Goal: Task Accomplishment & Management: Complete application form

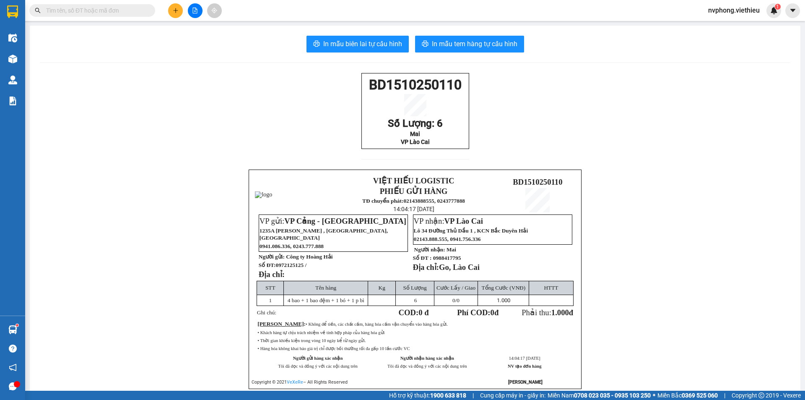
click at [168, 14] on div at bounding box center [195, 10] width 63 height 15
click at [177, 12] on icon "plus" at bounding box center [176, 11] width 6 height 6
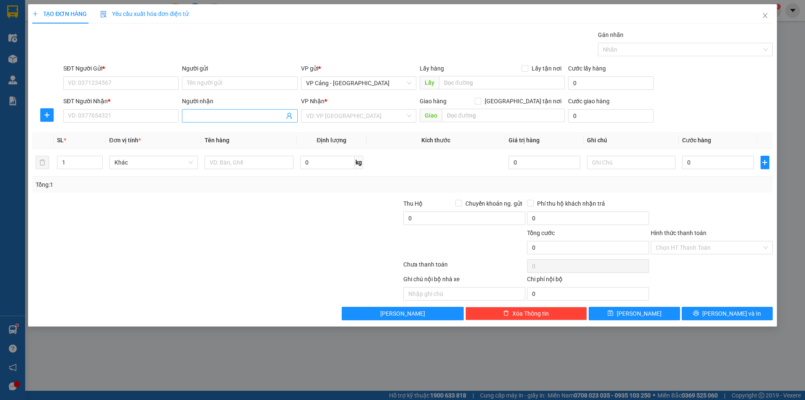
click at [213, 116] on input "Người nhận" at bounding box center [235, 115] width 97 height 9
type input "liên khanh"
drag, startPoint x: 208, startPoint y: 145, endPoint x: 183, endPoint y: 126, distance: 31.2
click at [208, 144] on div "Liên Khanh - 0919665538" at bounding box center [239, 145] width 105 height 9
type input "0919665538"
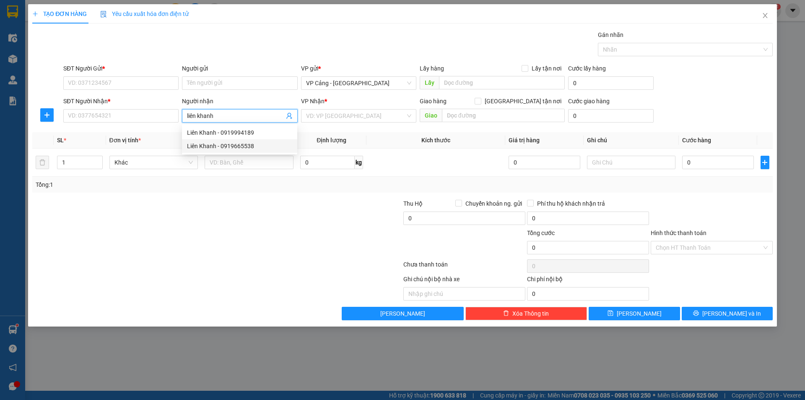
type input "Liên Khanh"
checkbox input "true"
type input "76 cốc lếu ,lào cai"
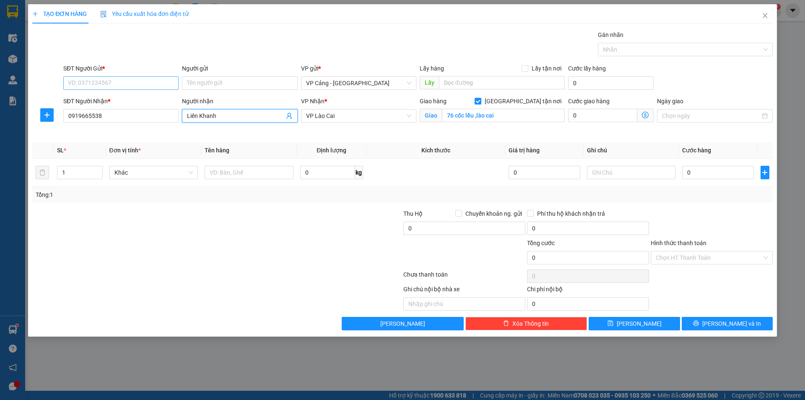
type input "Liên Khanh"
click at [111, 85] on input "SĐT Người Gửi *" at bounding box center [120, 82] width 115 height 13
type input "0354427597"
click at [95, 97] on div "0354427597 - Khách" at bounding box center [120, 99] width 105 height 9
type input "Khách"
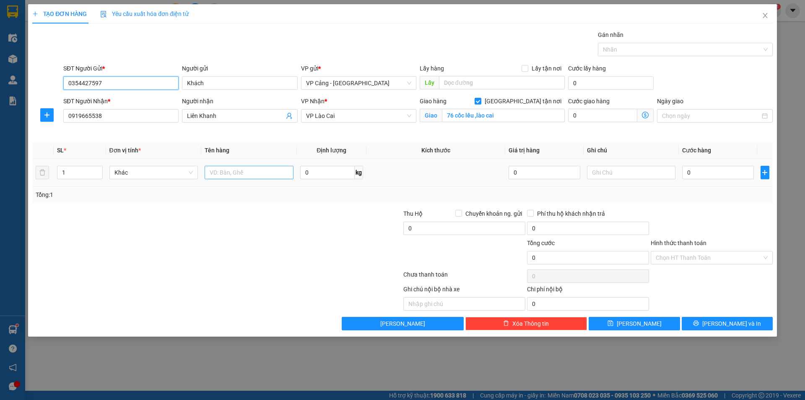
type input "0354427597"
click at [236, 172] on input "text" at bounding box center [249, 172] width 89 height 13
type input "1 kiện"
click at [700, 176] on input "0" at bounding box center [717, 172] width 71 height 13
type input "1"
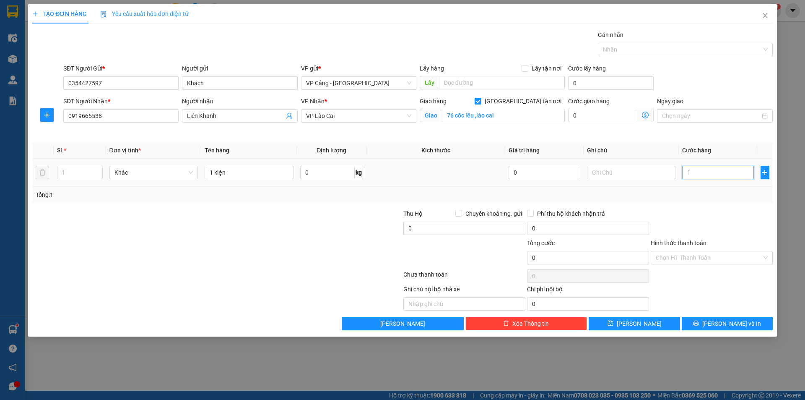
type input "1"
type input "1.000"
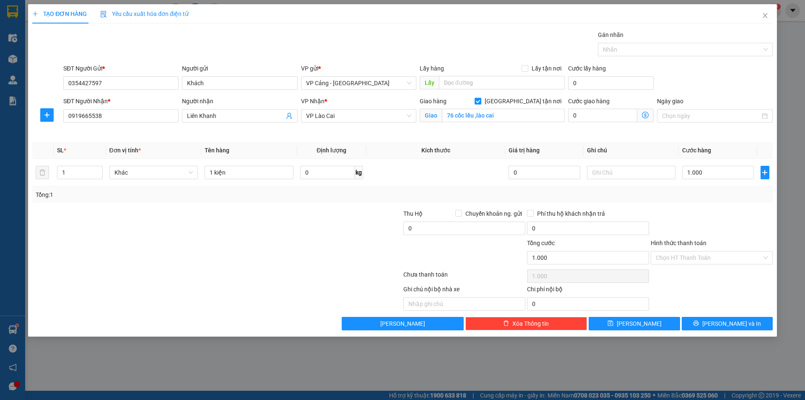
click at [676, 192] on div "Tổng: 1" at bounding box center [403, 194] width 734 height 9
click at [713, 328] on button "Lưu và In" at bounding box center [727, 323] width 91 height 13
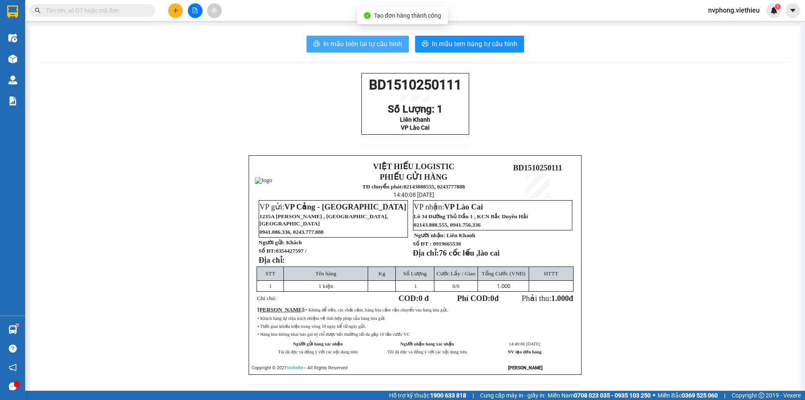
click at [388, 44] on span "In mẫu biên lai tự cấu hình" at bounding box center [362, 44] width 79 height 10
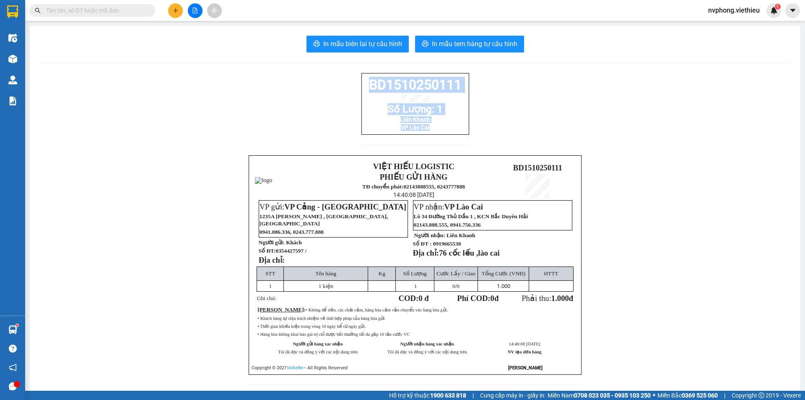
drag, startPoint x: 367, startPoint y: 91, endPoint x: 463, endPoint y: 154, distance: 115.7
click at [463, 154] on div "BD1510250111 Số Lượng: 1 Liên Khanh VP Lào Cai" at bounding box center [416, 114] width 108 height 82
copy div "BD1510250111 Số Lượng: 1 Liên Khanh VP Lào Cai"
click at [170, 13] on button at bounding box center [175, 10] width 15 height 15
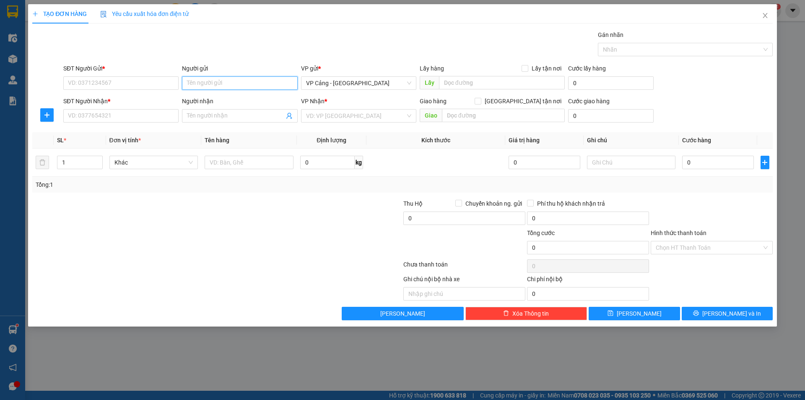
click at [197, 82] on input "Người gửi" at bounding box center [239, 82] width 115 height 13
type input "dss"
click at [209, 113] on div "Công ty DSS - 02437606335" at bounding box center [239, 113] width 105 height 9
type input "02437606335"
type input "Công ty DSS"
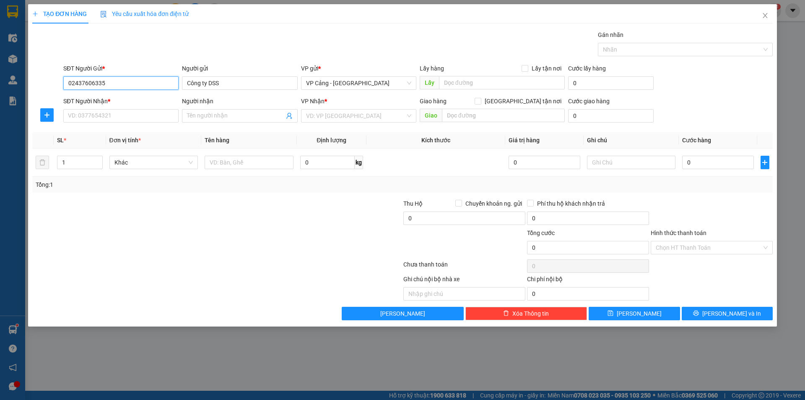
click at [120, 86] on input "02437606335" at bounding box center [120, 82] width 115 height 13
click at [117, 102] on div "02437606335 - Công ty DSS" at bounding box center [120, 99] width 105 height 9
type input "02437606335"
click at [109, 117] on input "SĐT Người Nhận *" at bounding box center [120, 115] width 115 height 13
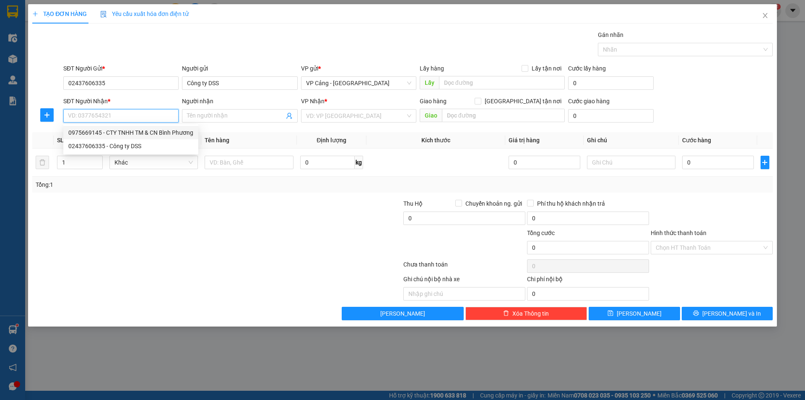
click at [119, 133] on div "0975669145 - CTY TNHH TM & CN Bình Phương" at bounding box center [130, 132] width 125 height 9
type input "0975669145"
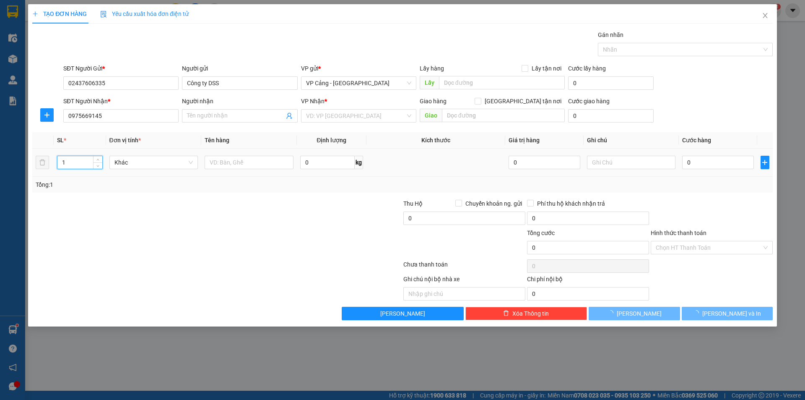
click at [78, 165] on input "1" at bounding box center [79, 162] width 44 height 13
type input "CTY TNHH TM & CN Bình Phương"
checkbox input "true"
type input "085 Hoàng Liên, LC"
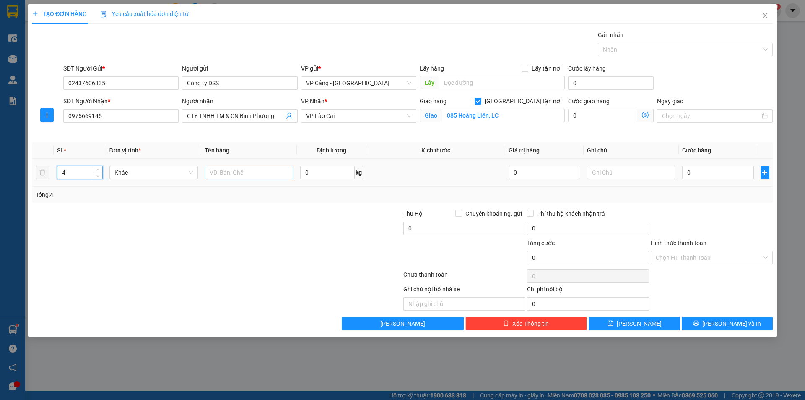
type input "4"
click at [227, 167] on input "text" at bounding box center [249, 172] width 89 height 13
type input "4 kiện"
click at [715, 173] on input "0" at bounding box center [717, 172] width 71 height 13
type input "1"
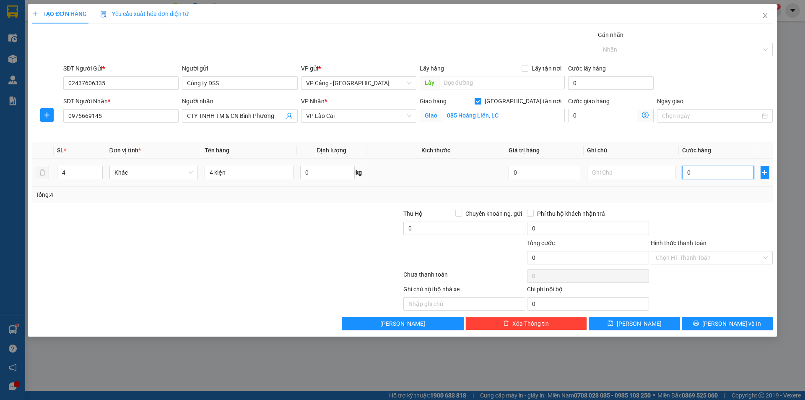
type input "1"
type input "1.000"
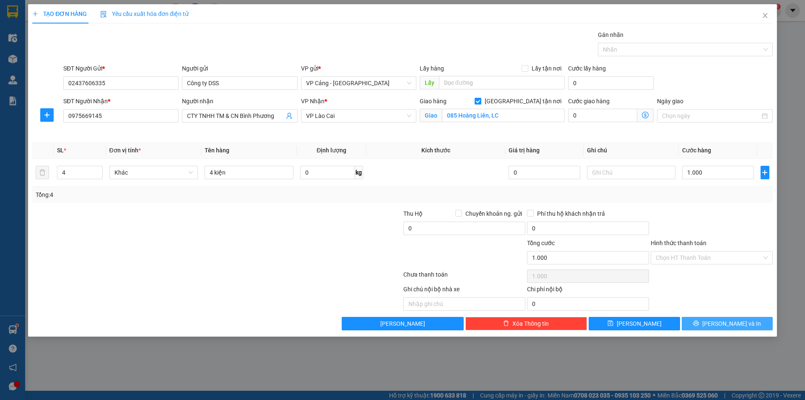
click at [716, 329] on button "Lưu và In" at bounding box center [727, 323] width 91 height 13
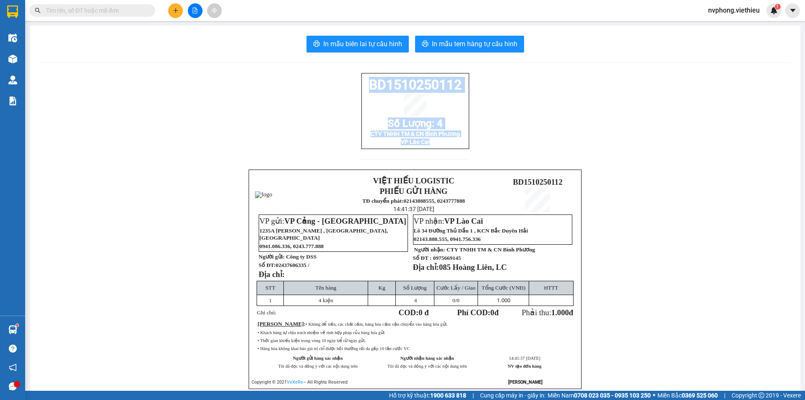
drag, startPoint x: 460, startPoint y: 151, endPoint x: 347, endPoint y: 81, distance: 132.9
click at [347, 81] on div "BD1510250112 Số Lượng: 4 CTY TNHH TM & CN Bình Phương VP Lào Cai VIỆT HIẾU LOGI…" at bounding box center [415, 241] width 751 height 336
copy div "BD1510250112 Số Lượng: 4 CTY TNHH TM & CN Bình Phương VP Lào Cai"
click at [346, 42] on span "In mẫu biên lai tự cấu hình" at bounding box center [362, 44] width 79 height 10
click at [172, 13] on button at bounding box center [175, 10] width 15 height 15
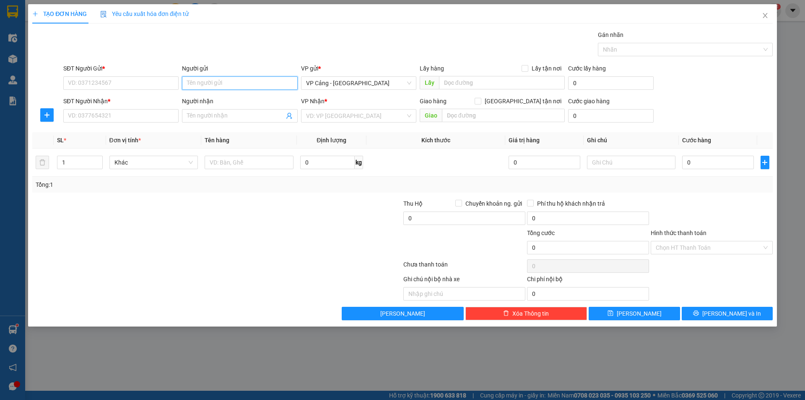
click at [199, 83] on input "Người gửi" at bounding box center [239, 82] width 115 height 13
type input "dss"
click at [213, 111] on div "Công ty DSS - 02437606335" at bounding box center [239, 113] width 105 height 9
type input "02437606335"
type input "Công ty DSS"
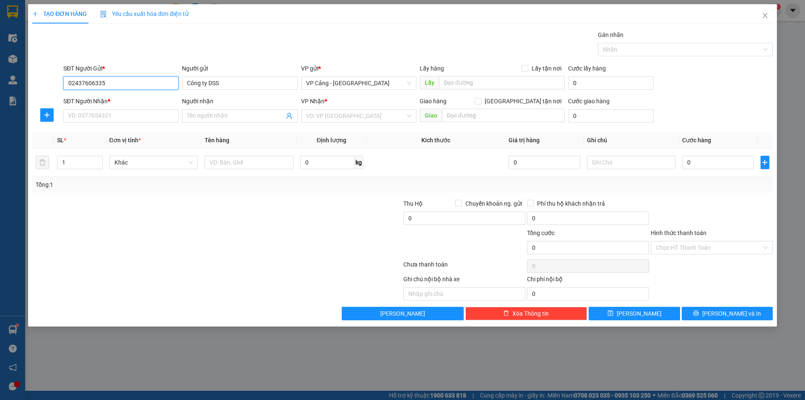
click at [114, 82] on input "02437606335" at bounding box center [120, 82] width 115 height 13
click at [127, 100] on div "02437606335 - Công ty DSS" at bounding box center [120, 99] width 105 height 9
type input "02437606335"
click at [109, 115] on input "SĐT Người Nhận *" at bounding box center [120, 115] width 115 height 13
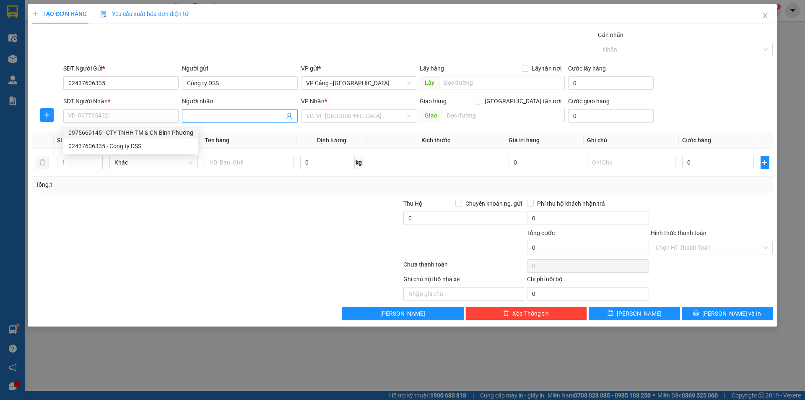
click at [207, 118] on input "Người nhận" at bounding box center [235, 115] width 97 height 9
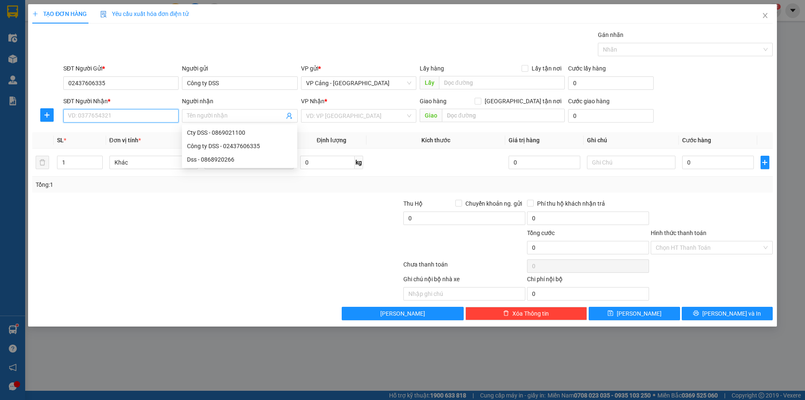
click at [122, 116] on input "SĐT Người Nhận *" at bounding box center [120, 115] width 115 height 13
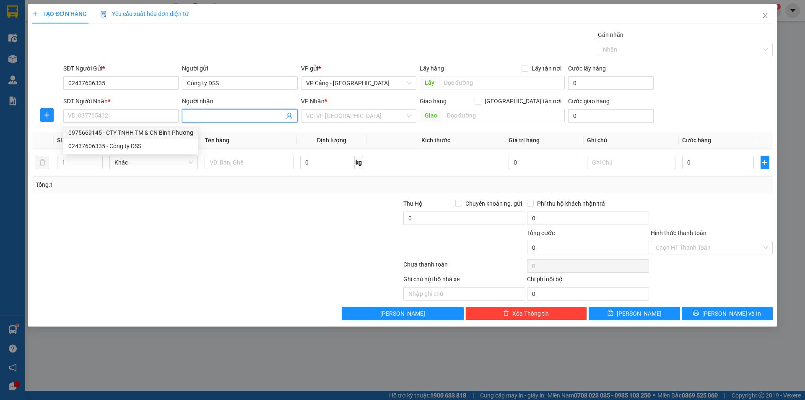
click at [194, 119] on input "Người nhận" at bounding box center [235, 115] width 97 height 9
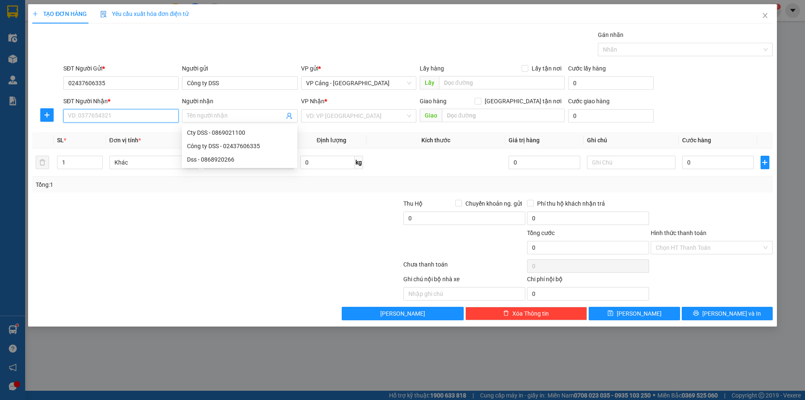
click at [84, 117] on input "SĐT Người Nhận *" at bounding box center [120, 115] width 115 height 13
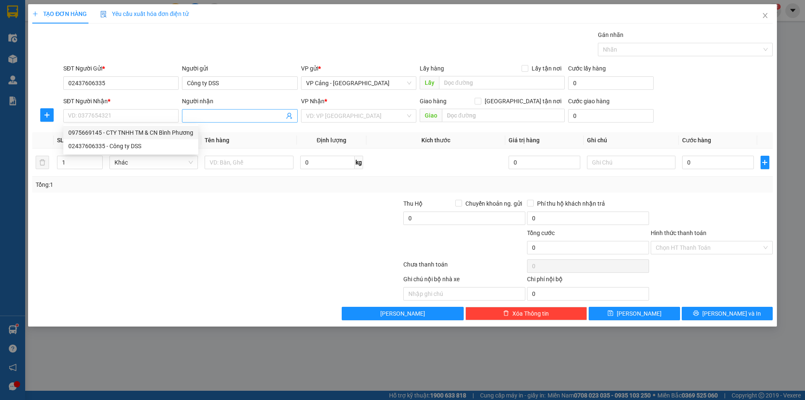
click at [220, 111] on input "Người nhận" at bounding box center [235, 115] width 97 height 9
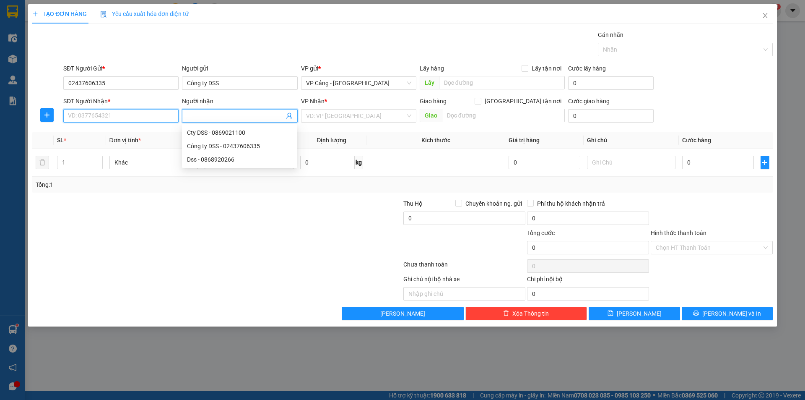
click at [134, 117] on input "SĐT Người Nhận *" at bounding box center [120, 115] width 115 height 13
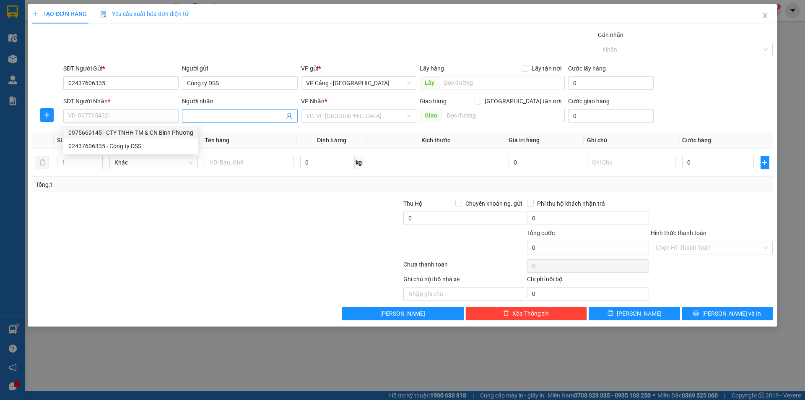
click at [207, 112] on input "Người nhận" at bounding box center [235, 115] width 97 height 9
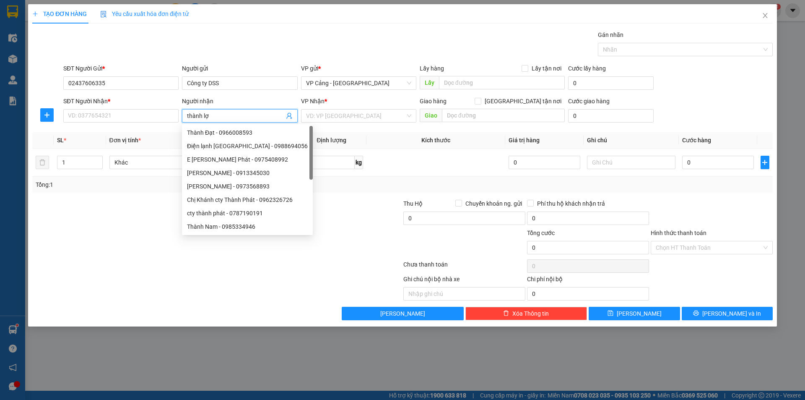
type input "thành lợi"
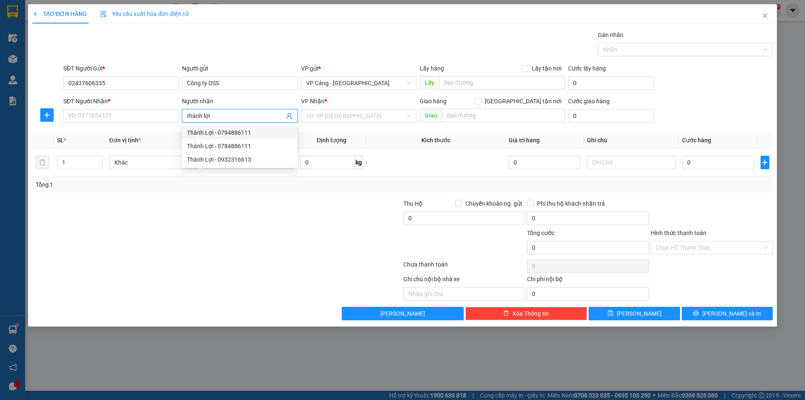
click at [220, 132] on div "Thành Lợi - 0794886111" at bounding box center [239, 132] width 105 height 9
type input "0794886111"
type input "Thành Lợi"
checkbox input "true"
type input "326 hoàng liên -kim tân - lào cai"
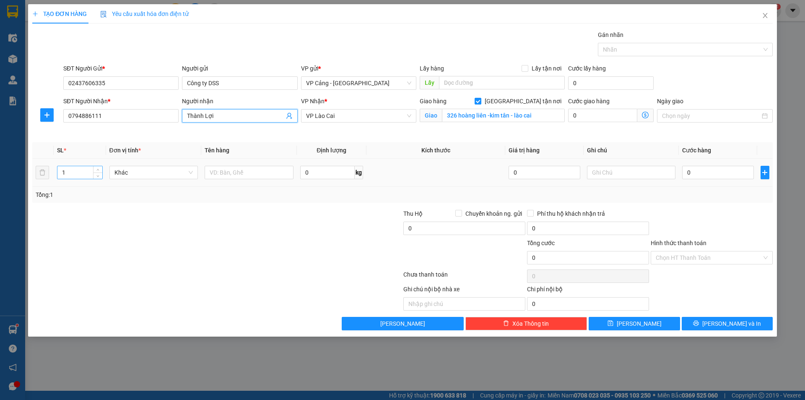
type input "Thành Lợi"
click at [91, 174] on input "1" at bounding box center [79, 172] width 44 height 13
type input "5"
click at [237, 166] on input "text" at bounding box center [249, 172] width 89 height 13
type input "5 kiện"
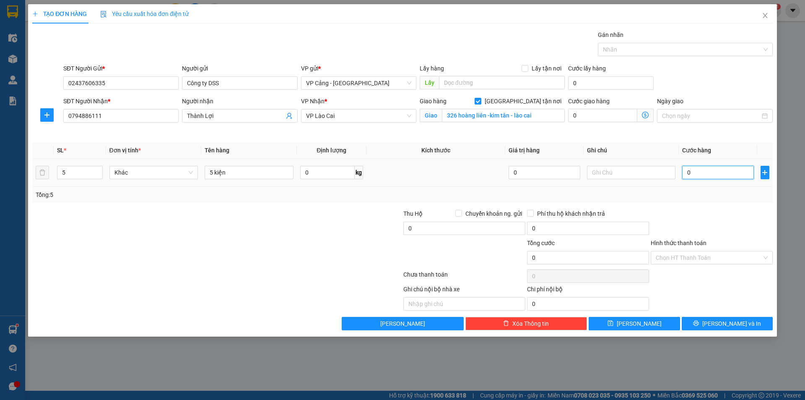
click at [718, 176] on input "0" at bounding box center [717, 172] width 71 height 13
type input "1"
type input "1.000"
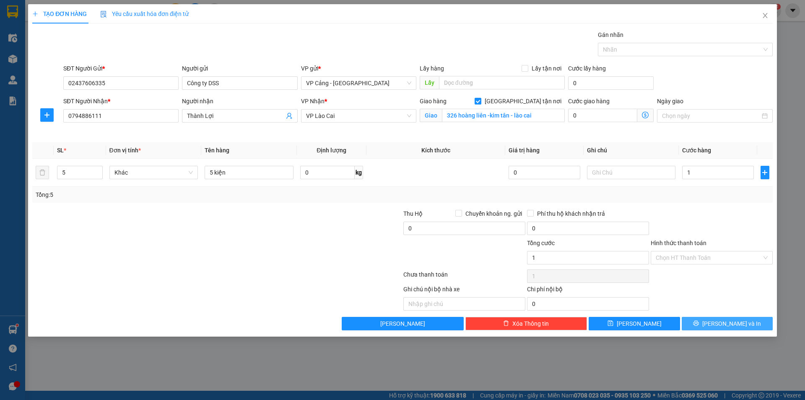
type input "1.000"
click at [727, 317] on button "Lưu và In" at bounding box center [727, 323] width 91 height 13
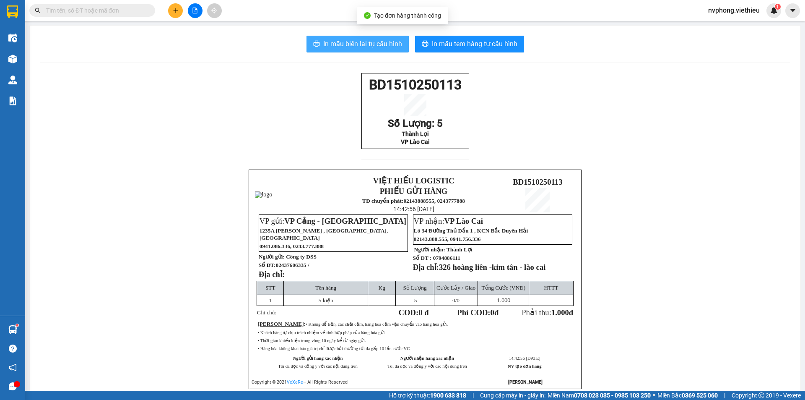
click at [365, 44] on span "In mẫu biên lai tự cấu hình" at bounding box center [362, 44] width 79 height 10
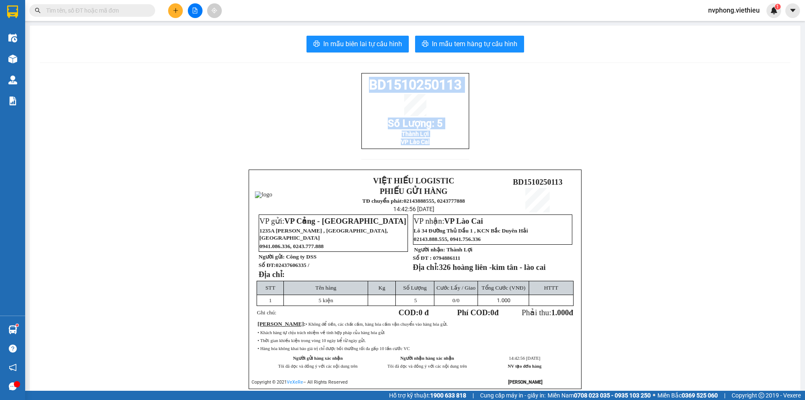
drag, startPoint x: 462, startPoint y: 152, endPoint x: 348, endPoint y: 84, distance: 133.0
click at [348, 84] on div "BD1510250113 Số Lượng: 5 Thành Lợi VP Lào Cai VIỆT HIẾU LOGISTIC PHIẾU GỬI HÀNG…" at bounding box center [415, 241] width 751 height 336
copy div "BD1510250113 Số Lượng: 5 Thành Lợi VP Lào Cai"
click at [175, 13] on icon "plus" at bounding box center [176, 11] width 6 height 6
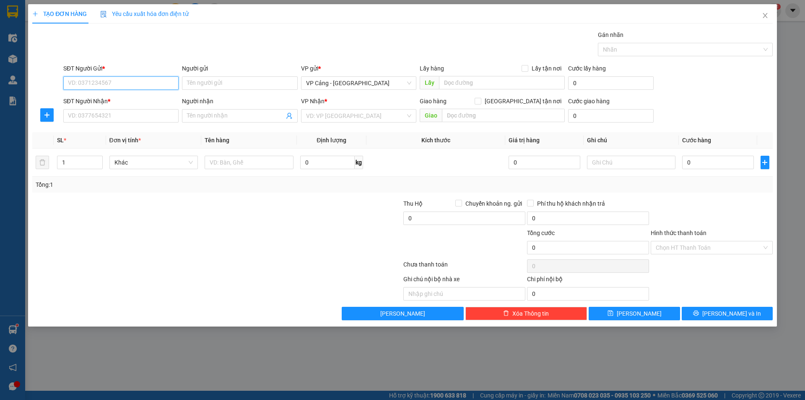
click at [78, 77] on input "SĐT Người Gửi *" at bounding box center [120, 82] width 115 height 13
type input "0904864721"
click at [89, 95] on div "0904864721 - Silicom" at bounding box center [120, 99] width 115 height 13
type input "Silicom"
type input "0904864721"
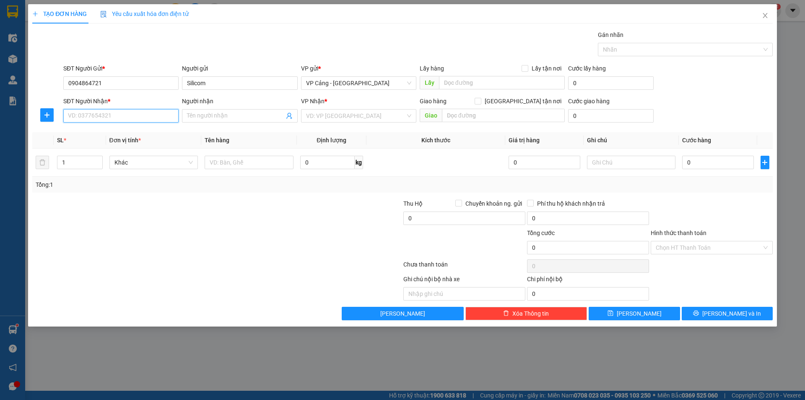
click at [86, 111] on input "SĐT Người Nhận *" at bounding box center [120, 115] width 115 height 13
click at [85, 135] on div "0974999119 - Huy- Nam Á" at bounding box center [166, 132] width 196 height 9
type input "0974999119"
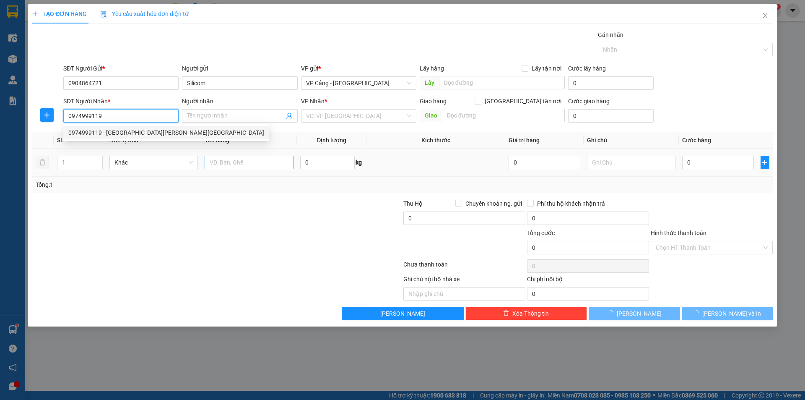
type input "Huy- Nam Á"
checkbox input "true"
type input "lào cai"
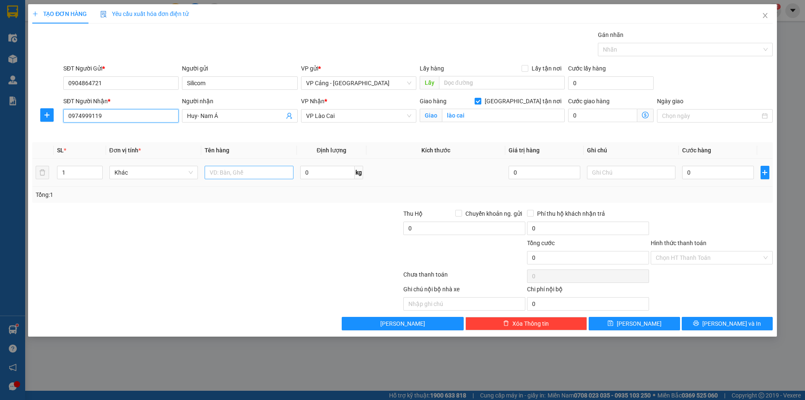
type input "0974999119"
click at [230, 173] on input "text" at bounding box center [249, 172] width 89 height 13
type input "1 kiện"
click at [702, 170] on input "0" at bounding box center [717, 172] width 71 height 13
type input "3"
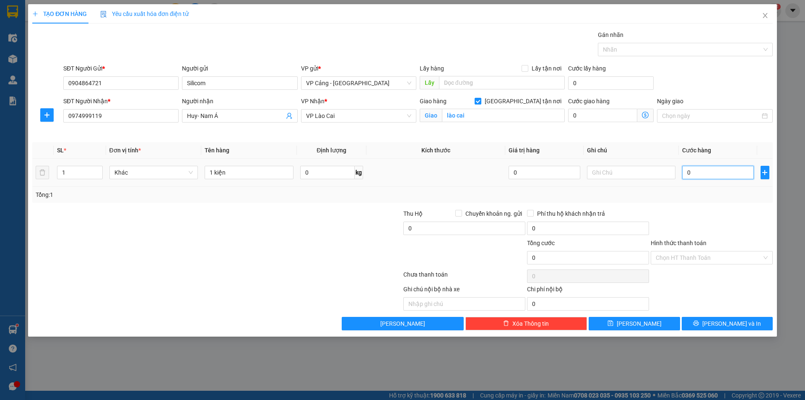
type input "3"
type input "30"
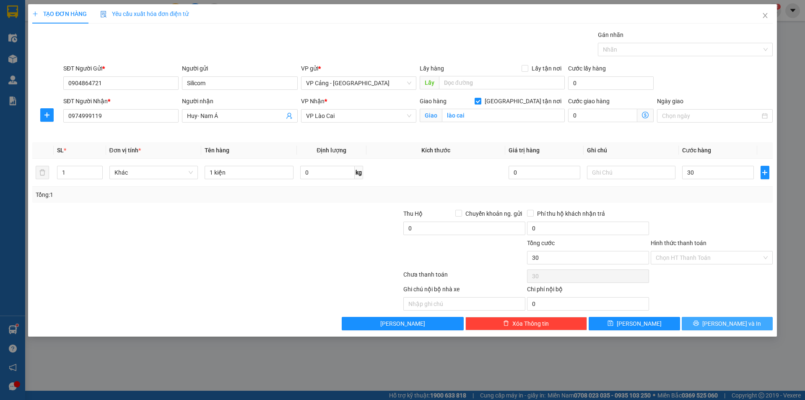
type input "30.000"
click at [726, 323] on span "Lưu và In" at bounding box center [731, 323] width 59 height 9
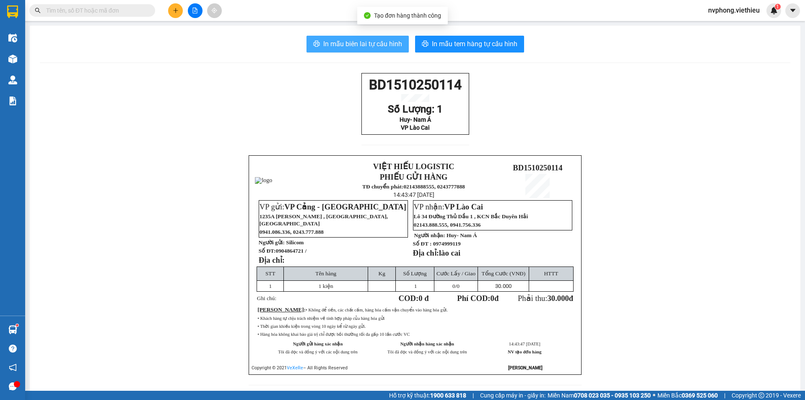
click at [362, 43] on span "In mẫu biên lai tự cấu hình" at bounding box center [362, 44] width 79 height 10
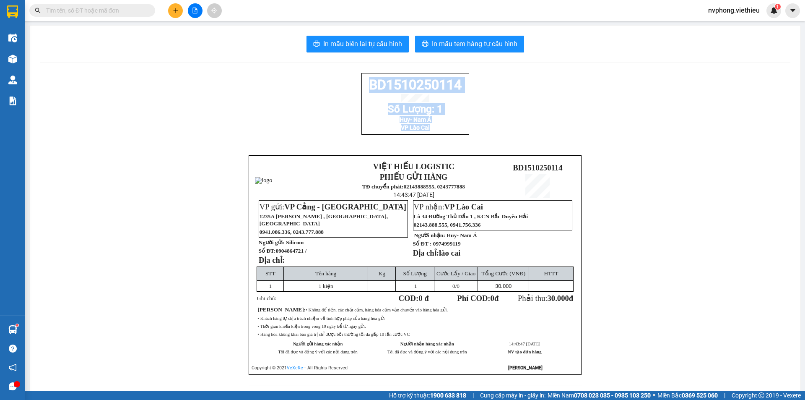
drag, startPoint x: 461, startPoint y: 136, endPoint x: 346, endPoint y: 83, distance: 126.7
click at [346, 83] on div "BD1510250114 Số Lượng: 1 Huy- Nam Á VP Lào Cai VIỆT HIẾU LOGISTIC PHIẾU GỬI HÀN…" at bounding box center [415, 234] width 751 height 322
copy div "BD1510250114 Số Lượng: 1 Huy- Nam Á VP Lào Cai"
click at [173, 9] on icon "plus" at bounding box center [176, 11] width 6 height 6
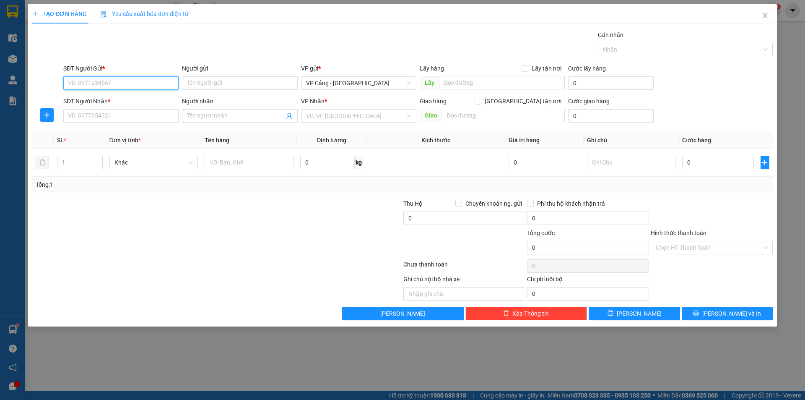
click at [112, 85] on input "SĐT Người Gửi *" at bounding box center [120, 82] width 115 height 13
click at [130, 97] on div "0368643248 - Kim Anh" at bounding box center [120, 99] width 105 height 9
type input "0368643248"
type input "Kim Anh"
type input "0368643248"
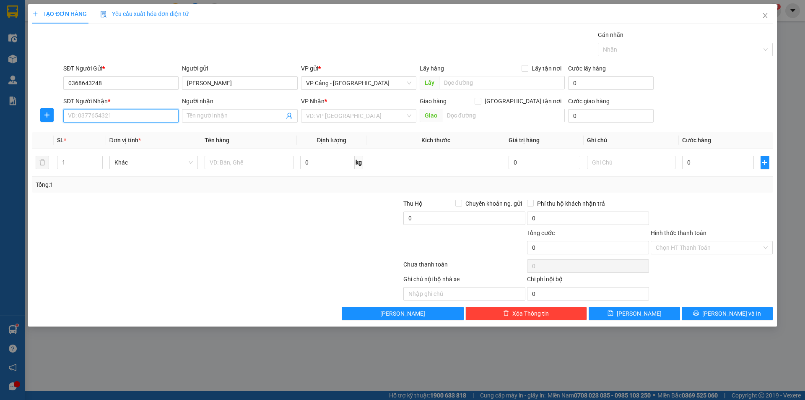
click at [104, 116] on input "SĐT Người Nhận *" at bounding box center [120, 115] width 115 height 13
click at [95, 133] on div "0982888226 - Cô Tuyết Giấy" at bounding box center [120, 132] width 105 height 9
type input "0982888226"
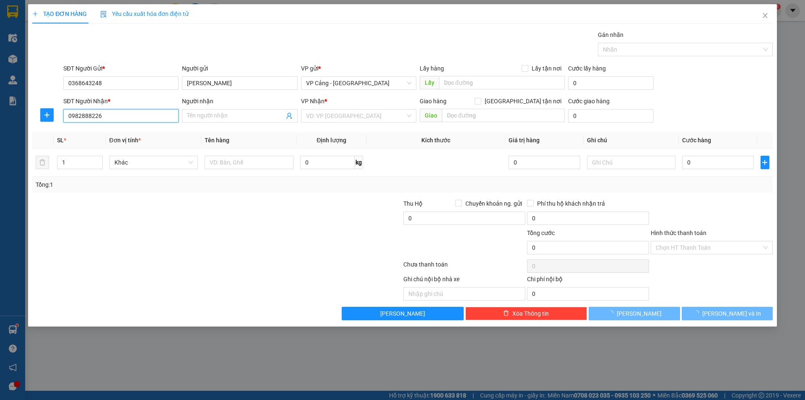
type input "Cô Tuyết Giấy"
checkbox input "true"
type input "205 Lý Công Uẩn, Lào Cai"
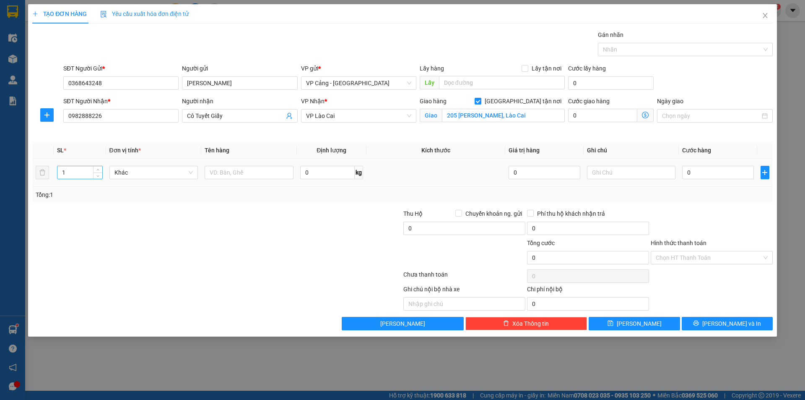
click at [71, 172] on input "1" at bounding box center [79, 172] width 44 height 13
type input "2"
click at [224, 176] on input "text" at bounding box center [249, 172] width 89 height 13
type input "1 bao + 1 kiện"
click at [711, 172] on input "0" at bounding box center [717, 172] width 71 height 13
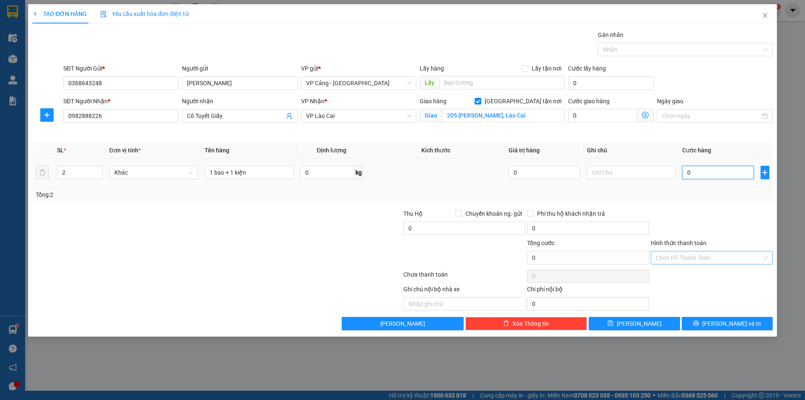
type input "1"
type input "1.000"
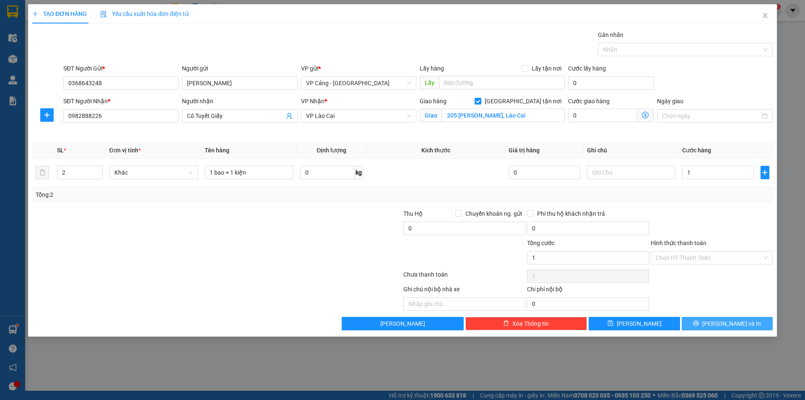
type input "1.000"
click at [739, 324] on span "Lưu và In" at bounding box center [731, 323] width 59 height 9
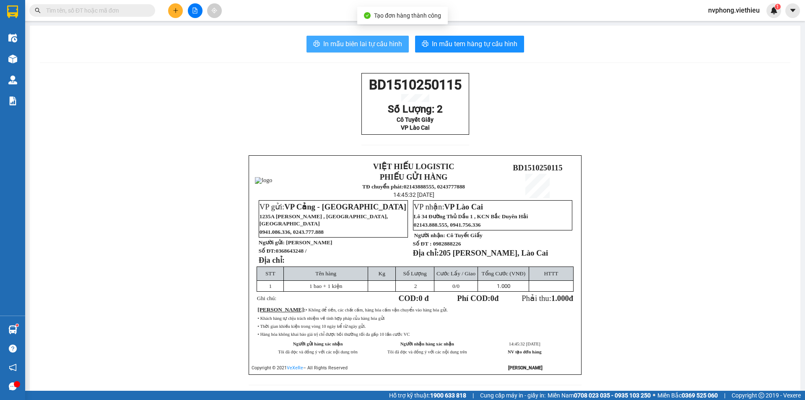
click at [335, 44] on span "In mẫu biên lai tự cấu hình" at bounding box center [362, 44] width 79 height 10
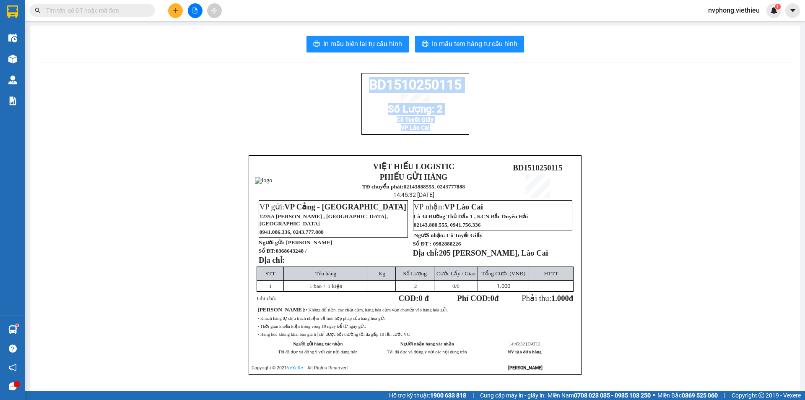
drag, startPoint x: 421, startPoint y: 144, endPoint x: 352, endPoint y: 84, distance: 91.3
click at [352, 84] on div "BD1510250115 Số Lượng: 2 Cô Tuyết Giấy VP Lào Cai VIỆT HIẾU LOGISTIC PHIẾU GỬI …" at bounding box center [415, 234] width 751 height 322
copy div "BD1510250115 Số Lượng: 2 Cô Tuyết Giấy VP Lào Cai"
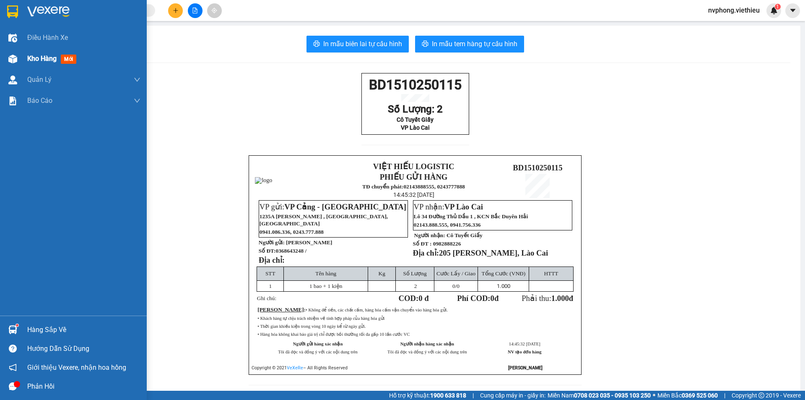
click at [18, 58] on div at bounding box center [12, 59] width 15 height 15
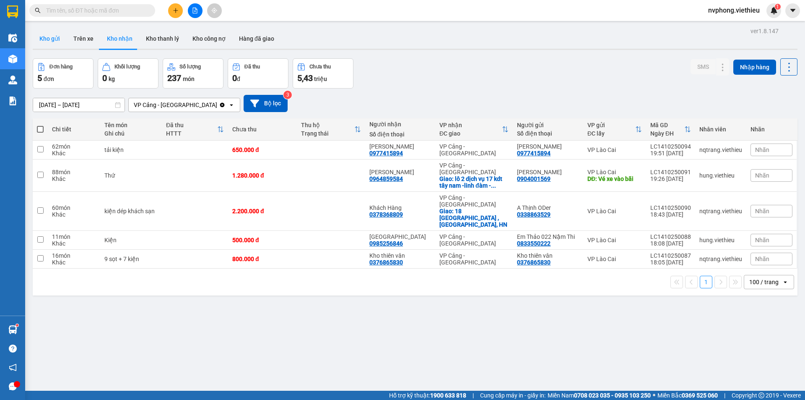
click at [52, 41] on button "Kho gửi" at bounding box center [50, 39] width 34 height 20
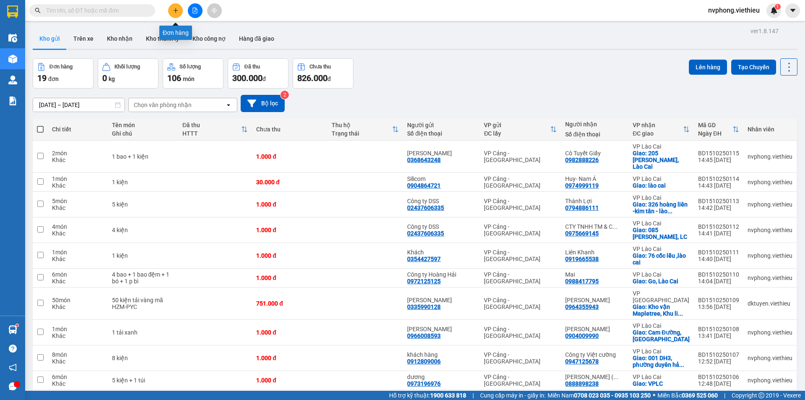
click at [170, 7] on button at bounding box center [175, 10] width 15 height 15
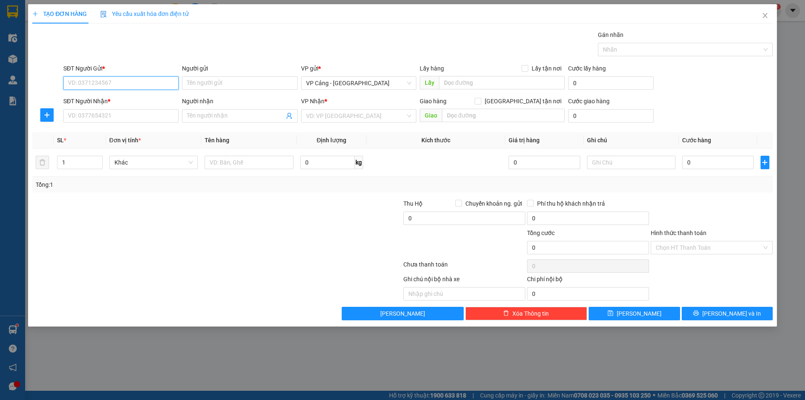
click at [80, 84] on input "SĐT Người Gửi *" at bounding box center [120, 82] width 115 height 13
type input "039762288"
drag, startPoint x: 103, startPoint y: 86, endPoint x: 43, endPoint y: 87, distance: 60.4
click at [43, 87] on div "SĐT Người Gửi * 039762288 039762288 Người gửi Tên người gửi VP gửi * VP Cảng - …" at bounding box center [402, 78] width 742 height 29
click at [119, 88] on input "SĐT Người Gửi *" at bounding box center [120, 82] width 115 height 13
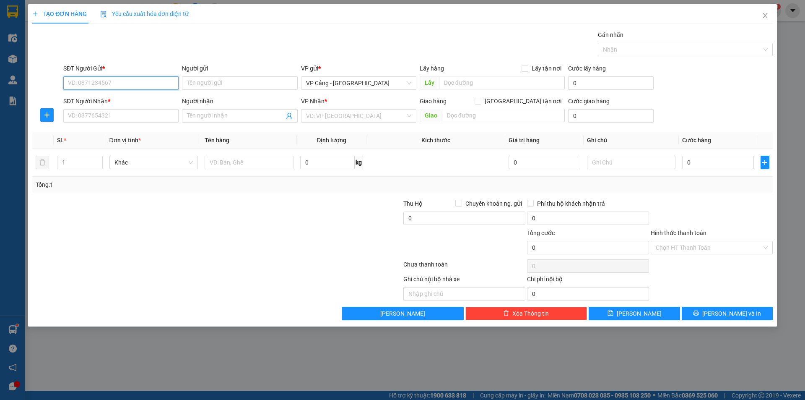
click at [118, 86] on input "SĐT Người Gửi *" at bounding box center [120, 82] width 115 height 13
type input "0"
click at [204, 87] on input "Người gửi" at bounding box center [239, 82] width 115 height 13
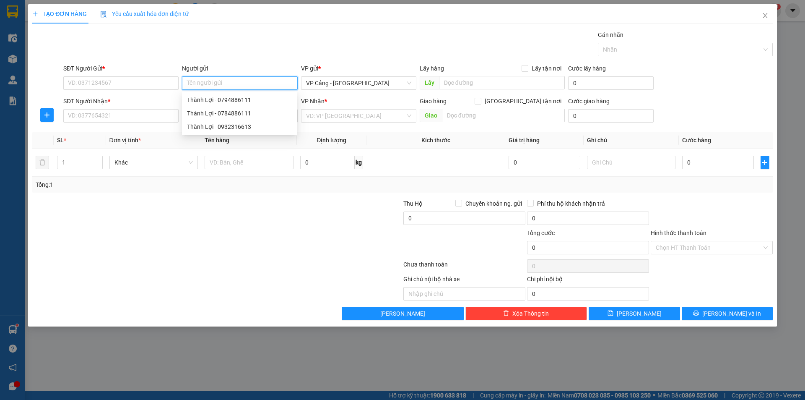
type input "b"
click at [159, 87] on input "SĐT Người Gửi *" at bounding box center [120, 82] width 115 height 13
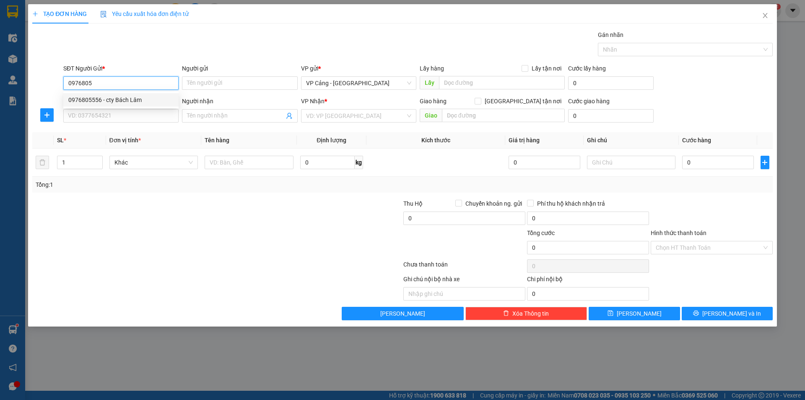
click at [100, 98] on div "0976805556 - cty Bách Lâm" at bounding box center [120, 99] width 105 height 9
type input "0976805556"
type input "cty Bách Lâm"
type input "0976805556"
click at [88, 119] on input "SĐT Người Nhận *" at bounding box center [120, 115] width 115 height 13
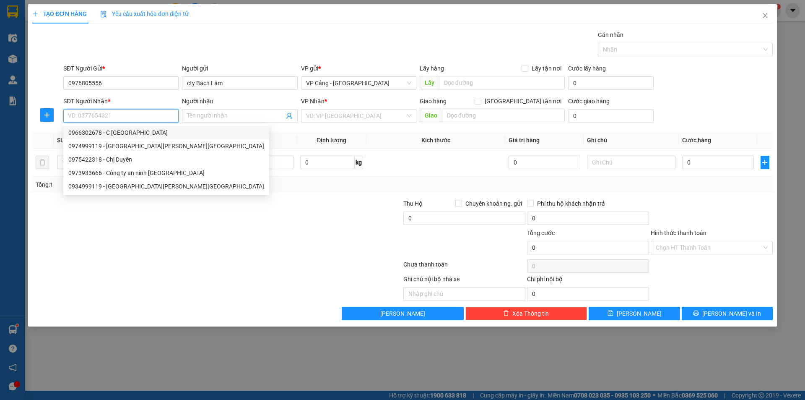
click at [113, 134] on div "0966302678 - C Liên Nam á" at bounding box center [166, 132] width 196 height 9
type input "0966302678"
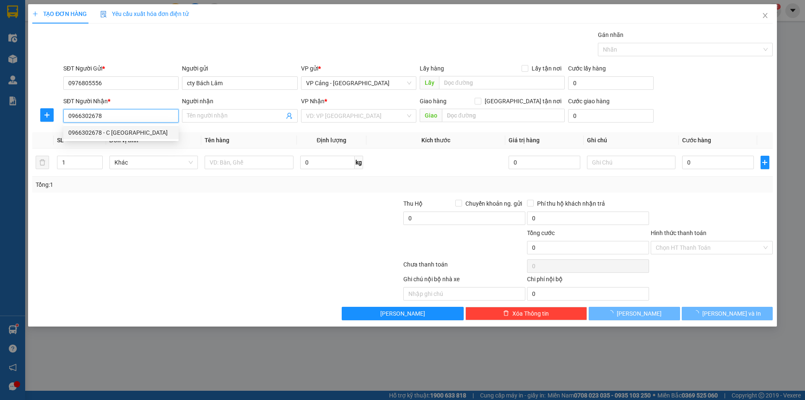
type input "C Liên Nam á"
checkbox input "true"
type input "354 hoàng liên, KT, lào cai"
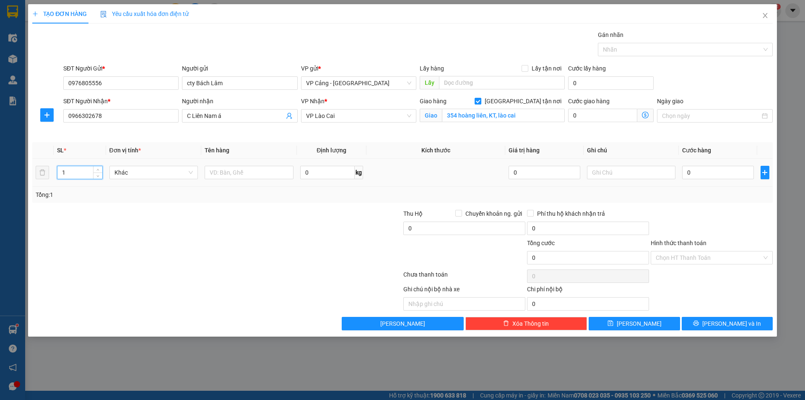
drag, startPoint x: 67, startPoint y: 171, endPoint x: 57, endPoint y: 178, distance: 12.7
click at [57, 178] on td "1" at bounding box center [80, 173] width 52 height 28
type input "2"
drag, startPoint x: 77, startPoint y: 234, endPoint x: 247, endPoint y: 176, distance: 180.2
click at [138, 220] on div at bounding box center [154, 223] width 247 height 29
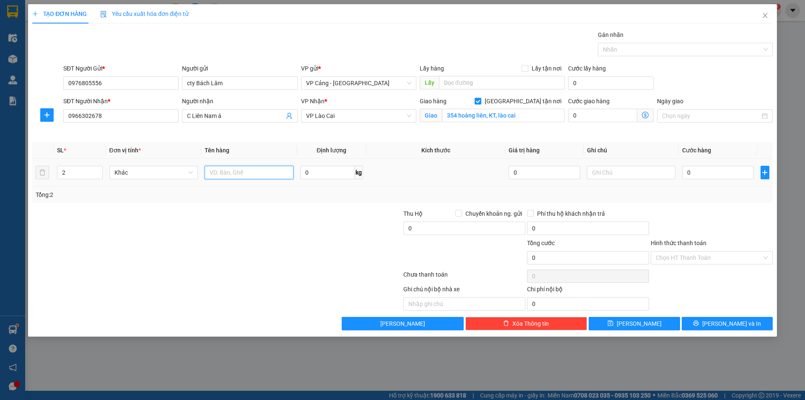
click at [271, 168] on input "text" at bounding box center [249, 172] width 89 height 13
type input "2 kiện"
click at [712, 182] on td "0" at bounding box center [718, 173] width 78 height 28
click at [708, 172] on input "0" at bounding box center [717, 172] width 71 height 13
type input "1"
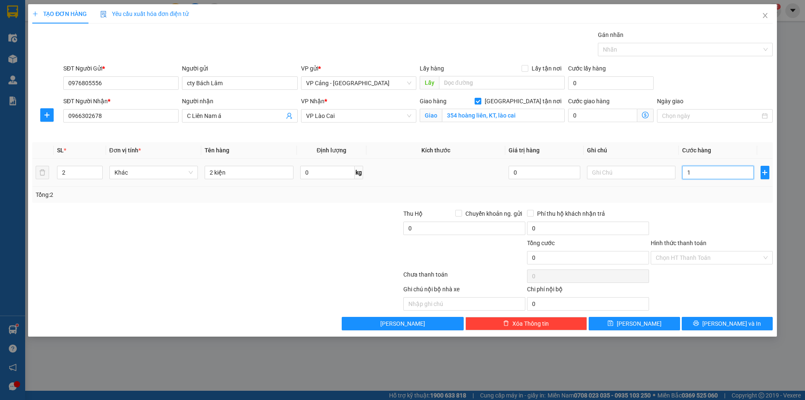
type input "1"
type input "1.000"
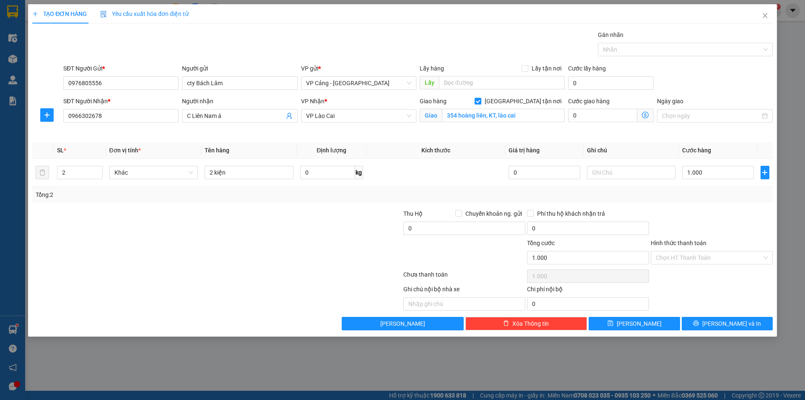
drag, startPoint x: 700, startPoint y: 204, endPoint x: 715, endPoint y: 238, distance: 37.2
click at [700, 205] on div "Transit Pickup Surcharge Ids Transit Deliver Surcharge Ids Transit Deliver Surc…" at bounding box center [402, 180] width 741 height 300
click at [724, 319] on span "Lưu và In" at bounding box center [731, 323] width 59 height 9
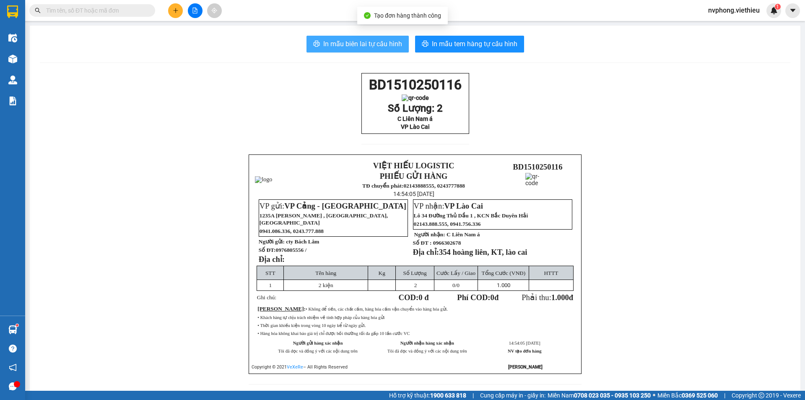
click at [340, 42] on span "In mẫu biên lai tự cấu hình" at bounding box center [362, 44] width 79 height 10
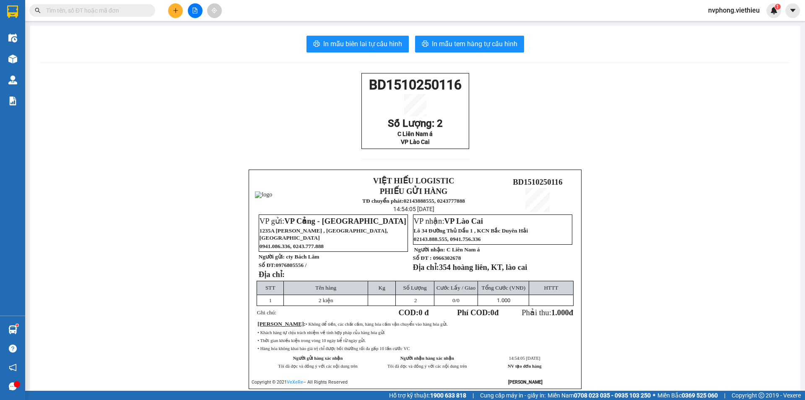
drag, startPoint x: 599, startPoint y: 399, endPoint x: 446, endPoint y: 165, distance: 279.0
click at [446, 165] on div "BD1510250116 Số Lượng: 2 C Liên Nam á VP Lào Cai" at bounding box center [416, 121] width 108 height 96
click at [177, 14] on button at bounding box center [175, 10] width 15 height 15
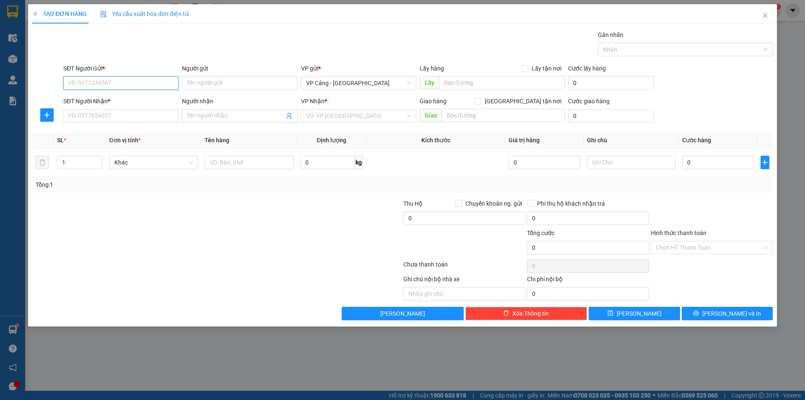
click at [123, 86] on input "SĐT Người Gửi *" at bounding box center [120, 82] width 115 height 13
type input "039762288"
click at [203, 77] on input "Người gửi" at bounding box center [239, 82] width 115 height 13
drag, startPoint x: 108, startPoint y: 82, endPoint x: 0, endPoint y: 87, distance: 108.3
click at [0, 87] on div "TẠO ĐƠN HÀNG Yêu cầu xuất hóa đơn điện tử Transit Pickup Surcharge Ids Transit …" at bounding box center [402, 200] width 805 height 400
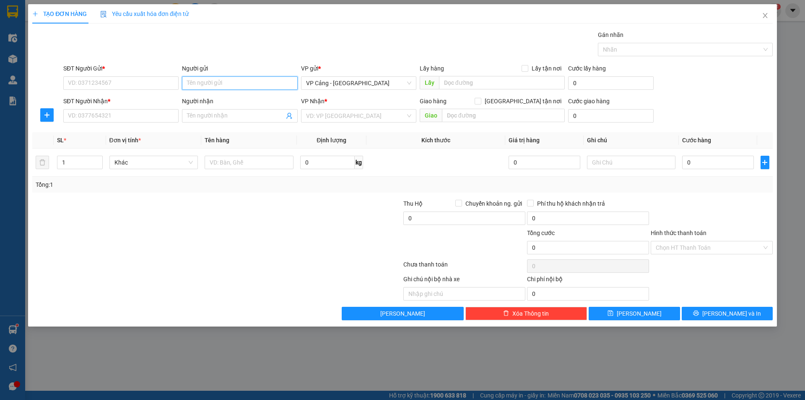
click at [234, 83] on input "Người gửi" at bounding box center [239, 82] width 115 height 13
type input "ngọc nguyên châu"
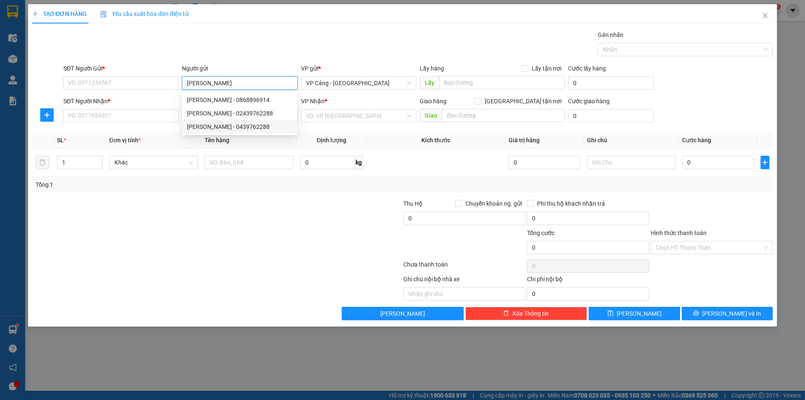
click at [209, 126] on div "Ngọc Nguyên Châu - 0439762288" at bounding box center [239, 126] width 105 height 9
type input "0439762288"
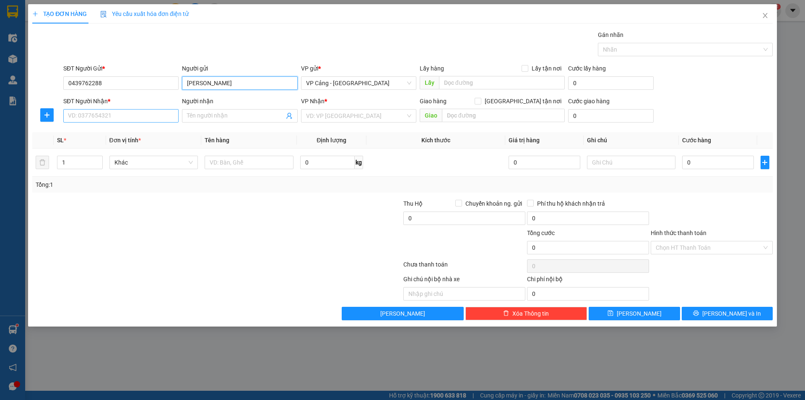
type input "Ngọc Nguyên Châu"
click at [130, 119] on input "SĐT Người Nhận *" at bounding box center [120, 115] width 115 height 13
click at [96, 133] on div "0985326409 - Hùng Liên" at bounding box center [120, 132] width 105 height 9
type input "0985326409"
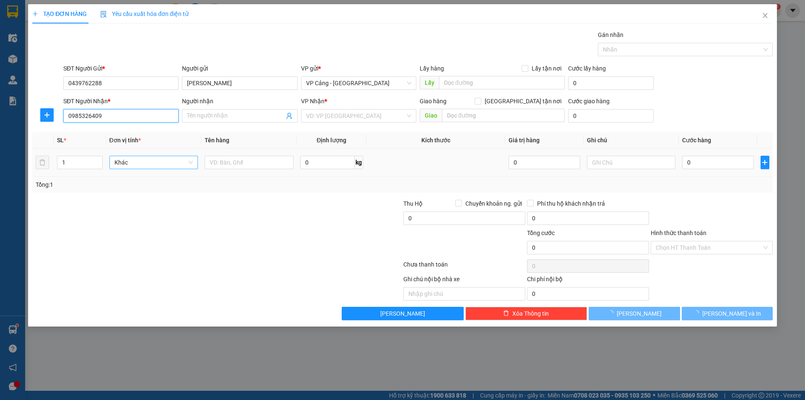
type input "Hùng Liên"
checkbox input "true"
type input "118 Nguyễn Huệ"
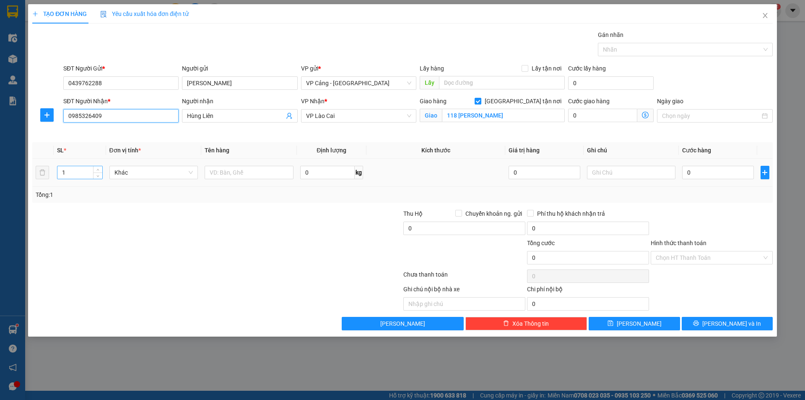
type input "0985326409"
drag, startPoint x: 75, startPoint y: 174, endPoint x: 65, endPoint y: 173, distance: 10.1
click at [65, 173] on input "1" at bounding box center [79, 172] width 44 height 13
click at [231, 177] on input "text" at bounding box center [249, 172] width 89 height 13
type input "1 bộ điều hòa ( 2 kiện )"
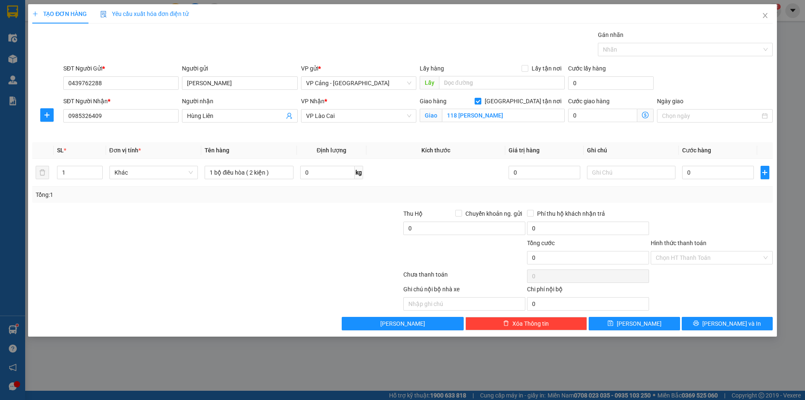
click at [114, 207] on div "Transit Pickup Surcharge Ids Transit Deliver Surcharge Ids Transit Deliver Surc…" at bounding box center [402, 180] width 741 height 300
drag, startPoint x: 71, startPoint y: 173, endPoint x: 61, endPoint y: 178, distance: 11.4
click at [61, 178] on input "1" at bounding box center [79, 172] width 44 height 13
drag, startPoint x: 179, startPoint y: 231, endPoint x: 290, endPoint y: 213, distance: 112.6
click at [199, 228] on div at bounding box center [154, 223] width 247 height 29
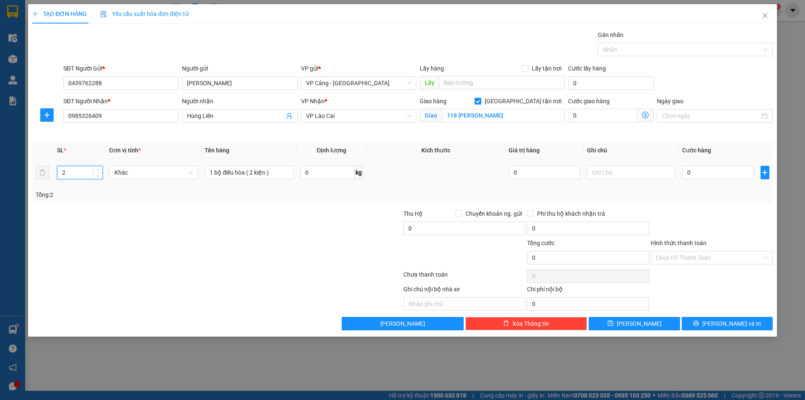
drag, startPoint x: 75, startPoint y: 173, endPoint x: 63, endPoint y: 177, distance: 13.0
click at [63, 177] on input "2" at bounding box center [79, 172] width 44 height 13
type input "1"
drag, startPoint x: 137, startPoint y: 264, endPoint x: 169, endPoint y: 264, distance: 31.9
click at [142, 264] on div at bounding box center [154, 252] width 247 height 29
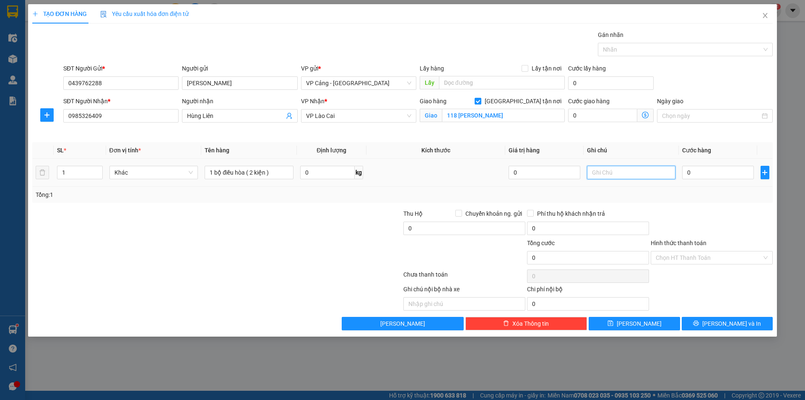
click at [637, 175] on input "text" at bounding box center [631, 172] width 89 height 13
type input "PXK"
drag, startPoint x: 76, startPoint y: 174, endPoint x: 62, endPoint y: 177, distance: 14.9
click at [62, 177] on input "1" at bounding box center [79, 172] width 44 height 13
type input "2"
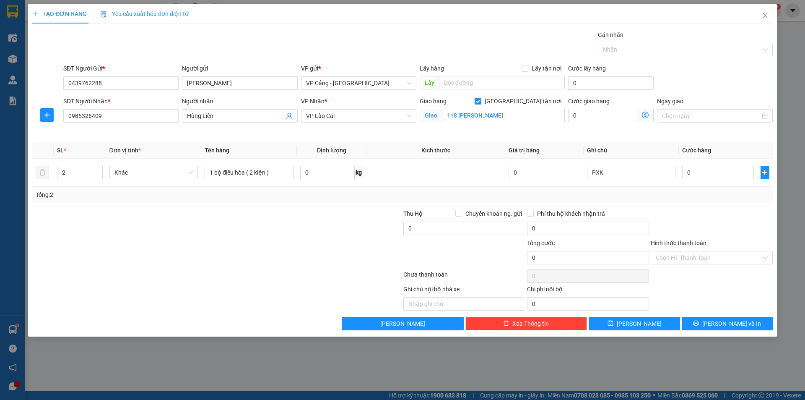
drag, startPoint x: 118, startPoint y: 247, endPoint x: 289, endPoint y: 153, distance: 195.6
click at [164, 231] on form "Thu Hộ Chuyển khoản ng. gửi 0 Phí thu hộ khách nhận trả 0 Tổng cước 0 Hình thức…" at bounding box center [402, 238] width 741 height 59
drag, startPoint x: 281, startPoint y: 174, endPoint x: 208, endPoint y: 172, distance: 72.6
click at [208, 172] on input "1 bộ điều hòa ( 2 kiện )" at bounding box center [249, 172] width 89 height 13
type input "2 kiện ( 1 bộ điều hòa )"
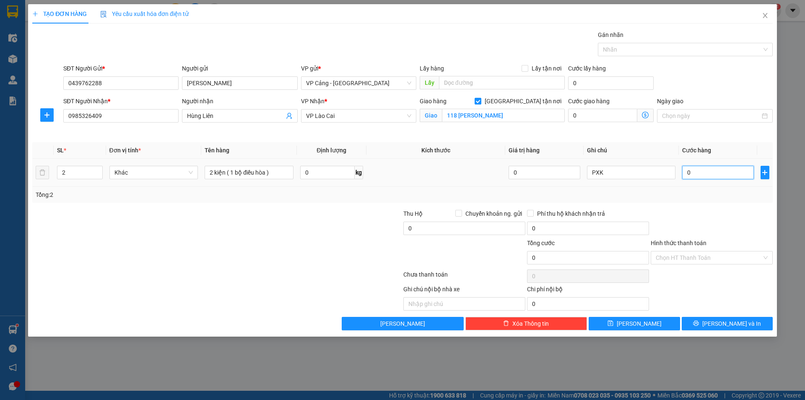
click at [697, 172] on input "0" at bounding box center [717, 172] width 71 height 13
type input "1"
type input "1.000"
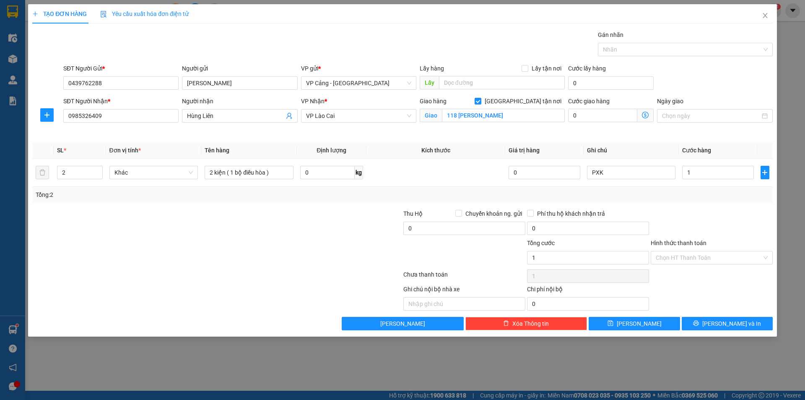
type input "1.000"
click at [669, 192] on div "Tổng: 2" at bounding box center [403, 194] width 734 height 9
click at [704, 326] on button "Lưu và In" at bounding box center [727, 323] width 91 height 13
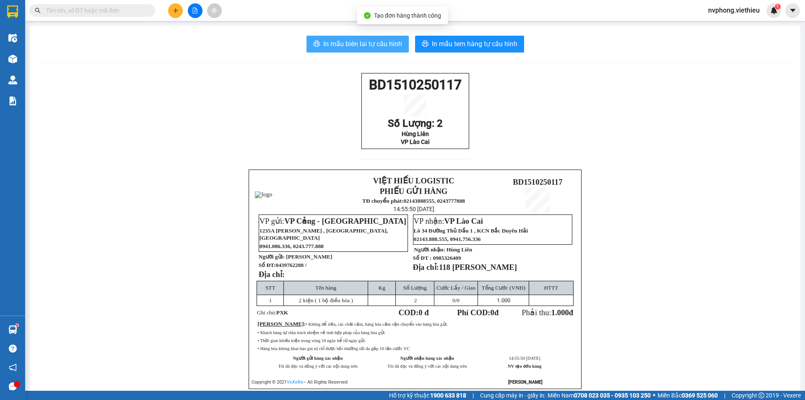
click at [368, 36] on button "In mẫu biên lai tự cấu hình" at bounding box center [358, 44] width 102 height 17
click at [365, 45] on span "In mẫu biên lai tự cấu hình" at bounding box center [362, 44] width 79 height 10
drag, startPoint x: 368, startPoint y: 85, endPoint x: 439, endPoint y: 156, distance: 100.5
click at [439, 156] on div "BD1510250117 Số Lượng: 2 Hùng Liên VP Lào Cai" at bounding box center [416, 121] width 108 height 96
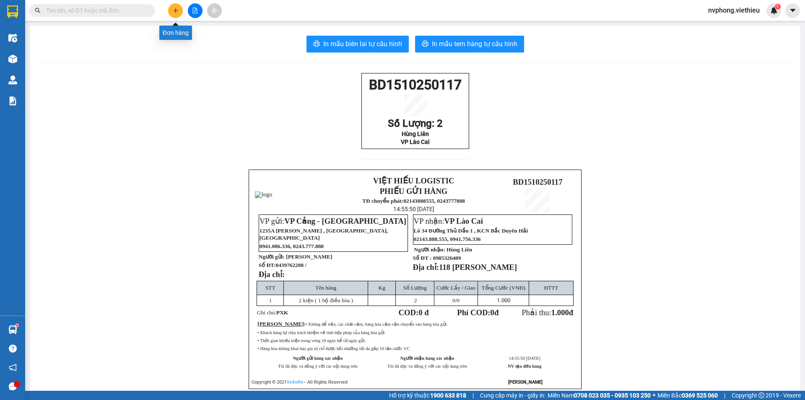
click at [174, 14] on button at bounding box center [175, 10] width 15 height 15
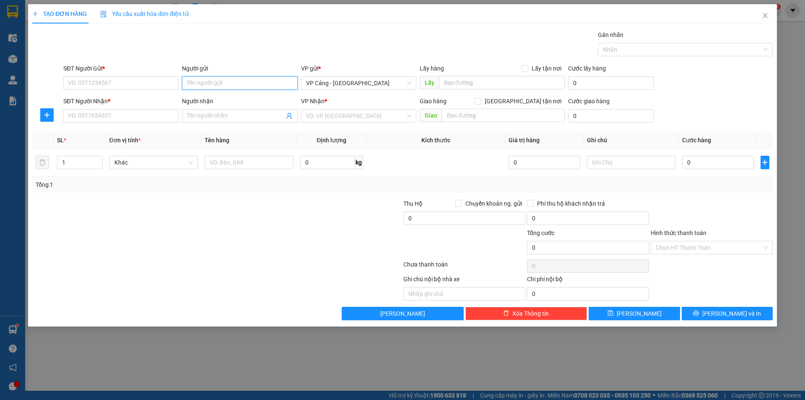
click at [217, 78] on input "Người gửi" at bounding box center [239, 82] width 115 height 13
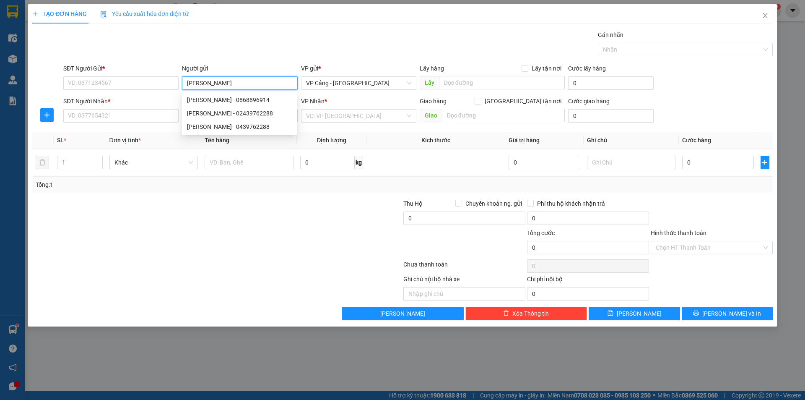
type input "xuân thiệu"
drag, startPoint x: 226, startPoint y: 83, endPoint x: 163, endPoint y: 88, distance: 62.7
click at [163, 88] on div "SĐT Người Gửi * VD: 0371234567 Người gửi xuân thiệu xuân thiệu VP gửi * VP Cảng…" at bounding box center [418, 78] width 713 height 29
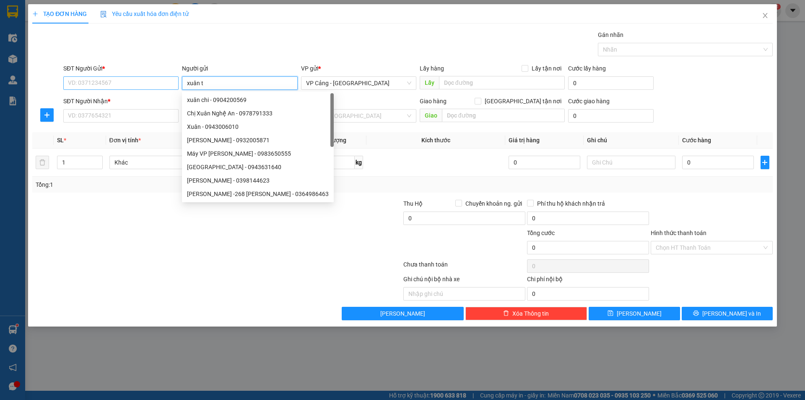
type input "xuân th"
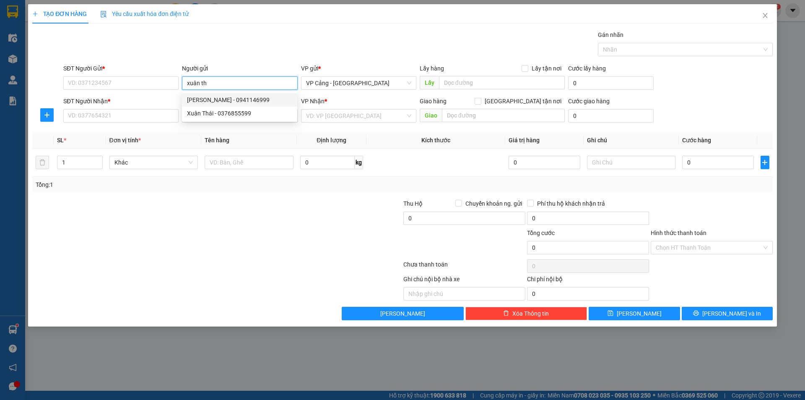
click at [198, 103] on div "xuân Thiệu - 0941146999" at bounding box center [239, 99] width 105 height 9
type input "0941146999"
type input "[PERSON_NAME]"
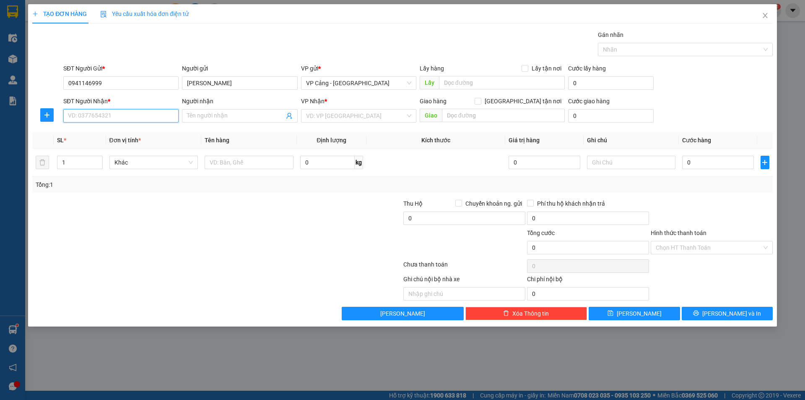
click at [93, 116] on input "SĐT Người Nhận *" at bounding box center [120, 115] width 115 height 13
click at [119, 111] on input "SĐT Người Nhận *" at bounding box center [120, 115] width 115 height 13
click at [222, 119] on input "Người nhận" at bounding box center [235, 115] width 97 height 9
type input "huy hùng"
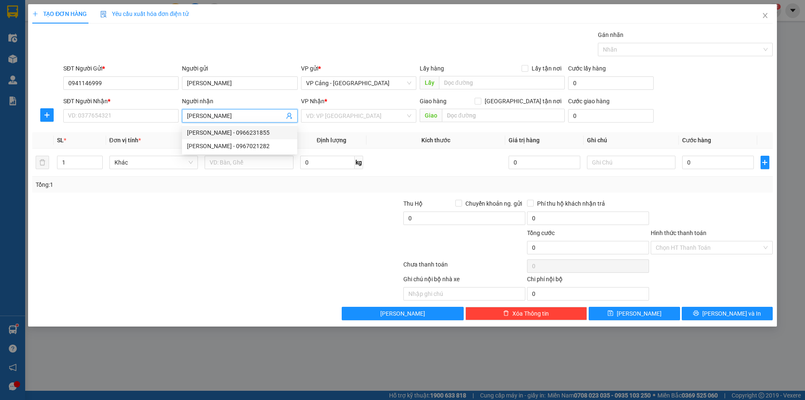
drag, startPoint x: 218, startPoint y: 132, endPoint x: 150, endPoint y: 133, distance: 67.9
click at [218, 132] on div "Huy Hùng - 0966231855" at bounding box center [239, 132] width 105 height 9
type input "0966231855"
type input "[PERSON_NAME]"
checkbox input "true"
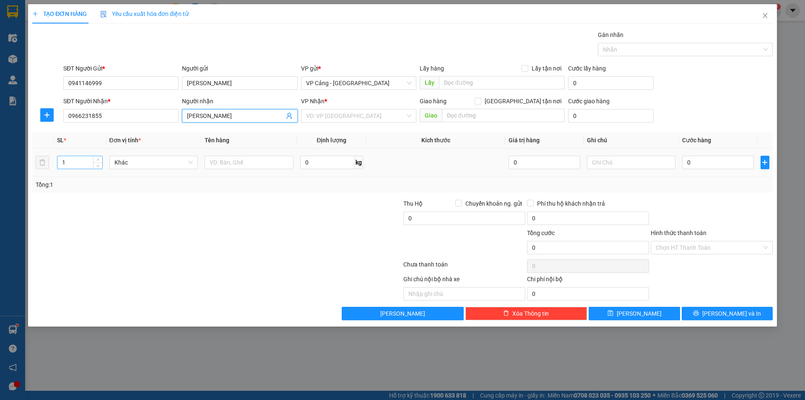
type input "014 Trần Phú, Bắc Cường, LC"
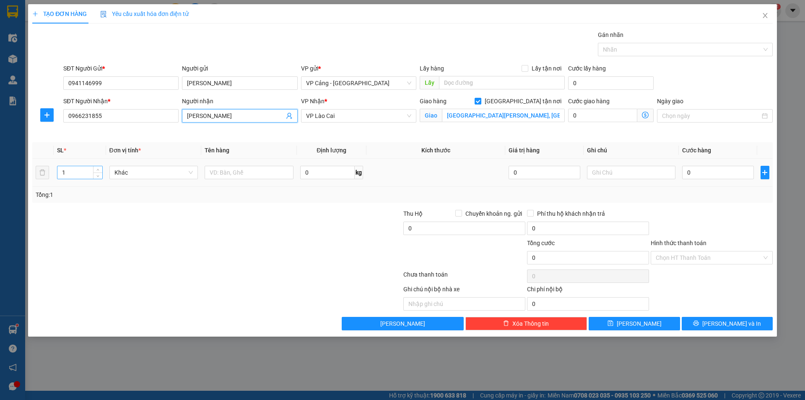
type input "[PERSON_NAME]"
drag, startPoint x: 70, startPoint y: 172, endPoint x: 52, endPoint y: 179, distance: 19.2
click at [52, 179] on tr "1 Khác 0 kg 0 0" at bounding box center [402, 173] width 741 height 28
type input "8"
drag, startPoint x: 146, startPoint y: 197, endPoint x: 179, endPoint y: 181, distance: 36.6
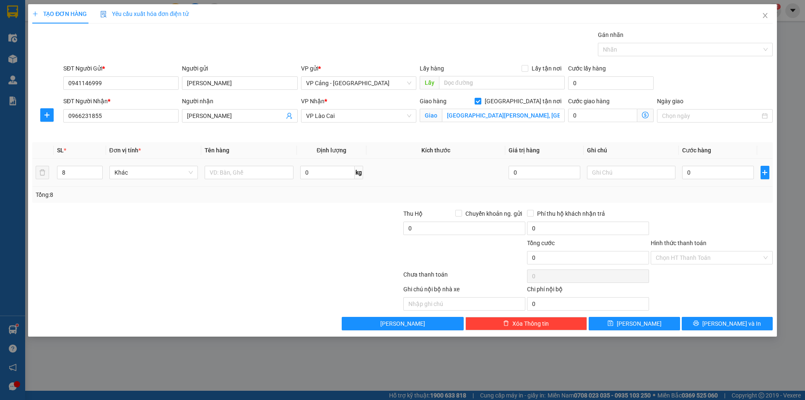
click at [152, 192] on div "Tổng: 8" at bounding box center [173, 194] width 275 height 9
click at [226, 174] on input "text" at bounding box center [249, 172] width 89 height 13
type input "4 lốp + 4 bao"
click at [634, 176] on input "text" at bounding box center [631, 172] width 89 height 13
click at [697, 166] on input "0" at bounding box center [717, 172] width 71 height 13
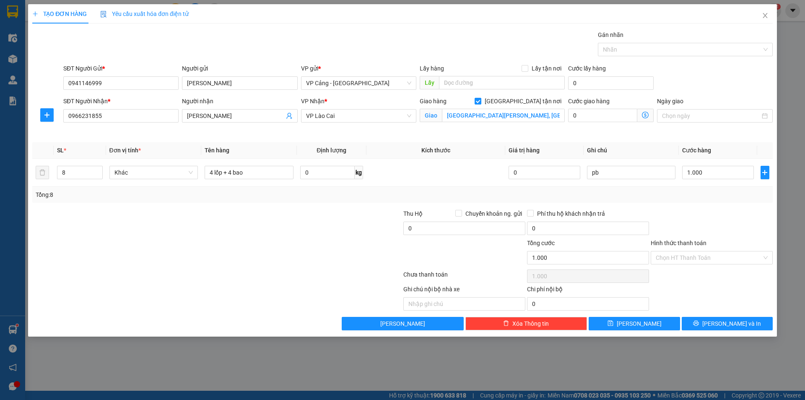
click at [702, 188] on div "Tổng: 8" at bounding box center [402, 195] width 741 height 16
click at [688, 322] on button "Lưu và In" at bounding box center [727, 323] width 91 height 13
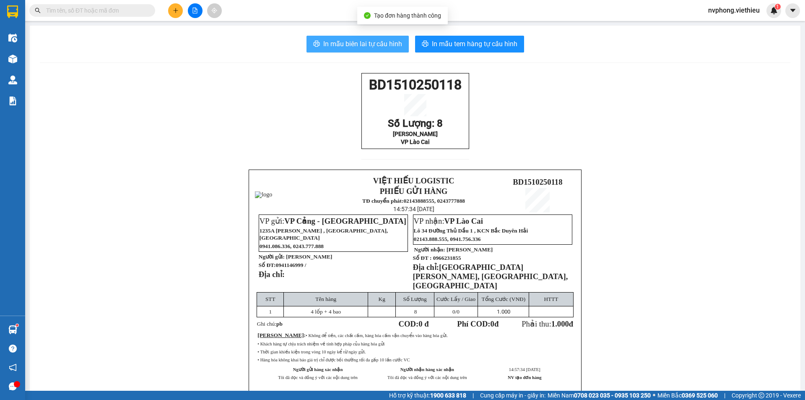
click at [369, 44] on span "In mẫu biên lai tự cấu hình" at bounding box center [362, 44] width 79 height 10
drag, startPoint x: 363, startPoint y: 81, endPoint x: 435, endPoint y: 157, distance: 104.7
click at [435, 157] on div "BD1510250118 Số Lượng: 8 Huy Hùng VP Lào Cai" at bounding box center [416, 121] width 108 height 96
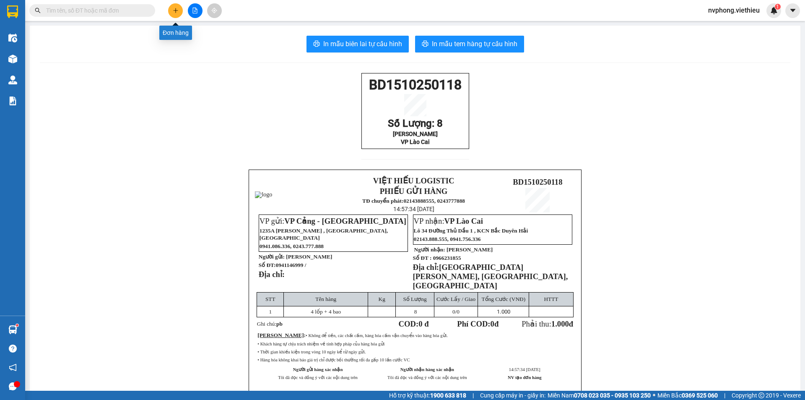
click at [179, 5] on button at bounding box center [175, 10] width 15 height 15
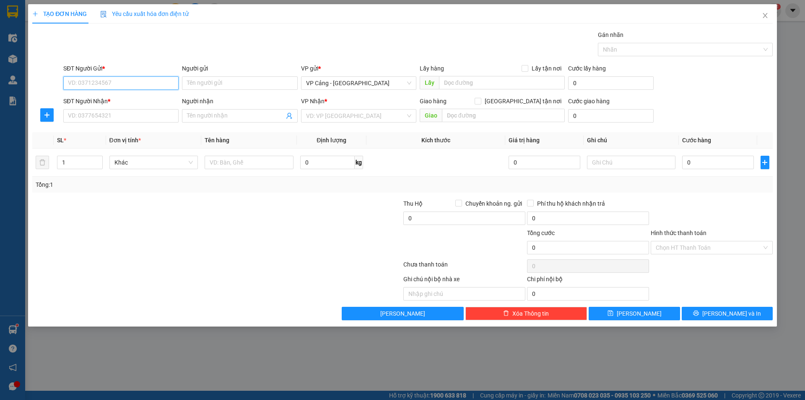
click at [140, 78] on input "SĐT Người Gửi *" at bounding box center [120, 82] width 115 height 13
click at [226, 83] on input "Người gửi" at bounding box center [239, 82] width 115 height 13
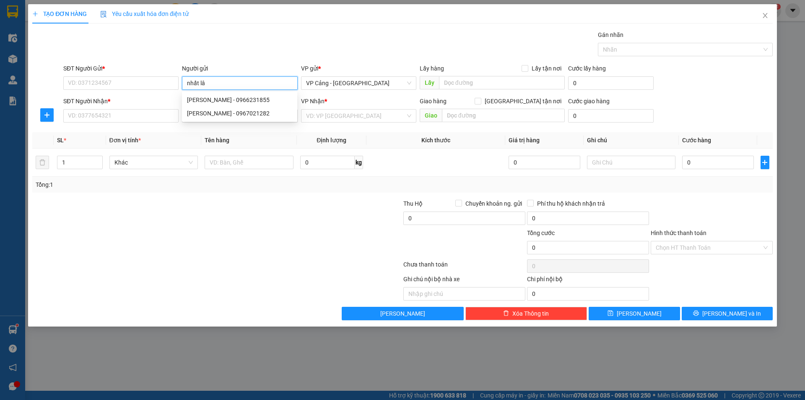
type input "nhất lâm"
click at [239, 97] on div "Công ty Nhất Lâm - 0366781981" at bounding box center [239, 99] width 105 height 9
type input "0366781981"
type input "Công ty Nhất Lâm"
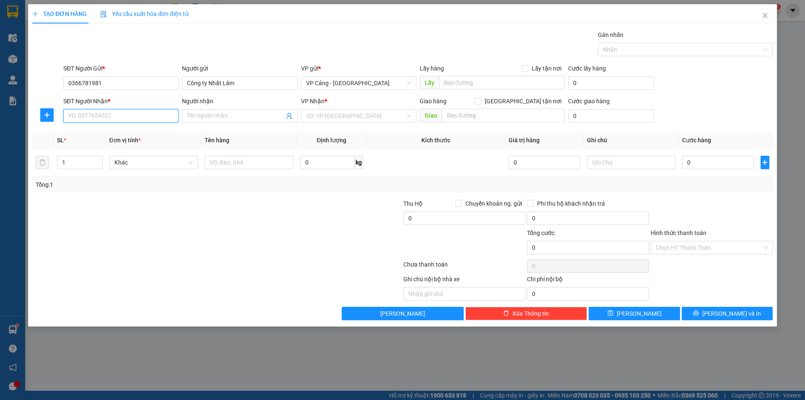
click at [169, 119] on input "SĐT Người Nhận *" at bounding box center [120, 115] width 115 height 13
type input "0357972101"
click at [149, 140] on div "0357972101 0357972101 - Cộng cầu mây" at bounding box center [120, 132] width 115 height 17
click at [154, 133] on th "Đơn vị tính *" at bounding box center [154, 140] width 96 height 16
drag, startPoint x: 62, startPoint y: 162, endPoint x: 51, endPoint y: 164, distance: 11.9
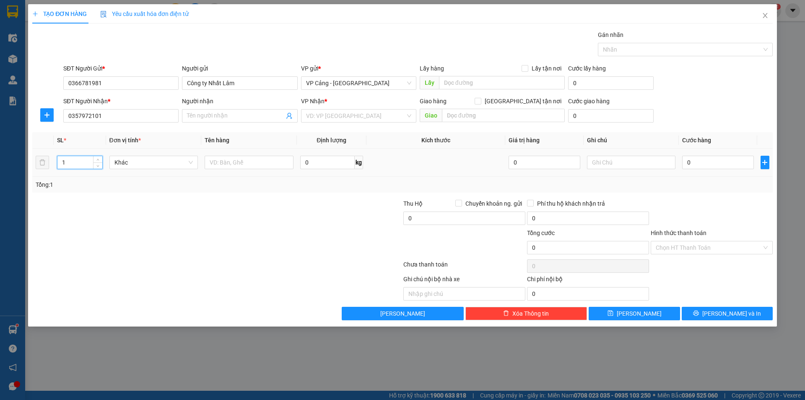
click at [54, 164] on td "1" at bounding box center [80, 162] width 52 height 28
type input "6"
click at [259, 165] on input "text" at bounding box center [249, 162] width 89 height 13
type input "6 sữa đặc có đường"
click at [729, 167] on input "0" at bounding box center [717, 162] width 71 height 13
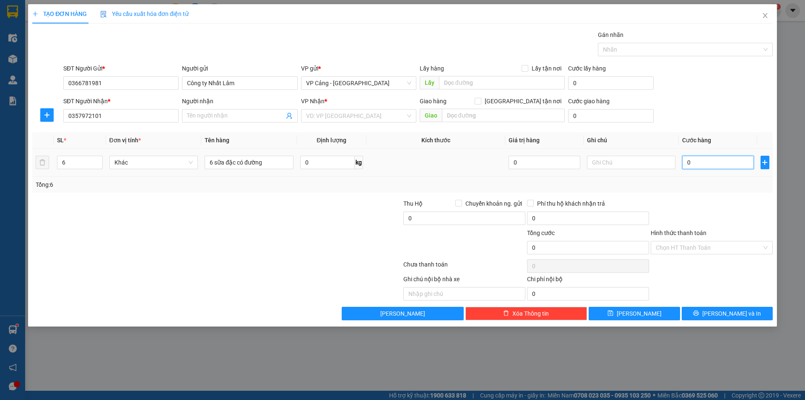
type input "2"
type input "21"
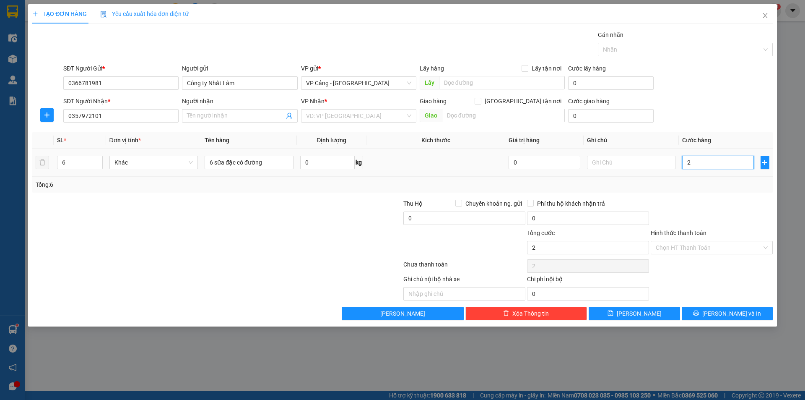
type input "21"
type input "210"
type input "2.100"
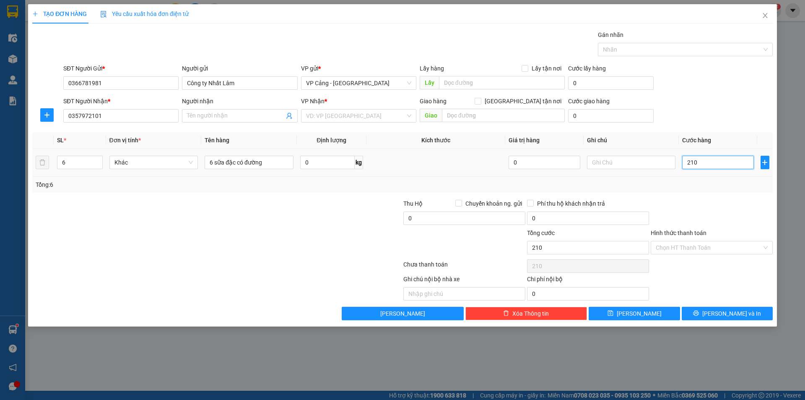
type input "2.100"
type input "21.000"
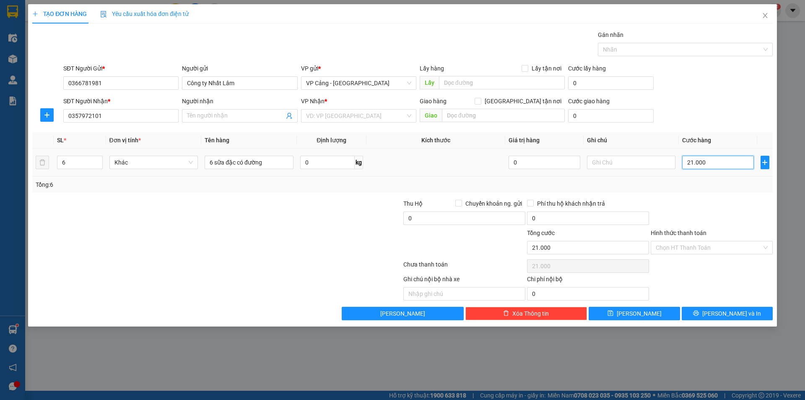
type input "210.000"
click at [648, 315] on button "Lưu" at bounding box center [634, 313] width 91 height 13
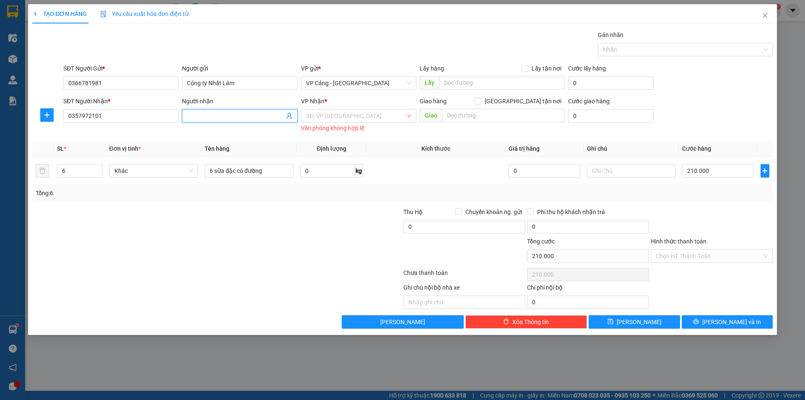
click at [203, 112] on input "Người nhận" at bounding box center [235, 115] width 97 height 9
click at [126, 115] on input "0357972101" at bounding box center [120, 115] width 115 height 13
click at [120, 131] on div "0357972101 - Cộng cầu mây" at bounding box center [120, 132] width 105 height 9
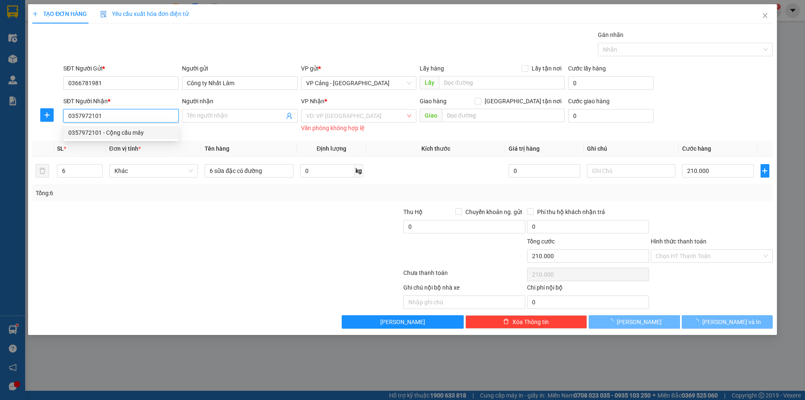
type input "Cộng cầu mây"
checkbox input "true"
type input "27 cầu mây, sapa"
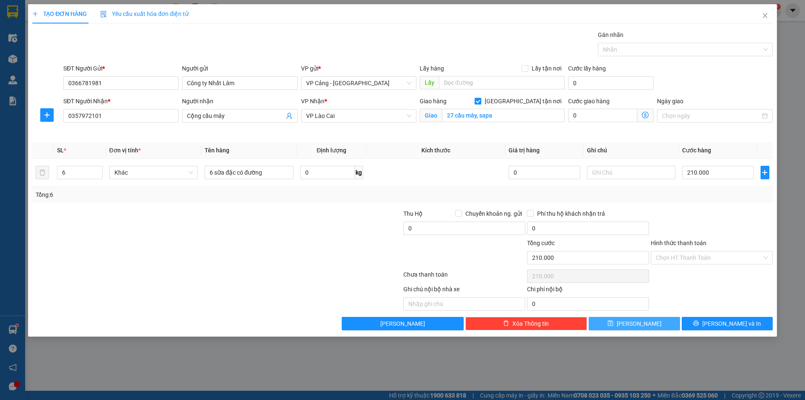
click at [635, 322] on span "Lưu" at bounding box center [639, 323] width 45 height 9
checkbox input "false"
type input "1"
type input "0"
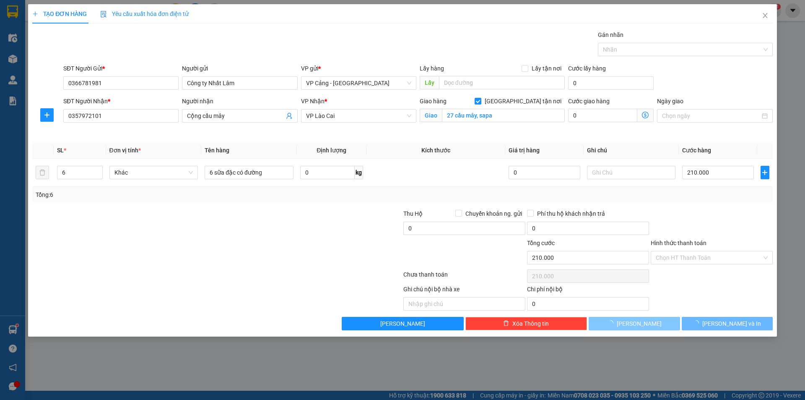
type input "0"
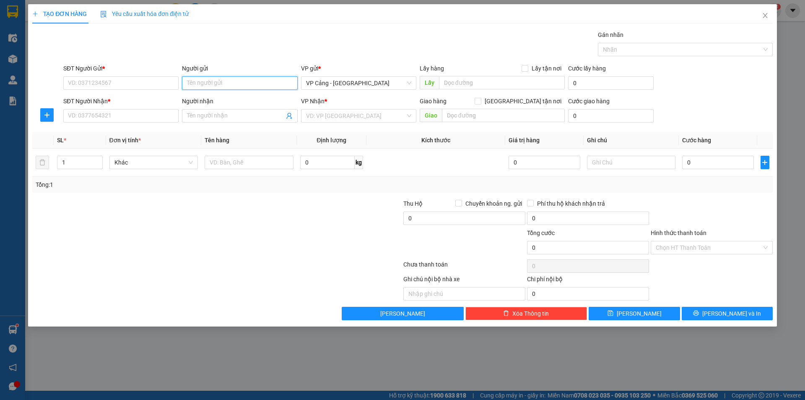
click at [190, 84] on input "Người gửi" at bounding box center [239, 82] width 115 height 13
type input "nhất lâm"
click at [230, 96] on div "Công ty Nhất Lâm - 0366781981" at bounding box center [239, 99] width 105 height 9
type input "0366781981"
type input "Công ty Nhất Lâm"
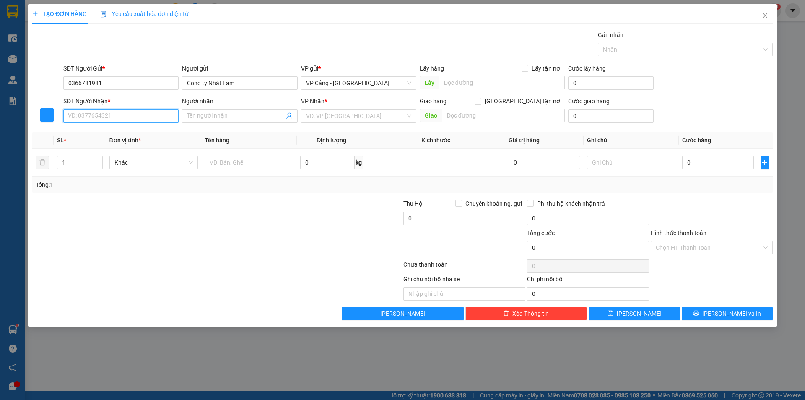
click at [170, 117] on input "SĐT Người Nhận *" at bounding box center [120, 115] width 115 height 13
type input "0357972101"
click at [132, 134] on div "0357972101 - Cộng cầu mây" at bounding box center [120, 132] width 105 height 9
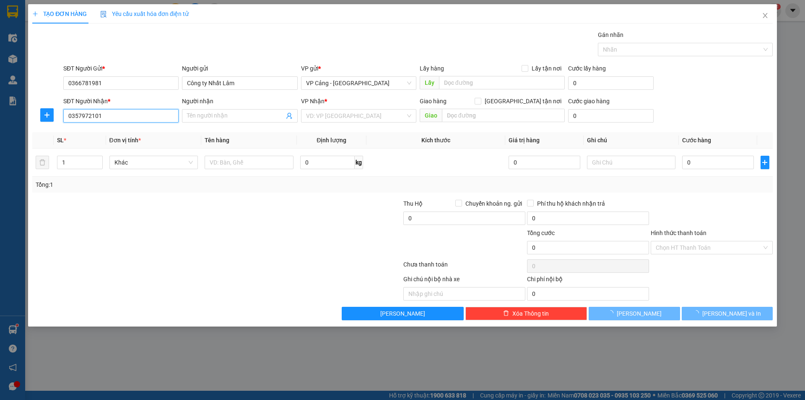
type input "Cộng cầu mây"
checkbox input "true"
type input "27 cầu mây, sapa"
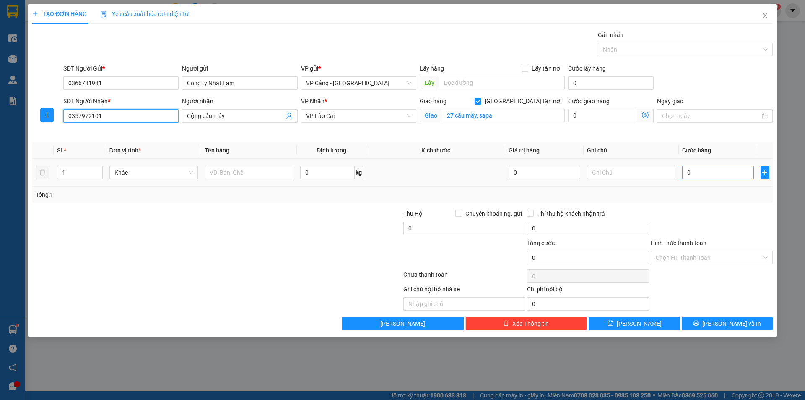
type input "0357972101"
click at [707, 169] on input "0" at bounding box center [717, 172] width 71 height 13
drag, startPoint x: 703, startPoint y: 172, endPoint x: 617, endPoint y: 176, distance: 86.1
click at [623, 176] on tr "1 Khác 0 kg 0 Giao về" at bounding box center [402, 173] width 741 height 28
type input "0"
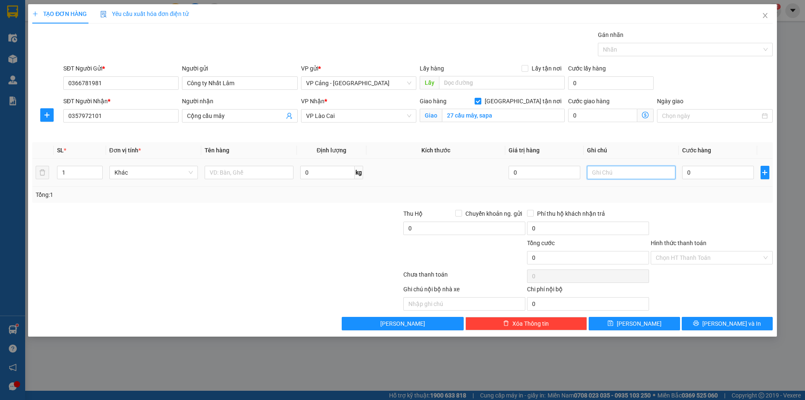
click at [637, 178] on input "text" at bounding box center [631, 172] width 89 height 13
type input "Giao về 37 Xuân Viên, [GEOGRAPHIC_DATA]"
click at [84, 172] on input "1" at bounding box center [79, 172] width 44 height 13
type input "7"
click at [236, 172] on input "text" at bounding box center [249, 172] width 89 height 13
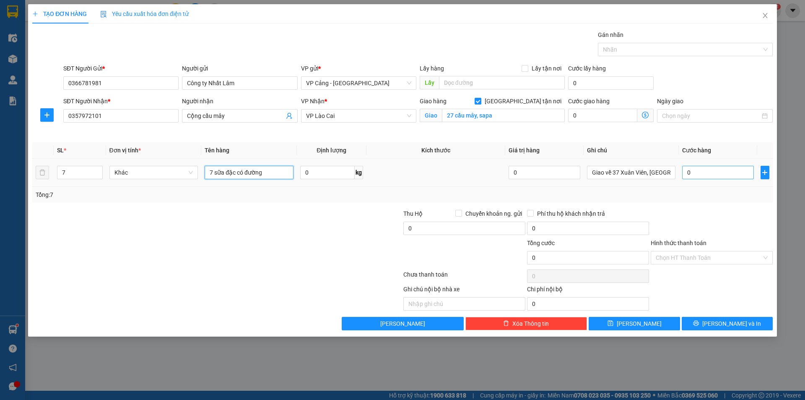
type input "7 sữa đặc có đường"
click at [711, 172] on input "0" at bounding box center [717, 172] width 71 height 13
click at [717, 319] on button "Lưu và In" at bounding box center [727, 323] width 91 height 13
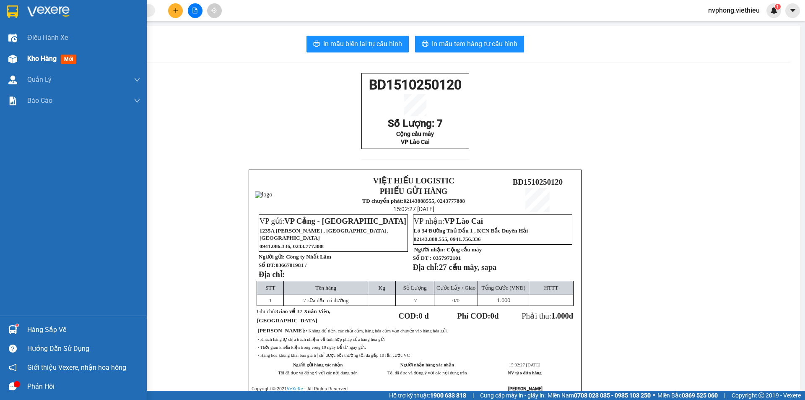
click at [44, 55] on span "Kho hàng" at bounding box center [41, 59] width 29 height 8
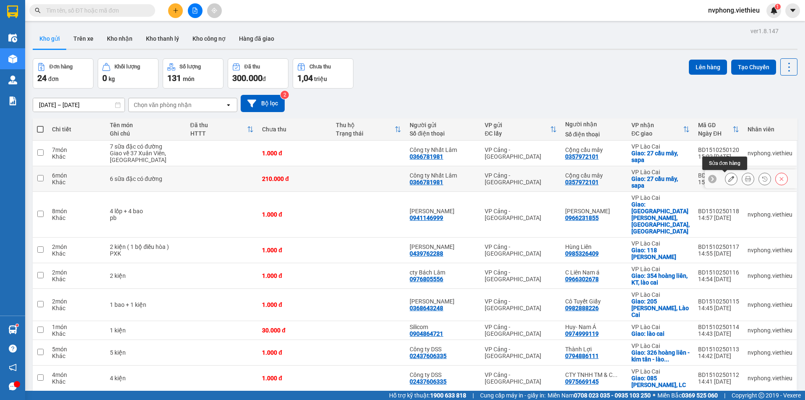
click at [726, 182] on button at bounding box center [732, 179] width 12 height 15
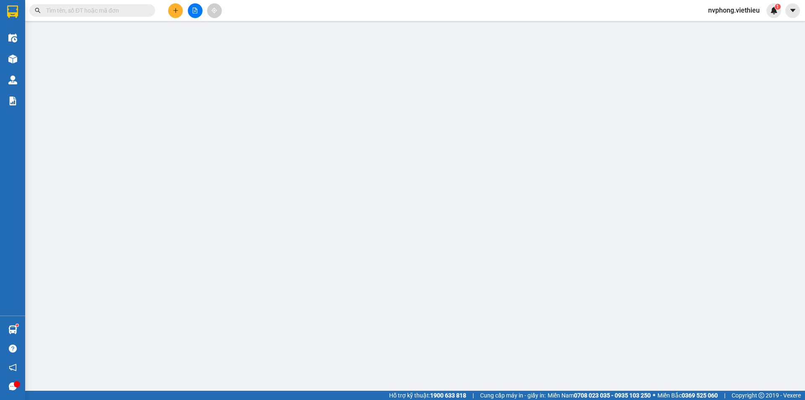
type input "0366781981"
type input "Công ty Nhất Lâm"
type input "0357972101"
type input "Cộng cầu mây"
checkbox input "true"
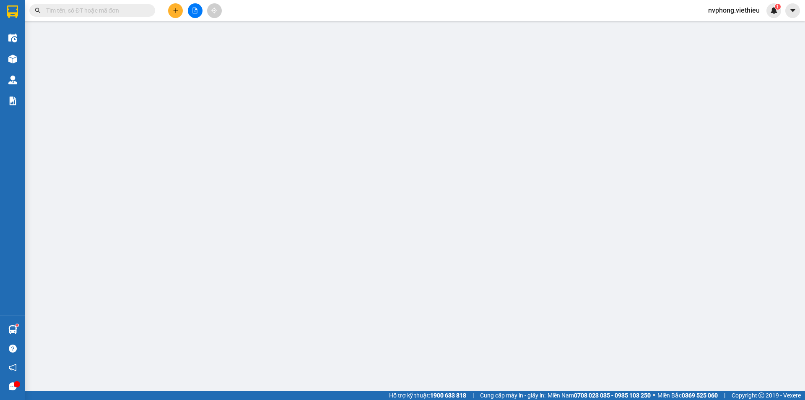
type input "27 cầu mây, sapa"
type input "0"
type input "210.000"
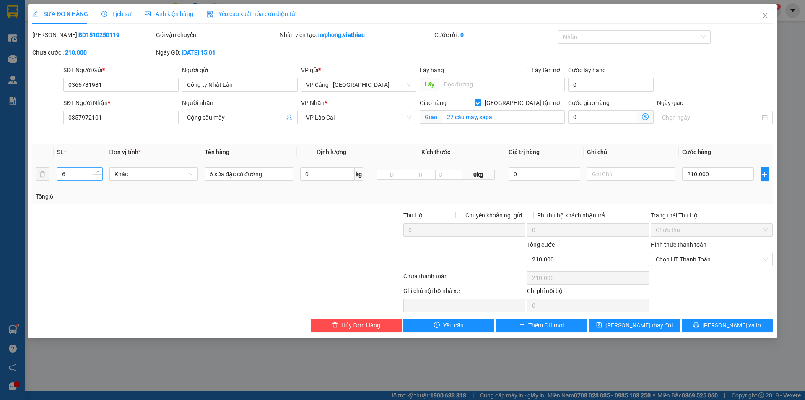
click at [82, 175] on input "6" at bounding box center [79, 174] width 44 height 13
type input "10"
click at [363, 158] on tr "SL * Đơn vị tính * Tên hàng Định lượng Kích thước Giá trị hàng Ghi chú Cước hàng" at bounding box center [402, 152] width 741 height 16
click at [272, 179] on input "6 sữa đặc có đường" at bounding box center [249, 173] width 89 height 13
type input "6 sữa đặc có đường + 4 sữa tươi"
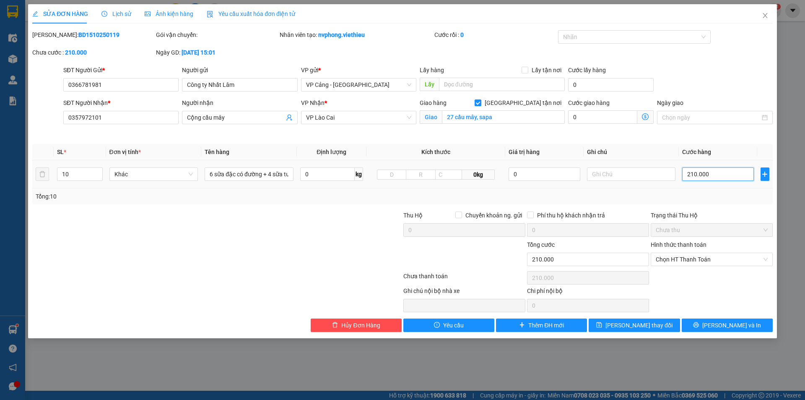
click at [728, 177] on input "210.000" at bounding box center [717, 173] width 71 height 13
click at [705, 325] on button "Lưu và In" at bounding box center [727, 324] width 91 height 13
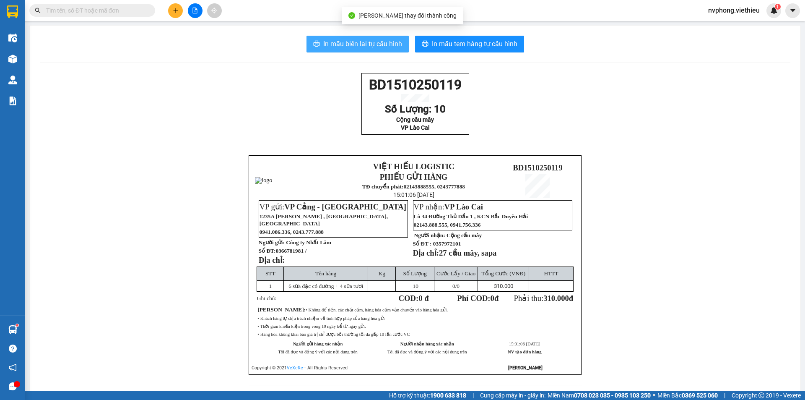
click at [385, 49] on span "In mẫu biên lai tự cấu hình" at bounding box center [362, 44] width 79 height 10
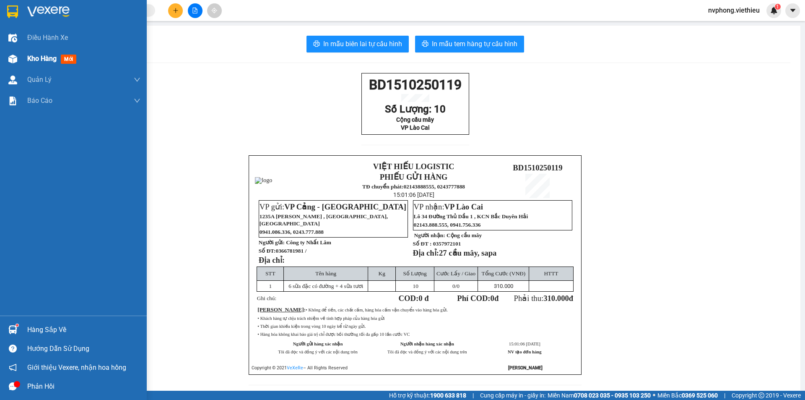
click at [45, 63] on div "Kho hàng mới" at bounding box center [53, 58] width 52 height 10
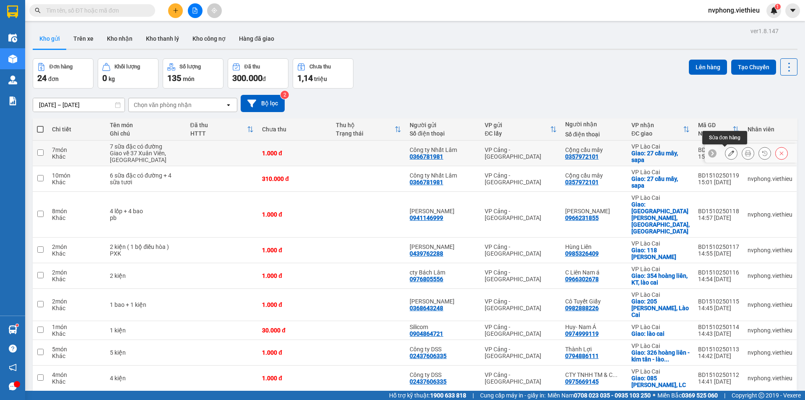
click at [728, 155] on icon at bounding box center [731, 153] width 6 height 6
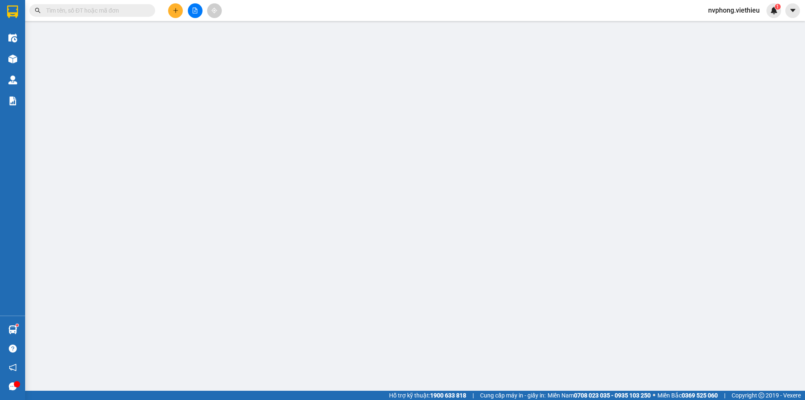
type input "0366781981"
type input "Công ty Nhất Lâm"
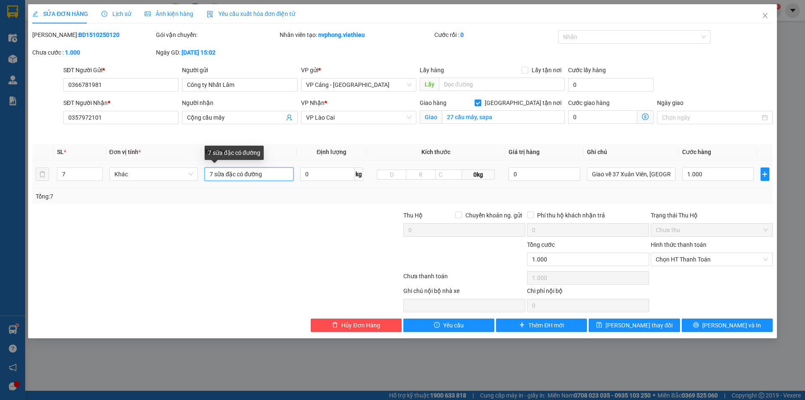
click at [268, 172] on input "7 sữa đặc có đường" at bounding box center [249, 173] width 89 height 13
click at [212, 174] on input "7 sữa đặc có đường" at bounding box center [249, 173] width 89 height 13
drag, startPoint x: 267, startPoint y: 173, endPoint x: 240, endPoint y: 184, distance: 28.7
click at [240, 184] on td "78 sữa đặc có đường" at bounding box center [249, 174] width 96 height 28
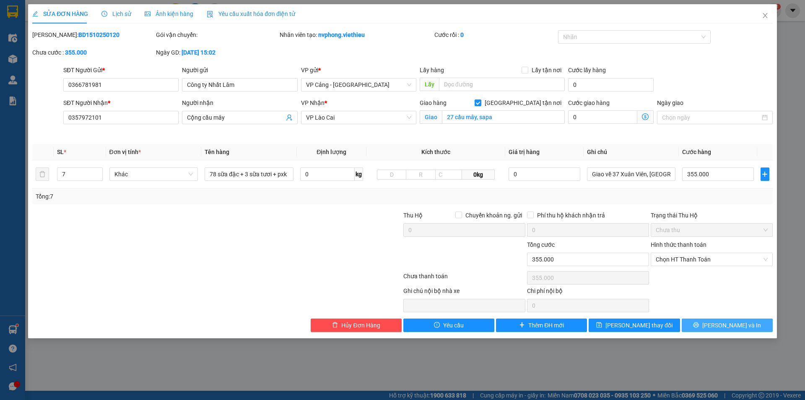
click at [725, 325] on span "Lưu và In" at bounding box center [731, 324] width 59 height 9
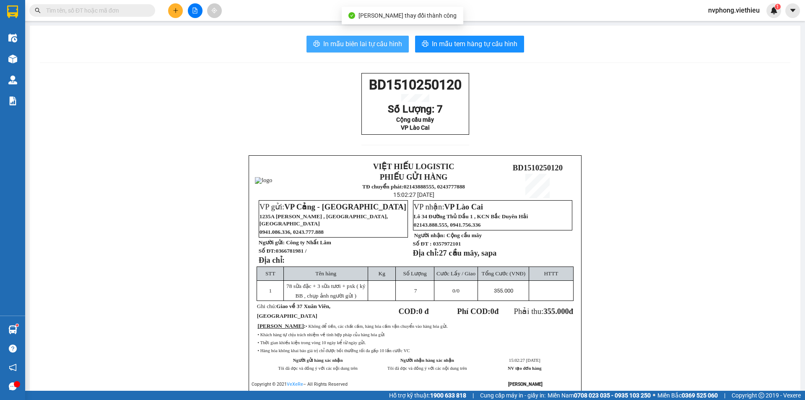
click at [372, 44] on span "In mẫu biên lai tự cấu hình" at bounding box center [362, 44] width 79 height 10
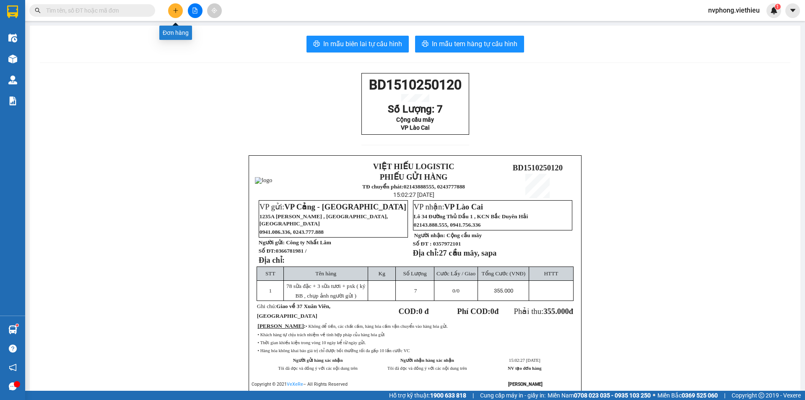
click at [174, 12] on icon "plus" at bounding box center [176, 11] width 6 height 6
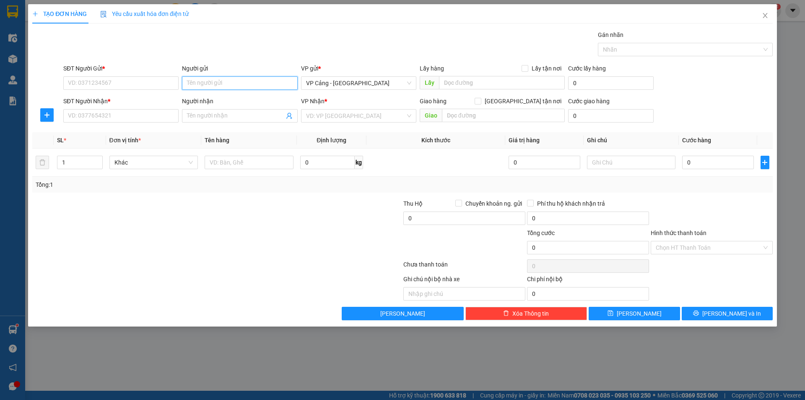
click at [199, 85] on input "Người gửi" at bounding box center [239, 82] width 115 height 13
click at [202, 103] on div "Công ty Nhất Lâm - 0366781981" at bounding box center [239, 99] width 105 height 9
click at [195, 115] on input "Người nhận" at bounding box center [235, 115] width 97 height 9
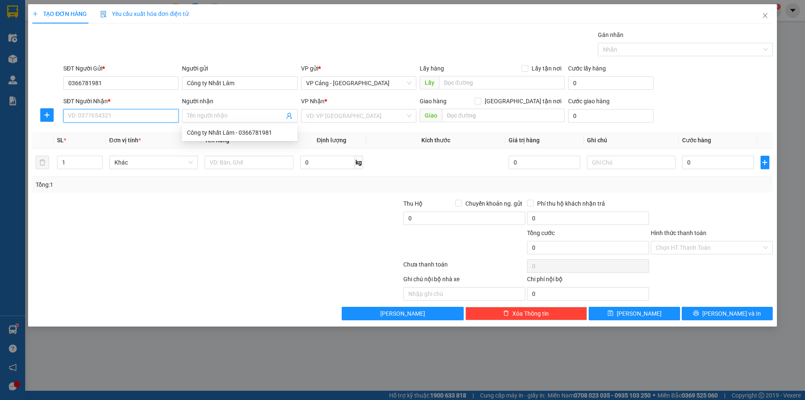
click at [170, 116] on input "SĐT Người Nhận *" at bounding box center [120, 115] width 115 height 13
click at [114, 129] on div "0334779886 - Nguyễn Minh Quân" at bounding box center [120, 132] width 105 height 9
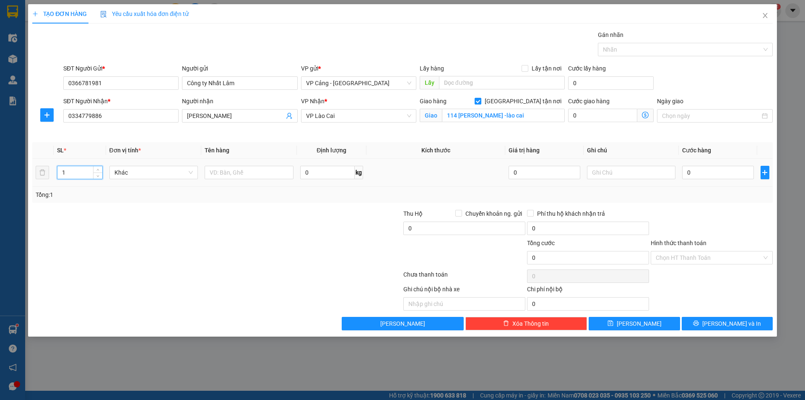
click at [85, 173] on input "1" at bounding box center [79, 172] width 44 height 13
click at [221, 169] on input "text" at bounding box center [249, 172] width 89 height 13
click at [723, 176] on input "0" at bounding box center [717, 172] width 71 height 13
drag, startPoint x: 697, startPoint y: 169, endPoint x: 665, endPoint y: 169, distance: 32.7
click at [665, 169] on tr "2 Khác 2 kiện xốp + pxk ( ký biên bản gửi về HN ) 0 kg 0 1" at bounding box center [402, 173] width 741 height 28
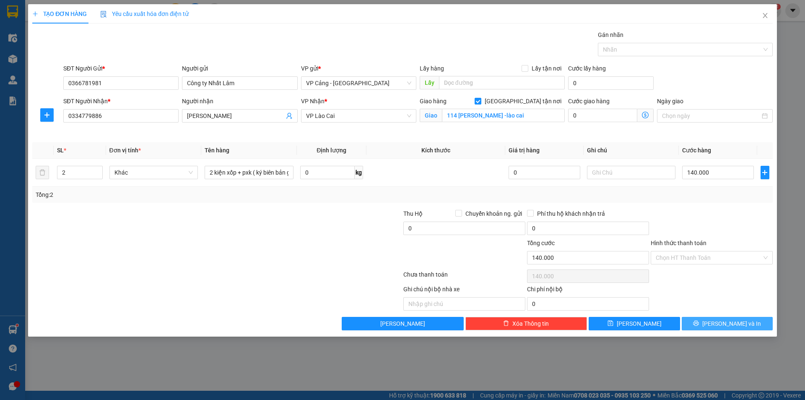
click at [709, 322] on button "Lưu và In" at bounding box center [727, 323] width 91 height 13
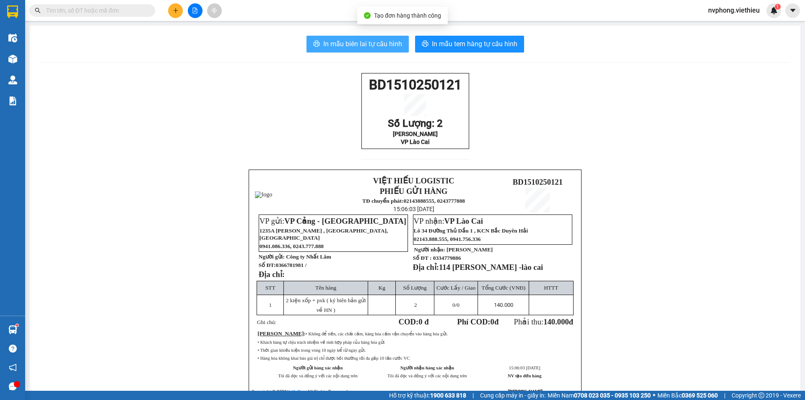
click at [381, 42] on span "In mẫu biên lai tự cấu hình" at bounding box center [362, 44] width 79 height 10
drag, startPoint x: 427, startPoint y: 150, endPoint x: 361, endPoint y: 83, distance: 94.3
click at [362, 83] on div "BD1510250121 Số Lượng: 2 Nguyễn Minh Quân VP Lào Cai" at bounding box center [416, 111] width 108 height 76
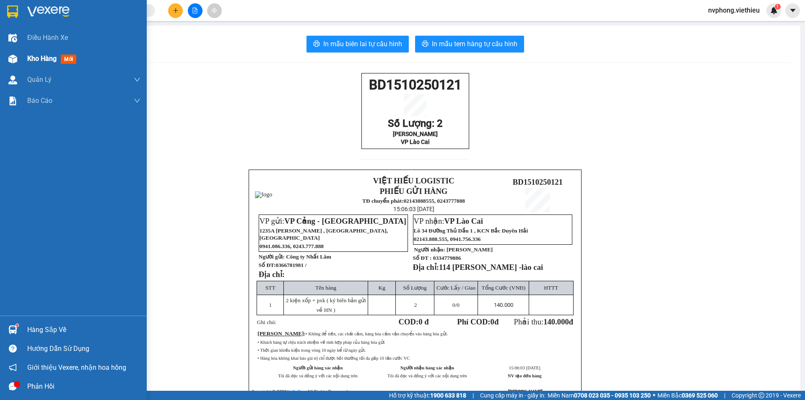
click at [46, 58] on span "Kho hàng" at bounding box center [41, 59] width 29 height 8
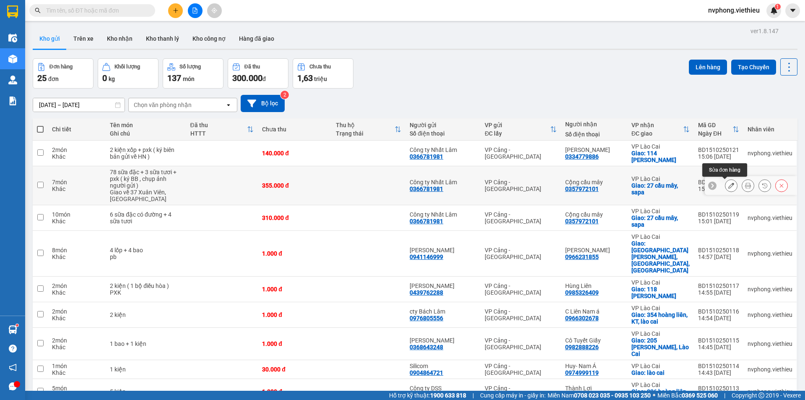
click at [728, 185] on icon at bounding box center [731, 185] width 6 height 6
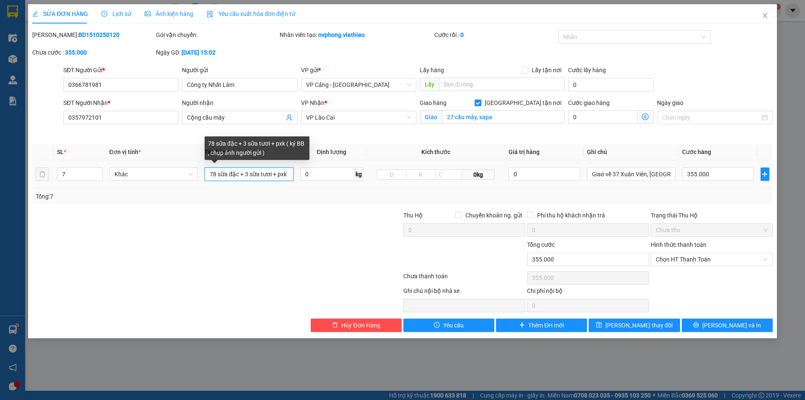
click at [213, 172] on input "78 sữa đặc + 3 sữa tươi + pxk ( ký BB , chụp ảnh người gửi )" at bounding box center [249, 173] width 89 height 13
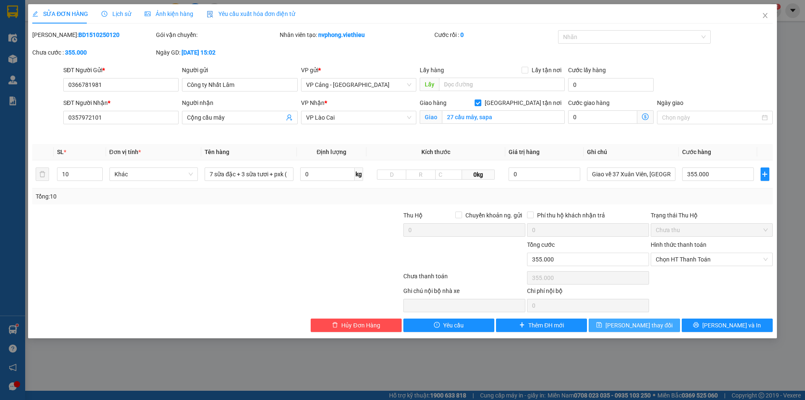
click at [650, 327] on span "Lưu thay đổi" at bounding box center [639, 324] width 67 height 9
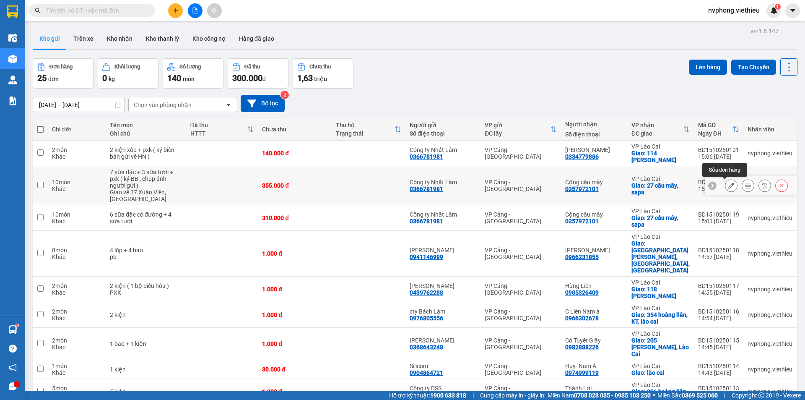
click at [728, 185] on icon at bounding box center [731, 185] width 6 height 6
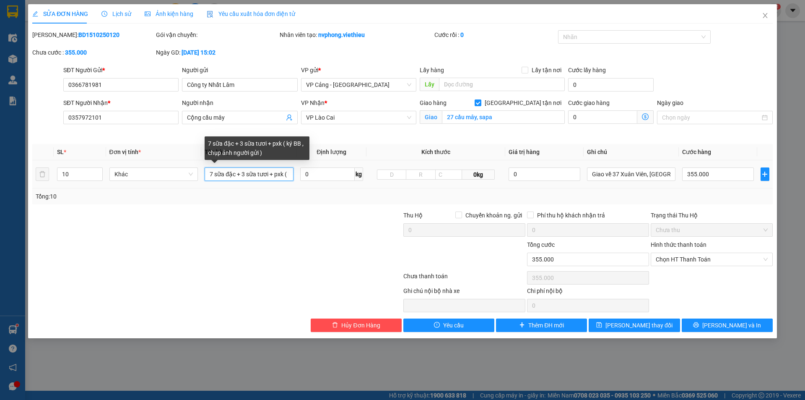
click at [213, 176] on input "7 sữa đặc + 3 sữa tươi + pxk ( ký BB , chụp ảnh người gửi )" at bounding box center [249, 173] width 89 height 13
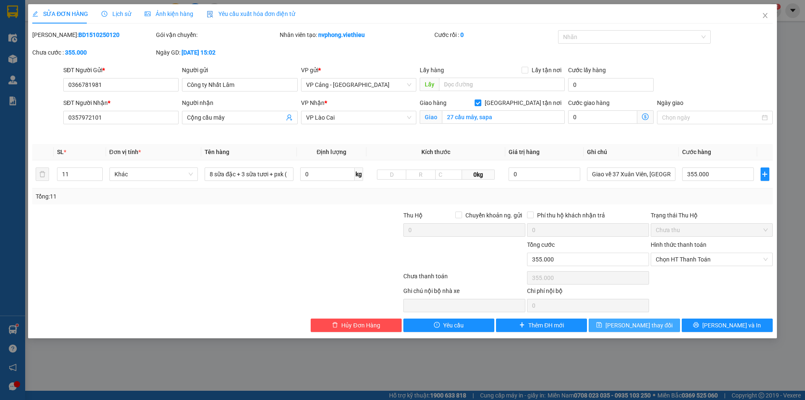
click at [637, 327] on span "Lưu thay đổi" at bounding box center [639, 324] width 67 height 9
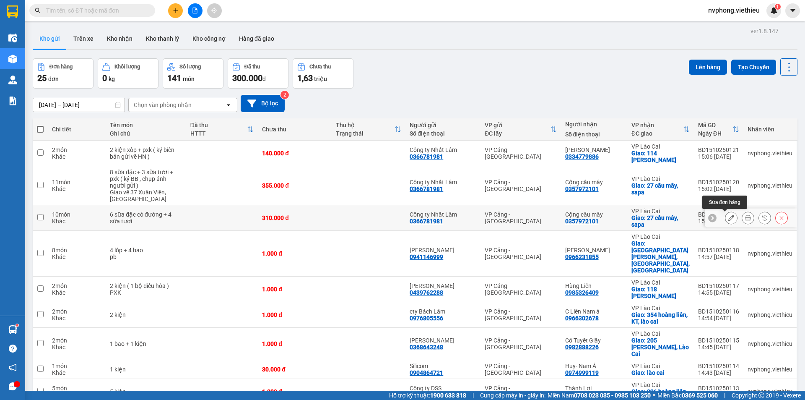
click at [726, 217] on button at bounding box center [732, 218] width 12 height 15
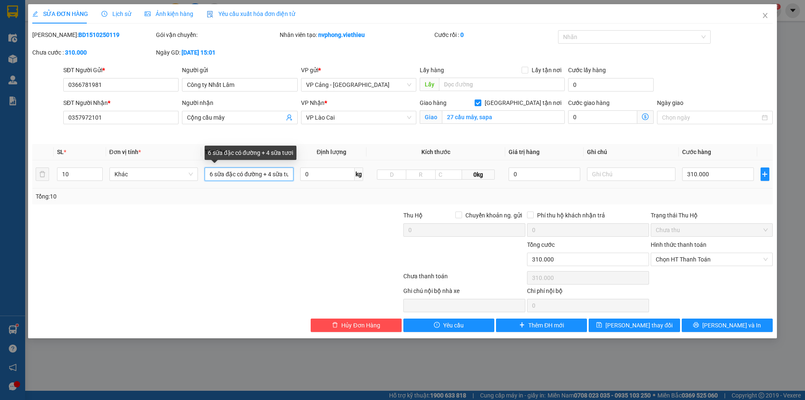
click at [283, 175] on input "6 sữa đặc có đường + 4 sữa tươi" at bounding box center [249, 173] width 89 height 13
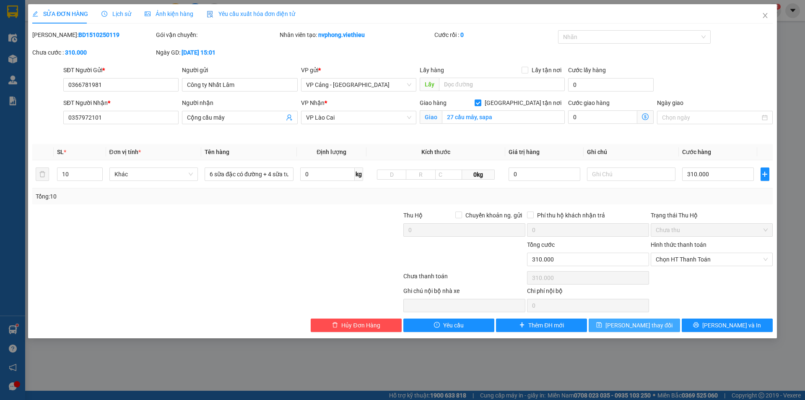
click at [644, 326] on span "Lưu thay đổi" at bounding box center [639, 324] width 67 height 9
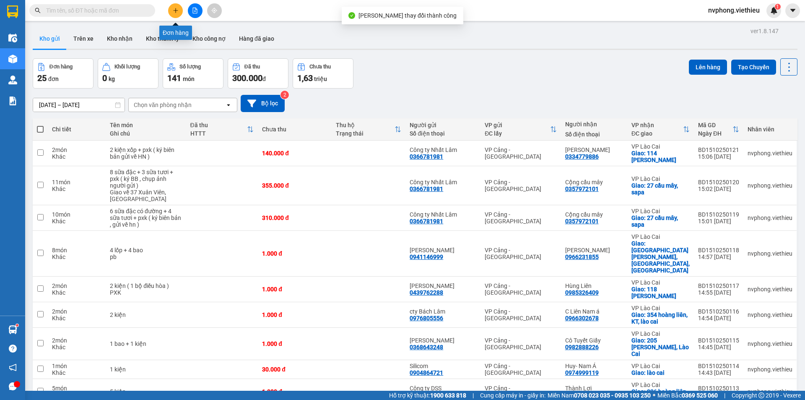
click at [181, 11] on button at bounding box center [175, 10] width 15 height 15
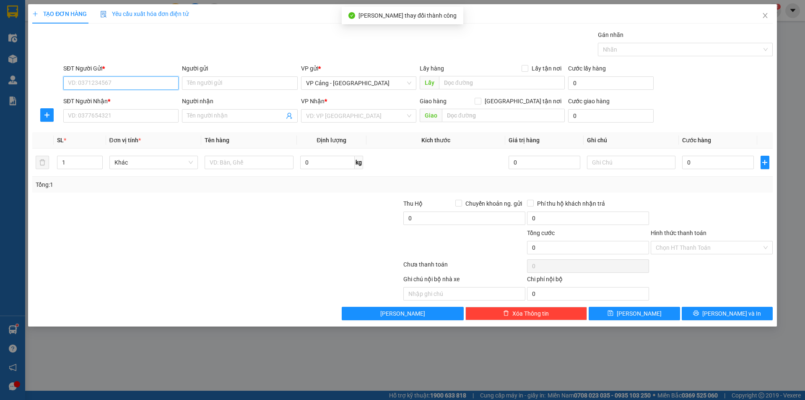
click at [152, 79] on input "SĐT Người Gửi *" at bounding box center [120, 82] width 115 height 13
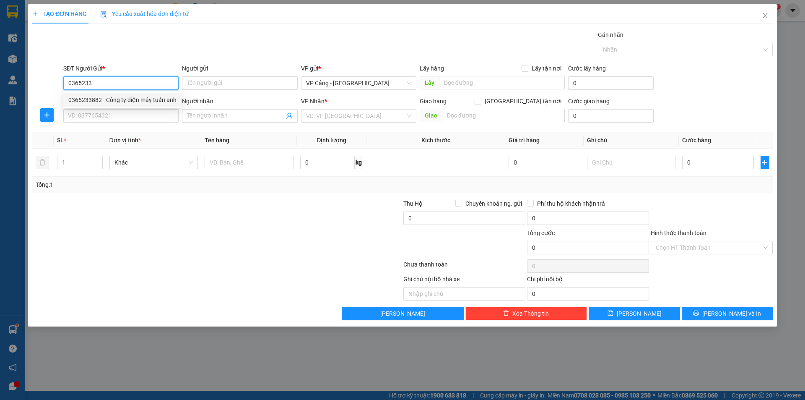
click at [161, 99] on div "0365233882 - Công ty điện máy tuấn anh" at bounding box center [122, 99] width 108 height 9
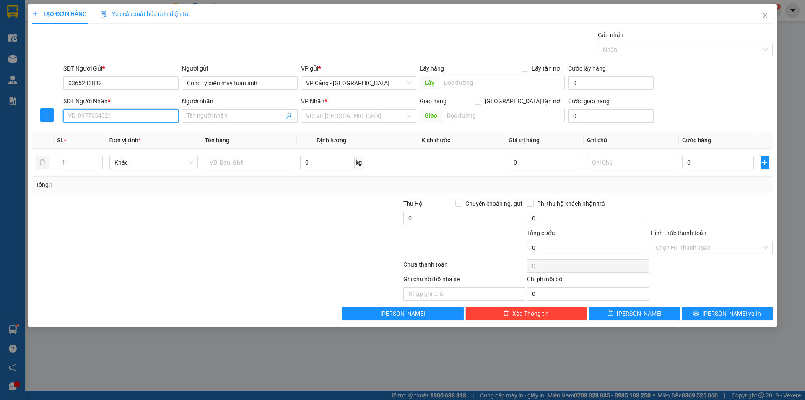
click at [145, 117] on input "SĐT Người Nhận *" at bounding box center [120, 115] width 115 height 13
click at [134, 133] on div "0913287677 - Chiến Hà" at bounding box center [120, 132] width 105 height 9
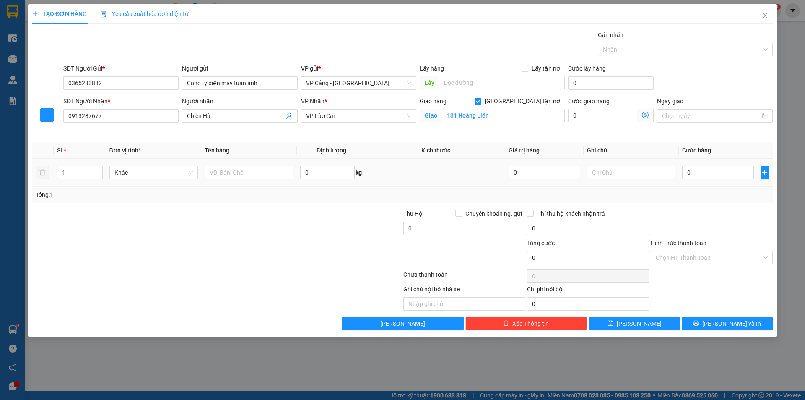
click at [249, 179] on div at bounding box center [249, 172] width 89 height 17
click at [255, 171] on input "text" at bounding box center [249, 172] width 89 height 13
click at [729, 173] on input "0" at bounding box center [717, 172] width 71 height 13
click at [723, 325] on span "Lưu và In" at bounding box center [731, 323] width 59 height 9
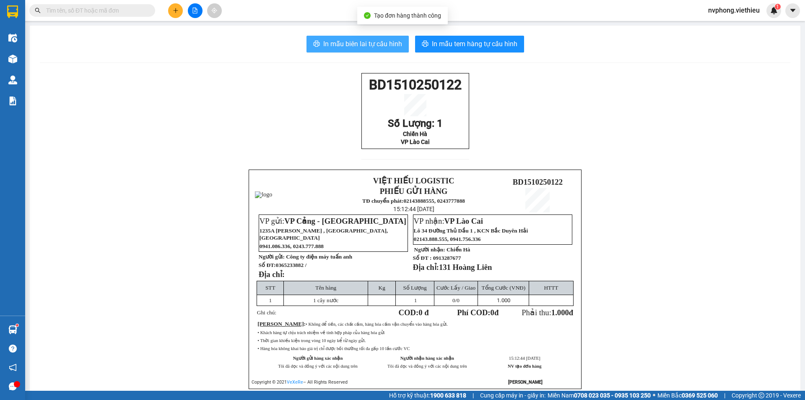
click at [367, 43] on span "In mẫu biên lai tự cấu hình" at bounding box center [362, 44] width 79 height 10
drag, startPoint x: 437, startPoint y: 152, endPoint x: 366, endPoint y: 81, distance: 100.8
click at [366, 81] on div "BD1510250122 Số Lượng: 1 Chiến Hà VP Lào Cai" at bounding box center [416, 111] width 108 height 76
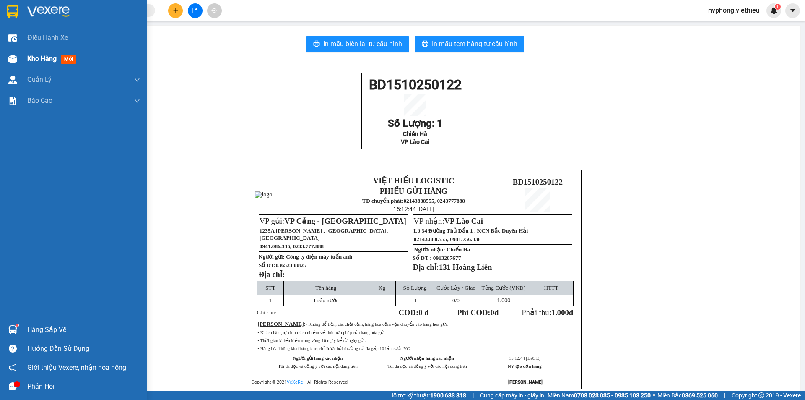
click at [24, 62] on div "Kho hàng mới" at bounding box center [73, 58] width 147 height 21
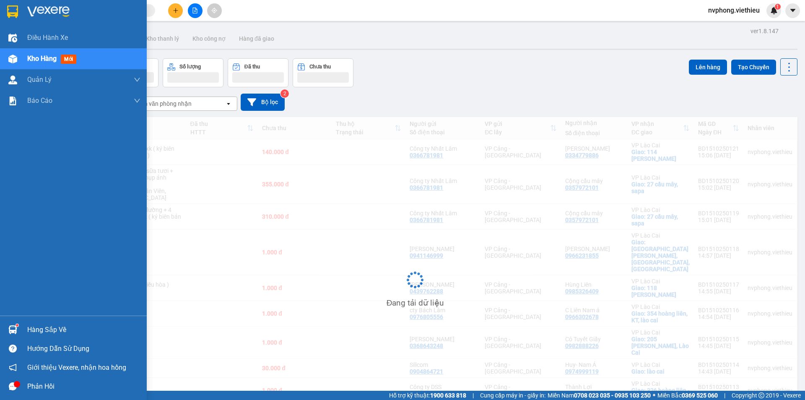
click at [29, 61] on span "Kho hàng" at bounding box center [41, 59] width 29 height 8
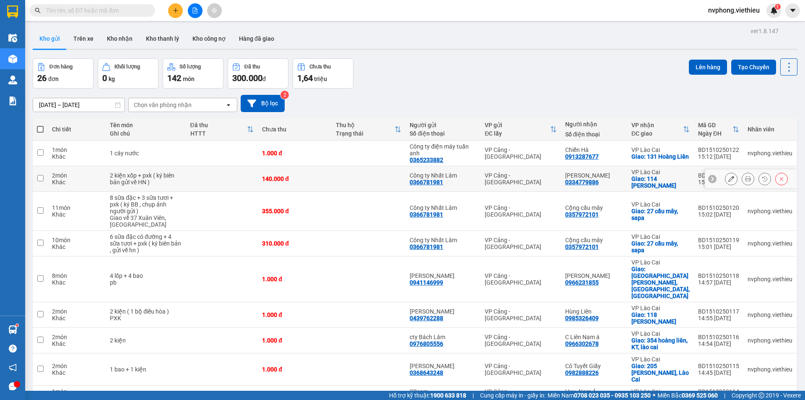
click at [385, 169] on td at bounding box center [369, 179] width 74 height 26
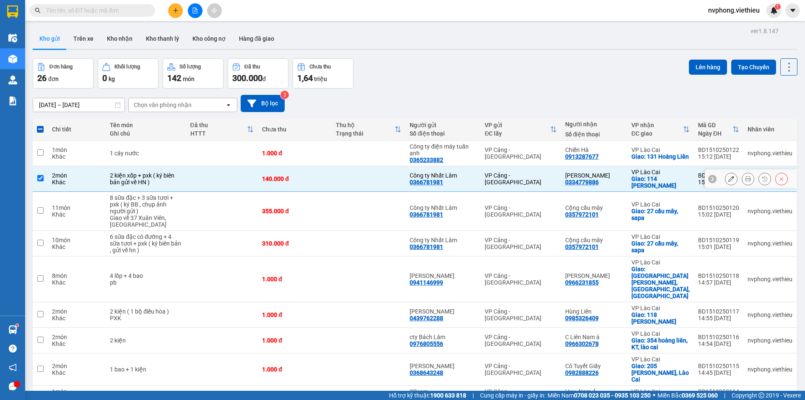
click at [40, 179] on input "checkbox" at bounding box center [40, 178] width 6 height 6
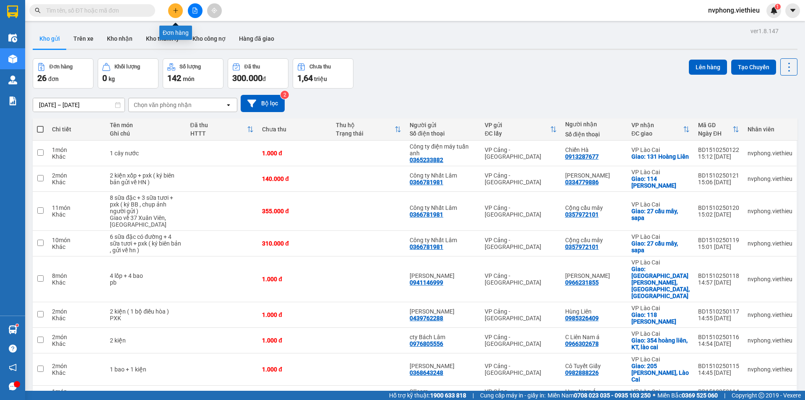
click at [173, 8] on icon "plus" at bounding box center [176, 11] width 6 height 6
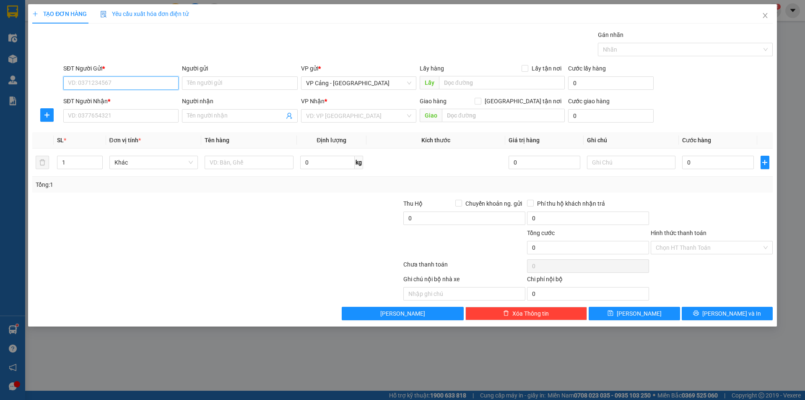
click at [91, 86] on input "SĐT Người Gửi *" at bounding box center [120, 82] width 115 height 13
click at [107, 86] on input "SĐT Người Gửi *" at bounding box center [120, 82] width 115 height 13
click at [76, 84] on input "03833775" at bounding box center [120, 82] width 115 height 13
click at [101, 101] on div "0833775666 - Cty Bơm Swiris Hà Nội" at bounding box center [135, 99] width 135 height 9
click at [120, 117] on input "SĐT Người Nhận *" at bounding box center [120, 115] width 115 height 13
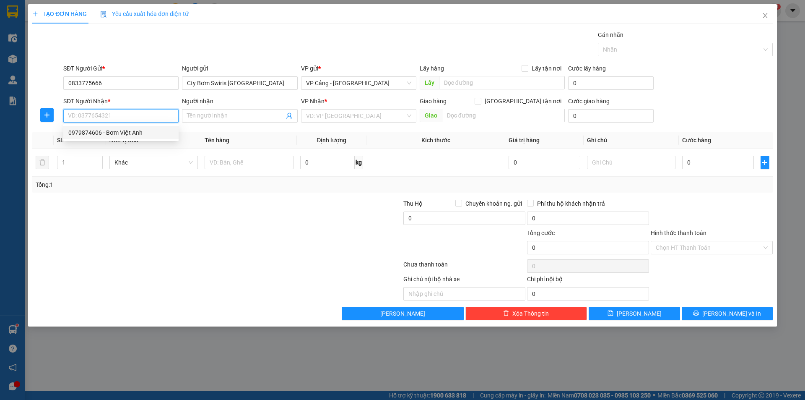
click at [115, 132] on div "0979874606 - Bơm Việt Anh" at bounding box center [120, 132] width 105 height 9
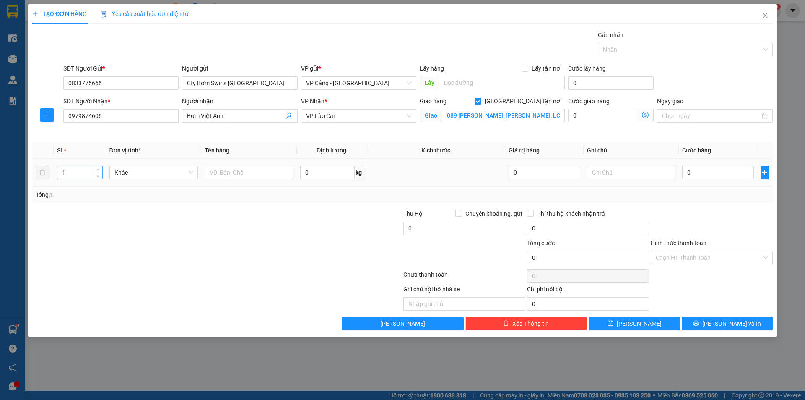
click at [77, 176] on input "1" at bounding box center [79, 172] width 44 height 13
click at [229, 176] on input "text" at bounding box center [249, 172] width 89 height 13
click at [696, 172] on input "0" at bounding box center [717, 172] width 71 height 13
click at [730, 323] on span "Lưu và In" at bounding box center [731, 323] width 59 height 9
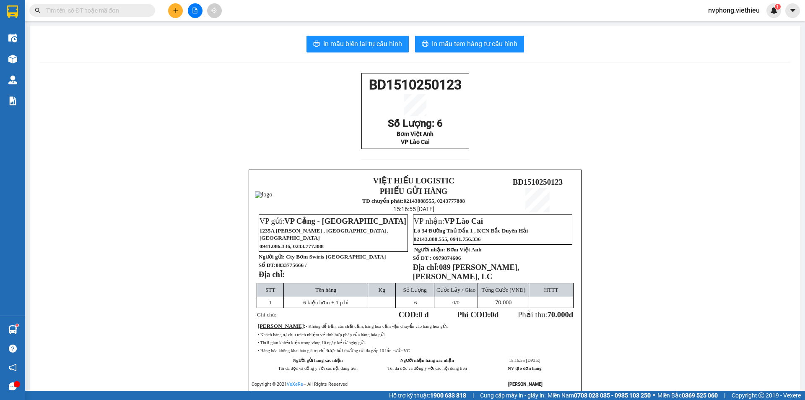
drag, startPoint x: 436, startPoint y: 154, endPoint x: 338, endPoint y: 78, distance: 123.7
click at [338, 78] on div "BD1510250123 Số Lượng: 6 Bơm Việt Anh VP Lào Cai VIỆT HIẾU LOGISTIC PHIẾU GỬI H…" at bounding box center [415, 242] width 751 height 338
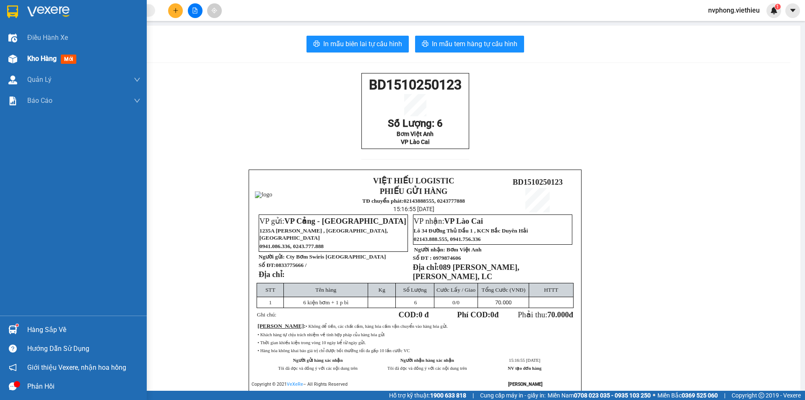
click at [18, 56] on div at bounding box center [12, 59] width 15 height 15
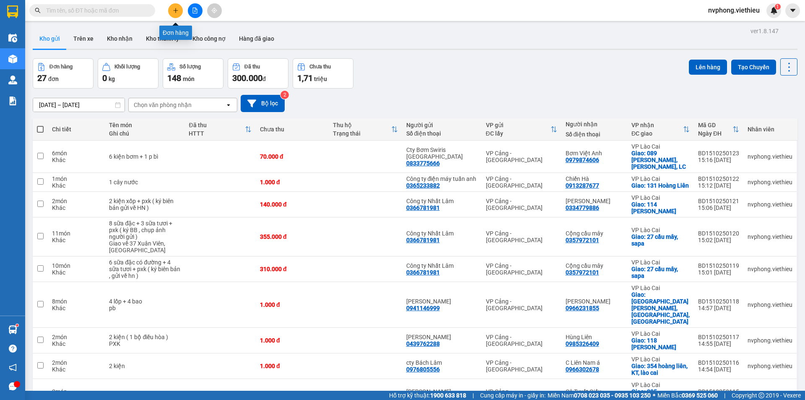
click at [177, 9] on icon "plus" at bounding box center [176, 11] width 6 height 6
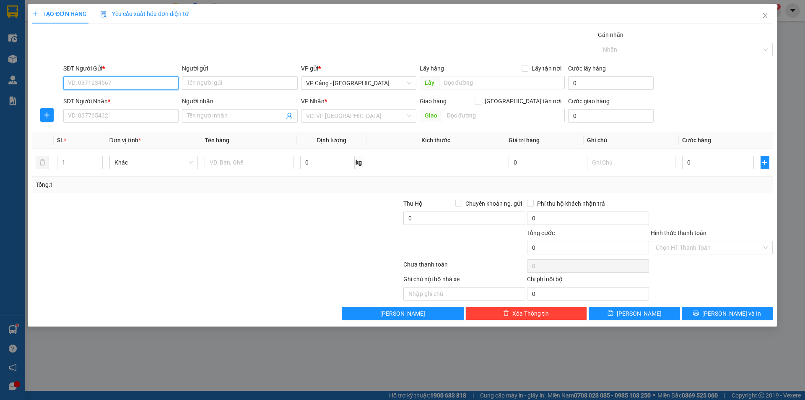
click at [90, 81] on input "SĐT Người Gửi *" at bounding box center [120, 82] width 115 height 13
click at [91, 81] on input "SĐT Người Gửi *" at bounding box center [120, 82] width 115 height 13
click at [91, 82] on input "SĐT Người Gửi *" at bounding box center [120, 82] width 115 height 13
click at [78, 116] on input "SĐT Người Nhận *" at bounding box center [120, 115] width 115 height 13
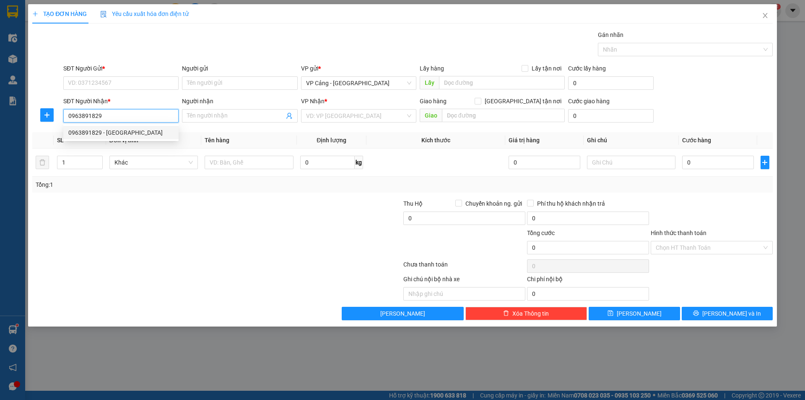
click at [90, 131] on div "0963891829 - Quế" at bounding box center [120, 132] width 105 height 9
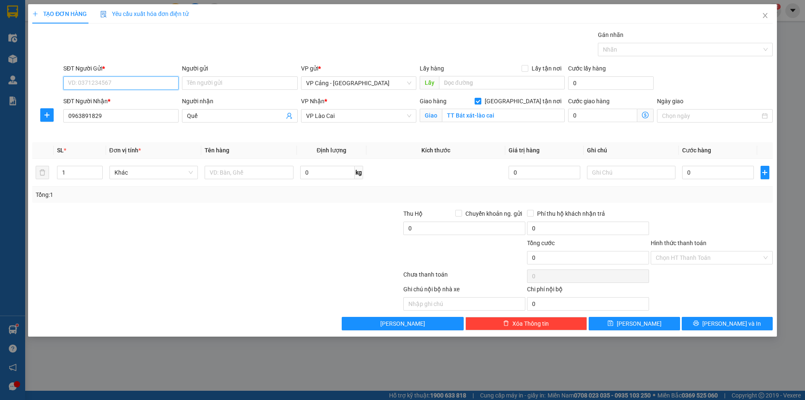
click at [85, 80] on input "SĐT Người Gửi *" at bounding box center [120, 82] width 115 height 13
click at [111, 101] on div "0978427978 - Đạt" at bounding box center [120, 99] width 105 height 9
click at [261, 174] on input "text" at bounding box center [249, 172] width 89 height 13
click at [708, 175] on input "0" at bounding box center [717, 172] width 71 height 13
click at [748, 322] on button "Lưu và In" at bounding box center [727, 323] width 91 height 13
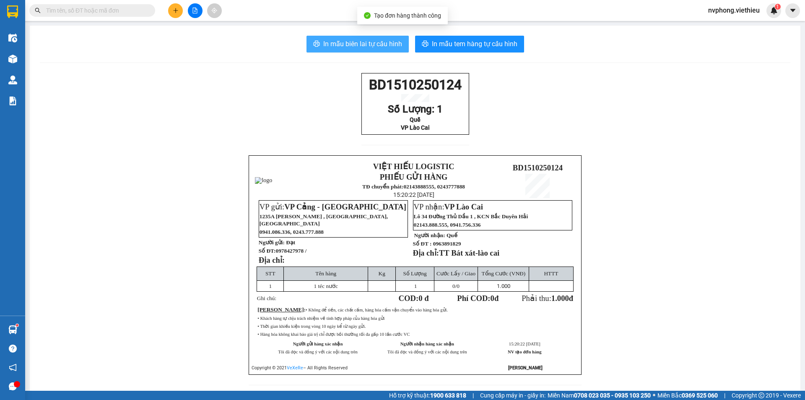
click at [382, 43] on span "In mẫu biên lai tự cấu hình" at bounding box center [362, 44] width 79 height 10
click at [322, 82] on div "BD1510250124 Số Lượng: 1 Quế VP Lào Cai VIỆT HIẾU LOGISTIC PHIẾU GỬI HÀNG TĐ ch…" at bounding box center [415, 234] width 751 height 322
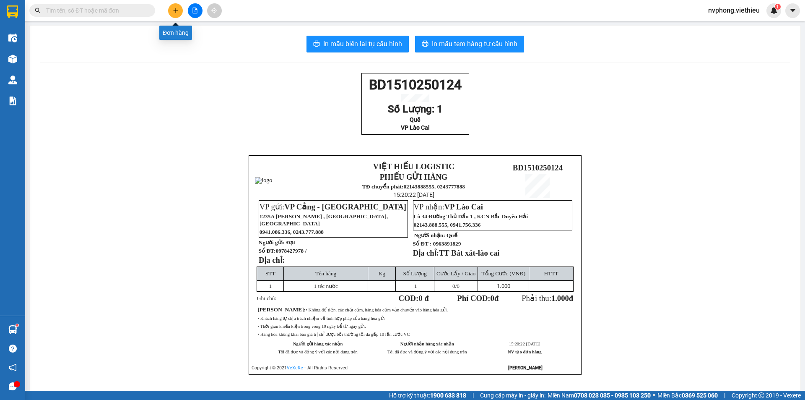
click at [173, 10] on icon "plus" at bounding box center [176, 11] width 6 height 6
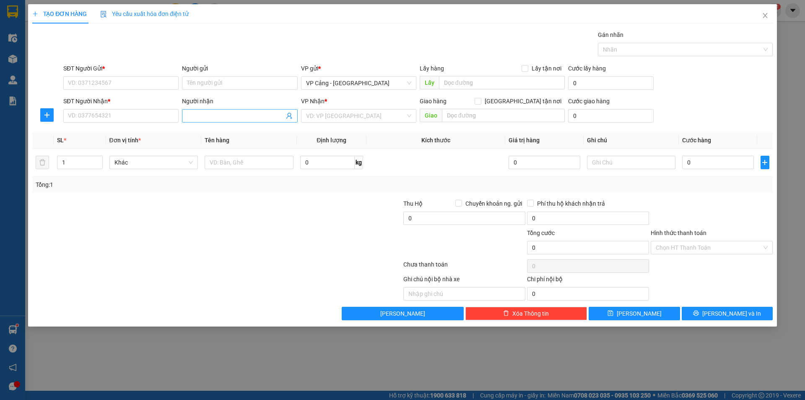
click at [188, 115] on input "Người nhận" at bounding box center [235, 115] width 97 height 9
click at [228, 147] on div "Hợp Nguyệt - 0986722469" at bounding box center [239, 145] width 105 height 9
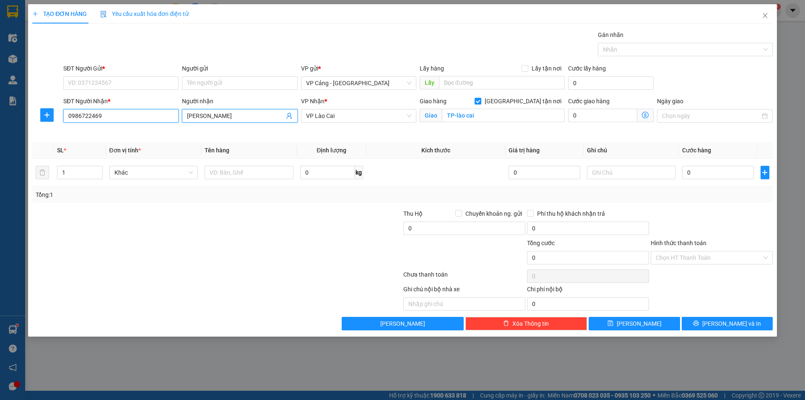
click at [120, 118] on input "0986722469" at bounding box center [120, 115] width 115 height 13
click at [110, 133] on div "0986722469 - Hợp Nguyệt" at bounding box center [120, 132] width 105 height 9
click at [106, 85] on input "SĐT Người Gửi *" at bounding box center [120, 82] width 115 height 13
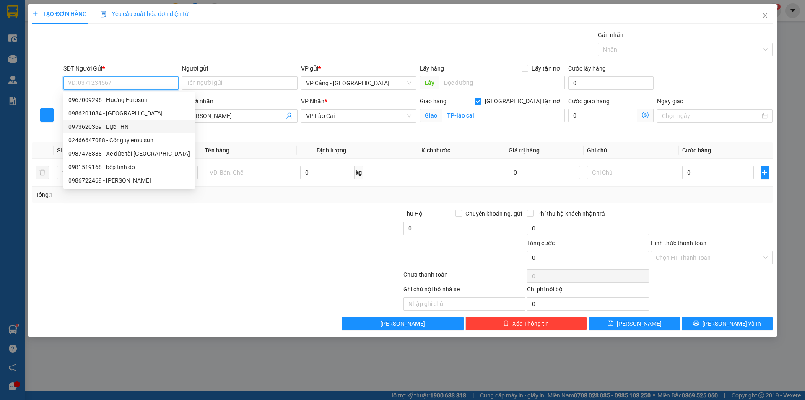
click at [114, 128] on div "0973620369 - Lực - HN" at bounding box center [129, 126] width 122 height 9
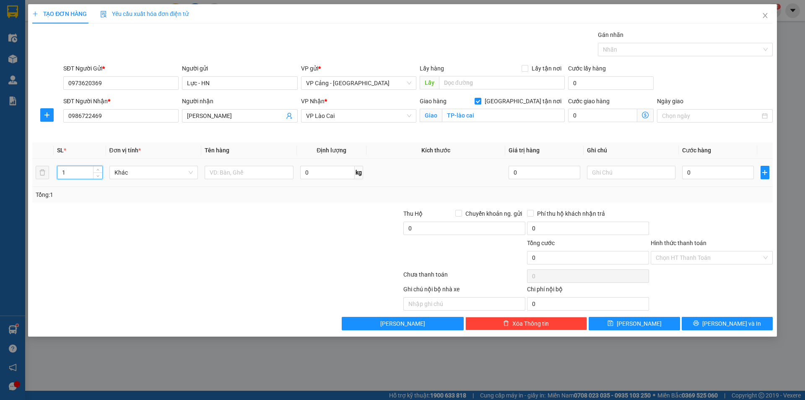
click at [88, 175] on input "1" at bounding box center [79, 172] width 44 height 13
click at [223, 174] on input "text" at bounding box center [249, 172] width 89 height 13
click at [713, 176] on input "0" at bounding box center [717, 172] width 71 height 13
click at [185, 233] on div at bounding box center [154, 223] width 247 height 29
click at [727, 171] on input "1.300.000" at bounding box center [717, 172] width 71 height 13
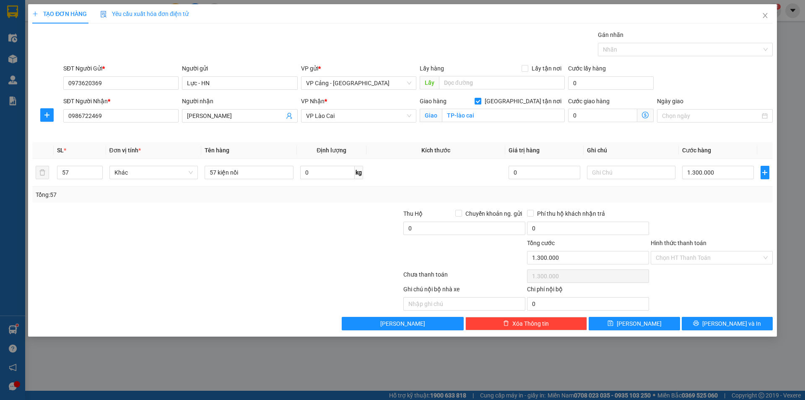
click at [252, 351] on div "TẠO ĐƠN HÀNG Yêu cầu xuất hóa đơn điện tử Transit Pickup Surcharge Ids Transit …" at bounding box center [402, 200] width 805 height 400
click at [749, 322] on button "Lưu và In" at bounding box center [727, 323] width 91 height 13
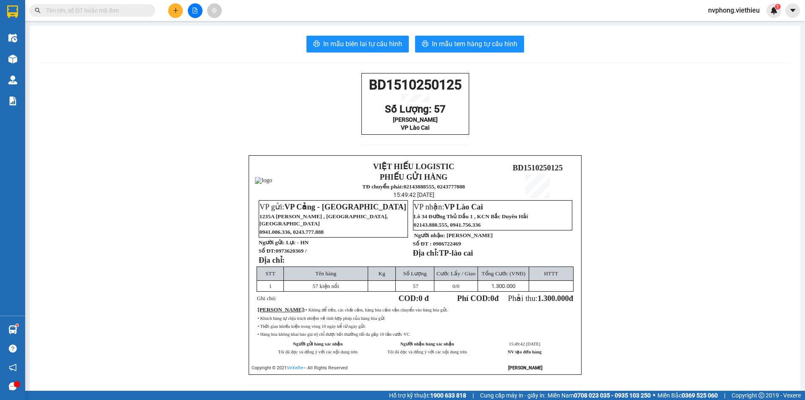
click at [117, 7] on input "text" at bounding box center [95, 10] width 99 height 9
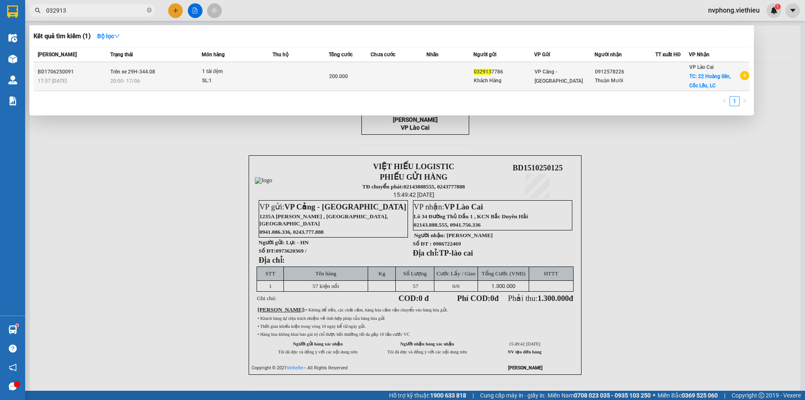
click at [498, 82] on div "Khách Hàng" at bounding box center [504, 80] width 60 height 9
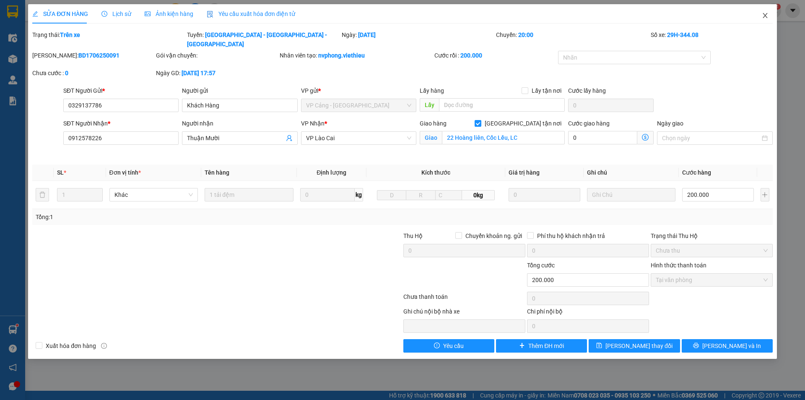
click at [767, 18] on icon "close" at bounding box center [765, 15] width 7 height 7
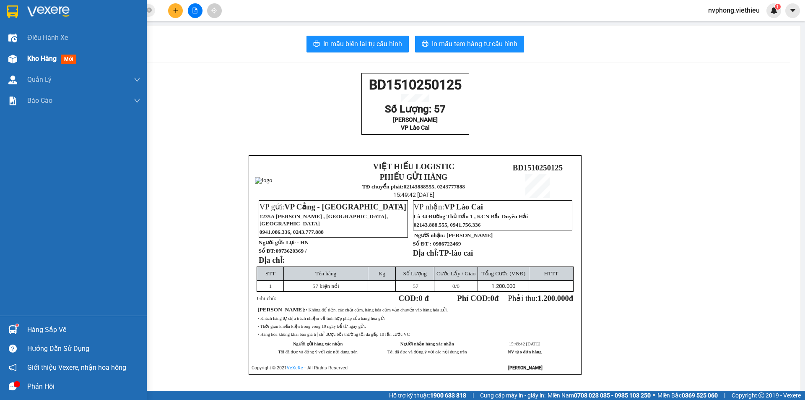
click at [50, 61] on span "Kho hàng" at bounding box center [41, 59] width 29 height 8
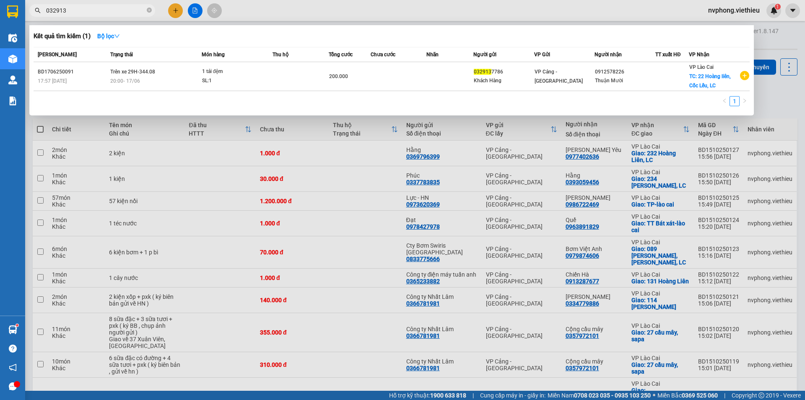
click at [99, 11] on input "032913" at bounding box center [95, 10] width 99 height 9
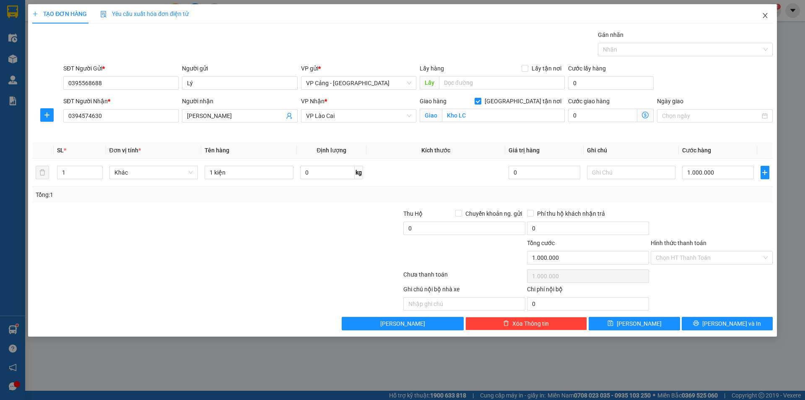
click at [767, 16] on icon "close" at bounding box center [765, 15] width 7 height 7
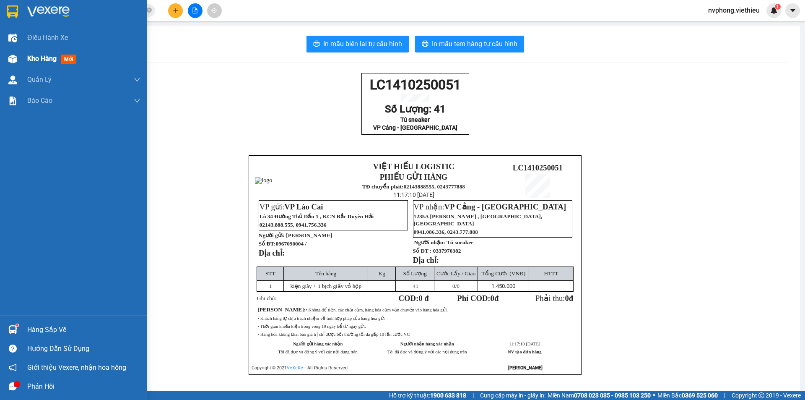
click at [18, 58] on div at bounding box center [12, 59] width 15 height 15
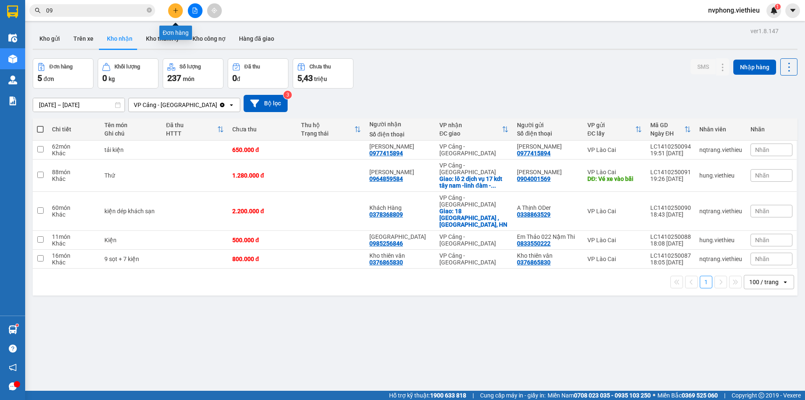
click at [177, 12] on icon "plus" at bounding box center [176, 11] width 6 height 6
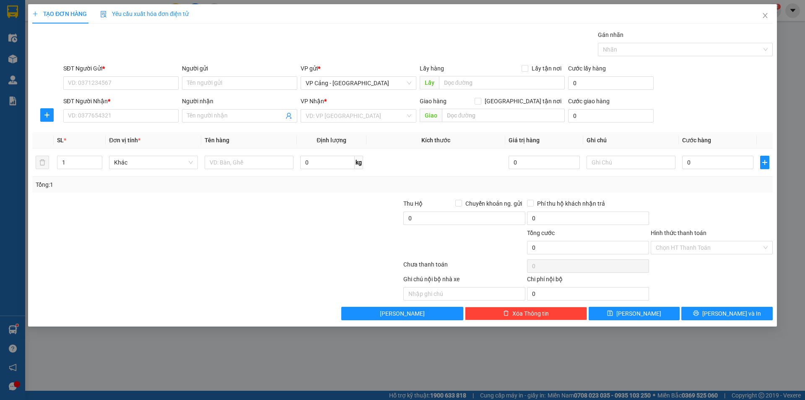
click at [85, 82] on div "TẠO ĐƠN HÀNG Yêu cầu xuất hóa đơn điện tử Transit Pickup Surcharge Ids Transit …" at bounding box center [402, 200] width 805 height 400
click at [112, 80] on input "SĐT Người Gửi *" at bounding box center [120, 82] width 115 height 13
type input "0337783835"
click at [99, 97] on div "0337783835 - Phúc" at bounding box center [120, 99] width 105 height 9
type input "Phúc"
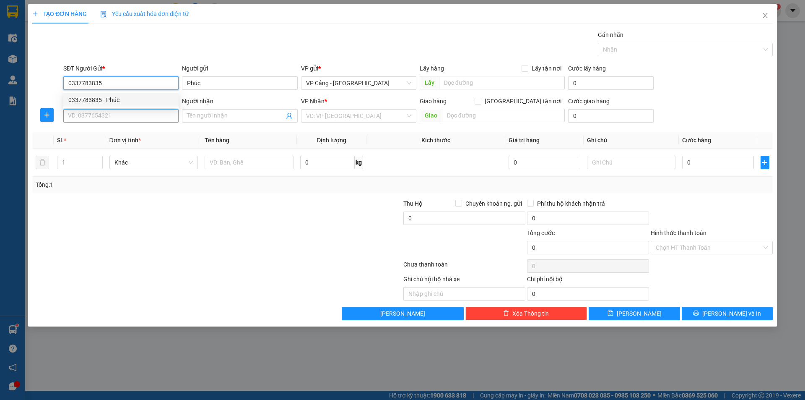
type input "0337783835"
click at [113, 121] on input "SĐT Người Nhận *" at bounding box center [120, 115] width 115 height 13
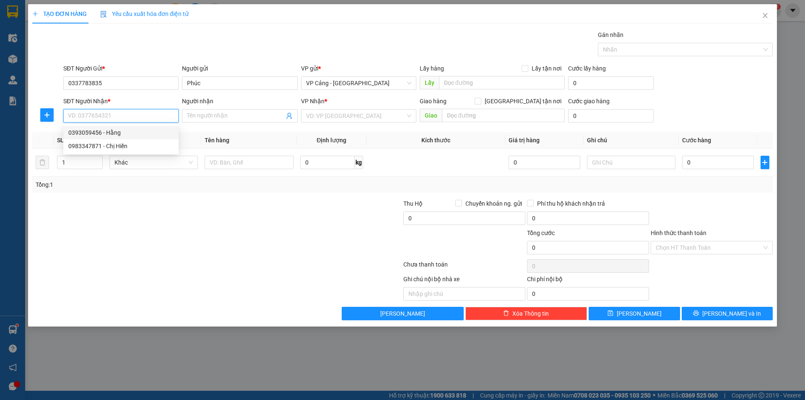
click at [109, 130] on div "0393059456 - Hằng" at bounding box center [120, 132] width 105 height 9
type input "0393059456"
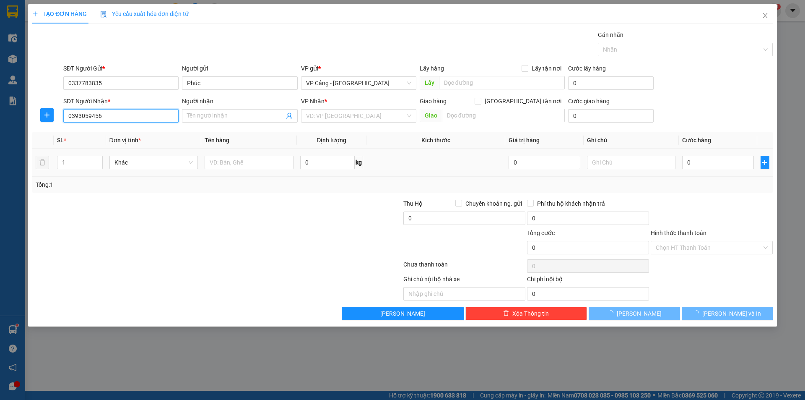
type input "Hằng"
checkbox input "true"
type input "234 hùng vương, LC"
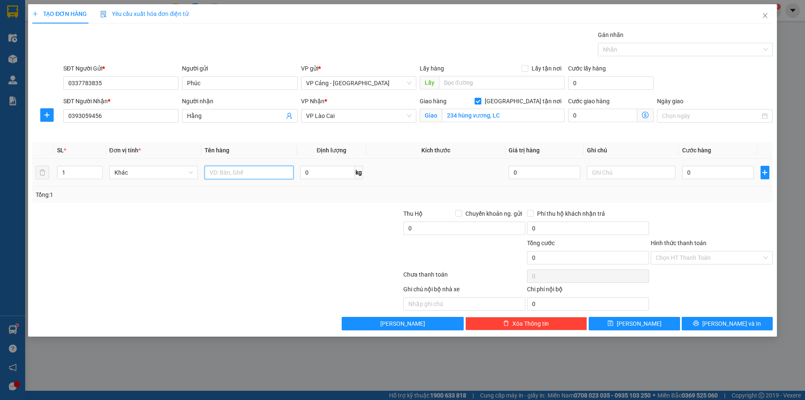
click at [220, 167] on input "text" at bounding box center [249, 172] width 89 height 13
type input "1 kiện"
click at [697, 172] on input "0" at bounding box center [717, 172] width 71 height 13
type input "3"
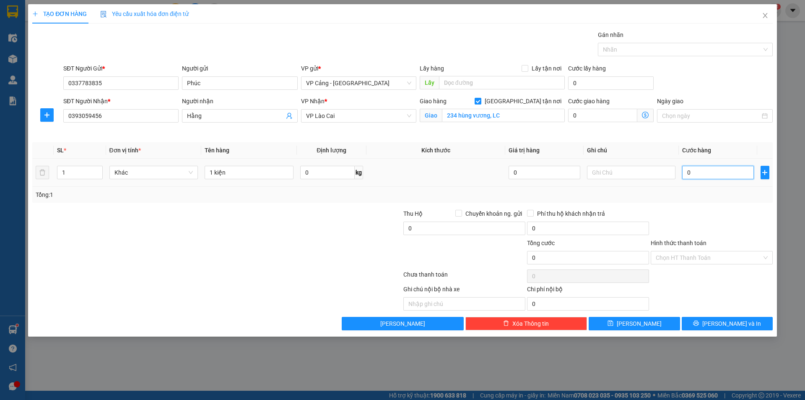
type input "3"
type input "30"
type input "30.000"
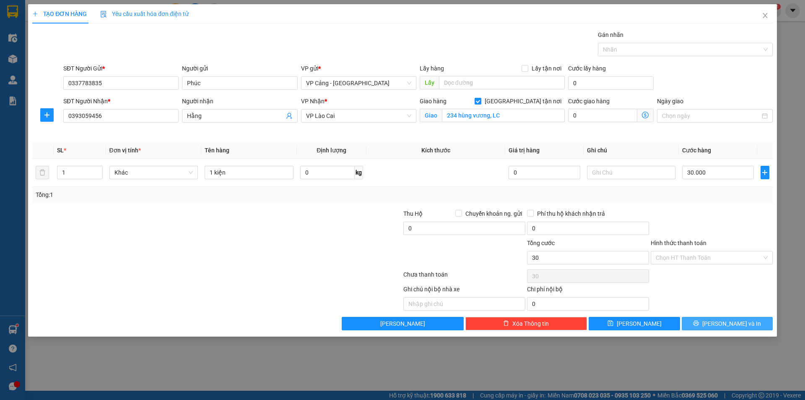
type input "30.000"
click at [733, 324] on span "Lưu và In" at bounding box center [731, 323] width 59 height 9
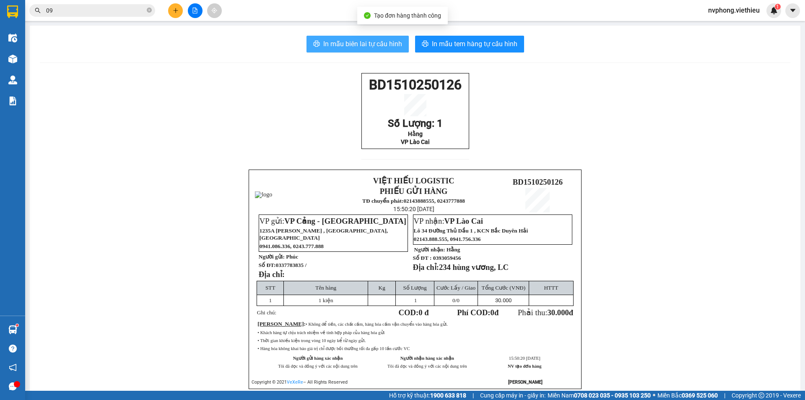
click at [356, 42] on span "In mẫu biên lai tự cấu hình" at bounding box center [362, 44] width 79 height 10
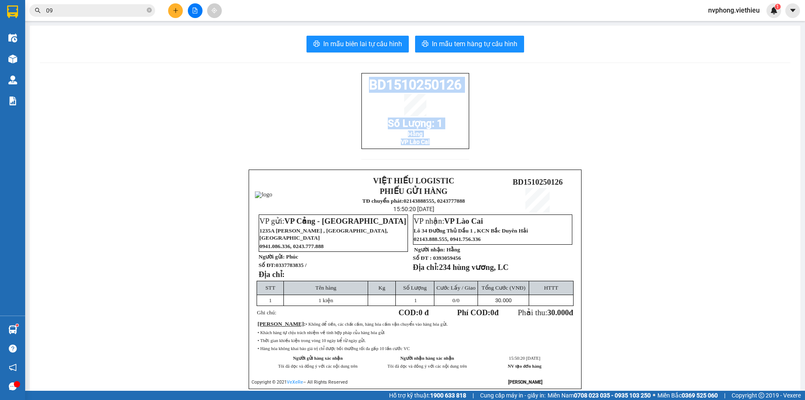
drag, startPoint x: 467, startPoint y: 155, endPoint x: 347, endPoint y: 85, distance: 138.7
click at [347, 85] on div "BD1510250126 Số Lượng: 1 Hằng VP Lào Cai VIỆT HIẾU LOGISTIC PHIẾU GỬI HÀNG TĐ c…" at bounding box center [415, 241] width 751 height 336
copy div "BD1510250126 Số Lượng: 1 Hằng VP Lào Cai"
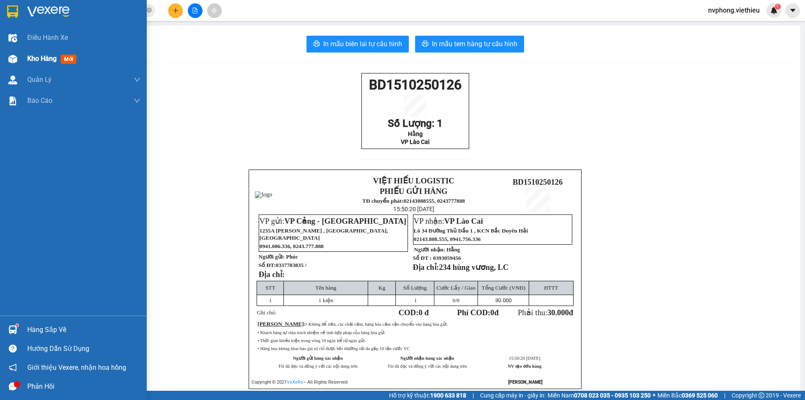
click at [12, 64] on div at bounding box center [12, 59] width 15 height 15
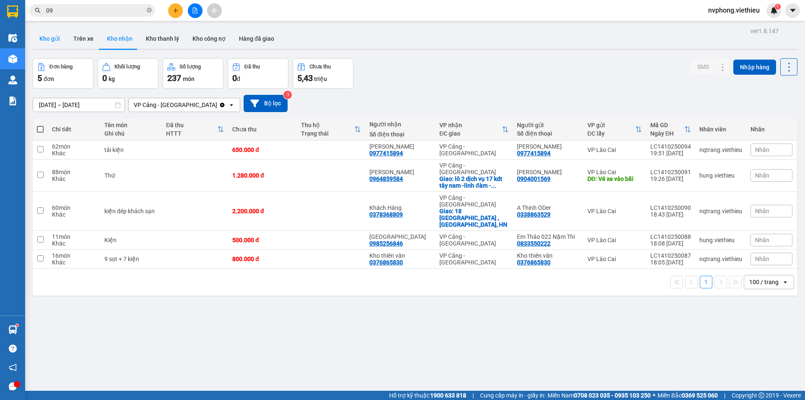
click at [59, 36] on button "Kho gửi" at bounding box center [50, 39] width 34 height 20
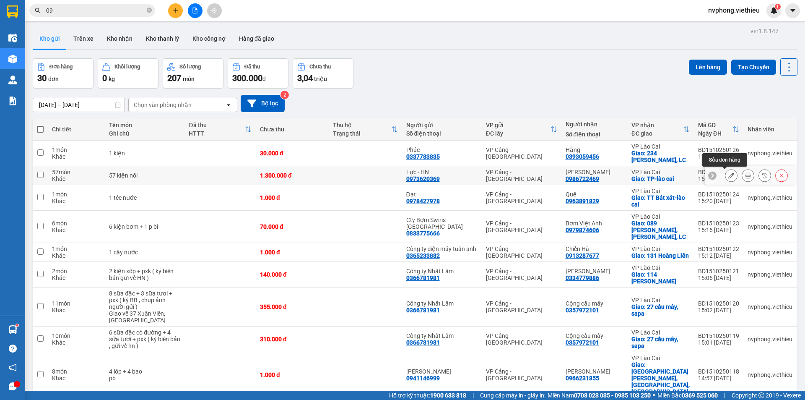
click at [728, 173] on icon at bounding box center [731, 175] width 6 height 6
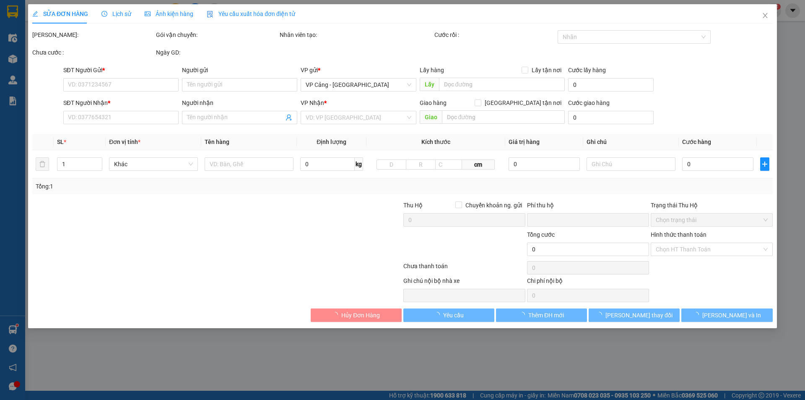
type input "0973620369"
type input "Lực - HN"
type input "0986722469"
type input "[PERSON_NAME]"
checkbox input "true"
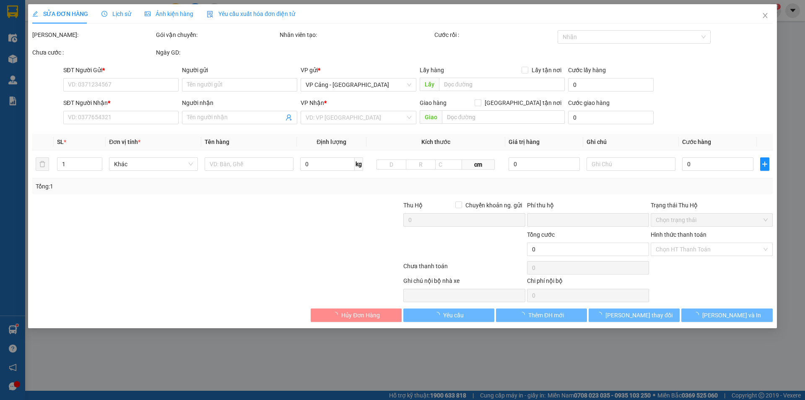
type input "TP-lào cai"
type input "0"
type input "1.300.000"
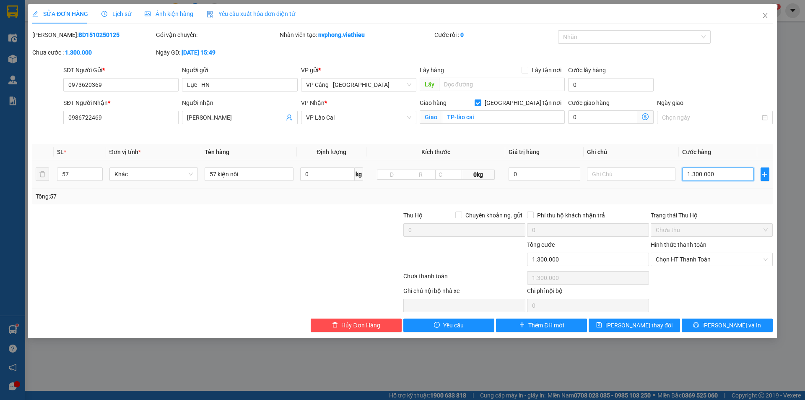
click at [698, 178] on input "1.300.000" at bounding box center [717, 173] width 71 height 13
type input "0"
type input "1"
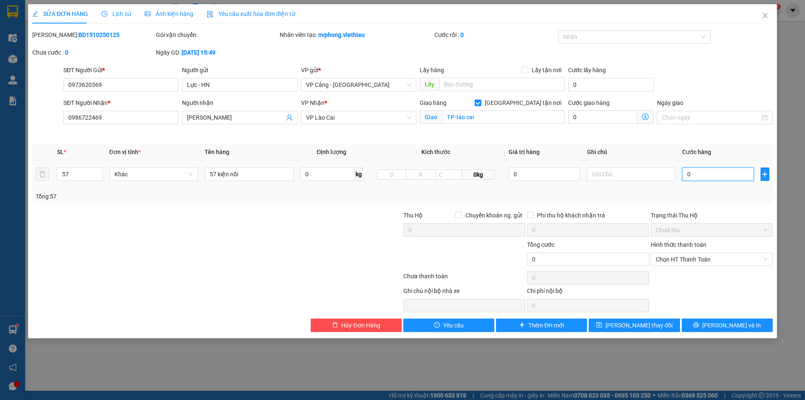
type input "1"
type input "01"
type input "12"
type input "012"
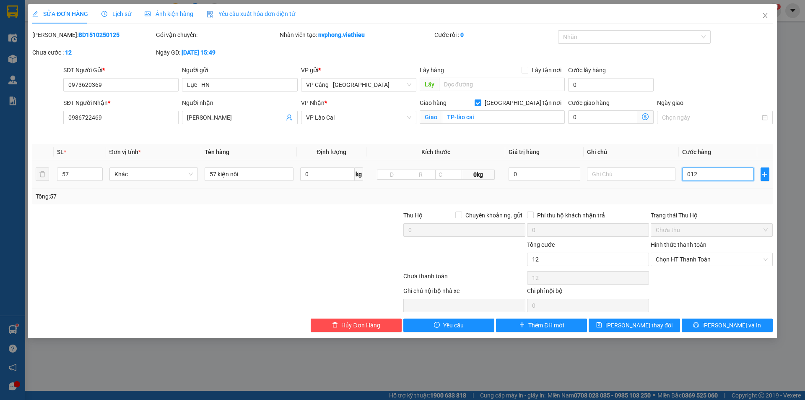
type input "120"
type input "0.120"
type input "1.200"
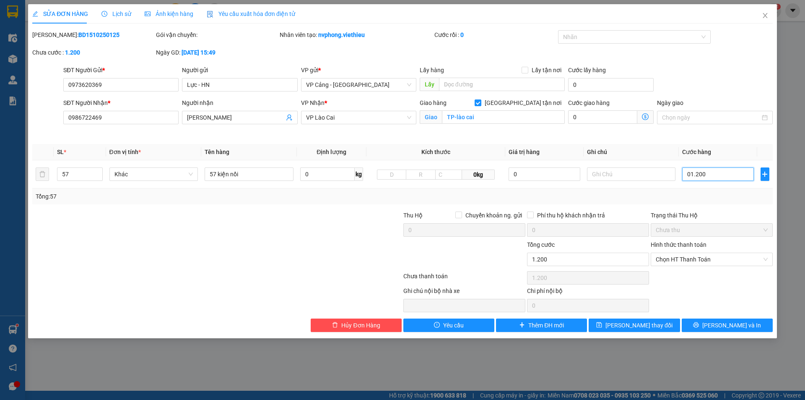
type input "01.200"
click at [266, 226] on div at bounding box center [154, 225] width 247 height 29
type input "1.200.000"
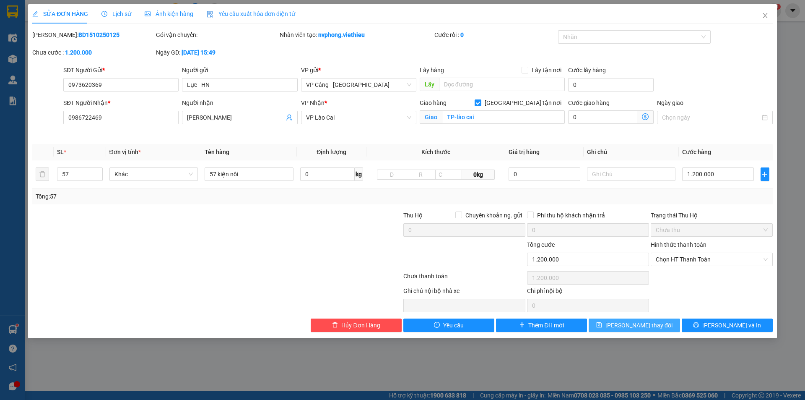
click at [655, 329] on button "Lưu thay đổi" at bounding box center [634, 324] width 91 height 13
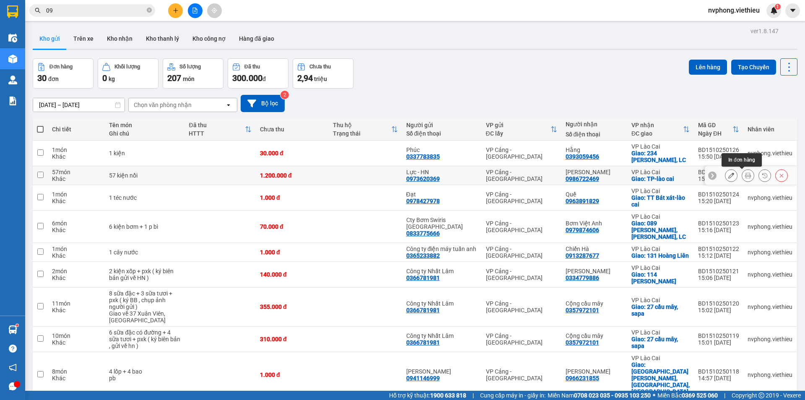
click at [745, 174] on icon at bounding box center [748, 175] width 6 height 6
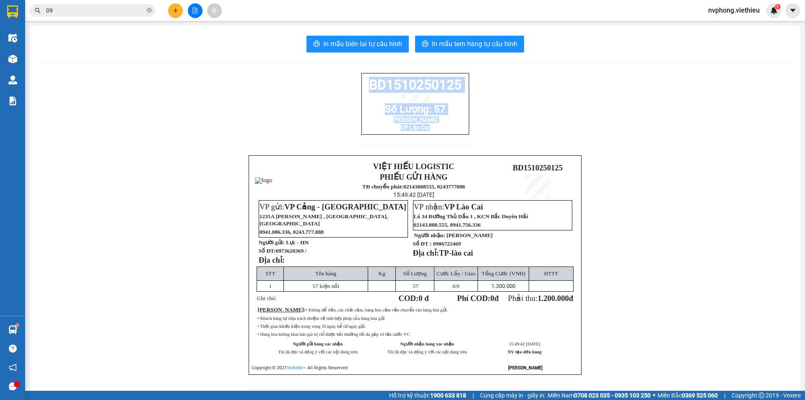
drag, startPoint x: 461, startPoint y: 138, endPoint x: 350, endPoint y: 75, distance: 126.9
click at [350, 75] on div "BD1510250125 Số Lượng: 57 Hợp Nguyệt VP Lào Cai VIỆT HIẾU LOGISTIC PHIẾU GỬI HÀ…" at bounding box center [415, 234] width 751 height 322
copy div "BD1510250125 Số Lượng: 57 Hợp Nguyệt VP Lào Cai"
click at [174, 8] on icon "plus" at bounding box center [176, 11] width 6 height 6
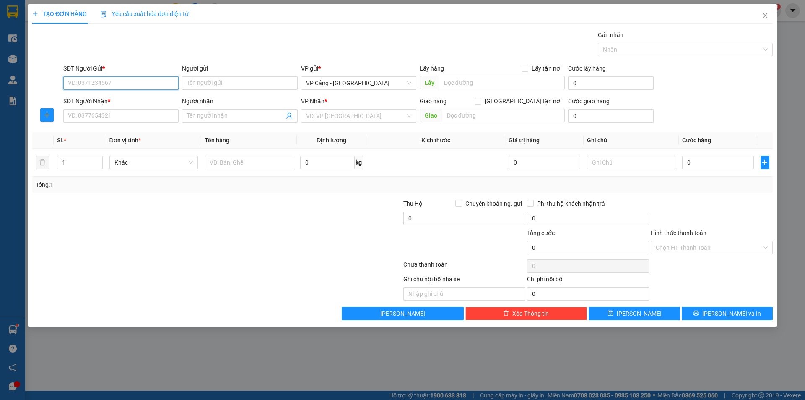
click at [134, 79] on input "SĐT Người Gửi *" at bounding box center [120, 82] width 115 height 13
click at [99, 83] on input "SĐT Người Gửi *" at bounding box center [120, 82] width 115 height 13
type input "0369796399"
click at [91, 100] on div "0369796399 - Hằng" at bounding box center [120, 99] width 105 height 9
type input "Hằng"
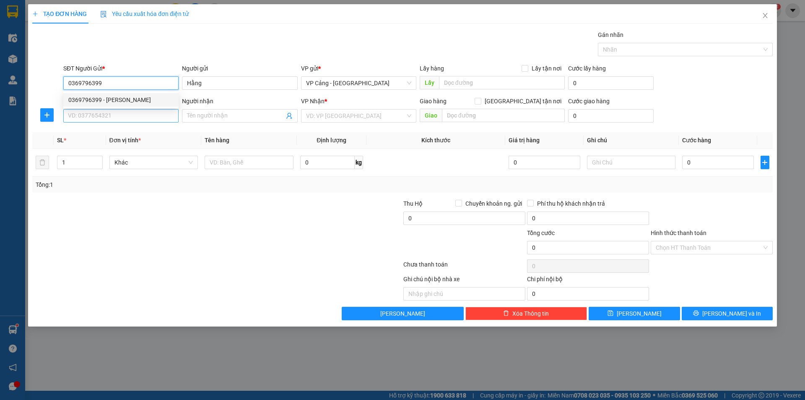
type input "0369796399"
click at [87, 111] on input "SĐT Người Nhận *" at bounding box center [120, 115] width 115 height 13
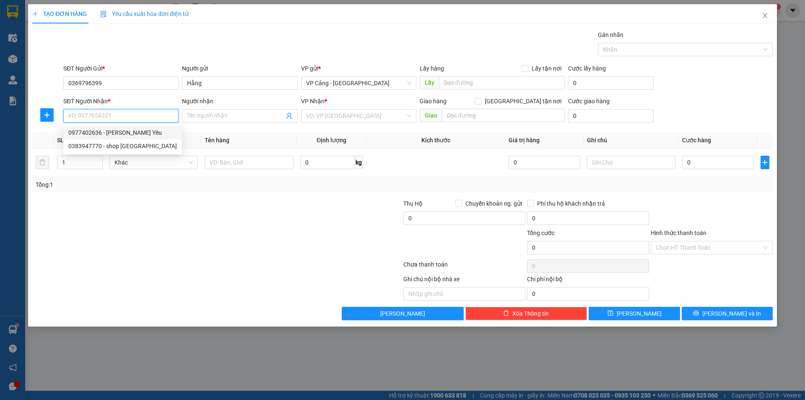
click at [93, 131] on div "0977402636 - Siêu Thị Bé Yêu" at bounding box center [122, 132] width 109 height 9
type input "0977402636"
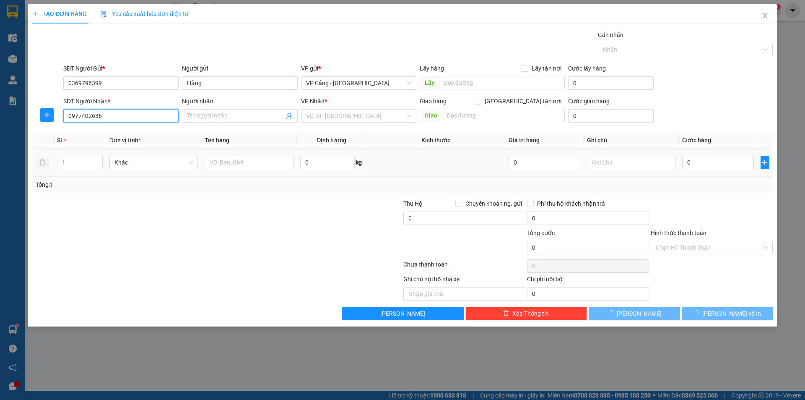
type input "[PERSON_NAME] Yêu"
checkbox input "true"
type input "232 Hoàng Liên, LC"
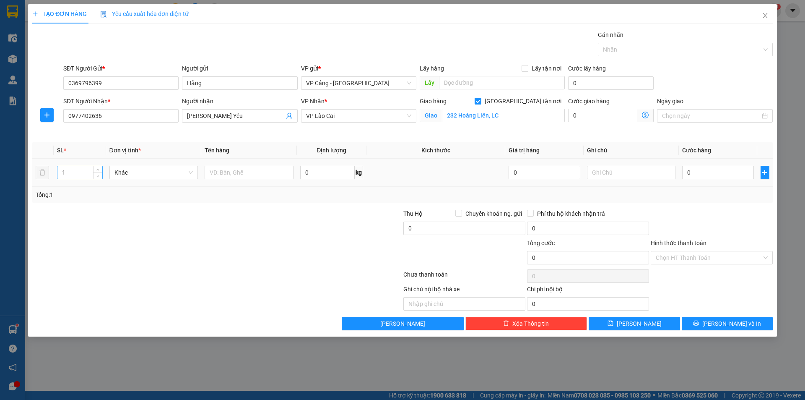
click at [75, 174] on input "1" at bounding box center [79, 172] width 44 height 13
type input "2"
click at [258, 170] on input "text" at bounding box center [249, 172] width 89 height 13
type input "2 kiện"
click at [705, 165] on div "0" at bounding box center [717, 172] width 71 height 17
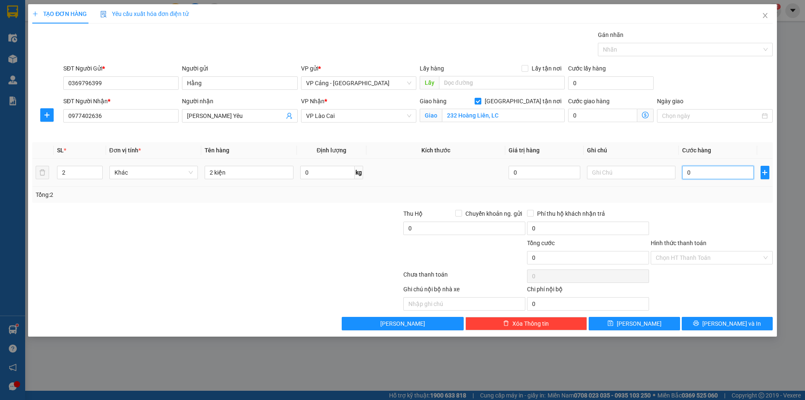
click at [698, 166] on input "0" at bounding box center [717, 172] width 71 height 13
type input "1"
type input "1.000"
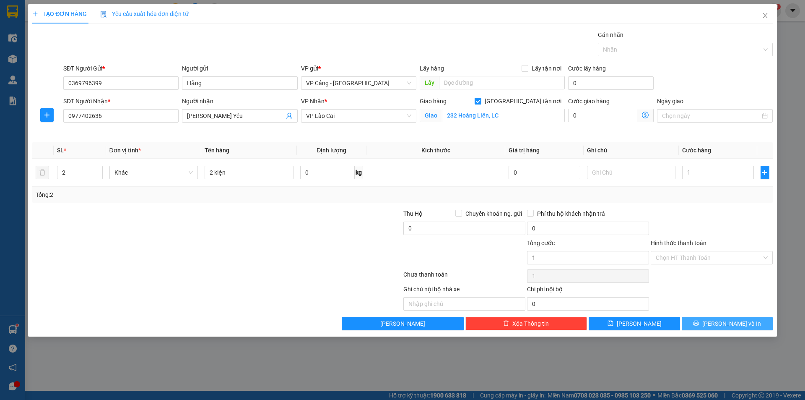
type input "1.000"
click at [744, 321] on button "Lưu và In" at bounding box center [727, 323] width 91 height 13
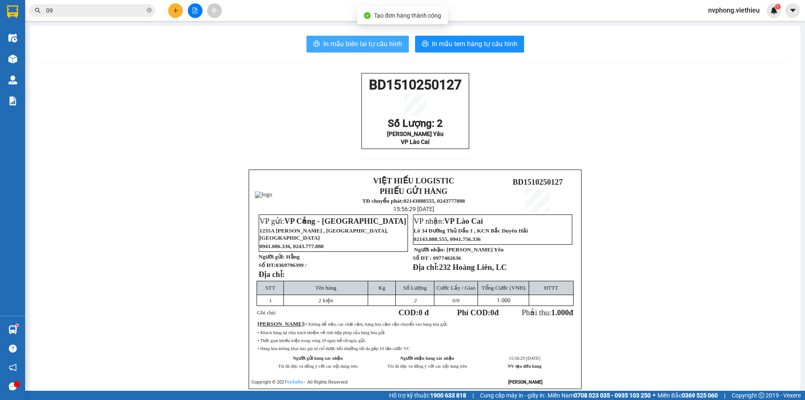
drag, startPoint x: 378, startPoint y: 45, endPoint x: 367, endPoint y: 44, distance: 10.9
click at [370, 44] on span "In mẫu biên lai tự cấu hình" at bounding box center [362, 44] width 79 height 10
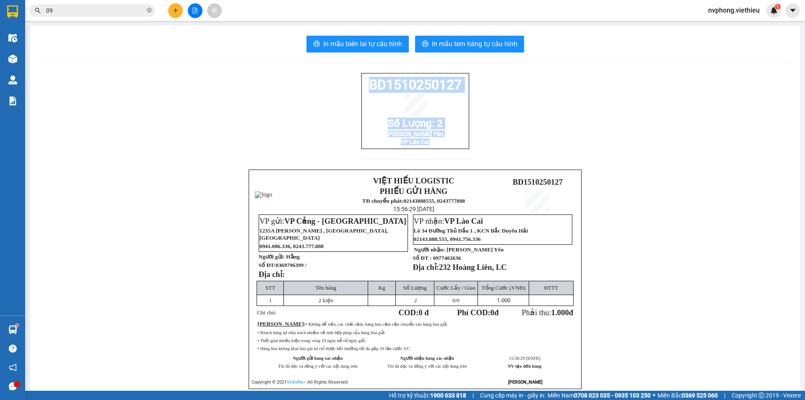
drag, startPoint x: 427, startPoint y: 149, endPoint x: 361, endPoint y: 87, distance: 90.5
click at [362, 87] on div "BD1510250127 Số Lượng: 2 Siêu Thị Bé Yêu VP Lào Cai" at bounding box center [416, 111] width 108 height 76
copy div "BD1510250127 Số Lượng: 2 Siêu Thị Bé Yêu VP Lào Cai"
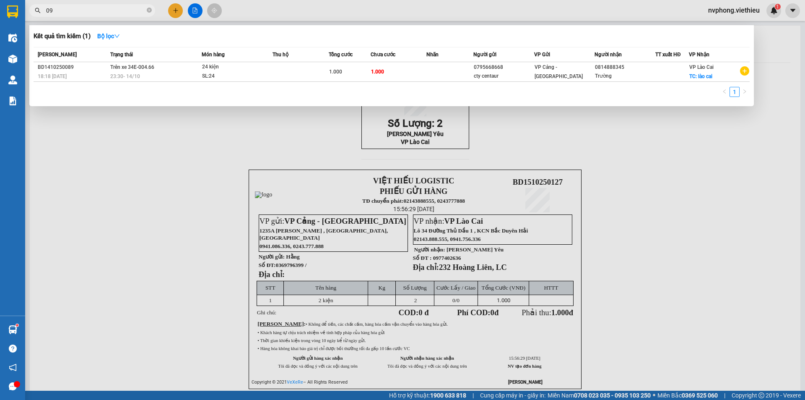
drag, startPoint x: 58, startPoint y: 12, endPoint x: 36, endPoint y: 12, distance: 21.8
click at [36, 12] on div "09" at bounding box center [82, 10] width 164 height 13
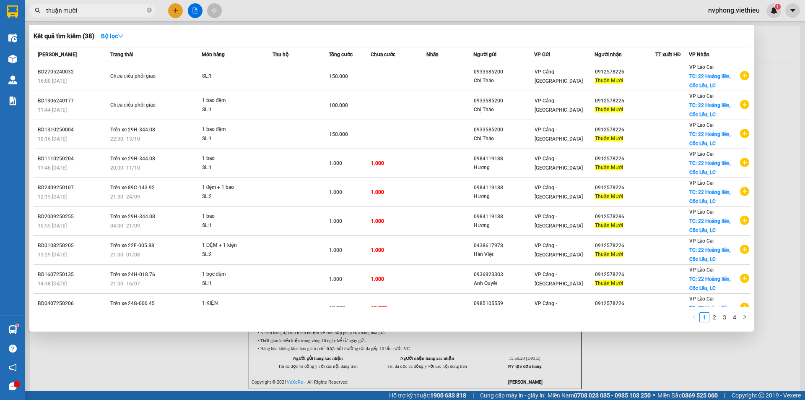
type input "thuận mười"
click at [179, 11] on div at bounding box center [402, 200] width 805 height 400
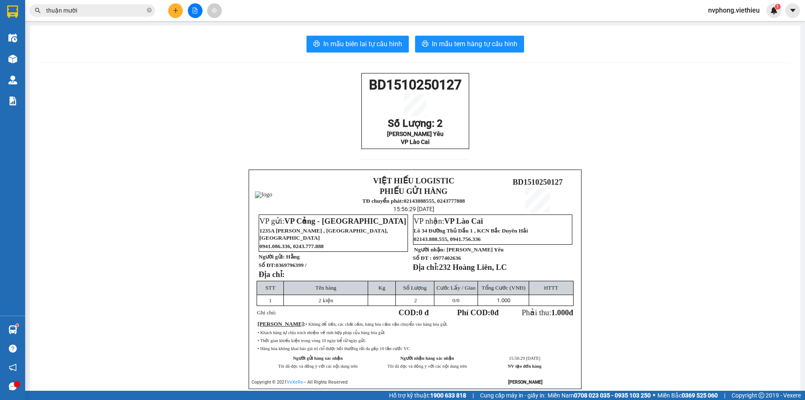
click at [173, 9] on icon "plus" at bounding box center [176, 11] width 6 height 6
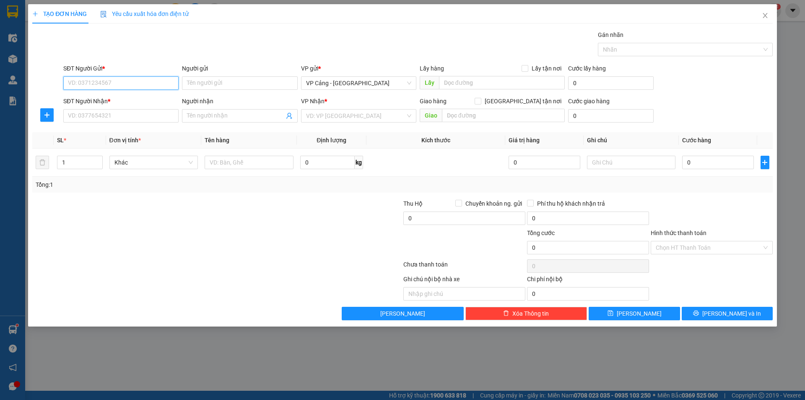
click at [131, 79] on input "SĐT Người Gửi *" at bounding box center [120, 82] width 115 height 13
click at [112, 97] on div "0329137786 - Khách Hàng" at bounding box center [120, 99] width 105 height 9
type input "0329137786"
type input "Khách Hàng"
type input "0329137786"
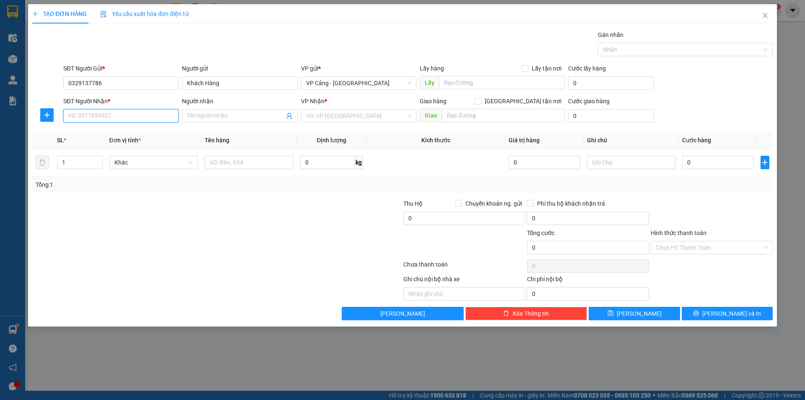
click at [97, 122] on input "SĐT Người Nhận *" at bounding box center [120, 115] width 115 height 13
click at [126, 116] on input "SĐT Người Nhận *" at bounding box center [120, 115] width 115 height 13
click at [116, 134] on div "0912578226 - Thuận Mười" at bounding box center [120, 132] width 105 height 9
type input "0912578226"
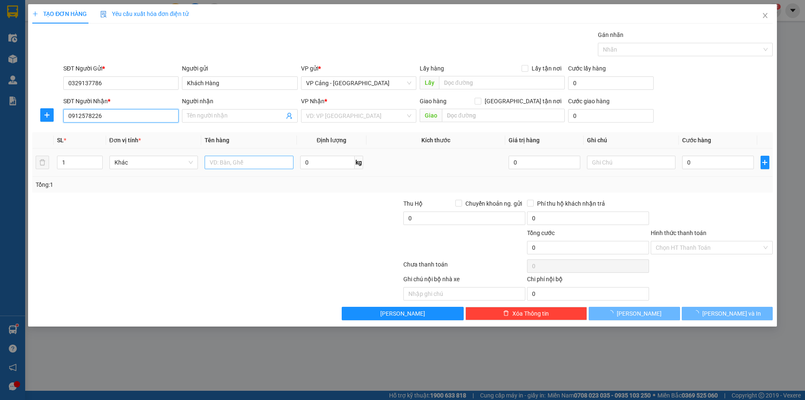
type input "Thuận Mười"
checkbox input "true"
type input "22 Hoàng liên, Cốc Lếu, LC"
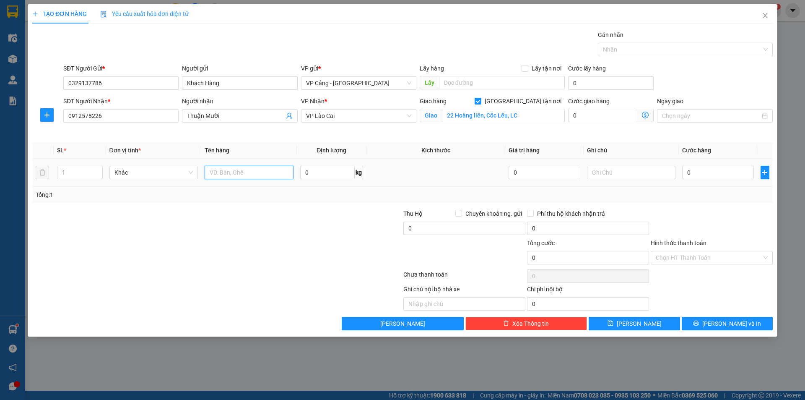
click at [236, 169] on input "text" at bounding box center [249, 172] width 89 height 13
type input "1 bao đệm"
click at [716, 173] on input "0" at bounding box center [717, 172] width 71 height 13
type input "2"
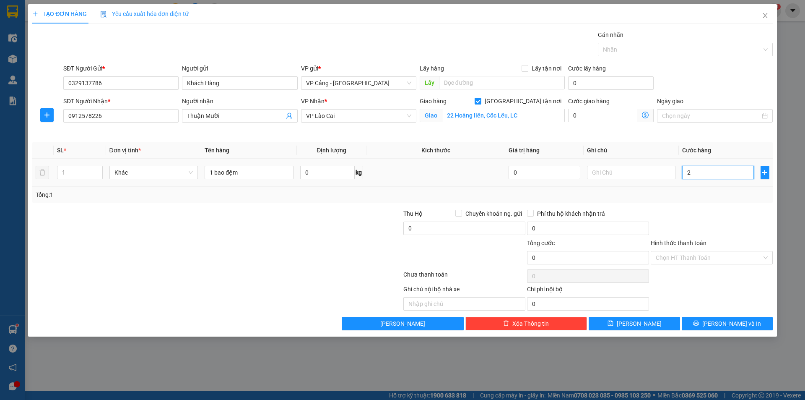
type input "2"
type input "20"
type input "200"
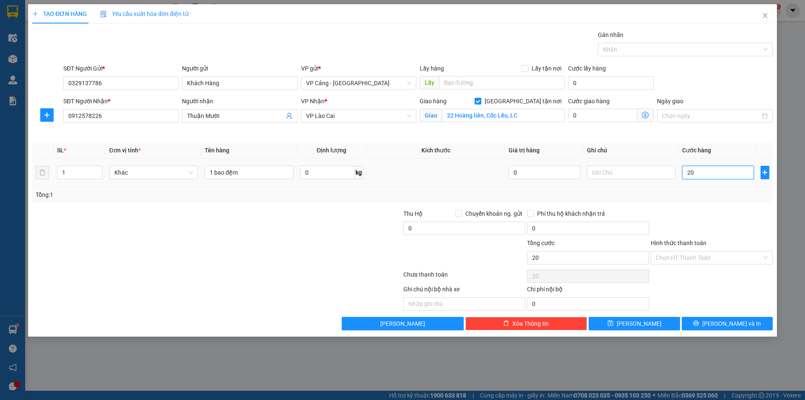
type input "200"
type input "2.000"
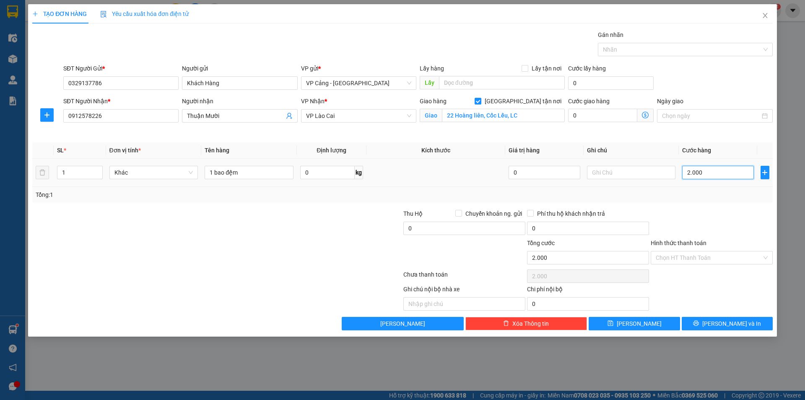
type input "20.000"
type input "200.000"
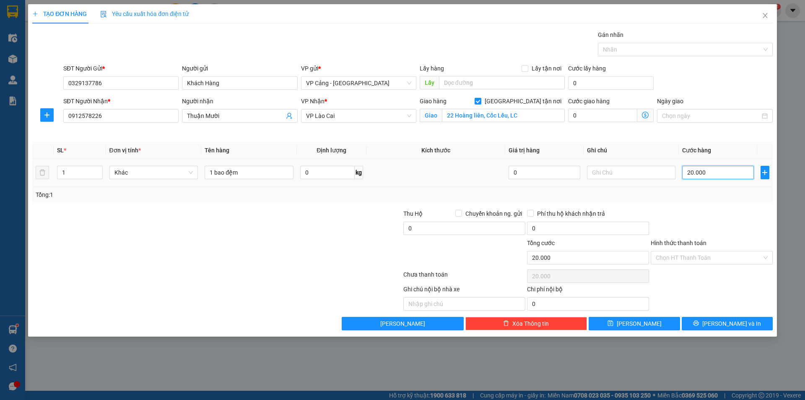
type input "200.000"
click at [706, 260] on input "Hình thức thanh toán" at bounding box center [709, 257] width 106 height 13
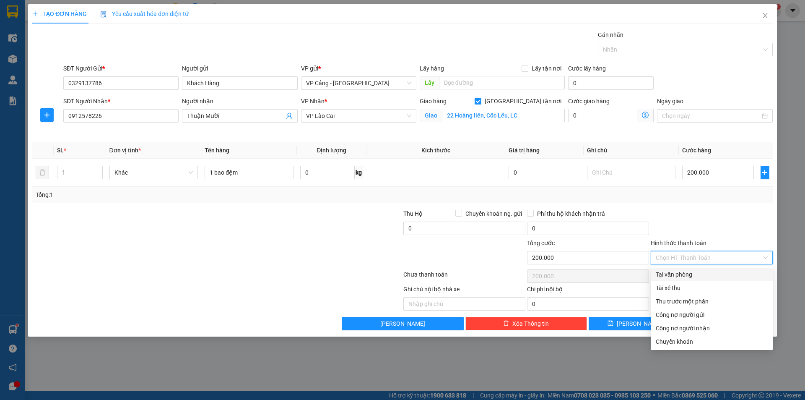
click at [701, 274] on div "Tại văn phòng" at bounding box center [712, 274] width 112 height 9
type input "0"
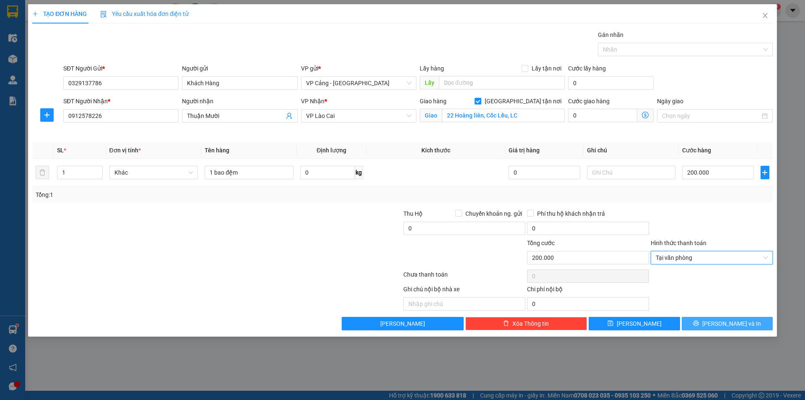
click at [699, 322] on icon "printer" at bounding box center [696, 323] width 6 height 6
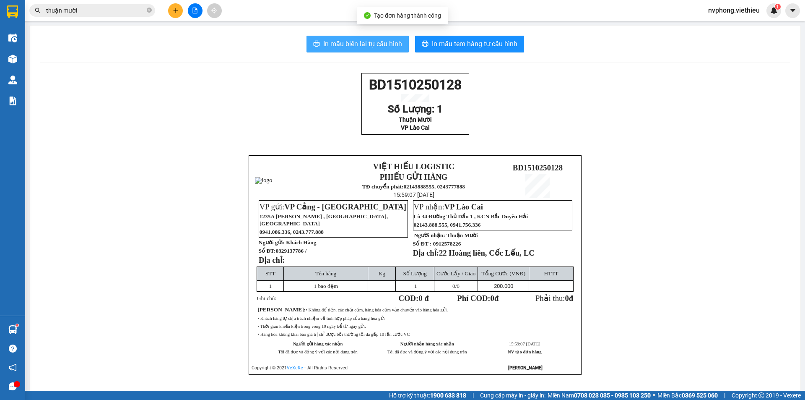
click at [393, 42] on span "In mẫu biên lai tự cấu hình" at bounding box center [362, 44] width 79 height 10
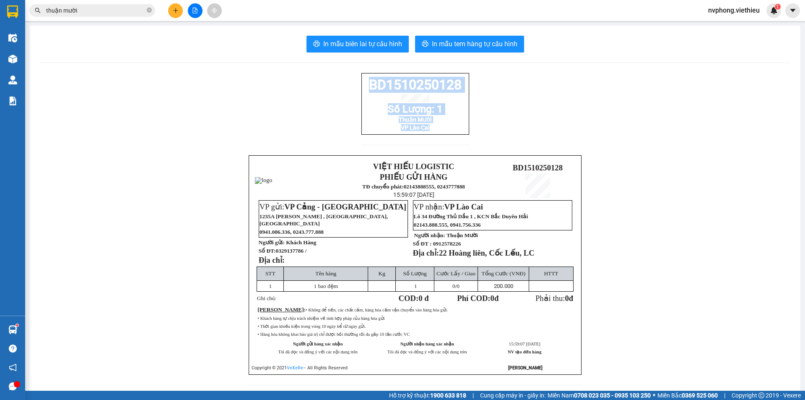
drag, startPoint x: 432, startPoint y: 135, endPoint x: 359, endPoint y: 77, distance: 92.9
click at [362, 77] on div "BD1510250128 Số Lượng: 1 Thuận Mười VP Lào Cai" at bounding box center [416, 104] width 108 height 62
copy div "BD1510250128 Số Lượng: 1 Thuận Mười VP Lào Cai"
click at [181, 13] on button at bounding box center [175, 10] width 15 height 15
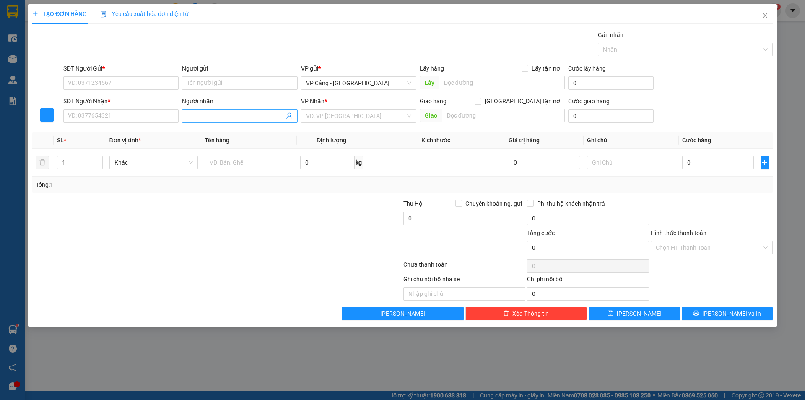
click at [206, 117] on input "Người nhận" at bounding box center [235, 115] width 97 height 9
click at [89, 163] on input "1" at bounding box center [79, 162] width 44 height 13
click at [246, 167] on input "text" at bounding box center [249, 162] width 89 height 13
drag, startPoint x: 244, startPoint y: 114, endPoint x: 115, endPoint y: 109, distance: 128.8
click at [115, 109] on div "SĐT Người Nhận * VD: 0377654321 Người nhận trinh tuấn trinh tuấn VP Nhận * VD: …" at bounding box center [418, 110] width 713 height 29
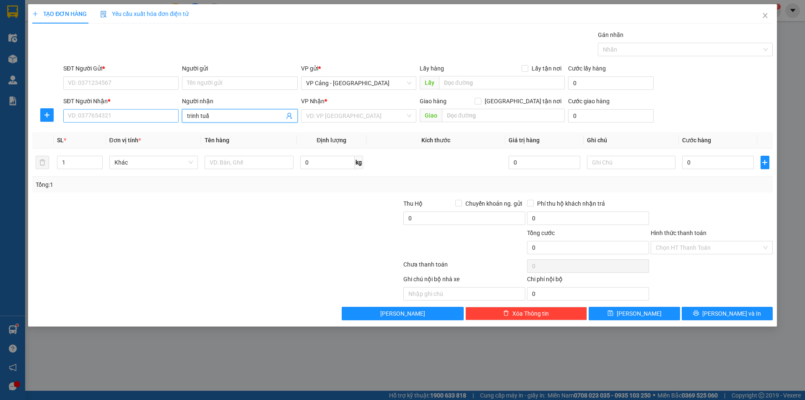
type input "trinh tuấn"
click at [206, 132] on div "Trinh tuấn - 0912542108" at bounding box center [239, 132] width 105 height 9
type input "0912542108"
type input "Trinh tuấn"
checkbox input "true"
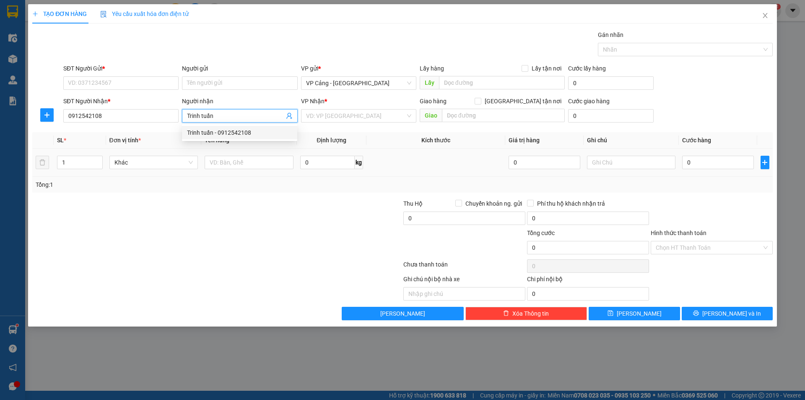
type input "Chợ gốc mít, lào cai"
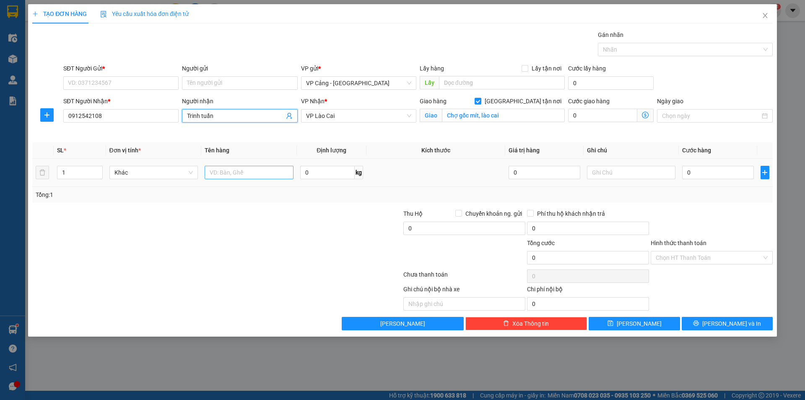
type input "Trinh tuấn"
click at [247, 176] on input "text" at bounding box center [249, 172] width 89 height 13
type input "1 bao"
drag, startPoint x: 289, startPoint y: 219, endPoint x: 298, endPoint y: 219, distance: 9.2
click at [298, 219] on div at bounding box center [341, 223] width 124 height 29
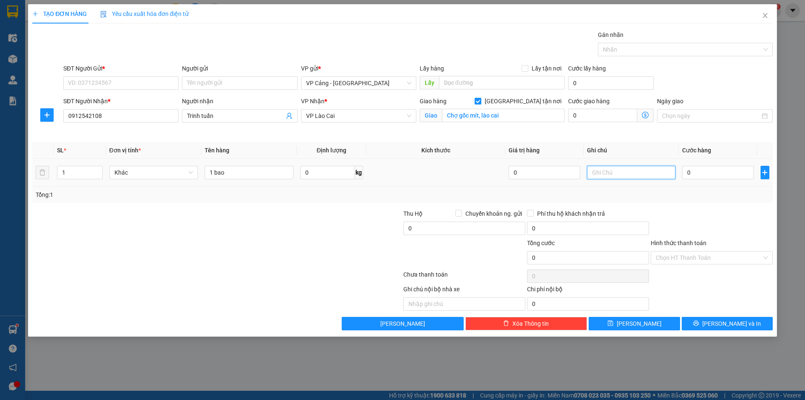
click at [621, 173] on input "text" at bounding box center [631, 172] width 89 height 13
click at [700, 169] on input "0" at bounding box center [717, 172] width 71 height 13
type input "1"
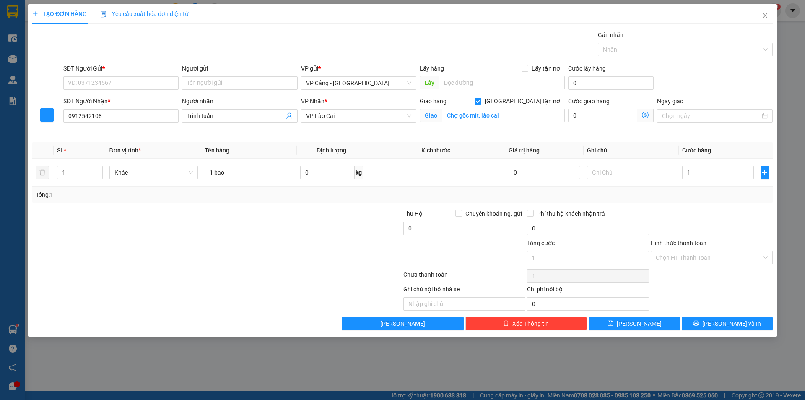
type input "1.000"
click at [689, 207] on div "Transit Pickup Surcharge Ids Transit Deliver Surcharge Ids Transit Deliver Surc…" at bounding box center [402, 180] width 741 height 300
click at [90, 81] on input "SĐT Người Gửi *" at bounding box center [120, 82] width 115 height 13
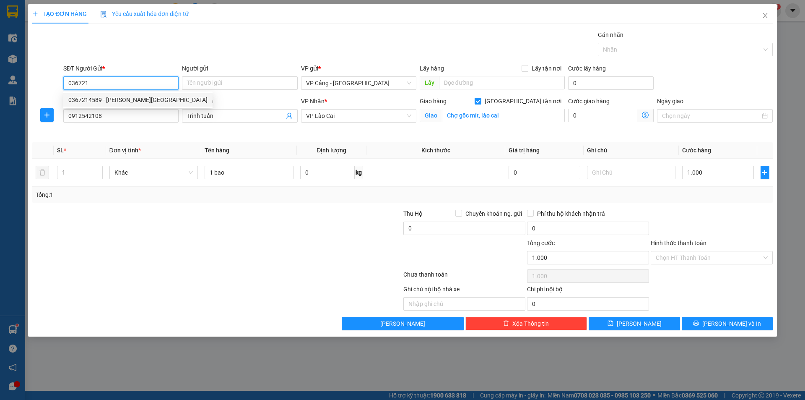
click at [94, 96] on div "0367214589 - anh Đức" at bounding box center [137, 99] width 139 height 9
type input "0367214589"
type input "anh Đức"
type input "0367214589"
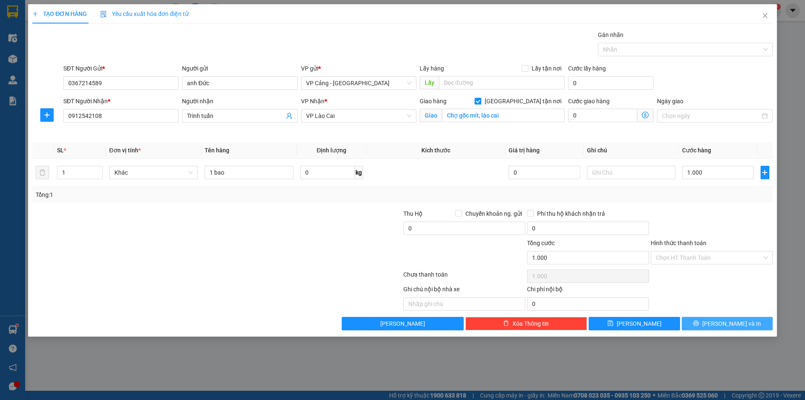
click at [704, 324] on button "Lưu và In" at bounding box center [727, 323] width 91 height 13
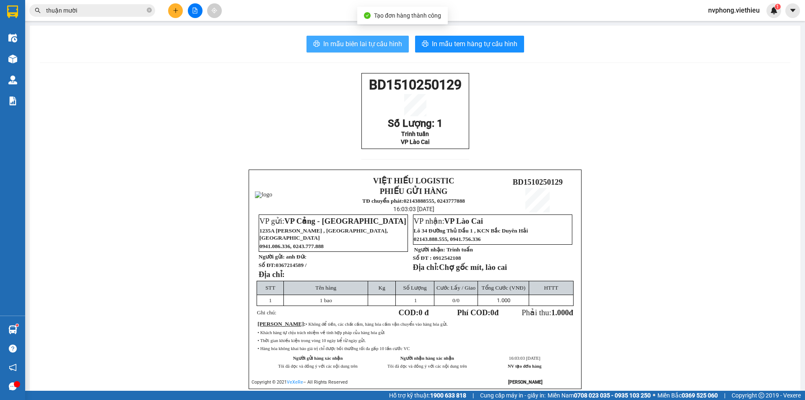
click at [380, 41] on span "In mẫu biên lai tự cấu hình" at bounding box center [362, 44] width 79 height 10
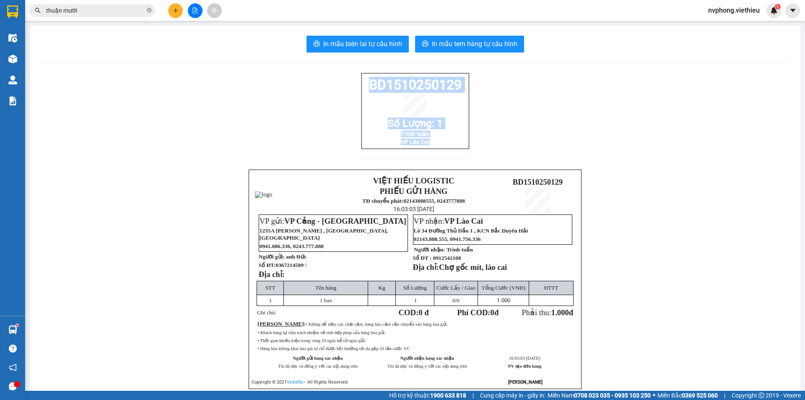
drag, startPoint x: 363, startPoint y: 83, endPoint x: 444, endPoint y: 153, distance: 107.3
click at [444, 149] on div "BD1510250129 Số Lượng: 1 Trinh tuấn VP Lào Cai" at bounding box center [416, 111] width 108 height 76
copy div "BD1510250129 Số Lượng: 1 Trinh tuấn VP Lào Cai"
click at [174, 12] on icon "plus" at bounding box center [176, 11] width 6 height 6
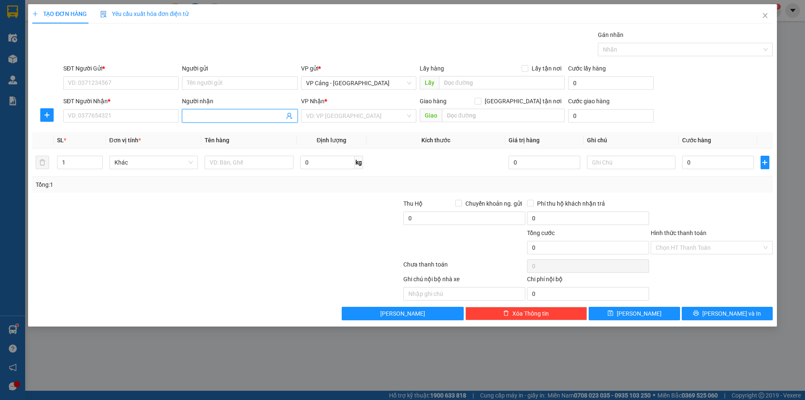
click at [221, 116] on input "Người nhận" at bounding box center [235, 115] width 97 height 9
type input "thanh mão"
click at [238, 149] on div "Thanh mão (Loan) - 0969913279" at bounding box center [239, 145] width 105 height 9
type input "0969913279"
type input "Thanh mão (Loan)"
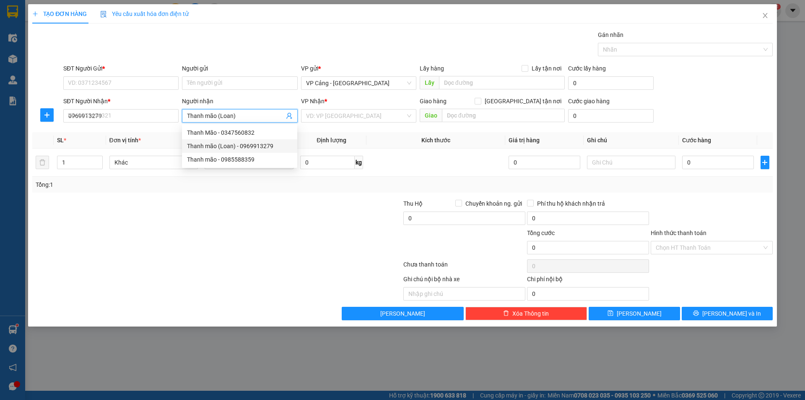
checkbox input "true"
type input "chợ gốc mít - lào cai"
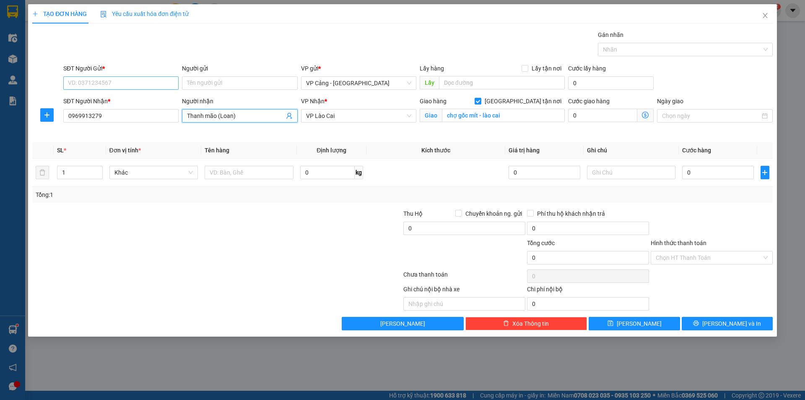
type input "Thanh mão (Loan)"
click at [86, 79] on input "SĐT Người Gửi *" at bounding box center [120, 82] width 115 height 13
click at [101, 96] on div "0367214589 - anh Đức" at bounding box center [137, 99] width 139 height 9
type input "0367214589"
type input "anh Đức"
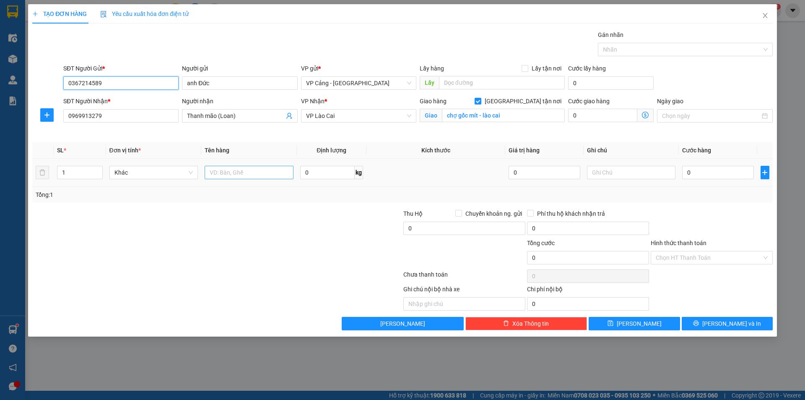
type input "0367214589"
click at [226, 177] on input "text" at bounding box center [249, 172] width 89 height 13
type input "1 bao"
drag, startPoint x: 68, startPoint y: 172, endPoint x: 57, endPoint y: 175, distance: 11.1
click at [57, 175] on input "1" at bounding box center [79, 172] width 44 height 13
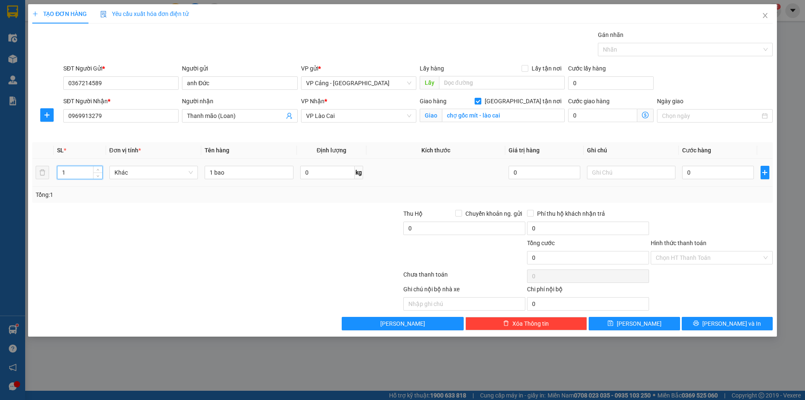
type input "2"
type input "3"
click at [248, 177] on input "1 bao" at bounding box center [249, 172] width 89 height 13
drag, startPoint x: 247, startPoint y: 177, endPoint x: 194, endPoint y: 166, distance: 54.6
click at [194, 166] on tr "3 Khác 1 bao 0 kg 0 0" at bounding box center [402, 173] width 741 height 28
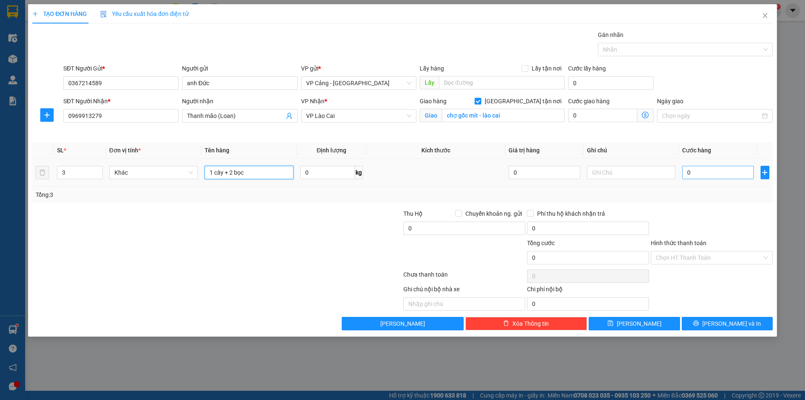
type input "1 cây + 2 bọc"
click at [701, 173] on input "0" at bounding box center [717, 172] width 71 height 13
type input "1"
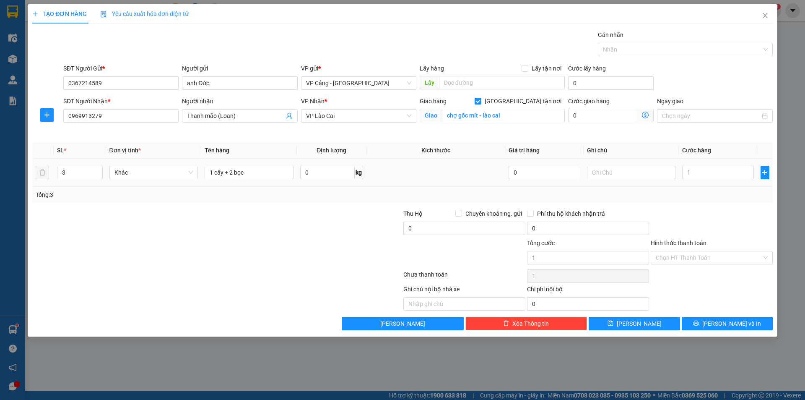
type input "1.000"
drag, startPoint x: 711, startPoint y: 197, endPoint x: 783, endPoint y: 343, distance: 162.4
click at [711, 198] on div "Tổng: 3" at bounding box center [403, 194] width 734 height 9
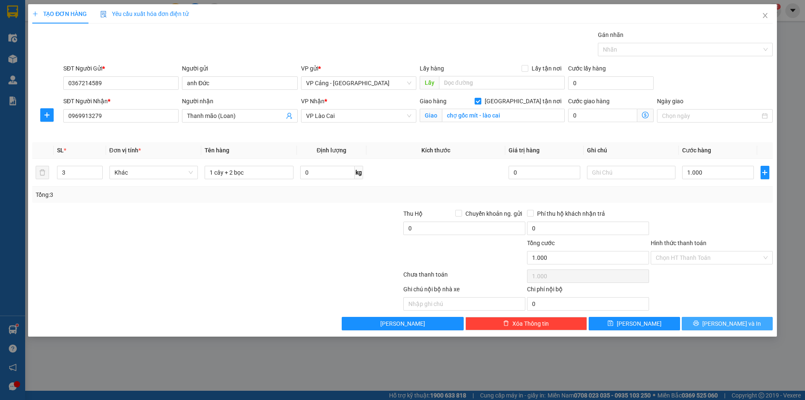
click at [710, 324] on button "Lưu và In" at bounding box center [727, 323] width 91 height 13
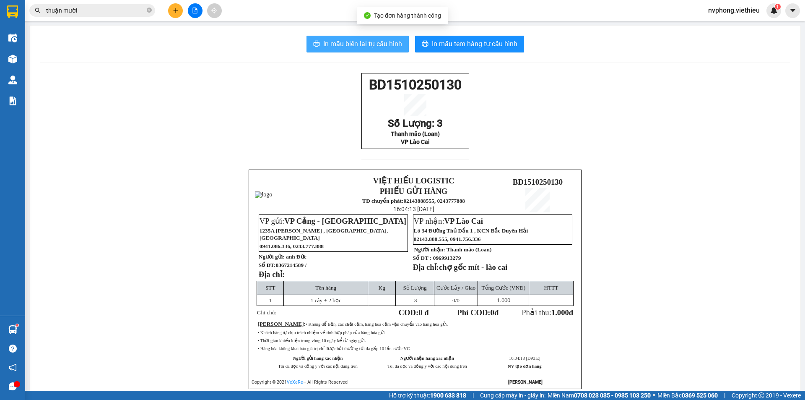
click at [372, 41] on span "In mẫu biên lai tự cấu hình" at bounding box center [362, 44] width 79 height 10
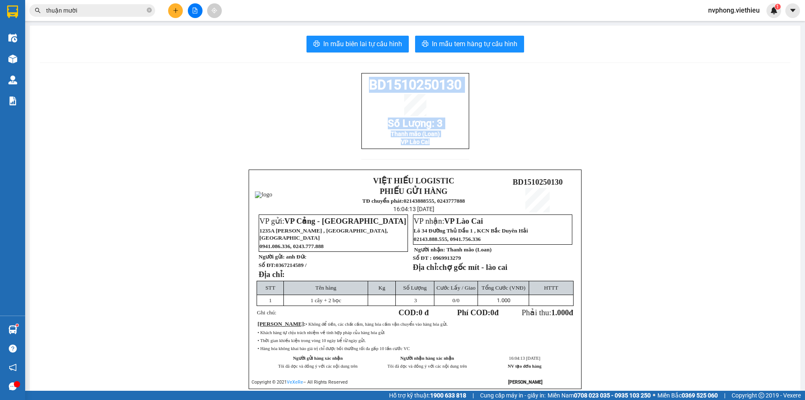
drag, startPoint x: 362, startPoint y: 82, endPoint x: 441, endPoint y: 156, distance: 108.0
click at [441, 156] on div "BD1510250130 Số Lượng: 3 Thanh mão (Loan) VP Lào Cai" at bounding box center [416, 121] width 108 height 96
copy div "BD1510250130 Số Lượng: 3 Thanh mão (Loan) VP Lào Cai"
click at [175, 10] on icon "plus" at bounding box center [176, 11] width 6 height 6
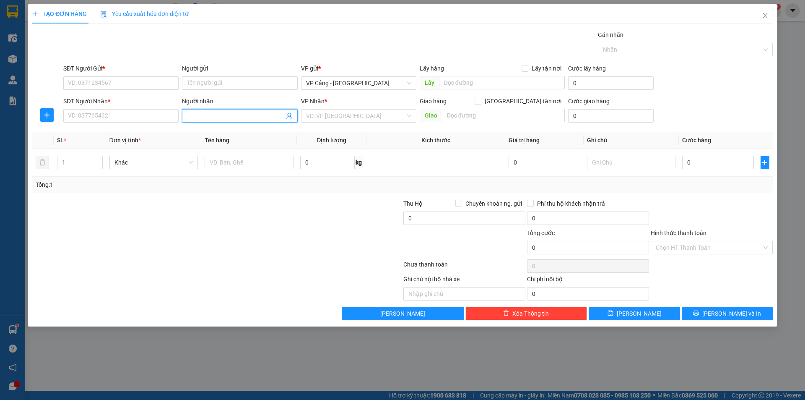
click at [213, 117] on input "Người nhận" at bounding box center [235, 115] width 97 height 9
type input "thanh mão"
click at [206, 149] on div "Thanh mão - 0985588359" at bounding box center [239, 145] width 105 height 9
type input "0985588359"
type input "Thanh mão"
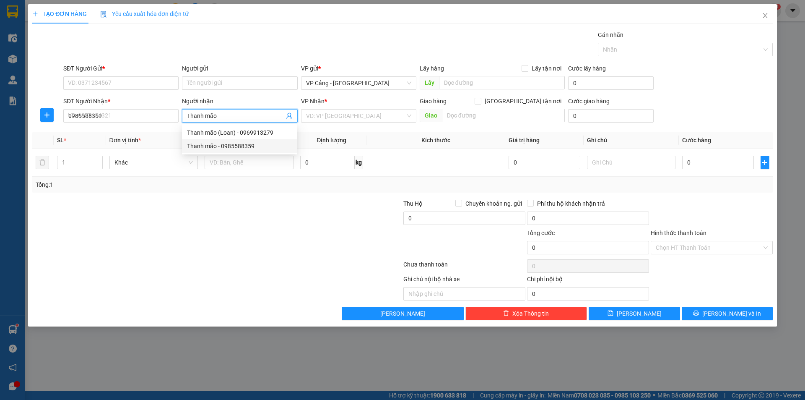
checkbox input "true"
type input "chợ gốc mít"
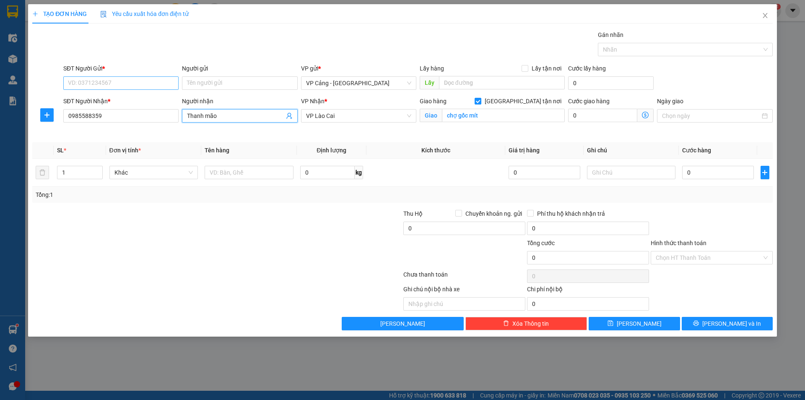
type input "Thanh mão"
click at [139, 83] on input "SĐT Người Gửi *" at bounding box center [120, 82] width 115 height 13
click at [127, 101] on div "0367214589 - anh Đức" at bounding box center [137, 99] width 139 height 9
type input "0367214589"
type input "anh Đức"
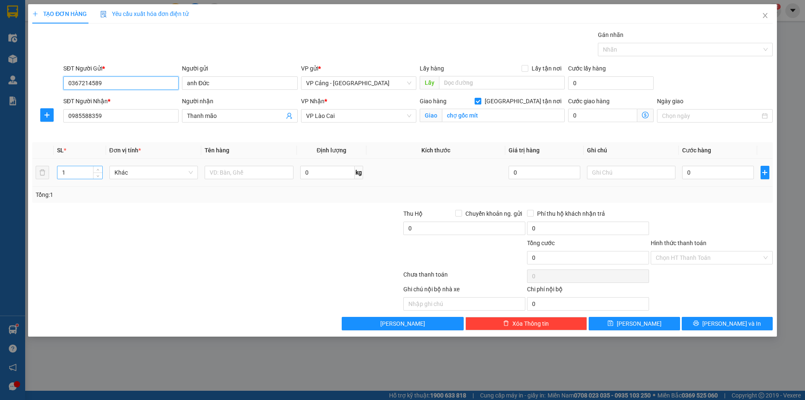
type input "0367214589"
drag, startPoint x: 67, startPoint y: 169, endPoint x: 60, endPoint y: 172, distance: 8.1
click at [60, 172] on input "1" at bounding box center [79, 172] width 44 height 13
type input "2"
click at [252, 171] on input "text" at bounding box center [249, 172] width 89 height 13
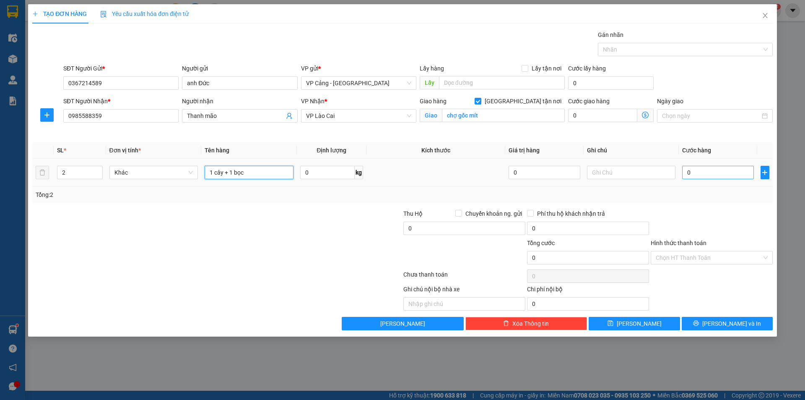
type input "1 cây + 1 bọc"
click at [689, 171] on input "0" at bounding box center [717, 172] width 71 height 13
type input "1"
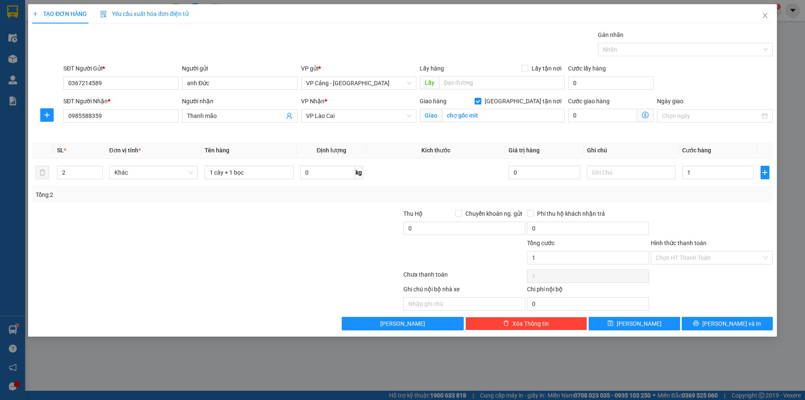
type input "1.000"
click at [716, 218] on div at bounding box center [712, 223] width 124 height 29
click at [704, 318] on button "Lưu và In" at bounding box center [727, 323] width 91 height 13
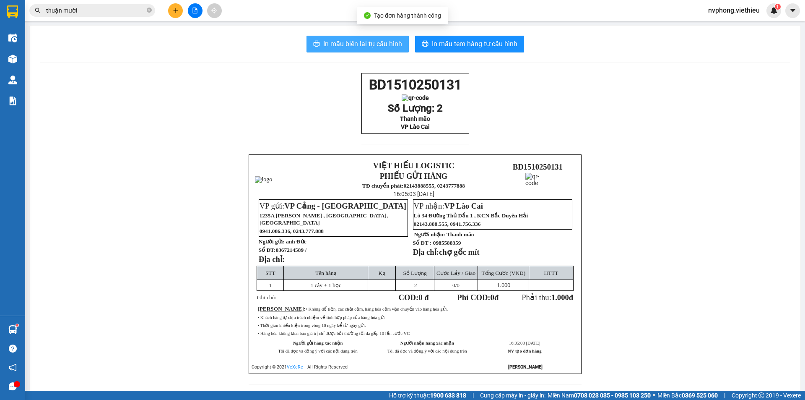
click at [378, 41] on span "In mẫu biên lai tự cấu hình" at bounding box center [362, 44] width 79 height 10
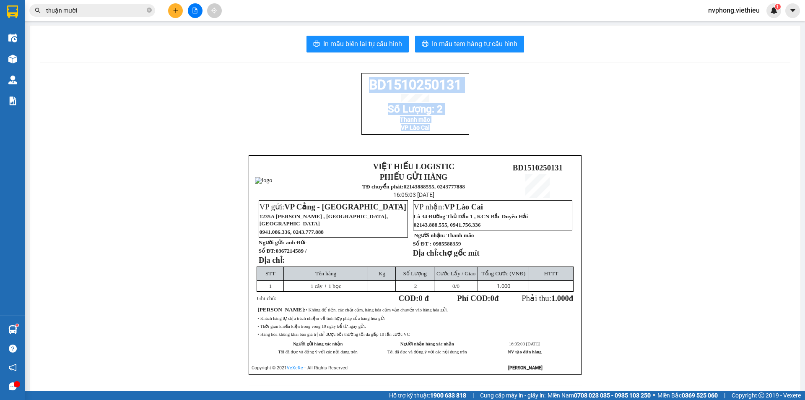
drag, startPoint x: 368, startPoint y: 89, endPoint x: 445, endPoint y: 139, distance: 92.2
click at [448, 135] on div "BD1510250131 Số Lượng: 2 Thanh mão VP Lào Cai" at bounding box center [416, 104] width 108 height 62
copy div "BD1510250131 Số Lượng: 2 Thanh mão VP Lào Cai"
click at [174, 6] on button at bounding box center [175, 10] width 15 height 15
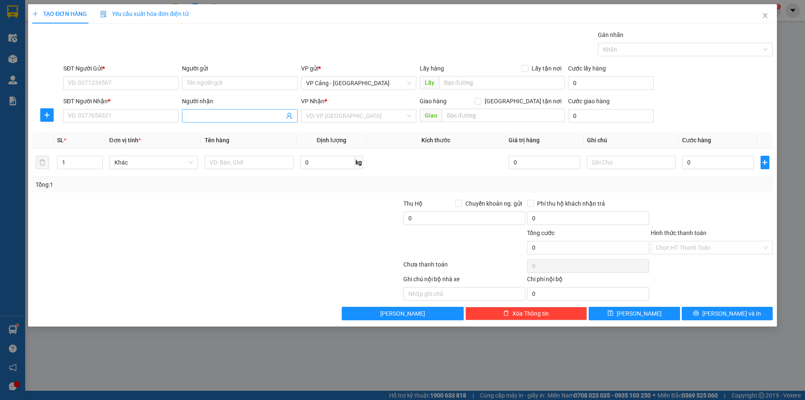
click at [222, 120] on input "Người nhận" at bounding box center [235, 115] width 97 height 9
type input "lan tâm"
click at [217, 134] on div "Lan Tâm - 0986603105" at bounding box center [239, 132] width 105 height 9
type input "0986603105"
type input "Lan Tâm"
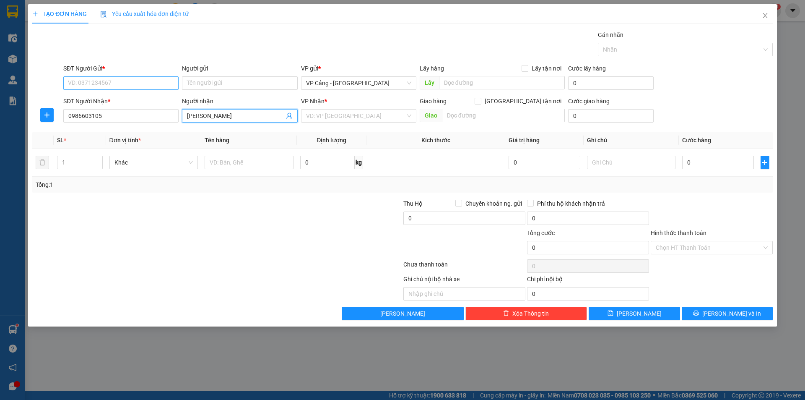
checkbox input "true"
type input "chợ gốc mít"
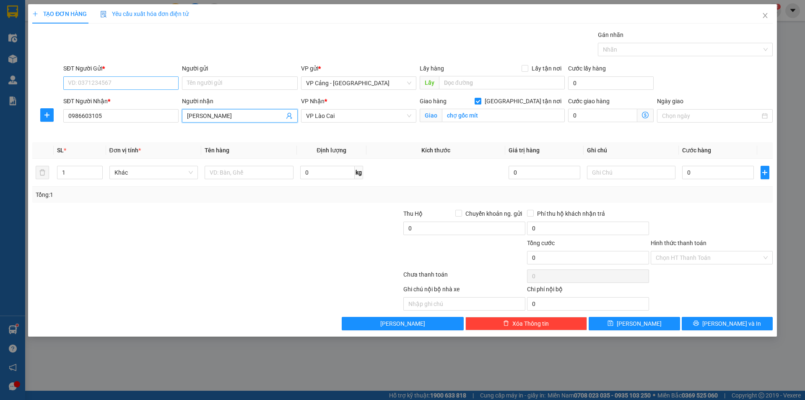
type input "Lan Tâm"
click at [107, 86] on input "SĐT Người Gửi *" at bounding box center [120, 82] width 115 height 13
click at [114, 99] on div "0367214589 - anh Đức" at bounding box center [137, 99] width 139 height 9
type input "0367214589"
type input "anh Đức"
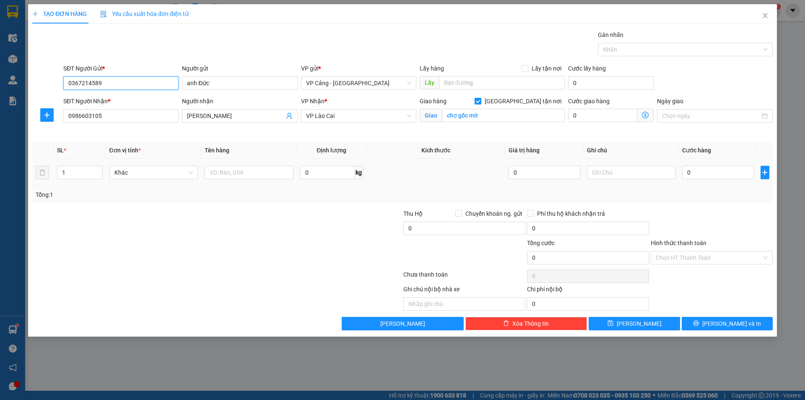
type input "0367214589"
click at [238, 164] on div at bounding box center [249, 172] width 89 height 17
click at [235, 178] on input "text" at bounding box center [249, 172] width 89 height 13
type input "1 cây"
click at [715, 173] on input "0" at bounding box center [717, 172] width 71 height 13
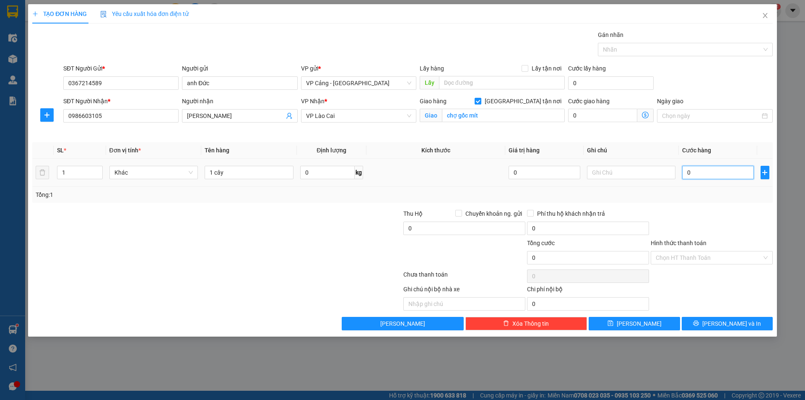
type input "1"
type input "1.000"
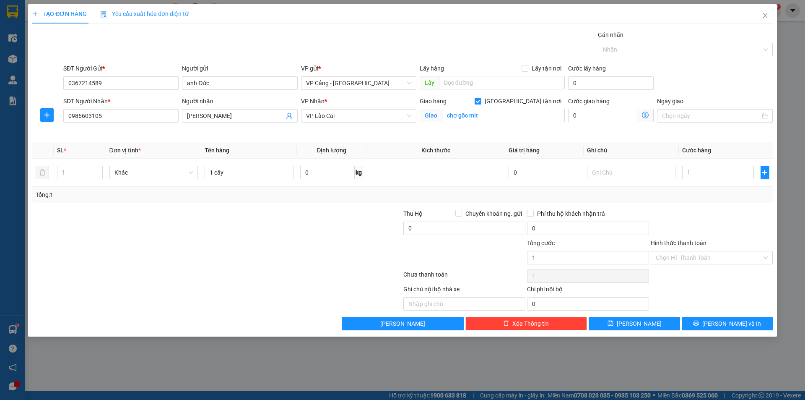
type input "1.000"
click at [707, 197] on div "Tổng: 1" at bounding box center [403, 194] width 734 height 9
click at [714, 319] on button "Lưu và In" at bounding box center [727, 323] width 91 height 13
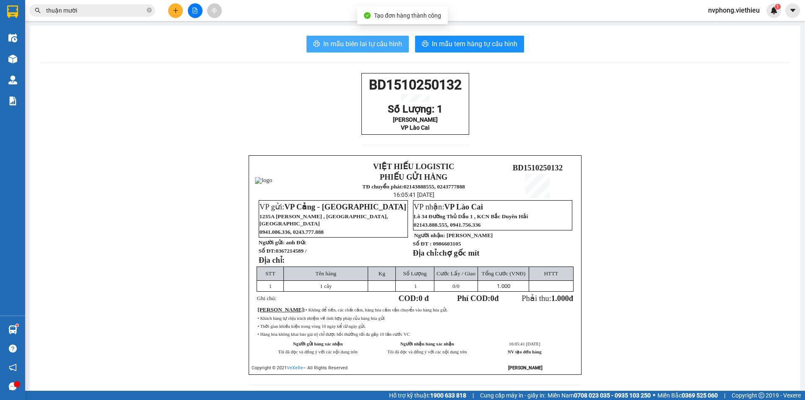
click at [377, 42] on span "In mẫu biên lai tự cấu hình" at bounding box center [362, 44] width 79 height 10
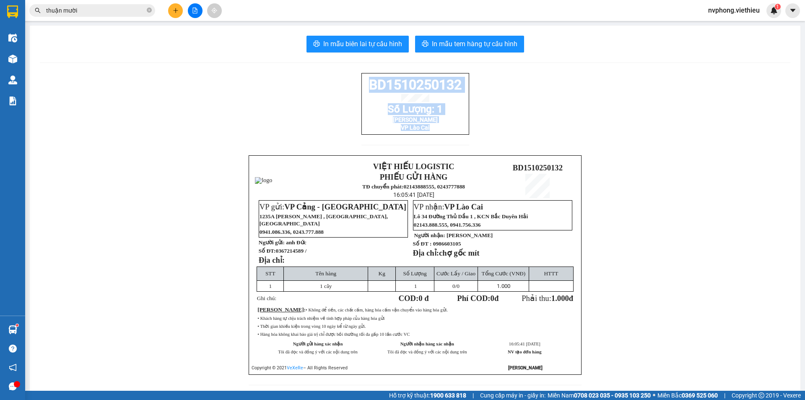
drag, startPoint x: 359, startPoint y: 85, endPoint x: 445, endPoint y: 158, distance: 112.8
click at [445, 155] on div "BD1510250132 Số Lượng: 1 Lan Tâm VP Lào Cai" at bounding box center [416, 114] width 108 height 82
copy div "BD1510250132 Số Lượng: 1 Lan Tâm VP Lào Cai"
click at [172, 9] on button at bounding box center [175, 10] width 15 height 15
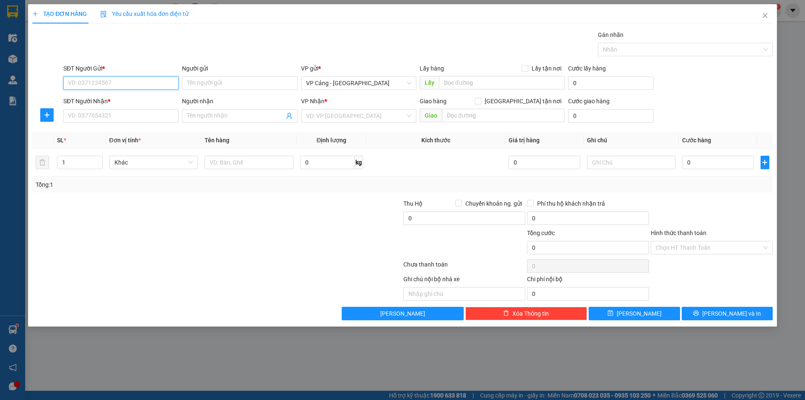
click at [102, 86] on input "SĐT Người Gửi *" at bounding box center [120, 82] width 115 height 13
click at [96, 100] on div "0965086665 - anh Mạnh VTM" at bounding box center [120, 99] width 105 height 9
type input "0965086665"
type input "anh Mạnh VTM"
type input "0965086665"
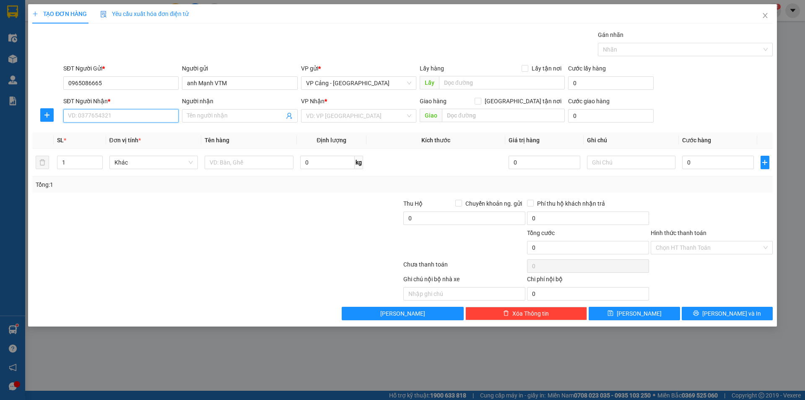
click at [107, 117] on input "SĐT Người Nhận *" at bounding box center [120, 115] width 115 height 13
click at [109, 129] on div "0975234118 - TBYT Hiền Quyết" at bounding box center [120, 132] width 105 height 9
type input "0975234118"
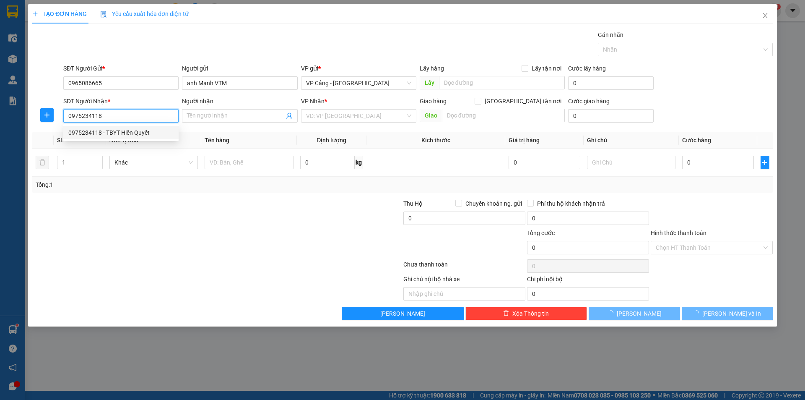
type input "TBYT Hiền Quyết"
checkbox input "true"
type input "150 tuệ tĩnh lào cai"
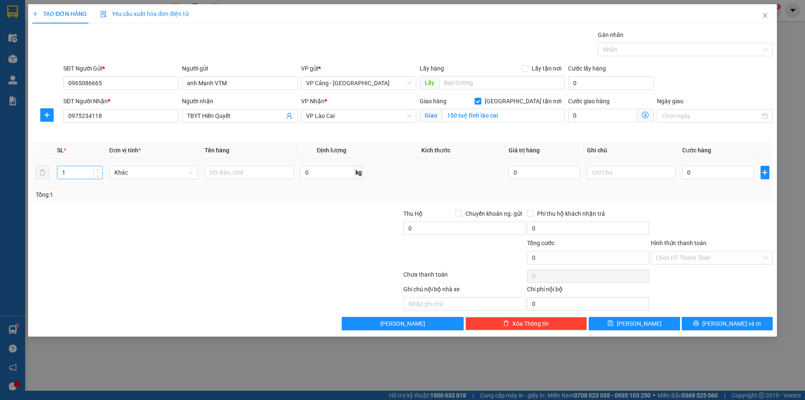
click at [70, 172] on input "1" at bounding box center [79, 172] width 44 height 13
type input "5"
click at [240, 176] on input "text" at bounding box center [249, 172] width 89 height 13
type input "5 kiện"
click at [693, 176] on input "0" at bounding box center [717, 172] width 71 height 13
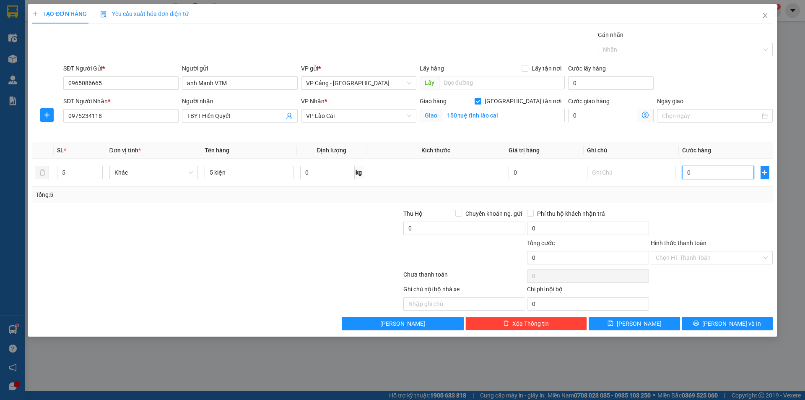
type input "1"
type input "1.000"
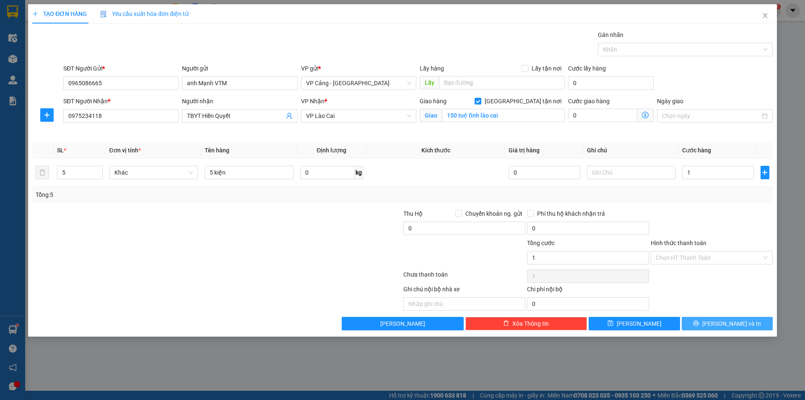
type input "1.000"
drag, startPoint x: 736, startPoint y: 325, endPoint x: 504, endPoint y: 131, distance: 302.3
click at [734, 325] on span "Lưu và In" at bounding box center [731, 323] width 59 height 9
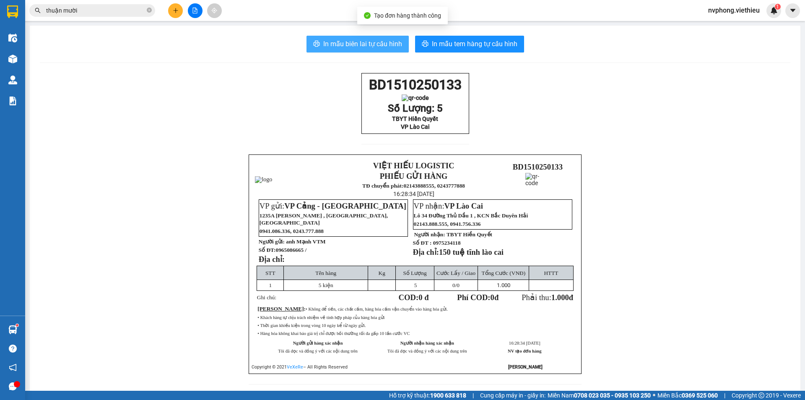
click at [390, 45] on span "In mẫu biên lai tự cấu hình" at bounding box center [362, 44] width 79 height 10
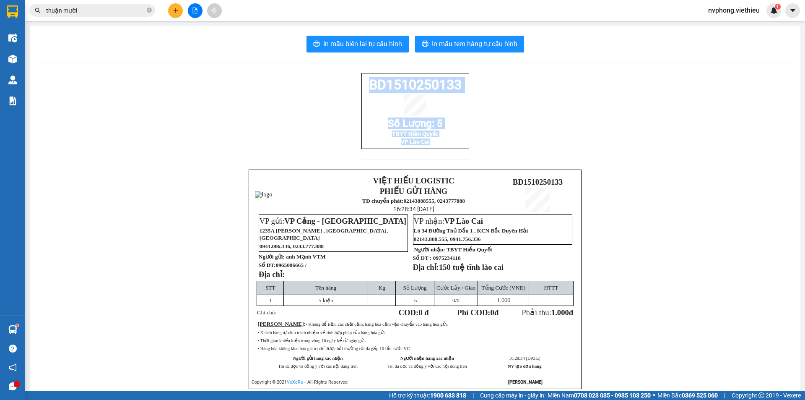
drag, startPoint x: 580, startPoint y: 285, endPoint x: 352, endPoint y: 83, distance: 304.3
click at [352, 83] on div "BD1510250133 Số Lượng: 5 TBYT Hiền Quyết VP Lào Cai VIỆT HIẾU LOGISTIC PHIẾU GỬ…" at bounding box center [415, 241] width 751 height 336
copy div "BD1510250133 Số Lượng: 5 TBYT Hiền Quyết VP Lào Cai"
click at [150, 11] on icon "close-circle" at bounding box center [149, 10] width 5 height 5
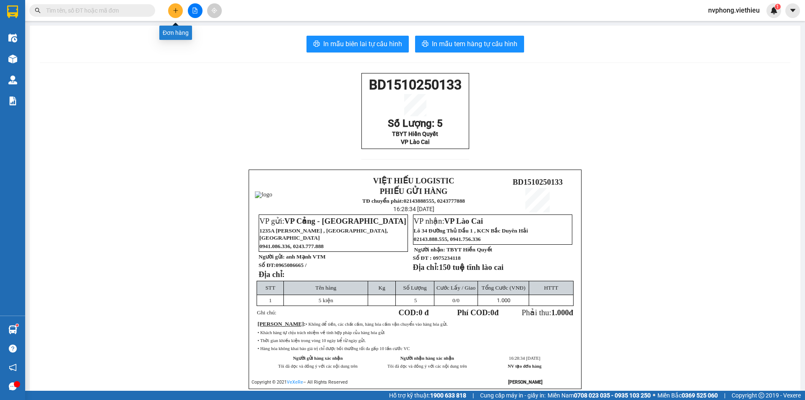
click at [177, 12] on icon "plus" at bounding box center [176, 11] width 6 height 6
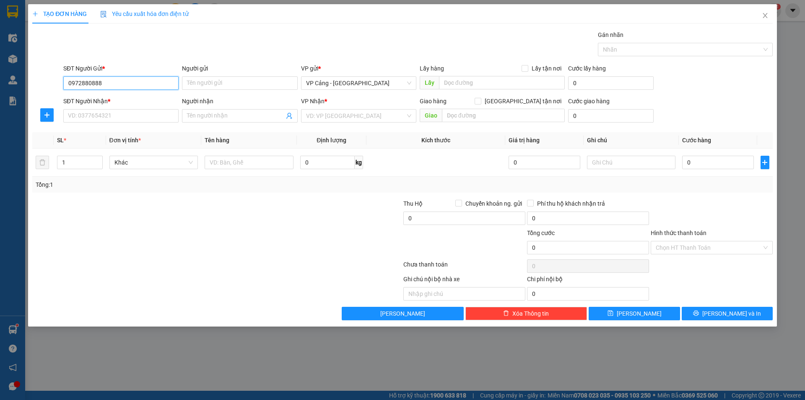
click at [90, 86] on input "0972880888" at bounding box center [120, 82] width 115 height 13
type input "0972889888"
click at [77, 98] on div "0972889888 - Công ty GTC" at bounding box center [120, 99] width 105 height 9
type input "Công ty GTC"
type input "0972889888"
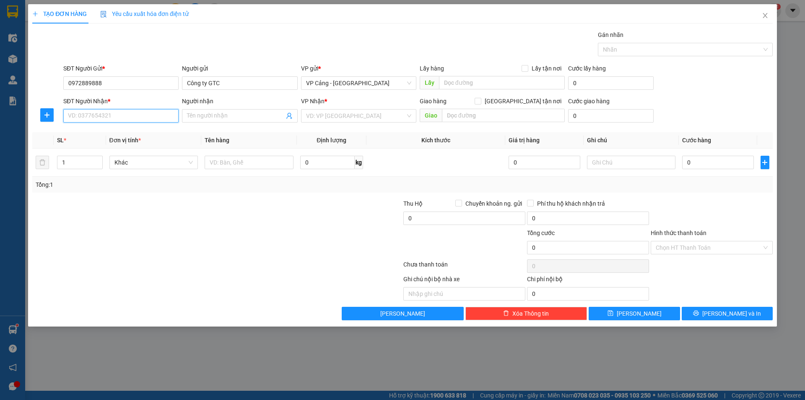
click at [98, 117] on input "SĐT Người Nhận *" at bounding box center [120, 115] width 115 height 13
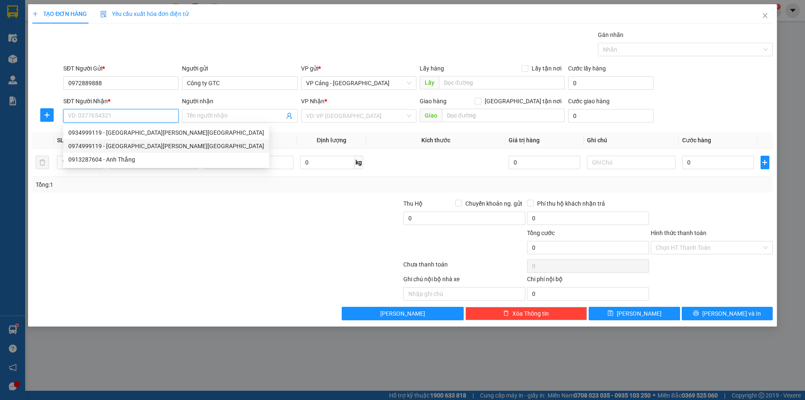
click at [91, 144] on div "0974999119 - Huy- Nam Á" at bounding box center [166, 145] width 196 height 9
type input "0974999119"
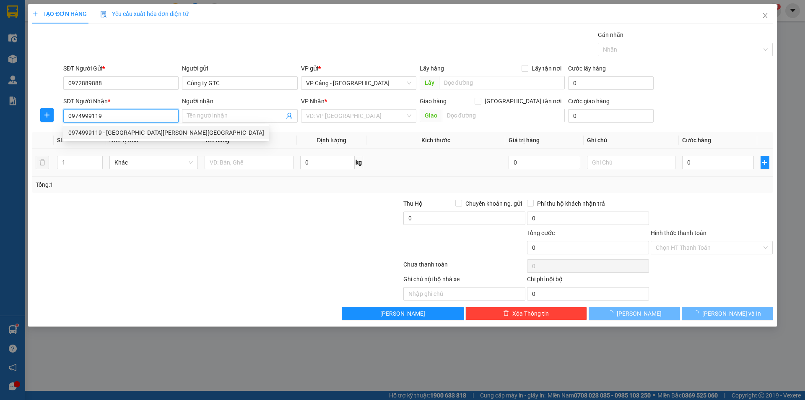
type input "Huy- Nam Á"
checkbox input "true"
type input "lào cai"
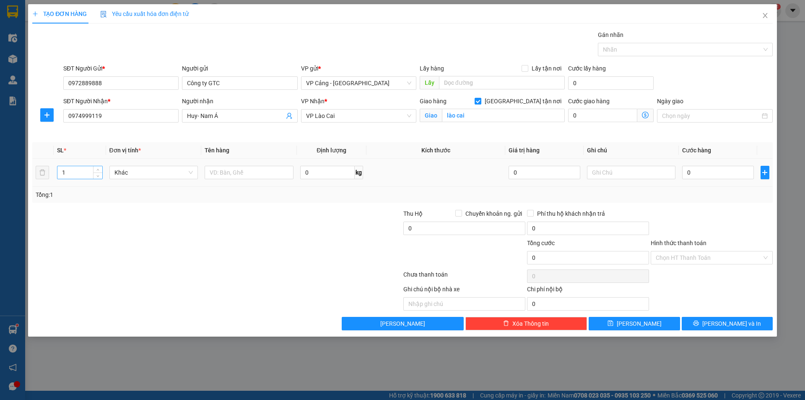
click at [75, 172] on input "1" at bounding box center [79, 172] width 44 height 13
type input "4"
click at [256, 173] on input "text" at bounding box center [249, 172] width 89 height 13
type input "4 kiện"
click at [686, 175] on input "0" at bounding box center [717, 172] width 71 height 13
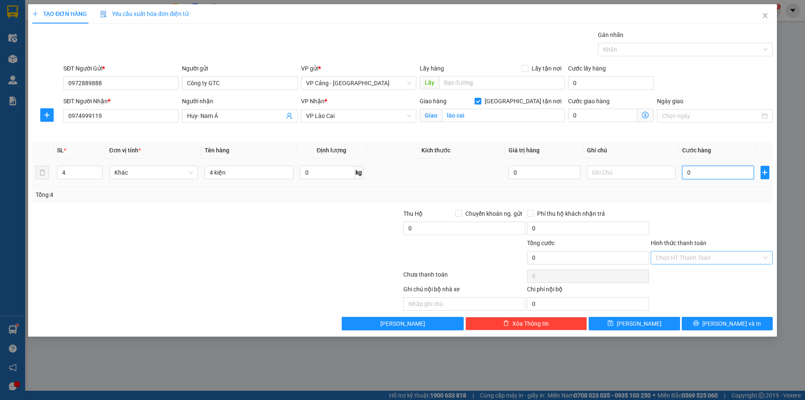
type input "1"
type input "1.000"
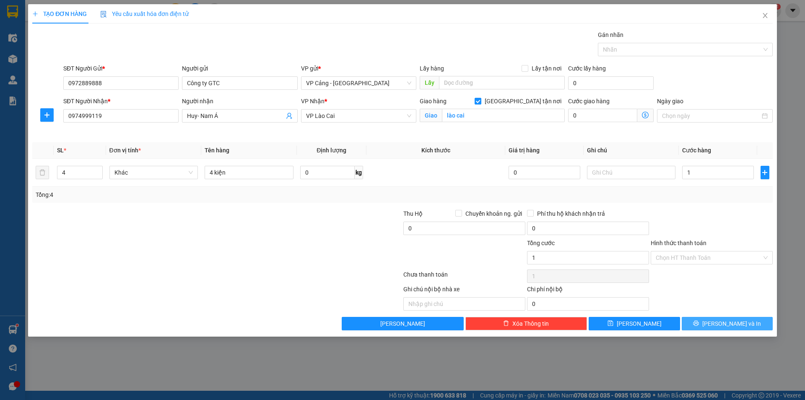
type input "1.000"
click at [728, 321] on span "Lưu và In" at bounding box center [731, 323] width 59 height 9
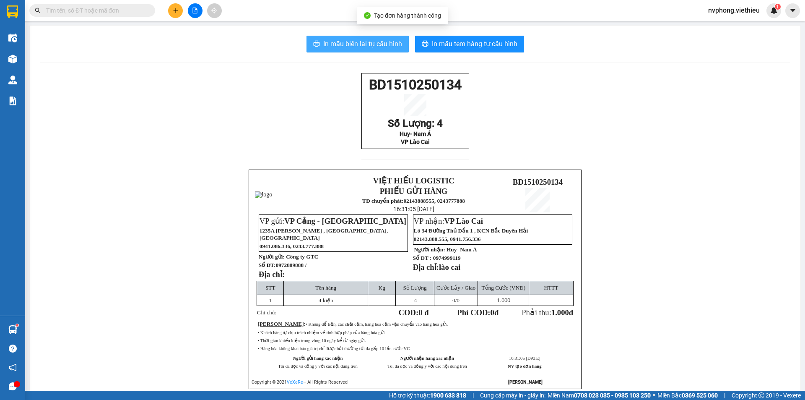
click at [375, 49] on span "In mẫu biên lai tự cấu hình" at bounding box center [362, 44] width 79 height 10
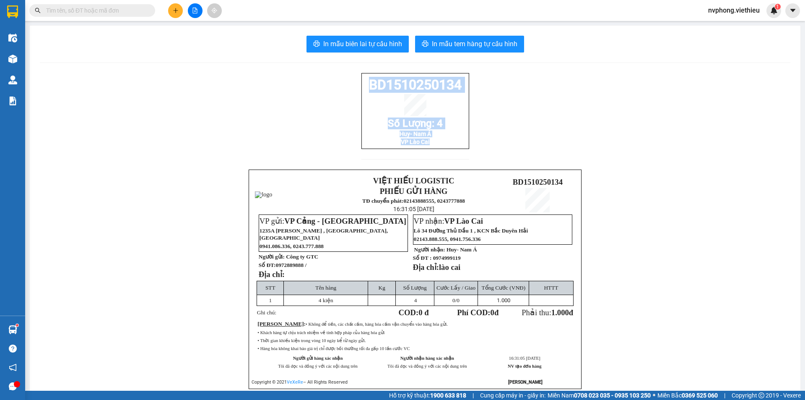
drag, startPoint x: 453, startPoint y: 153, endPoint x: 349, endPoint y: 94, distance: 120.0
click at [349, 94] on div "BD1510250134 Số Lượng: 4 Huy- Nam Á VP Lào Cai VIỆT HIẾU LOGISTIC PHIẾU GỬI HÀN…" at bounding box center [415, 241] width 751 height 336
copy div "BD1510250134 Số Lượng: 4 Huy- Nam Á VP Lào Cai"
click at [173, 16] on button at bounding box center [175, 10] width 15 height 15
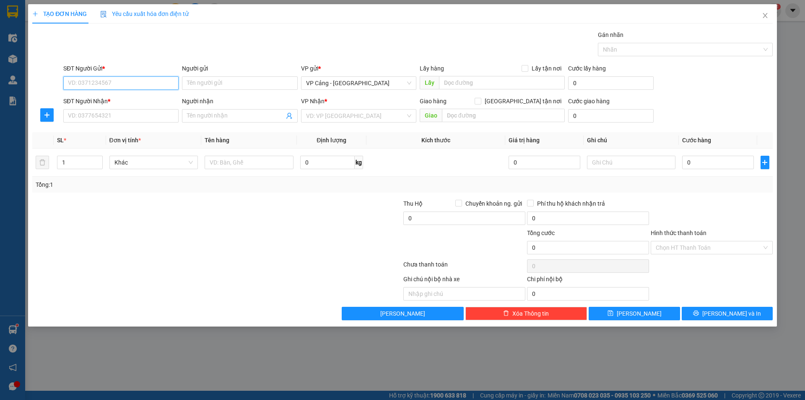
click at [100, 82] on input "SĐT Người Gửi *" at bounding box center [120, 82] width 115 height 13
click at [91, 117] on input "SĐT Người Nhận *" at bounding box center [120, 115] width 115 height 13
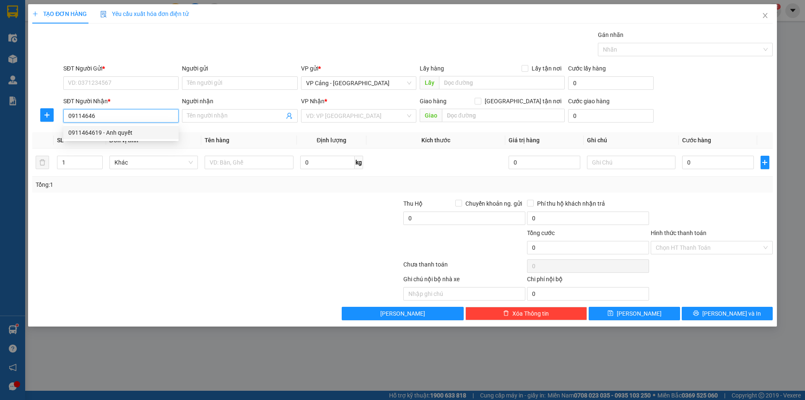
click at [97, 130] on div "0911464619 - Anh quyết" at bounding box center [120, 132] width 105 height 9
type input "0911464619"
type input "Anh quyết"
checkbox input "true"
type input "bến xe trung tâm -tp lào cai"
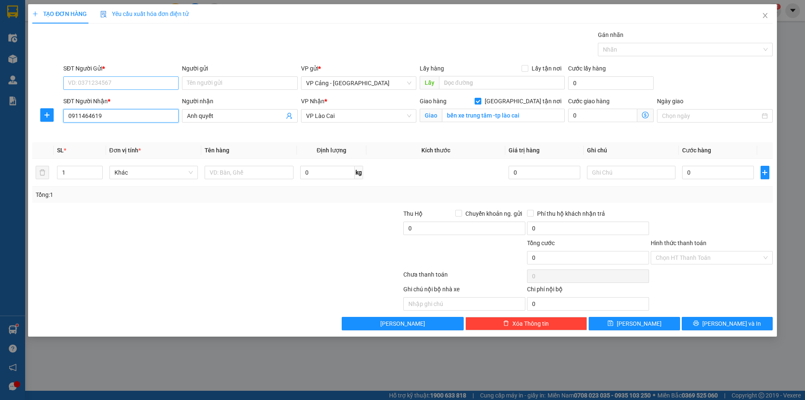
type input "0911464619"
click at [91, 86] on input "SĐT Người Gửi *" at bounding box center [120, 82] width 115 height 13
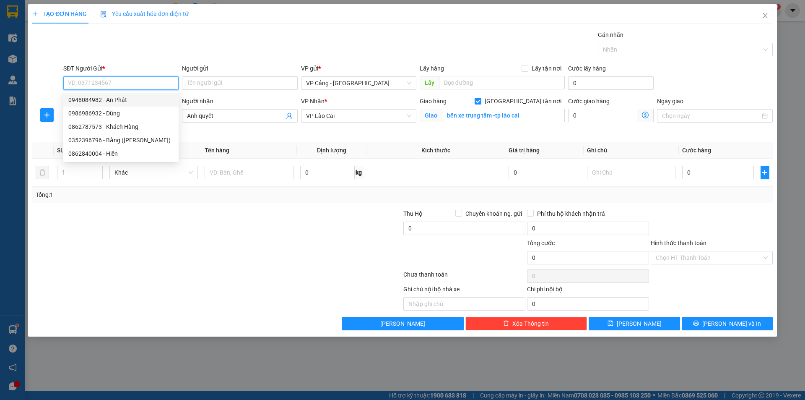
click at [97, 96] on div "0948084982 - An Phát" at bounding box center [120, 99] width 105 height 9
type input "0948084982"
type input "An Phát"
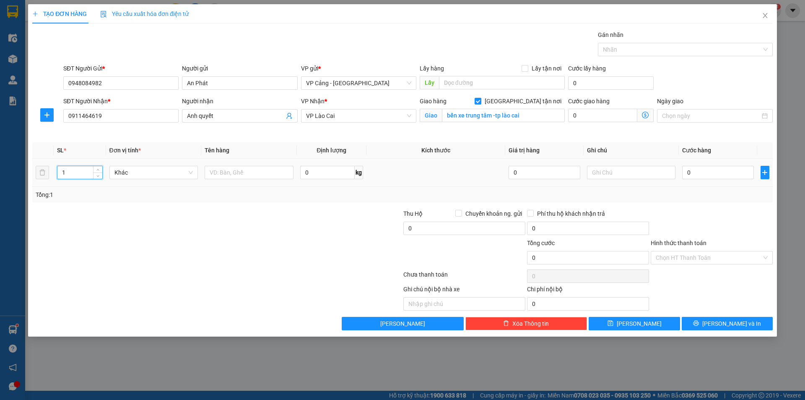
click at [70, 173] on input "1" at bounding box center [79, 172] width 44 height 13
type input "3"
click at [252, 172] on input "text" at bounding box center [249, 172] width 89 height 13
type input "3 răng"
click at [701, 172] on input "0" at bounding box center [717, 172] width 71 height 13
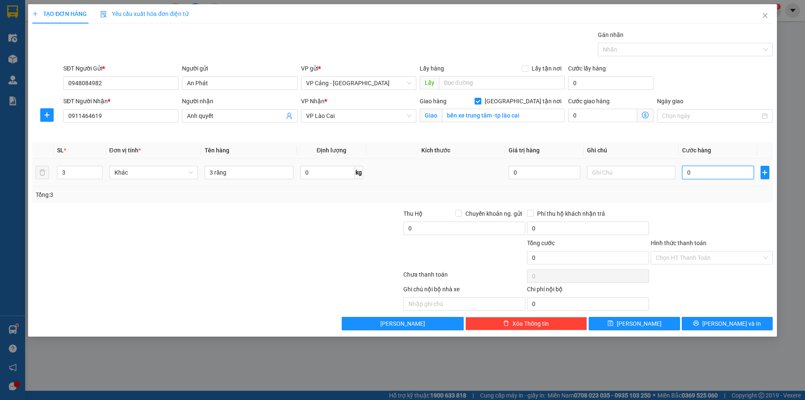
type input "1"
type input "1.000"
click at [726, 326] on span "Lưu và In" at bounding box center [731, 323] width 59 height 9
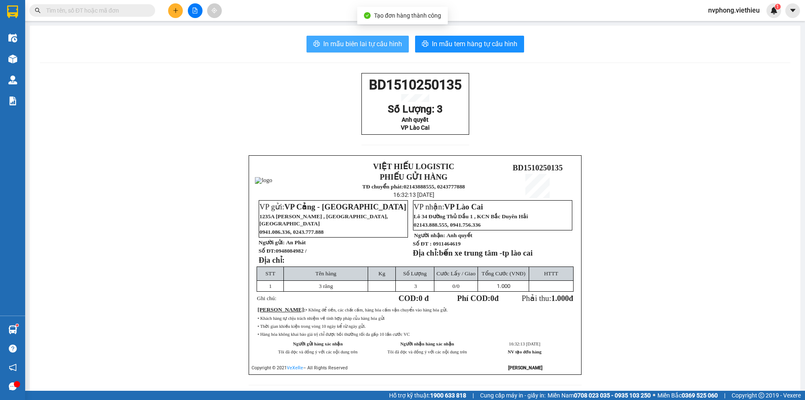
click at [330, 47] on span "In mẫu biên lai tự cấu hình" at bounding box center [362, 44] width 79 height 10
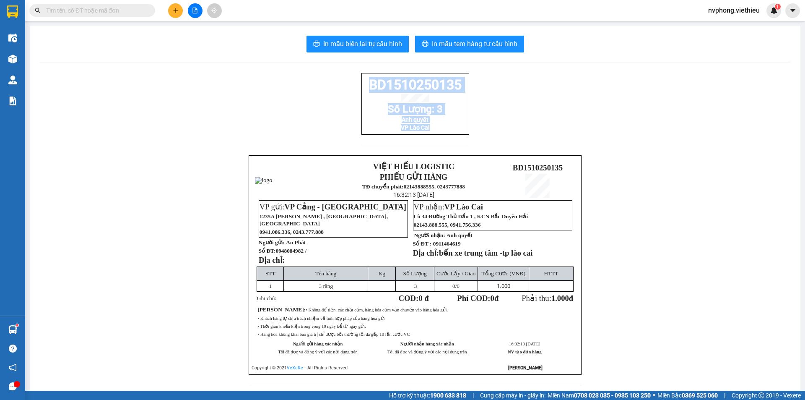
drag, startPoint x: 464, startPoint y: 139, endPoint x: 353, endPoint y: 105, distance: 115.8
click at [352, 75] on div "BD1510250135 Số Lượng: 3 Anh quyết VP Lào Cai VIỆT HIẾU LOGISTIC PHIẾU GỬI HÀNG…" at bounding box center [415, 234] width 751 height 322
click at [171, 13] on button at bounding box center [175, 10] width 15 height 15
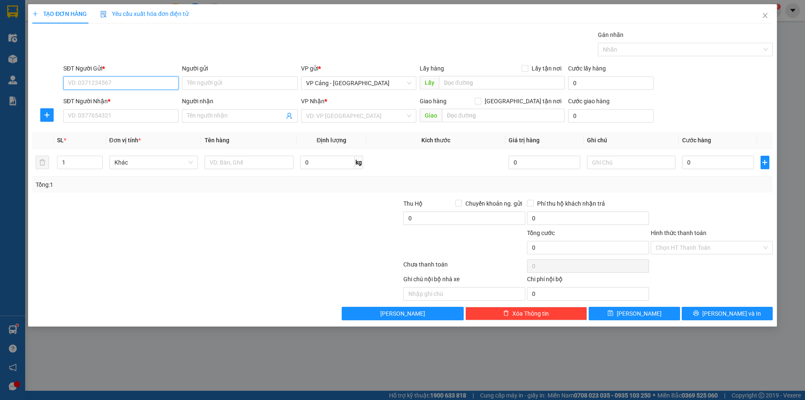
click at [137, 83] on input "SĐT Người Gửi *" at bounding box center [120, 82] width 115 height 13
click at [122, 101] on div "0913582439 - Nga Thúy" at bounding box center [120, 99] width 105 height 9
click at [111, 119] on input "SĐT Người Nhận *" at bounding box center [120, 115] width 115 height 13
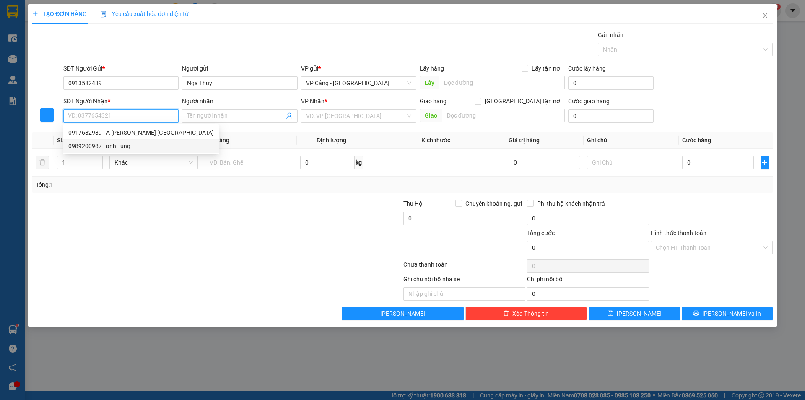
click at [96, 145] on div "0989200987 - anh Tùng" at bounding box center [141, 145] width 146 height 9
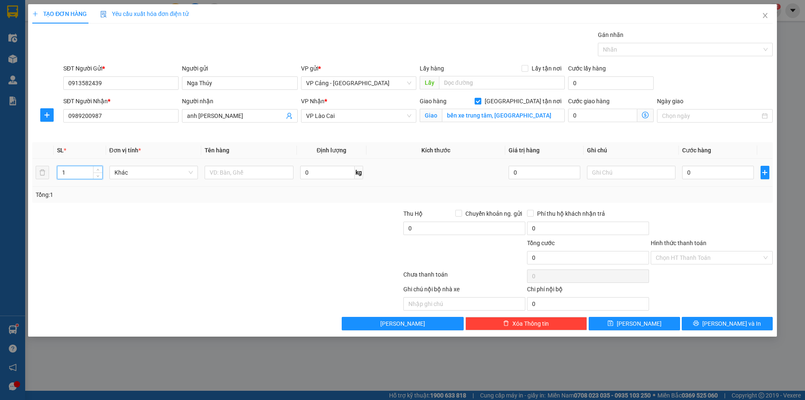
click at [42, 174] on tr "1 Khác 0 kg 0 0" at bounding box center [402, 173] width 741 height 28
click at [90, 213] on div at bounding box center [154, 223] width 247 height 29
drag, startPoint x: 101, startPoint y: 114, endPoint x: 53, endPoint y: 121, distance: 47.9
click at [53, 121] on div "SĐT Người Nhận * 0989200987 Người nhận anh Tùng VP Nhận * VP Lào Cai Giao hàng …" at bounding box center [402, 115] width 742 height 39
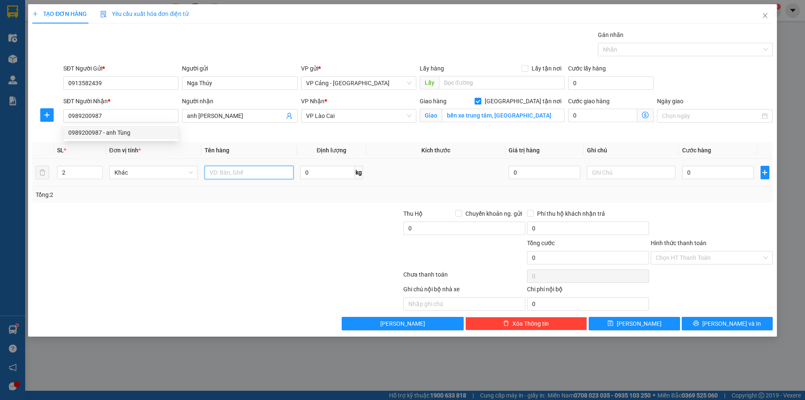
click at [243, 174] on input "text" at bounding box center [249, 172] width 89 height 13
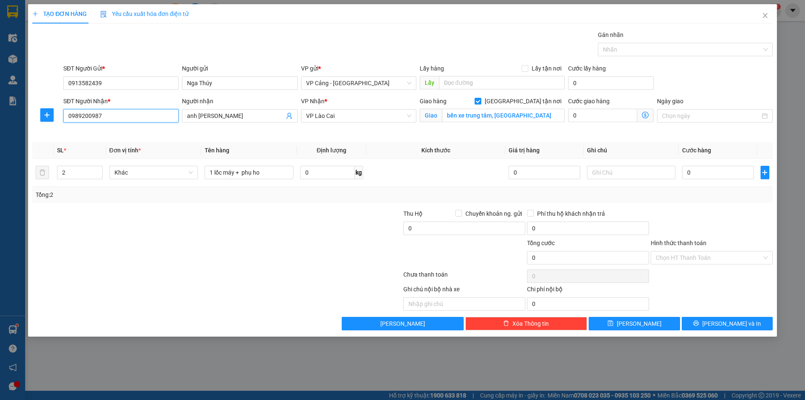
drag, startPoint x: 114, startPoint y: 111, endPoint x: 48, endPoint y: 125, distance: 66.9
click at [48, 125] on div "SĐT Người Nhận * 0989200987 Người nhận anh Tùng VP Nhận * VP Lào Cai Giao hàng …" at bounding box center [402, 115] width 742 height 39
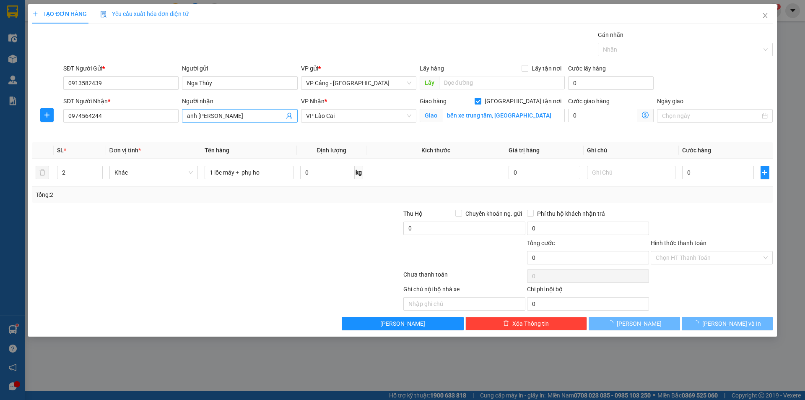
drag, startPoint x: 45, startPoint y: 217, endPoint x: 268, endPoint y: 113, distance: 245.8
click at [53, 217] on div at bounding box center [154, 223] width 247 height 29
drag, startPoint x: 229, startPoint y: 111, endPoint x: 199, endPoint y: 119, distance: 30.9
click at [199, 119] on span "anh Tùng" at bounding box center [239, 115] width 115 height 13
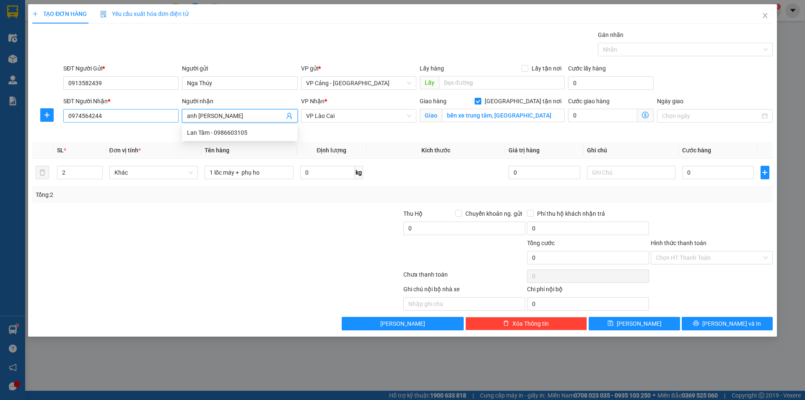
drag, startPoint x: 217, startPoint y: 118, endPoint x: 160, endPoint y: 111, distance: 57.9
click at [160, 111] on div "SĐT Người Nhận * 0974564244 Người nhận anh Tùng VP Nhận * VP Lào Cai Giao hàng …" at bounding box center [418, 115] width 713 height 39
drag, startPoint x: 161, startPoint y: 222, endPoint x: 168, endPoint y: 216, distance: 9.0
click at [162, 221] on div at bounding box center [154, 223] width 247 height 29
click at [538, 119] on input "bến xe trung tâm, Lc" at bounding box center [503, 115] width 123 height 13
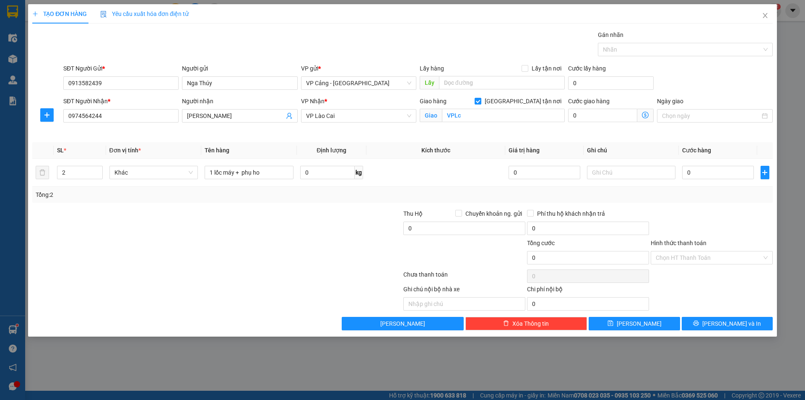
drag, startPoint x: 111, startPoint y: 254, endPoint x: 326, endPoint y: 211, distance: 219.8
click at [165, 242] on div at bounding box center [154, 252] width 247 height 29
drag, startPoint x: 273, startPoint y: 172, endPoint x: 242, endPoint y: 180, distance: 32.6
click at [242, 180] on div "1 lốc máy + phụ ho" at bounding box center [249, 172] width 89 height 17
click at [711, 175] on input "0" at bounding box center [717, 172] width 71 height 13
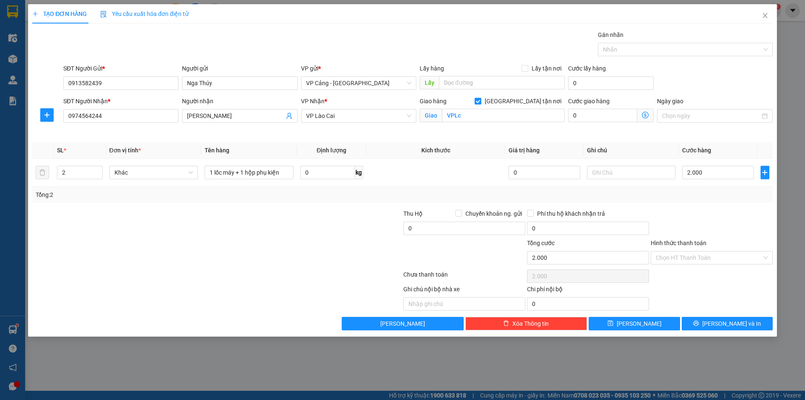
click at [701, 216] on div at bounding box center [712, 223] width 124 height 29
click at [719, 174] on input "2.000" at bounding box center [717, 172] width 71 height 13
drag, startPoint x: 696, startPoint y: 213, endPoint x: 725, endPoint y: 286, distance: 78.7
click at [696, 213] on div at bounding box center [712, 223] width 124 height 29
click at [699, 322] on icon "printer" at bounding box center [696, 323] width 6 height 6
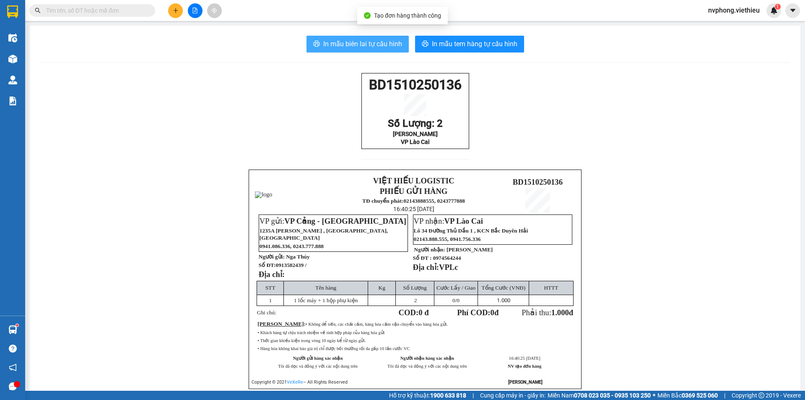
click at [366, 43] on span "In mẫu biên lai tự cấu hình" at bounding box center [362, 44] width 79 height 10
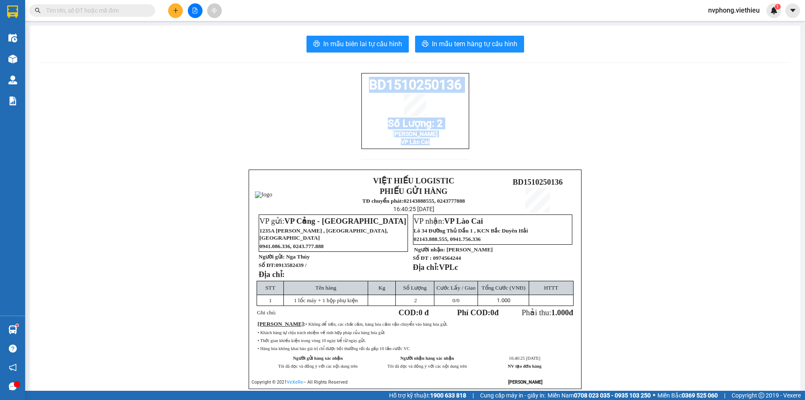
drag, startPoint x: 360, startPoint y: 78, endPoint x: 437, endPoint y: 153, distance: 107.6
click at [437, 149] on div "BD1510250136 Số Lượng: 2 Anh tùng VP Lào Cai" at bounding box center [416, 111] width 108 height 76
click at [174, 17] on button at bounding box center [175, 10] width 15 height 15
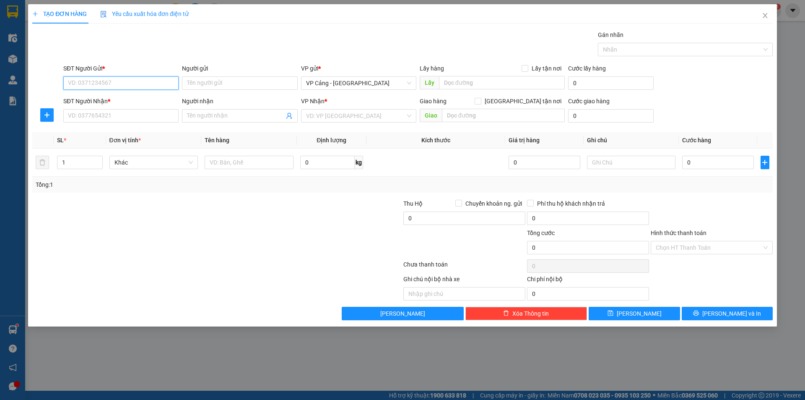
click at [143, 80] on input "SĐT Người Gửi *" at bounding box center [120, 82] width 115 height 13
click at [110, 85] on input "038914567" at bounding box center [120, 82] width 115 height 13
click at [103, 86] on input "038914567" at bounding box center [120, 82] width 115 height 13
drag, startPoint x: 105, startPoint y: 86, endPoint x: 66, endPoint y: 86, distance: 39.0
click at [66, 86] on input "038914567" at bounding box center [120, 82] width 115 height 13
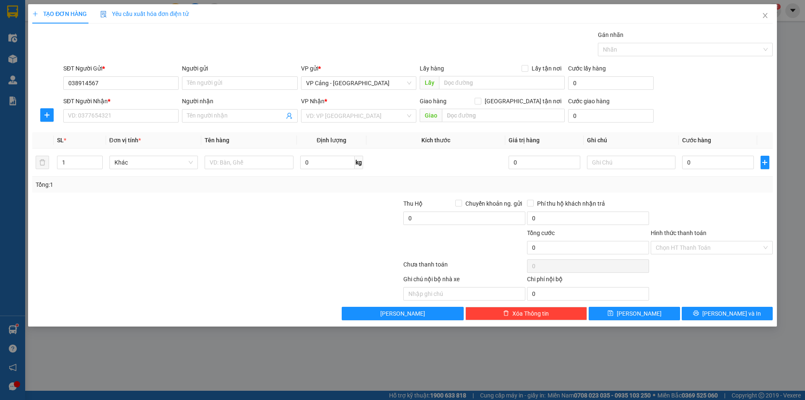
click at [145, 223] on div at bounding box center [154, 213] width 247 height 29
drag, startPoint x: 101, startPoint y: 83, endPoint x: 65, endPoint y: 81, distance: 35.7
click at [65, 81] on input "038914567" at bounding box center [120, 82] width 115 height 13
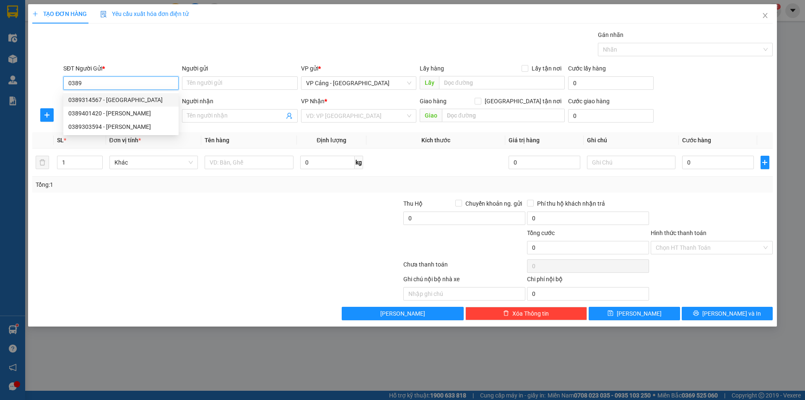
click at [81, 101] on div "0389314567 - Hưng Lợi" at bounding box center [120, 99] width 105 height 9
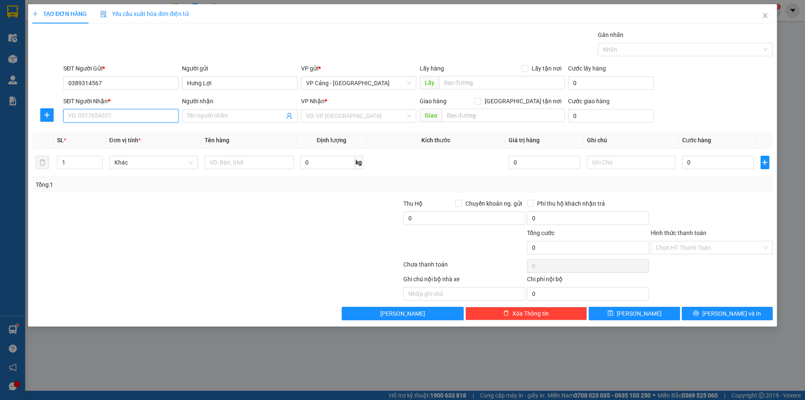
click at [120, 117] on input "SĐT Người Nhận *" at bounding box center [120, 115] width 115 height 13
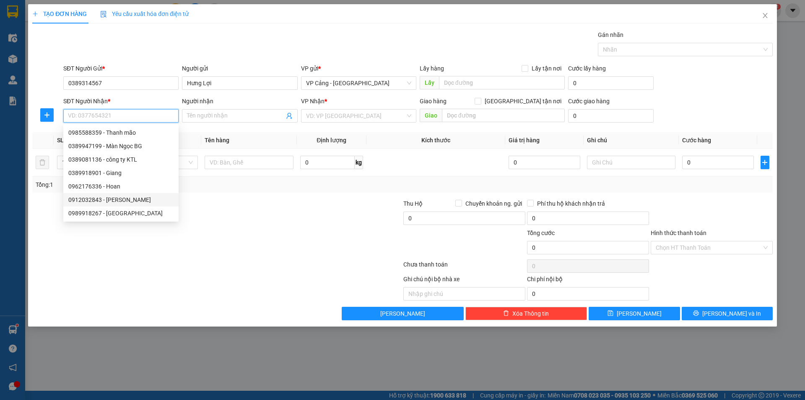
click at [104, 198] on div "0912032843 - Nhung Minh" at bounding box center [120, 199] width 105 height 9
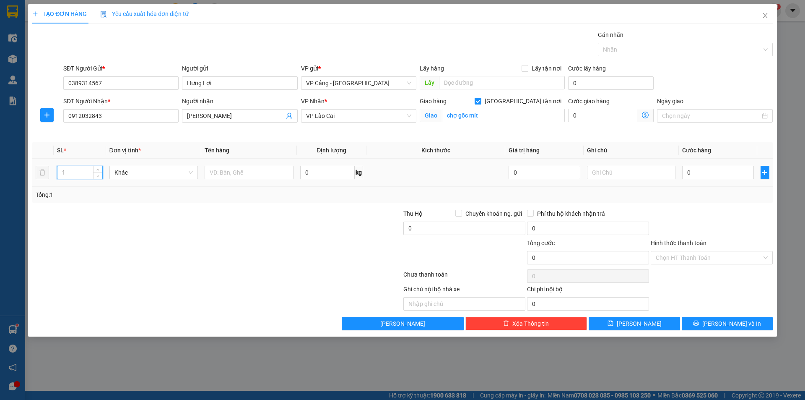
drag, startPoint x: 69, startPoint y: 176, endPoint x: 50, endPoint y: 181, distance: 19.4
click at [50, 181] on tr "1 Khác 0 kg 0 0" at bounding box center [402, 173] width 741 height 28
drag, startPoint x: 123, startPoint y: 253, endPoint x: 237, endPoint y: 198, distance: 126.4
click at [175, 231] on form "Thu Hộ Chuyển khoản ng. gửi 0 Phí thu hộ khách nhận trả 0 Tổng cước 0 Hình thức…" at bounding box center [402, 238] width 741 height 59
click at [249, 166] on input "text" at bounding box center [249, 172] width 89 height 13
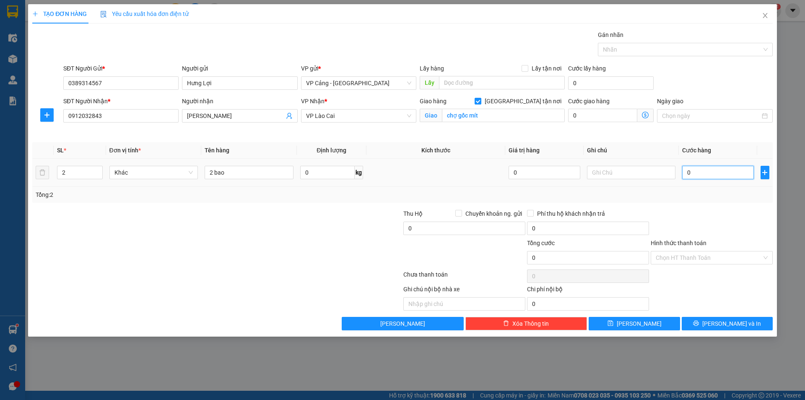
click at [714, 176] on input "0" at bounding box center [717, 172] width 71 height 13
click at [728, 212] on div at bounding box center [712, 223] width 124 height 29
click at [724, 333] on div "TẠO ĐƠN HÀNG Yêu cầu xuất hóa đơn điện tử Transit Pickup Surcharge Ids Transit …" at bounding box center [402, 170] width 749 height 332
click at [724, 323] on span "Lưu và In" at bounding box center [731, 323] width 59 height 9
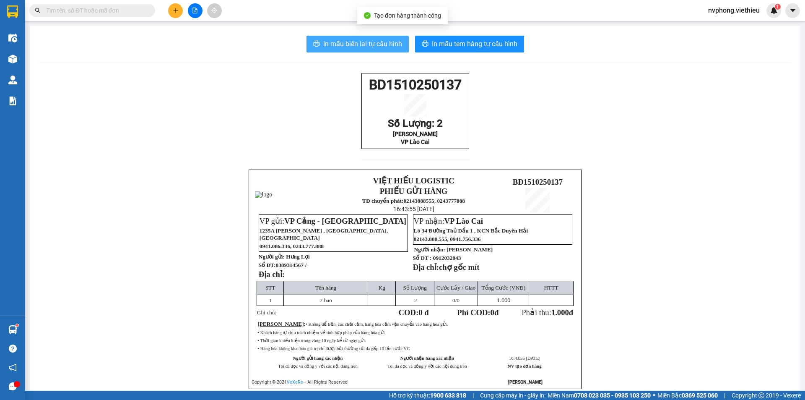
click at [372, 40] on span "In mẫu biên lai tự cấu hình" at bounding box center [362, 44] width 79 height 10
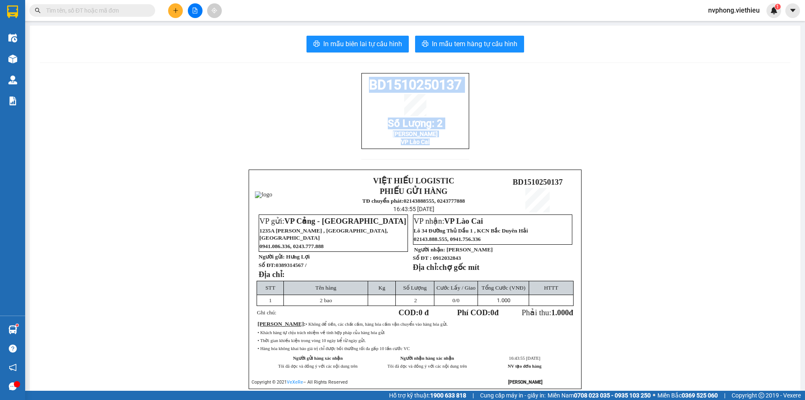
drag, startPoint x: 366, startPoint y: 85, endPoint x: 444, endPoint y: 149, distance: 100.7
click at [444, 149] on div "BD1510250137 Số Lượng: 2 Nhung Minh VP Lào Cai" at bounding box center [416, 111] width 108 height 76
click at [173, 9] on icon "plus" at bounding box center [176, 11] width 6 height 6
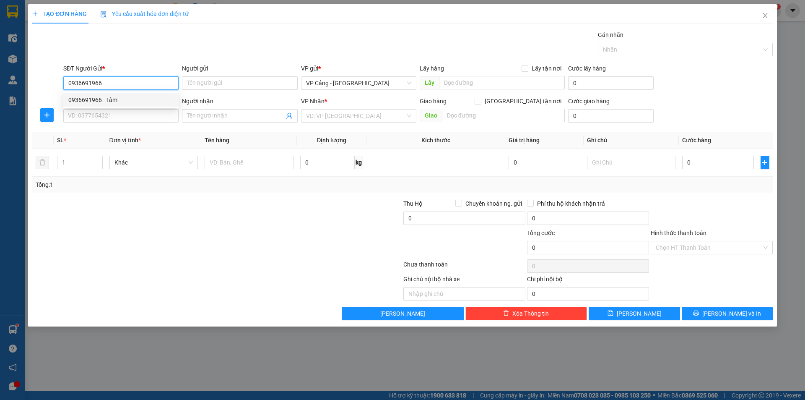
click at [105, 104] on div "0936691966 - Tâm" at bounding box center [120, 99] width 105 height 9
click at [91, 121] on input "SĐT Người Nhận *" at bounding box center [120, 115] width 115 height 13
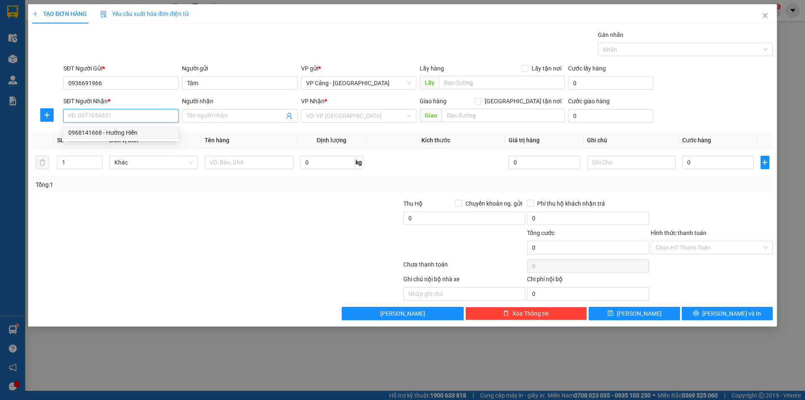
click at [96, 133] on div "0968141668 - Hướng Hiền" at bounding box center [120, 132] width 105 height 9
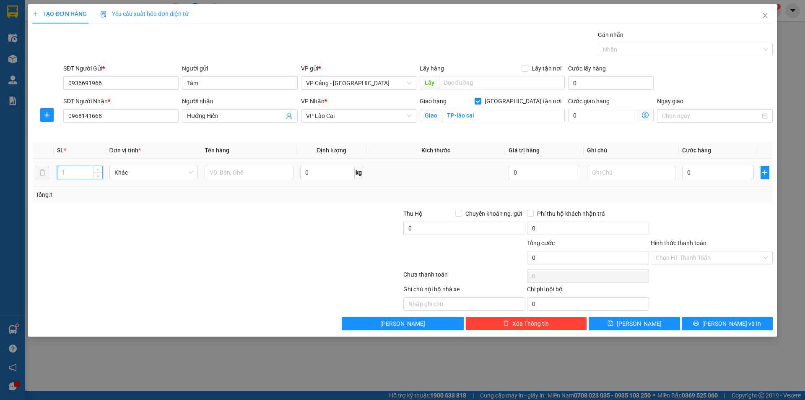
click at [79, 177] on input "1" at bounding box center [79, 172] width 44 height 13
click at [233, 172] on input "text" at bounding box center [249, 172] width 89 height 13
click at [710, 173] on input "0" at bounding box center [717, 172] width 71 height 13
click at [754, 326] on button "Lưu và In" at bounding box center [727, 323] width 91 height 13
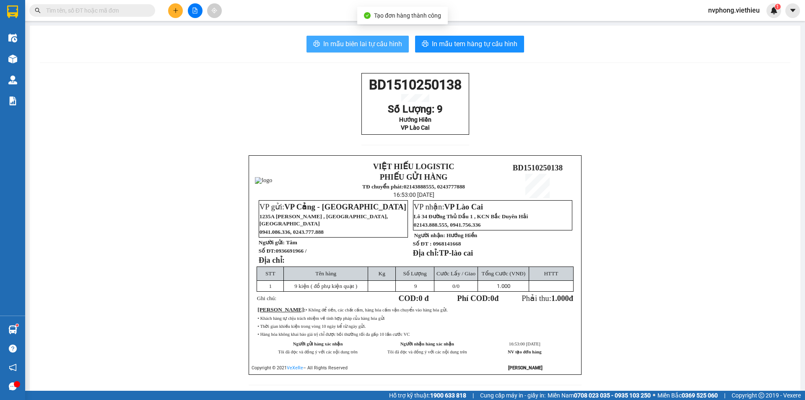
click at [360, 41] on span "In mẫu biên lai tự cấu hình" at bounding box center [362, 44] width 79 height 10
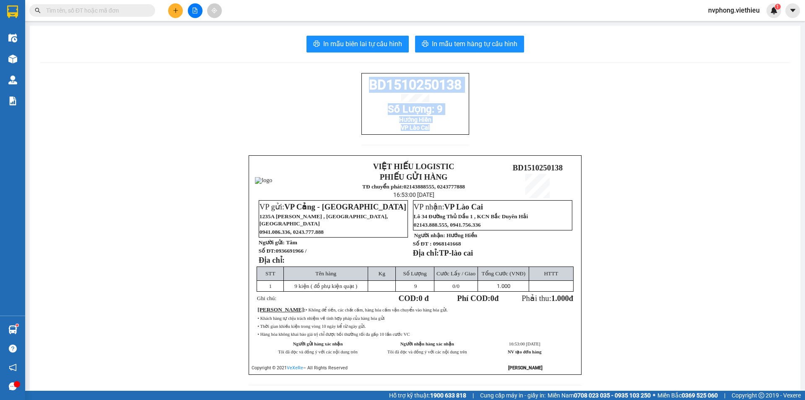
drag, startPoint x: 466, startPoint y: 140, endPoint x: 341, endPoint y: 83, distance: 137.2
click at [341, 83] on div "BD1510250138 Số Lượng: 9 Hướng Hiền VP Lào Cai VIỆT HIẾU LOGISTIC PHIẾU GỬI HÀN…" at bounding box center [415, 234] width 751 height 322
click at [180, 10] on button at bounding box center [175, 10] width 15 height 15
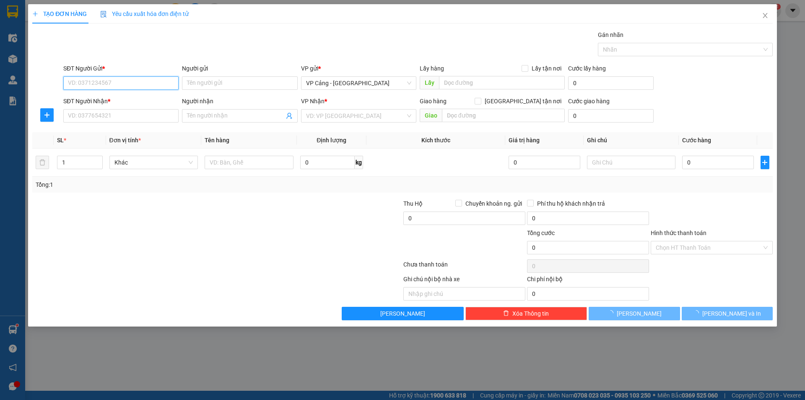
click at [114, 86] on input "SĐT Người Gửi *" at bounding box center [120, 82] width 115 height 13
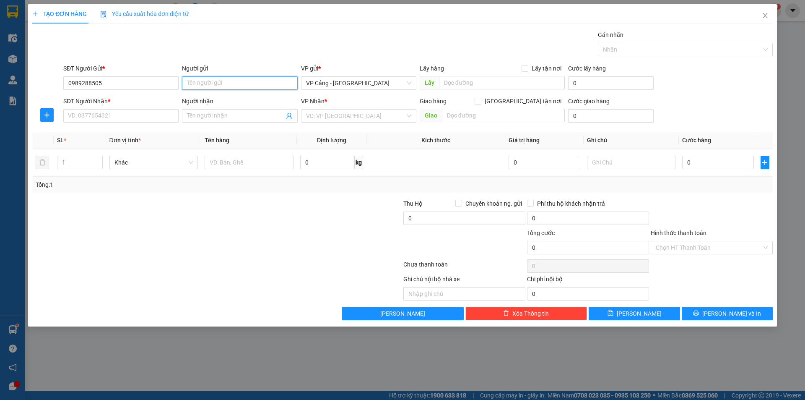
click at [210, 83] on input "Người gửi" at bounding box center [239, 82] width 115 height 13
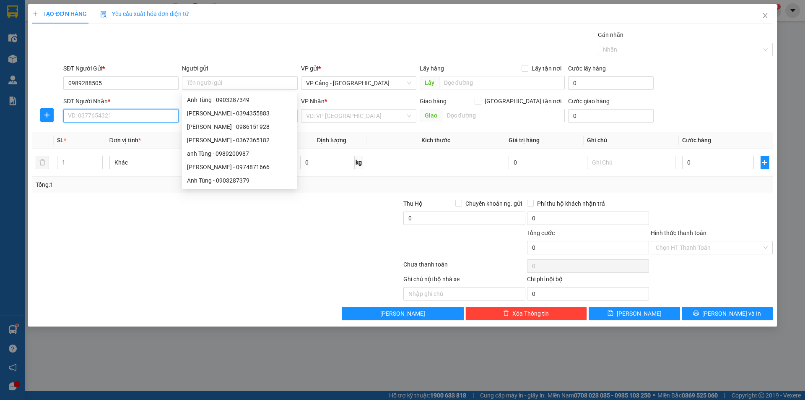
click at [89, 116] on input "SĐT Người Nhận *" at bounding box center [120, 115] width 115 height 13
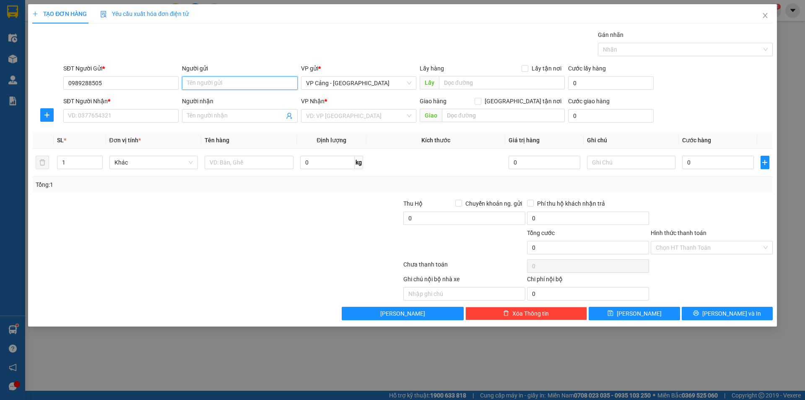
click at [197, 83] on input "Người gửi" at bounding box center [239, 82] width 115 height 13
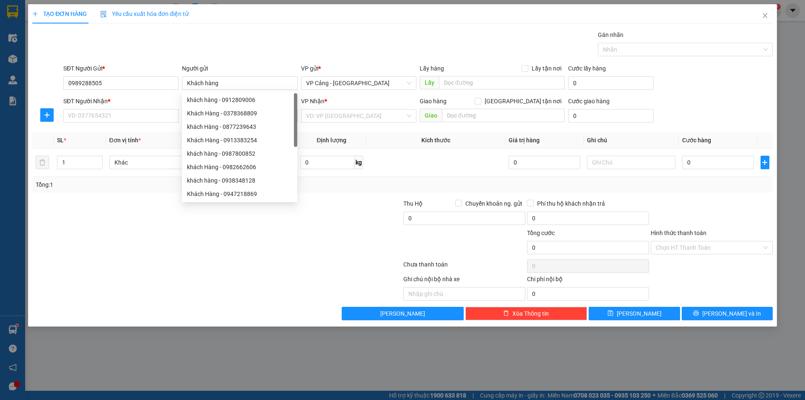
click at [163, 269] on div at bounding box center [216, 265] width 371 height 17
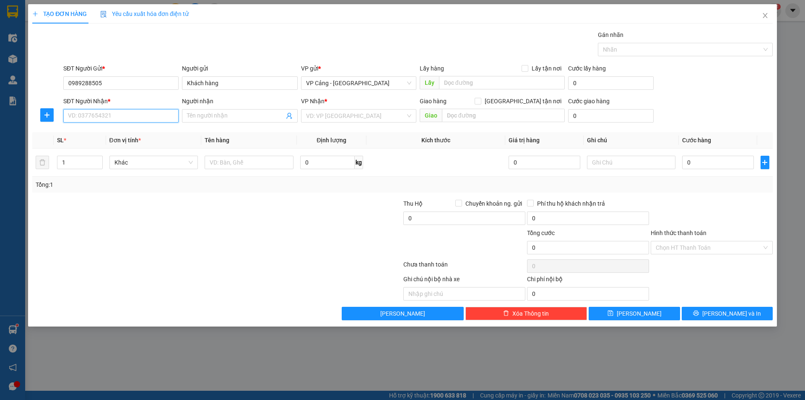
click at [81, 115] on input "SĐT Người Nhận *" at bounding box center [120, 115] width 115 height 13
click at [105, 130] on div "0388145554 - Quỳnh Trang" at bounding box center [120, 132] width 105 height 9
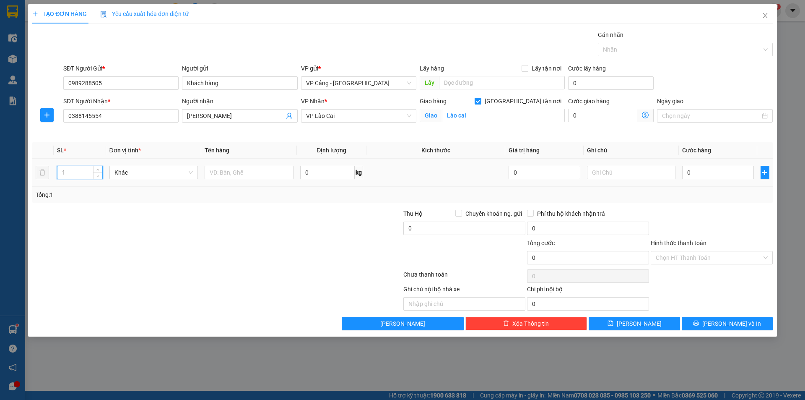
click at [73, 176] on input "1" at bounding box center [79, 172] width 44 height 13
click at [230, 176] on input "text" at bounding box center [249, 172] width 89 height 13
click at [464, 80] on input "text" at bounding box center [502, 82] width 126 height 13
click at [527, 72] on label "Lấy tận nơi" at bounding box center [543, 68] width 43 height 9
click at [527, 71] on input "Lấy tận nơi" at bounding box center [525, 68] width 6 height 6
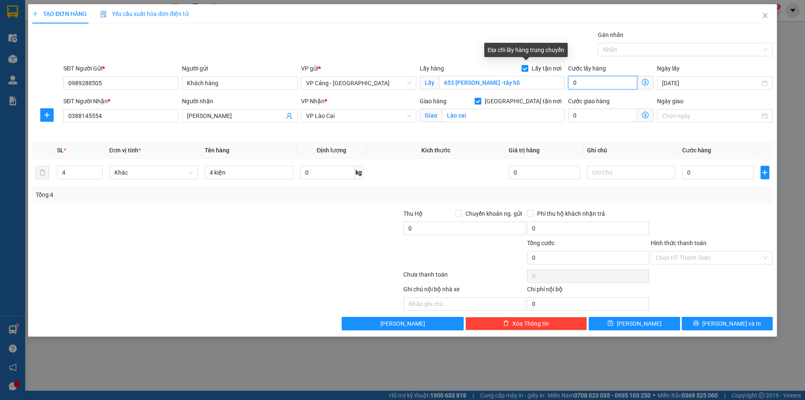
click at [601, 88] on input "0" at bounding box center [602, 82] width 69 height 13
click at [182, 239] on div at bounding box center [154, 252] width 247 height 29
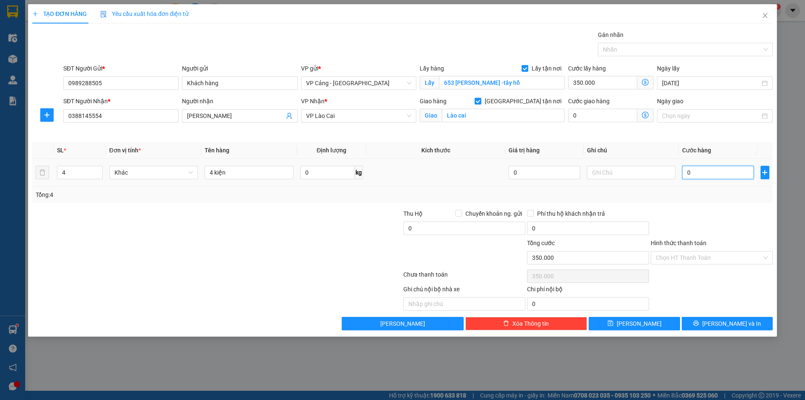
click at [705, 175] on input "0" at bounding box center [717, 172] width 71 height 13
click at [735, 318] on button "Lưu và In" at bounding box center [727, 323] width 91 height 13
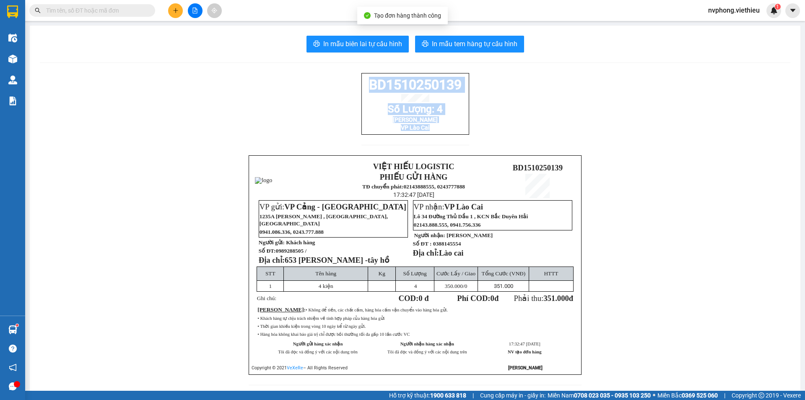
drag, startPoint x: 460, startPoint y: 133, endPoint x: 346, endPoint y: 84, distance: 124.3
click at [346, 84] on div "BD1510250139 Số Lượng: 4 Quỳnh Trang VP Lào Cai VIỆT HIẾU LOGISTIC PHIẾU GỬI HÀ…" at bounding box center [415, 234] width 751 height 322
click at [175, 11] on icon "plus" at bounding box center [176, 11] width 6 height 6
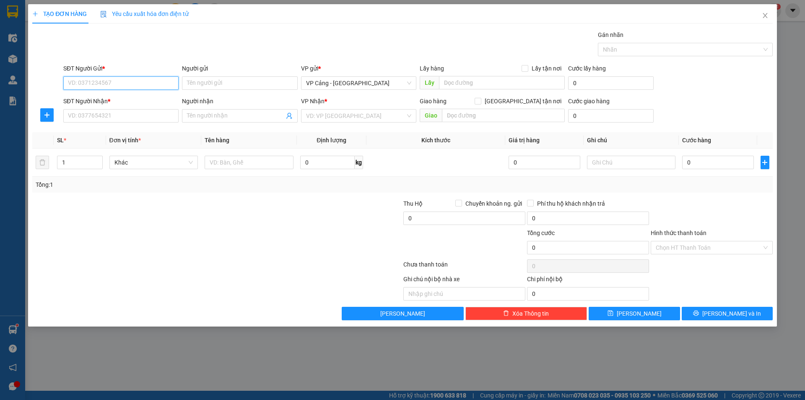
click at [85, 82] on input "SĐT Người Gửi *" at bounding box center [120, 82] width 115 height 13
click at [205, 83] on input "Người gửi" at bounding box center [239, 82] width 115 height 13
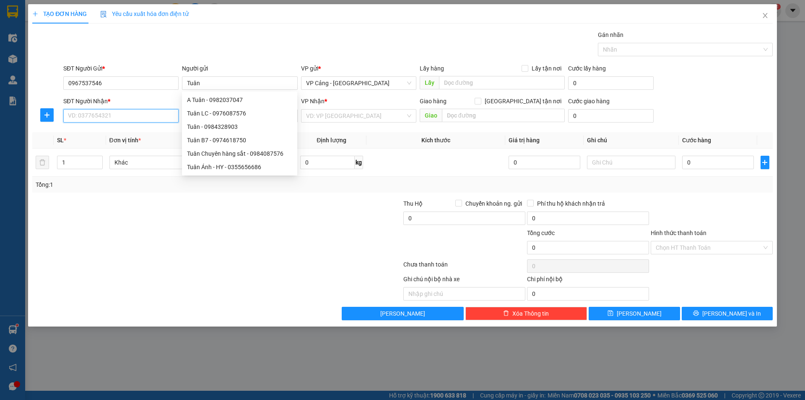
click at [70, 117] on input "SĐT Người Nhận *" at bounding box center [120, 115] width 115 height 13
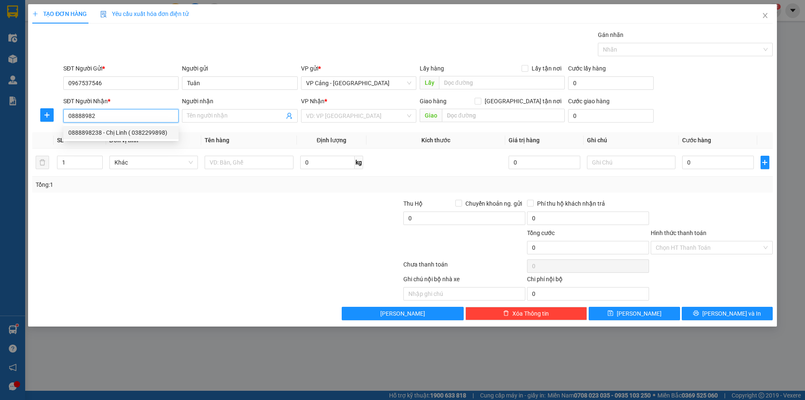
click at [90, 134] on div "0888898238 - Chị Linh ( 0382299898)" at bounding box center [120, 132] width 105 height 9
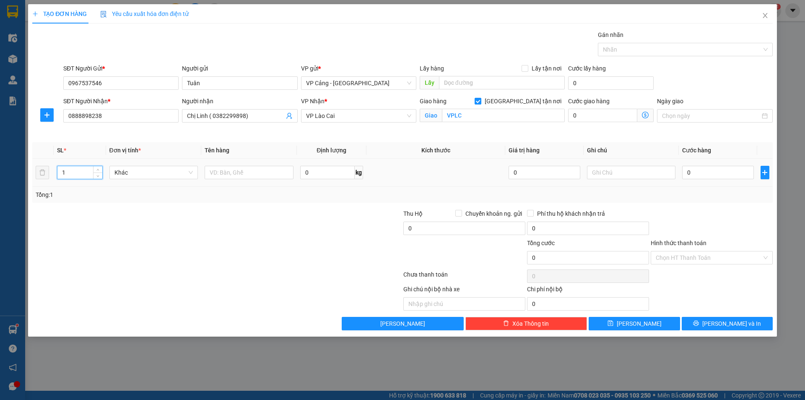
click at [84, 174] on input "1" at bounding box center [79, 172] width 44 height 13
click at [229, 170] on input "text" at bounding box center [249, 172] width 89 height 13
click at [693, 170] on input "0" at bounding box center [717, 172] width 71 height 13
click at [720, 329] on button "Lưu và In" at bounding box center [727, 323] width 91 height 13
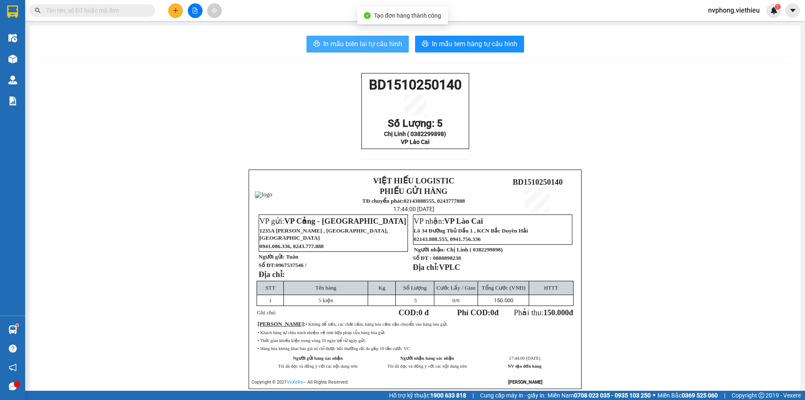
click at [375, 42] on span "In mẫu biên lai tự cấu hình" at bounding box center [362, 44] width 79 height 10
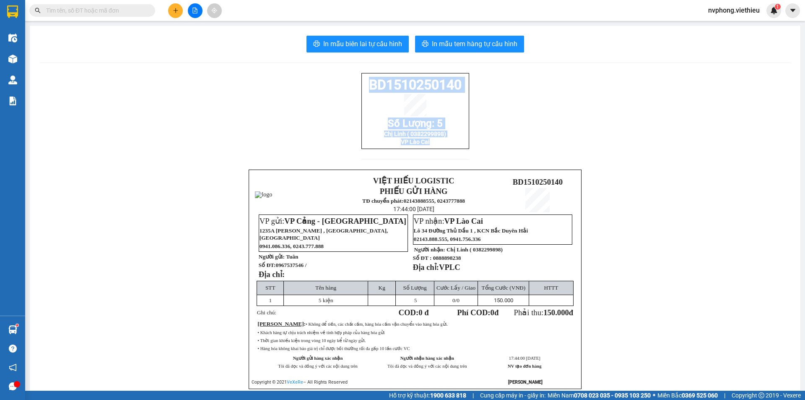
drag, startPoint x: 458, startPoint y: 149, endPoint x: 346, endPoint y: 78, distance: 133.1
click at [346, 78] on div "BD1510250140 Số Lượng: 5 Chị Linh ( 0382299898) VP Lào Cai VIỆT HIẾU LOGISTIC P…" at bounding box center [415, 241] width 751 height 336
click at [171, 7] on button at bounding box center [175, 10] width 15 height 15
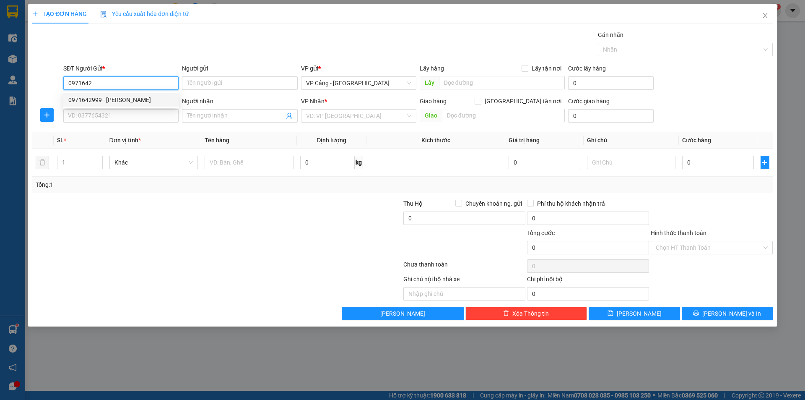
click at [99, 95] on div "0971642999 - Minh Tiệp" at bounding box center [120, 99] width 105 height 9
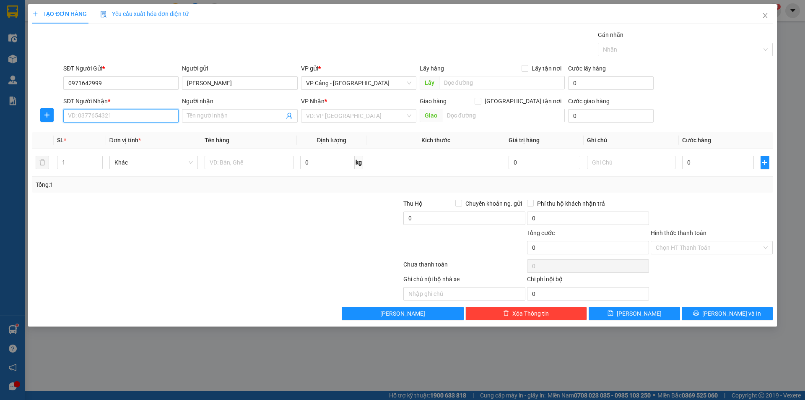
click at [98, 117] on input "SĐT Người Nhận *" at bounding box center [120, 115] width 115 height 13
click at [93, 135] on div "0912770360 - Tân Mai" at bounding box center [120, 132] width 105 height 9
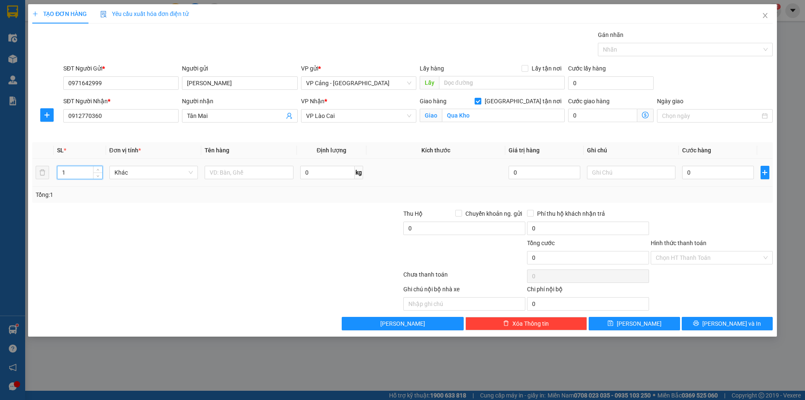
click at [78, 172] on input "1" at bounding box center [79, 172] width 44 height 13
click at [228, 172] on input "text" at bounding box center [249, 172] width 89 height 13
click at [78, 173] on input "1" at bounding box center [79, 172] width 44 height 13
click at [251, 169] on input "text" at bounding box center [249, 172] width 89 height 13
click at [701, 173] on input "0" at bounding box center [717, 172] width 71 height 13
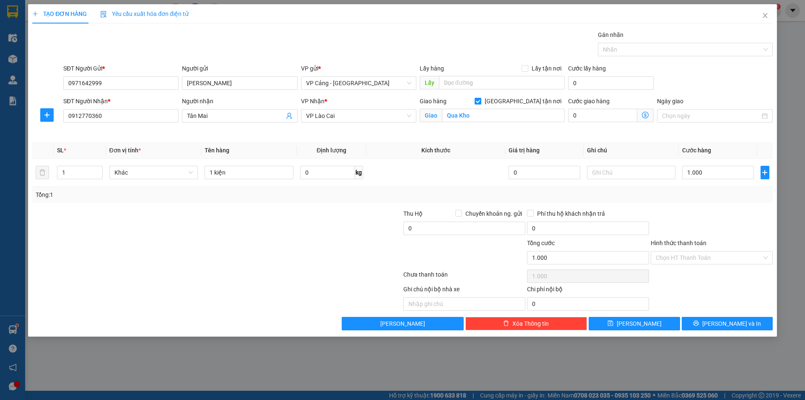
click at [735, 314] on div "Transit Pickup Surcharge Ids Transit Deliver Surcharge Ids Transit Deliver Surc…" at bounding box center [402, 180] width 741 height 300
click at [735, 320] on span "Lưu và In" at bounding box center [731, 323] width 59 height 9
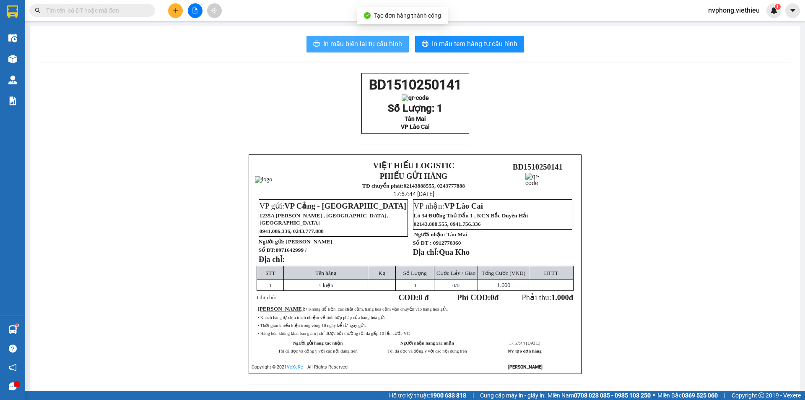
click at [377, 47] on span "In mẫu biên lai tự cấu hình" at bounding box center [362, 44] width 79 height 10
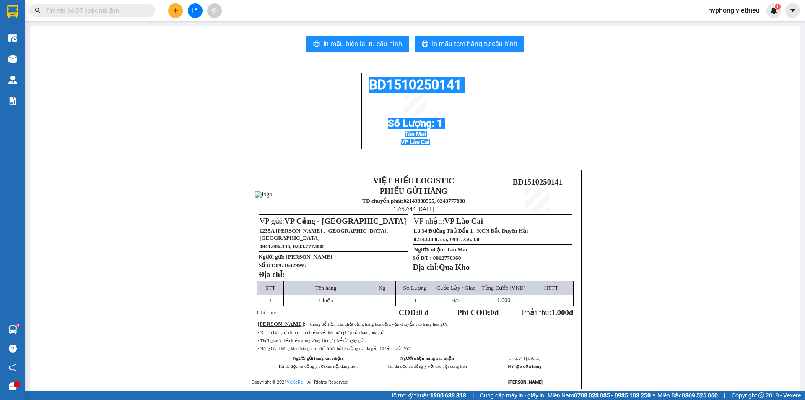
click at [350, 80] on div "BD1510250141 Số Lượng: 1 Tân Mai VP Lào Cai VIỆT HIẾU LOGISTIC PHIẾU GỬI HÀNG T…" at bounding box center [415, 241] width 751 height 336
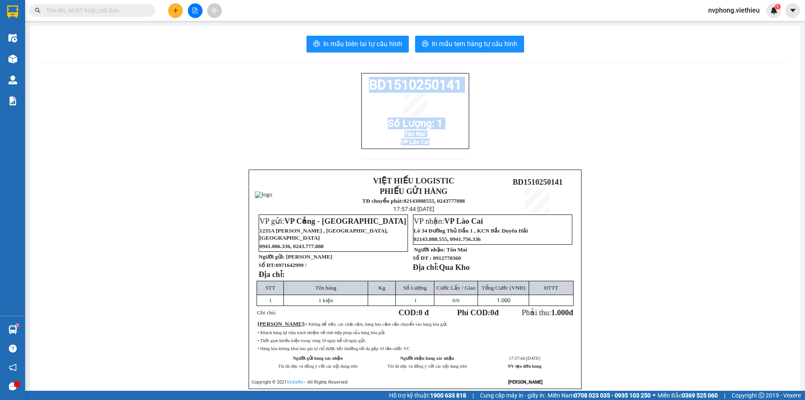
click at [174, 14] on button at bounding box center [175, 10] width 15 height 15
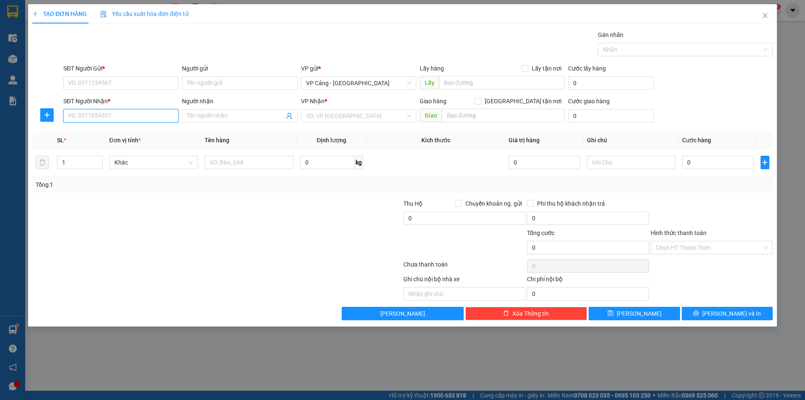
click at [93, 122] on input "SĐT Người Nhận *" at bounding box center [120, 115] width 115 height 13
click at [113, 135] on div "0912770360 - Tân Mai" at bounding box center [120, 132] width 105 height 9
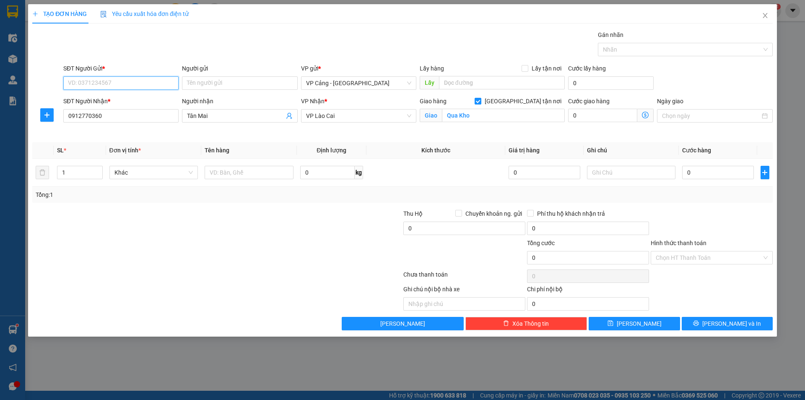
click at [117, 86] on input "SĐT Người Gửi *" at bounding box center [120, 82] width 115 height 13
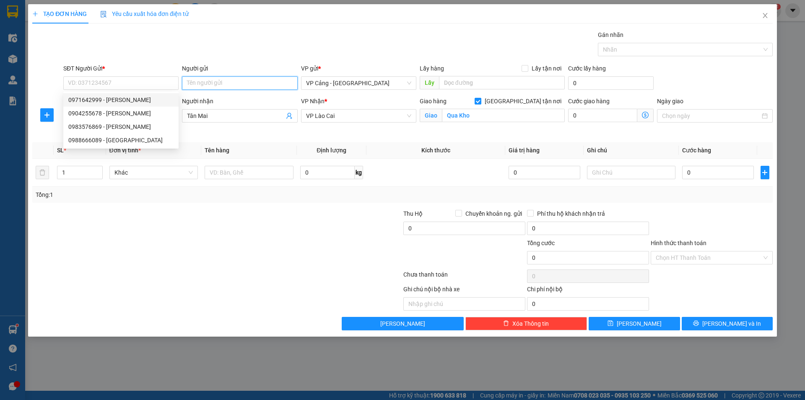
click at [195, 82] on input "Người gửi" at bounding box center [239, 82] width 115 height 13
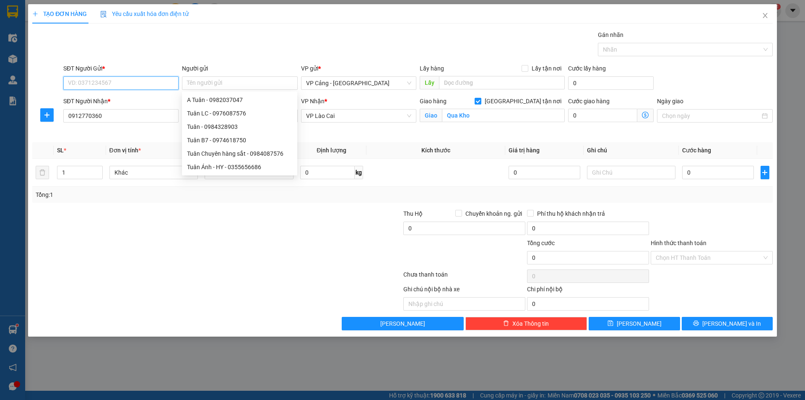
click at [146, 77] on input "SĐT Người Gửi *" at bounding box center [120, 82] width 115 height 13
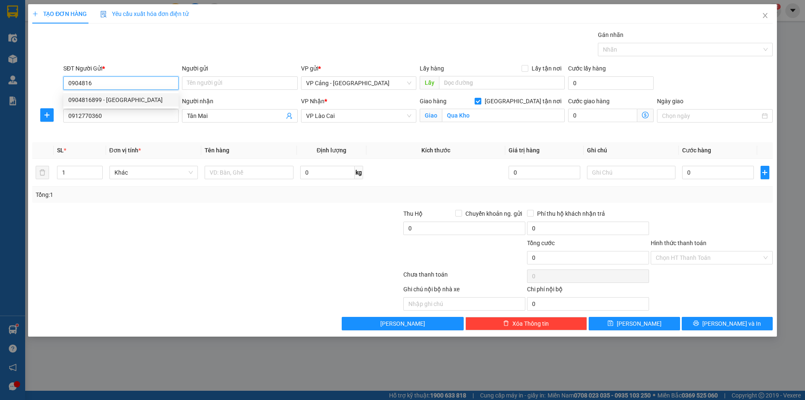
click at [113, 102] on div "0904816899 - Anh Đông" at bounding box center [120, 99] width 105 height 9
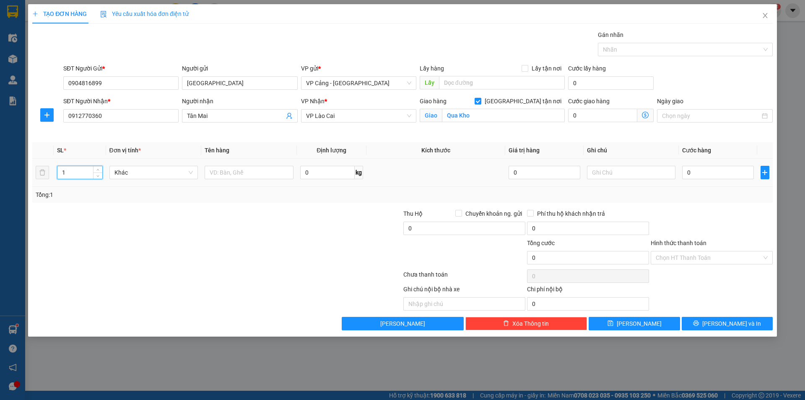
click at [82, 175] on input "1" at bounding box center [79, 172] width 44 height 13
click at [243, 173] on input "text" at bounding box center [249, 172] width 89 height 13
click at [710, 173] on input "0" at bounding box center [717, 172] width 71 height 13
click at [730, 321] on span "Lưu và In" at bounding box center [731, 323] width 59 height 9
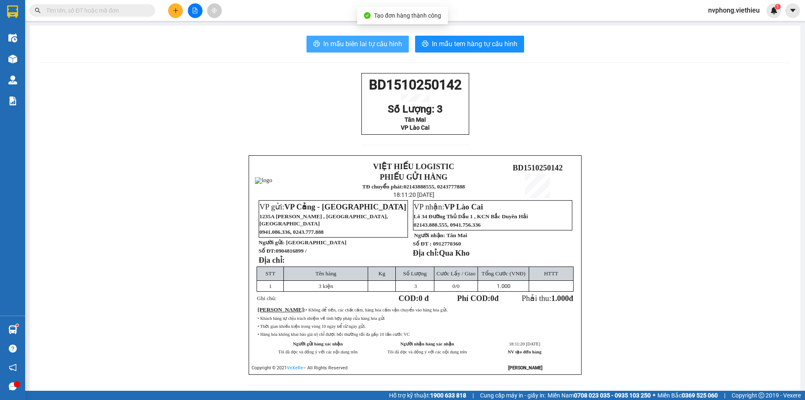
click at [376, 43] on span "In mẫu biên lai tự cấu hình" at bounding box center [362, 44] width 79 height 10
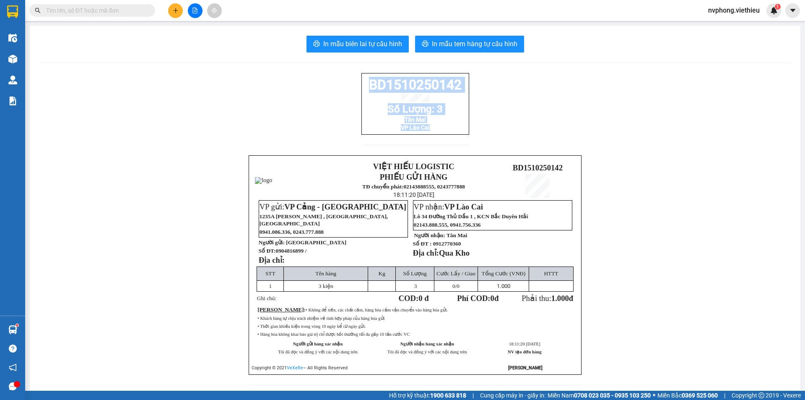
drag, startPoint x: 460, startPoint y: 140, endPoint x: 354, endPoint y: 84, distance: 121.0
click at [354, 84] on div "BD1510250142 Số Lượng: 3 Tân Mai VP Lào Cai VIỆT HIẾU LOGISTIC PHIẾU GỬI HÀNG T…" at bounding box center [415, 234] width 751 height 322
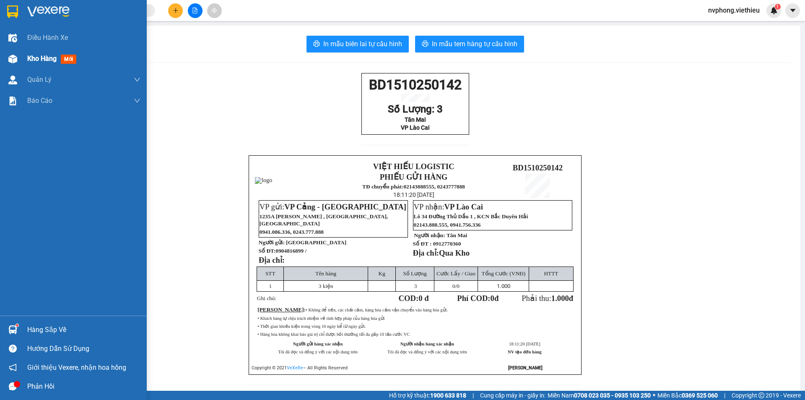
click at [19, 61] on div at bounding box center [12, 59] width 15 height 15
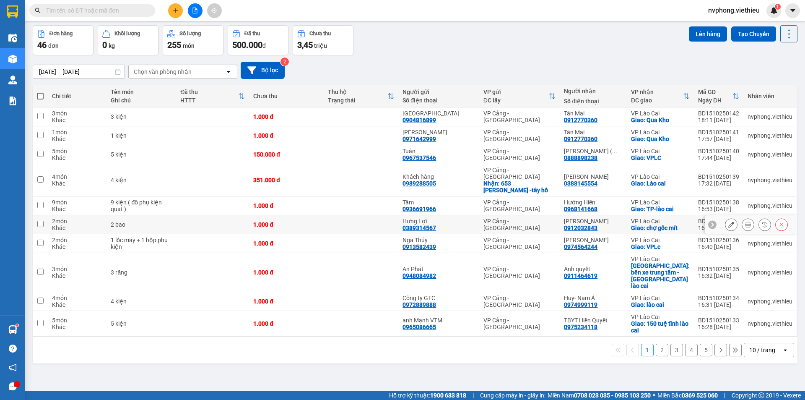
scroll to position [39, 0]
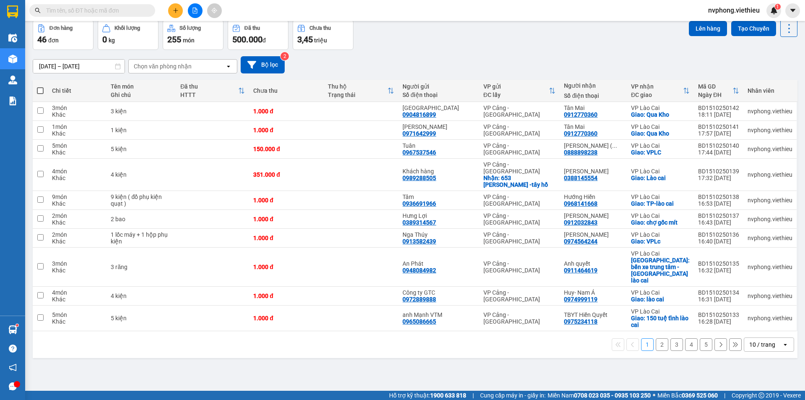
click at [760, 340] on div "10 / trang" at bounding box center [762, 344] width 26 height 8
click at [757, 306] on span "100 / trang" at bounding box center [759, 306] width 30 height 8
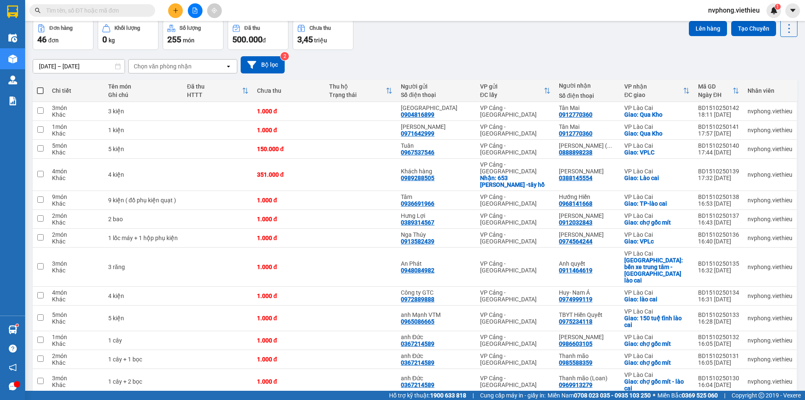
click at [171, 11] on button at bounding box center [175, 10] width 15 height 15
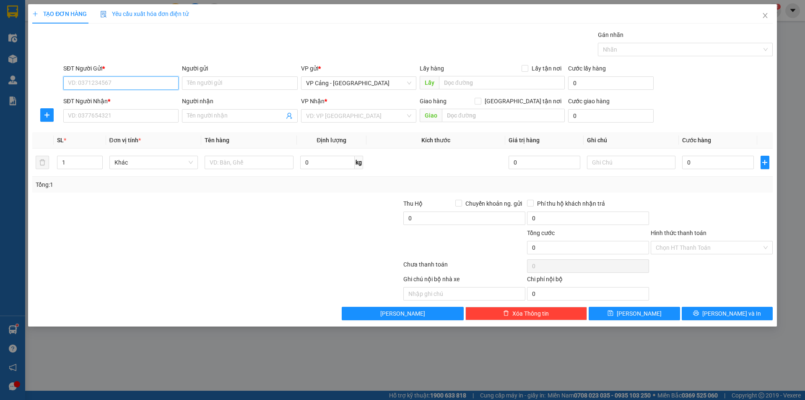
click at [106, 81] on input "SĐT Người Gửi *" at bounding box center [120, 82] width 115 height 13
click at [102, 103] on div "0838385858 - Anh bảo" at bounding box center [120, 99] width 105 height 9
click at [94, 119] on input "SĐT Người Nhận *" at bounding box center [120, 115] width 115 height 13
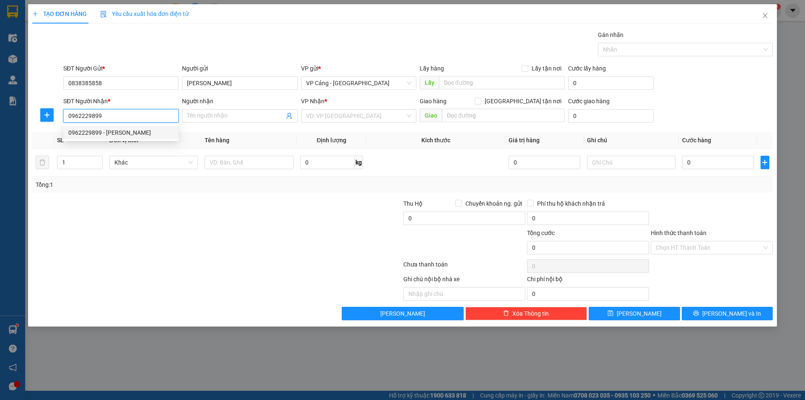
click at [100, 133] on div "0962229899 - Vân" at bounding box center [120, 132] width 105 height 9
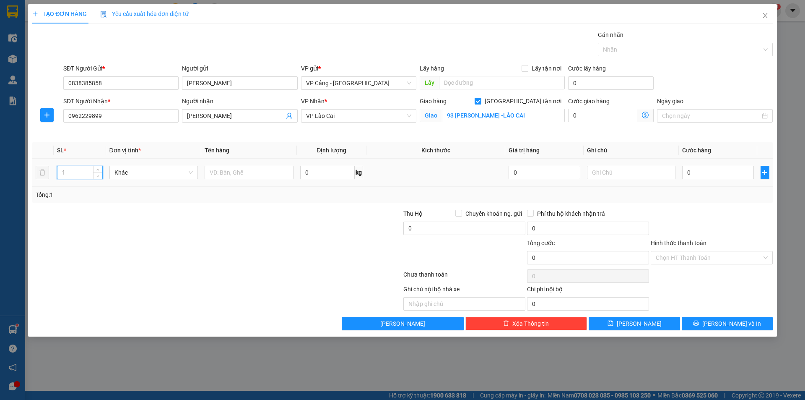
click at [70, 176] on input "1" at bounding box center [79, 172] width 44 height 13
click at [241, 177] on input "text" at bounding box center [249, 172] width 89 height 13
click at [734, 175] on input "0" at bounding box center [717, 172] width 71 height 13
click at [728, 324] on span "Lưu và In" at bounding box center [731, 323] width 59 height 9
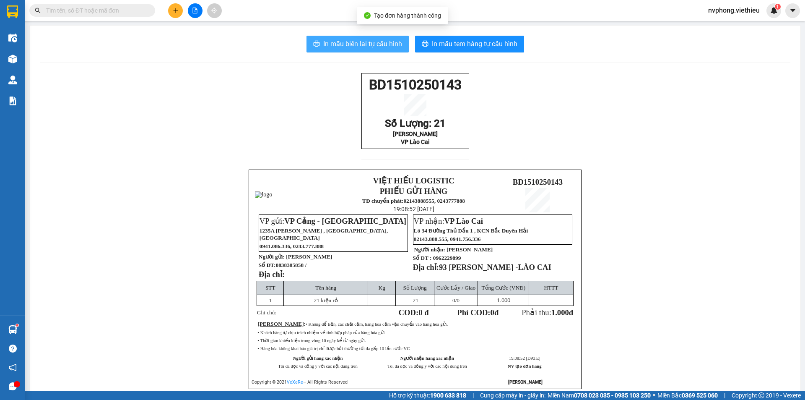
click at [352, 44] on span "In mẫu biên lai tự cấu hình" at bounding box center [362, 44] width 79 height 10
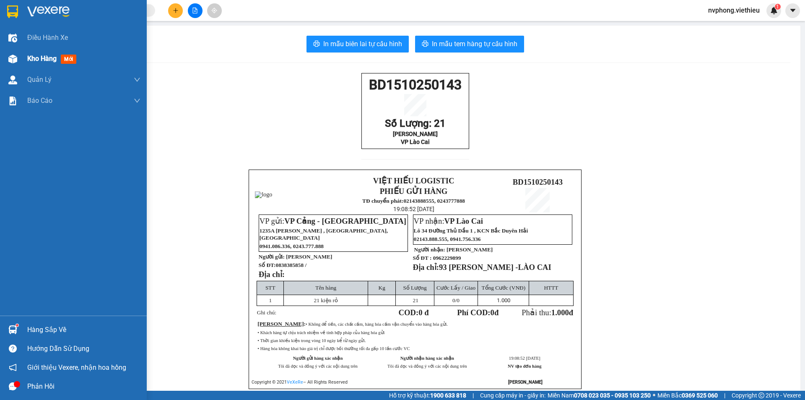
click at [25, 59] on div "Kho hàng mới" at bounding box center [73, 58] width 147 height 21
click at [18, 59] on div at bounding box center [12, 59] width 15 height 15
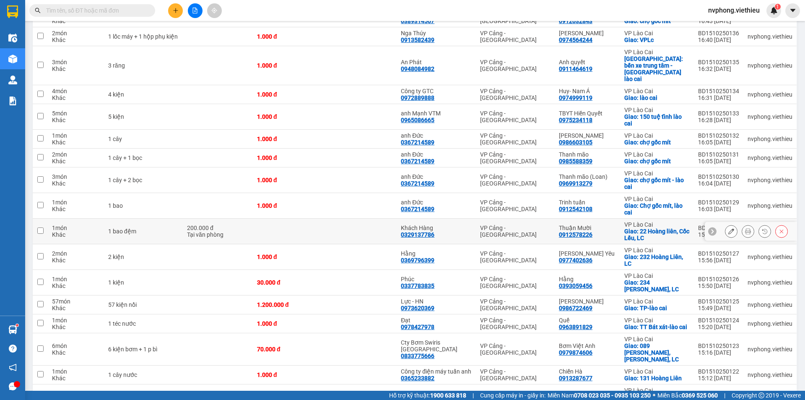
scroll to position [377, 0]
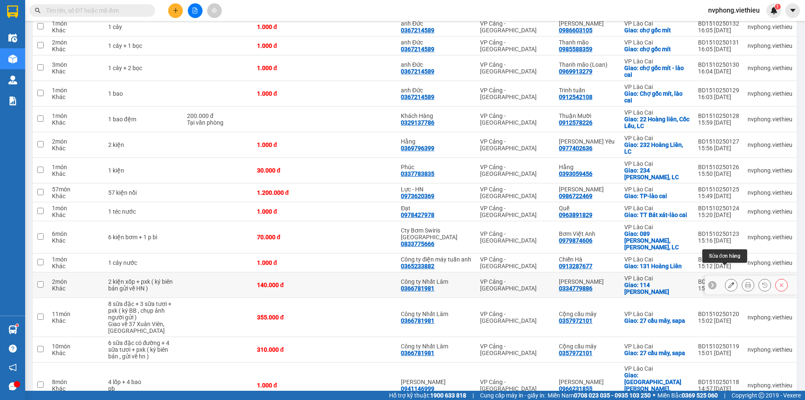
click at [728, 278] on button at bounding box center [732, 285] width 12 height 15
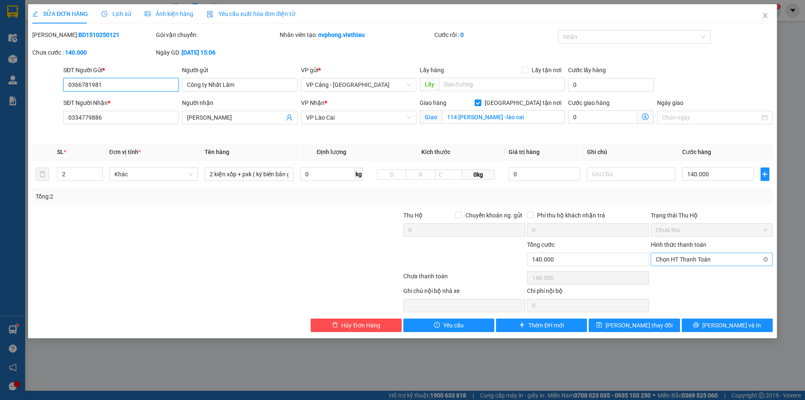
click at [676, 260] on span "Chọn HT Thanh Toán" at bounding box center [712, 259] width 112 height 13
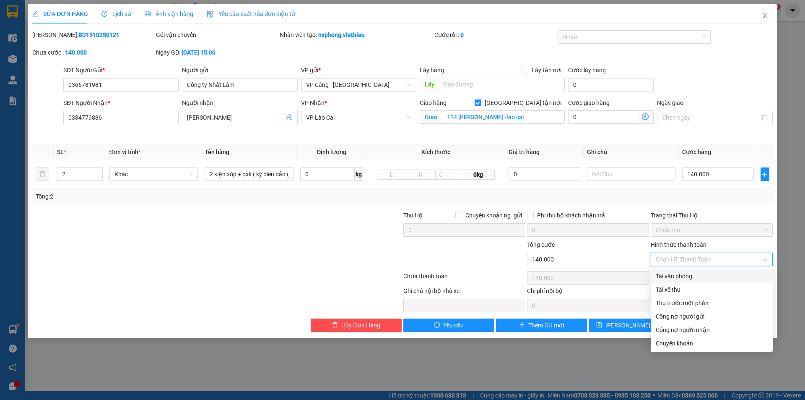
click at [672, 271] on div "Tại văn phòng" at bounding box center [712, 275] width 112 height 9
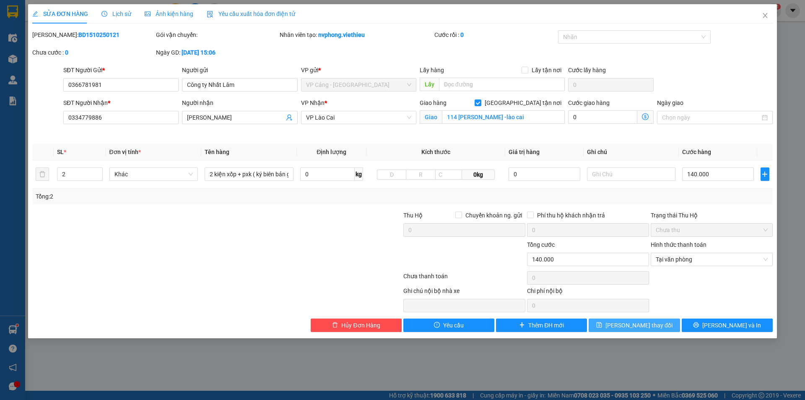
click at [655, 324] on span "Lưu thay đổi" at bounding box center [639, 324] width 67 height 9
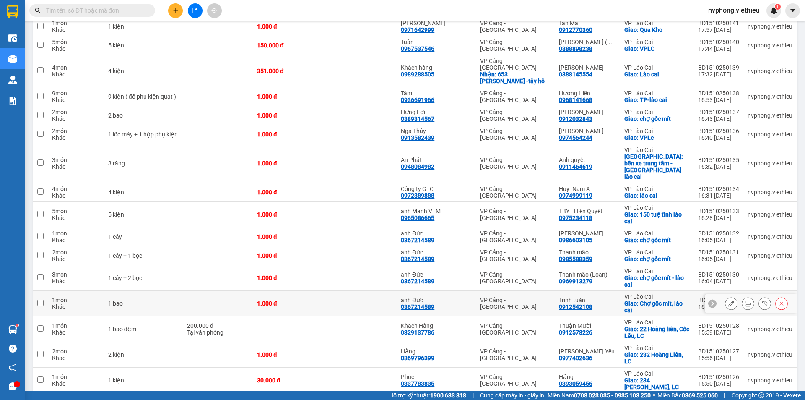
scroll to position [377, 0]
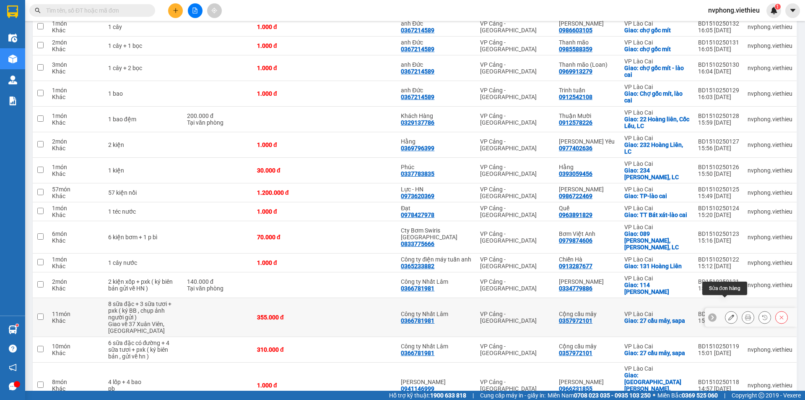
click at [728, 314] on icon at bounding box center [731, 317] width 6 height 6
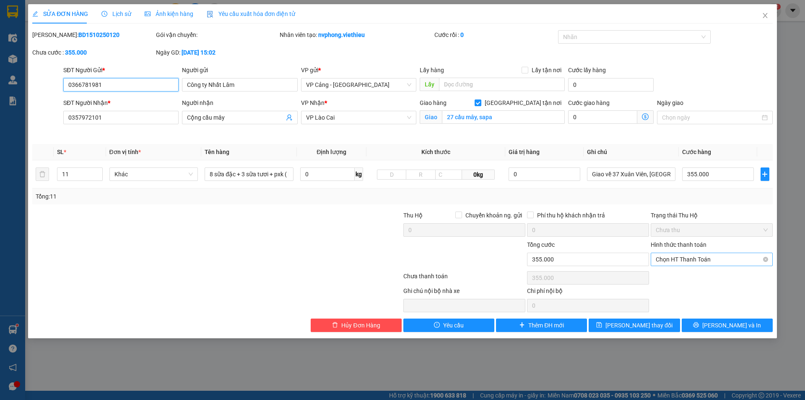
click at [687, 263] on span "Chọn HT Thanh Toán" at bounding box center [712, 259] width 112 height 13
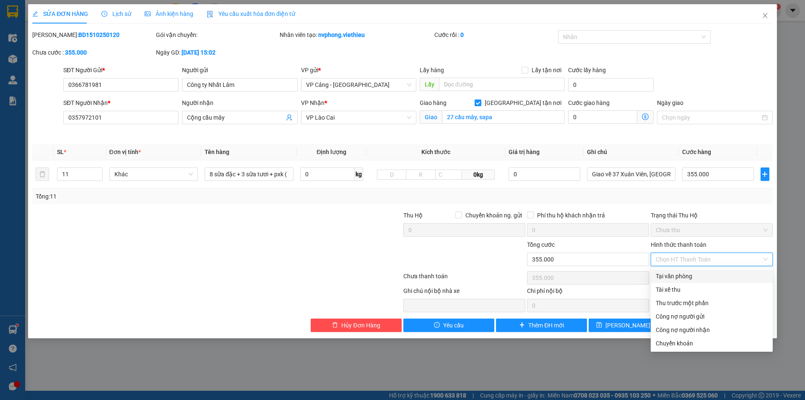
click at [684, 272] on div "Tại văn phòng" at bounding box center [712, 275] width 112 height 9
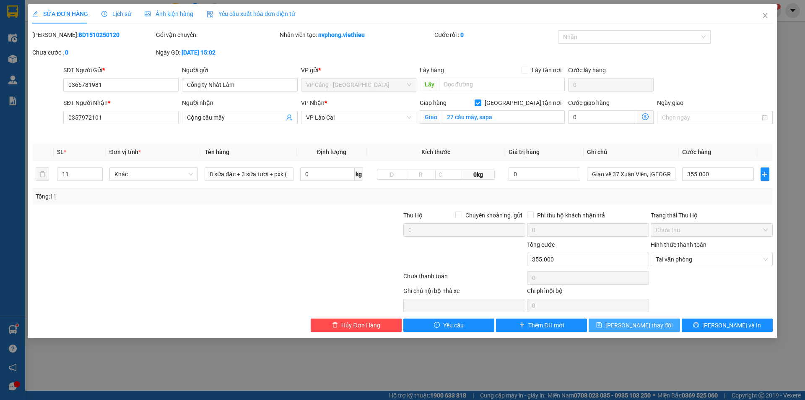
click at [645, 328] on span "Lưu thay đổi" at bounding box center [639, 324] width 67 height 9
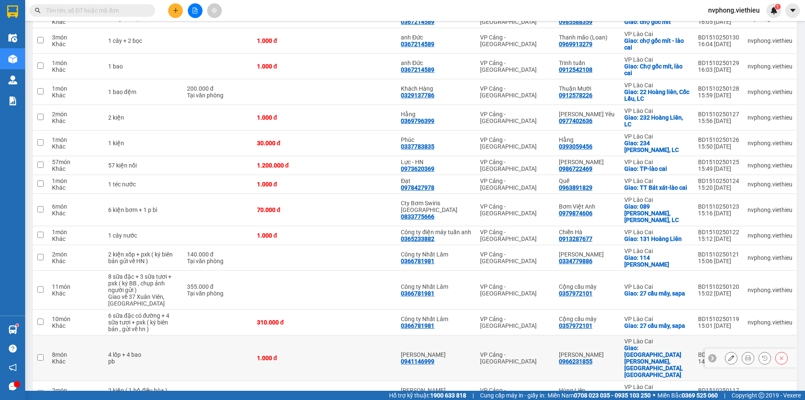
scroll to position [419, 0]
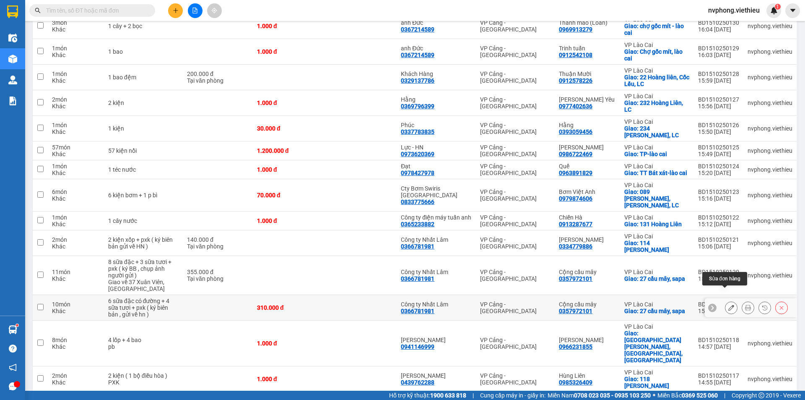
click at [728, 304] on icon at bounding box center [731, 307] width 6 height 6
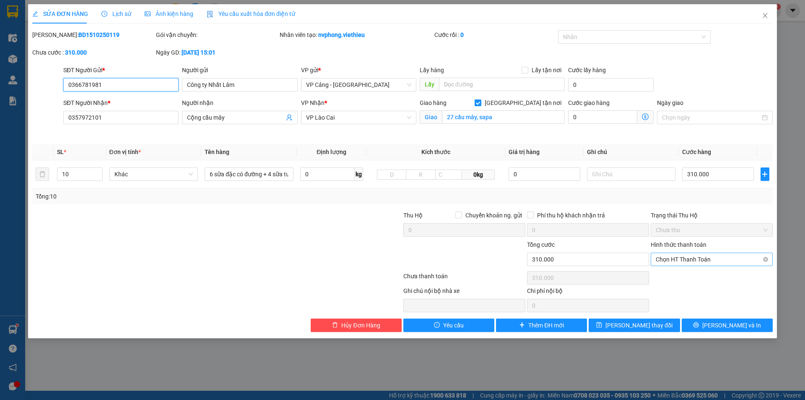
click at [687, 264] on span "Chọn HT Thanh Toán" at bounding box center [712, 259] width 112 height 13
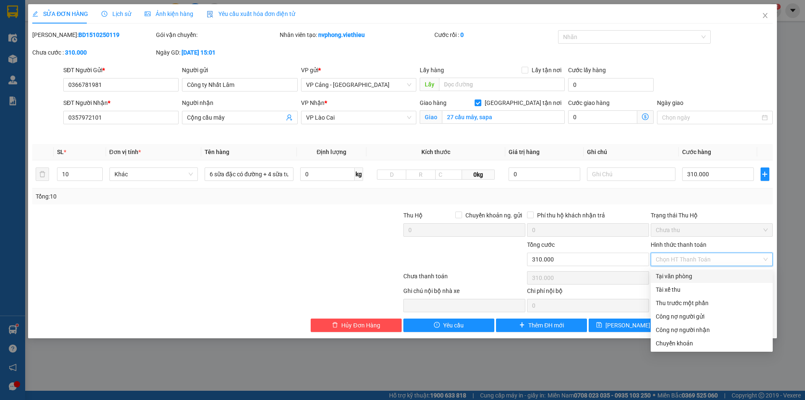
click at [684, 274] on div "Tại văn phòng" at bounding box center [712, 275] width 112 height 9
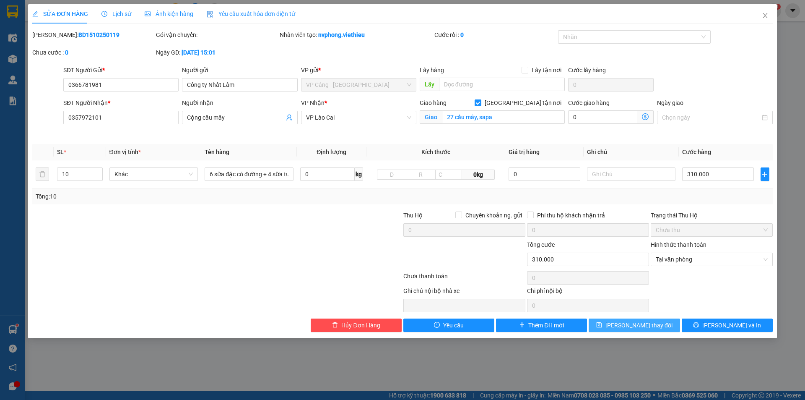
click at [635, 321] on span "Lưu thay đổi" at bounding box center [639, 324] width 67 height 9
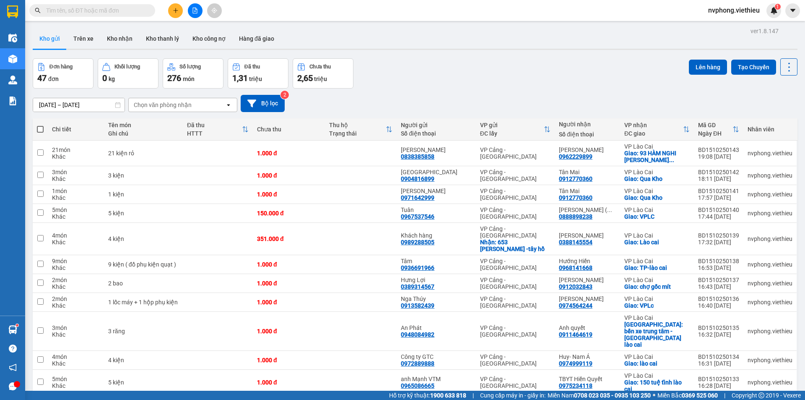
click at [41, 128] on span at bounding box center [40, 129] width 7 height 7
click at [40, 125] on input "checkbox" at bounding box center [40, 125] width 0 height 0
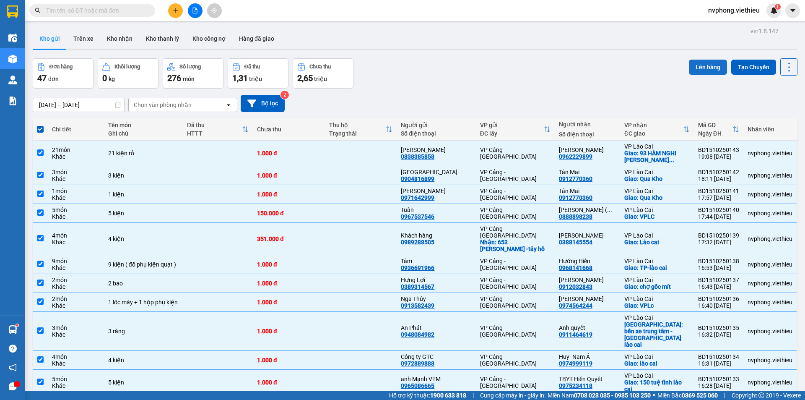
click at [707, 66] on button "Lên hàng" at bounding box center [708, 67] width 38 height 15
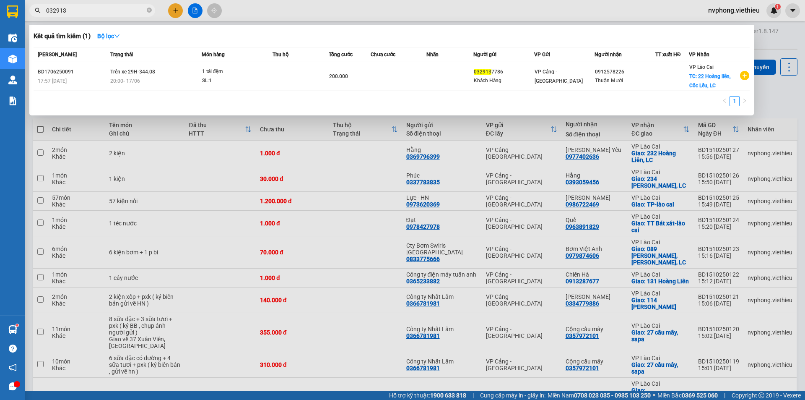
click at [147, 8] on icon "close-circle" at bounding box center [149, 10] width 5 height 5
